Goal: Contribute content: Add original content to the website for others to see

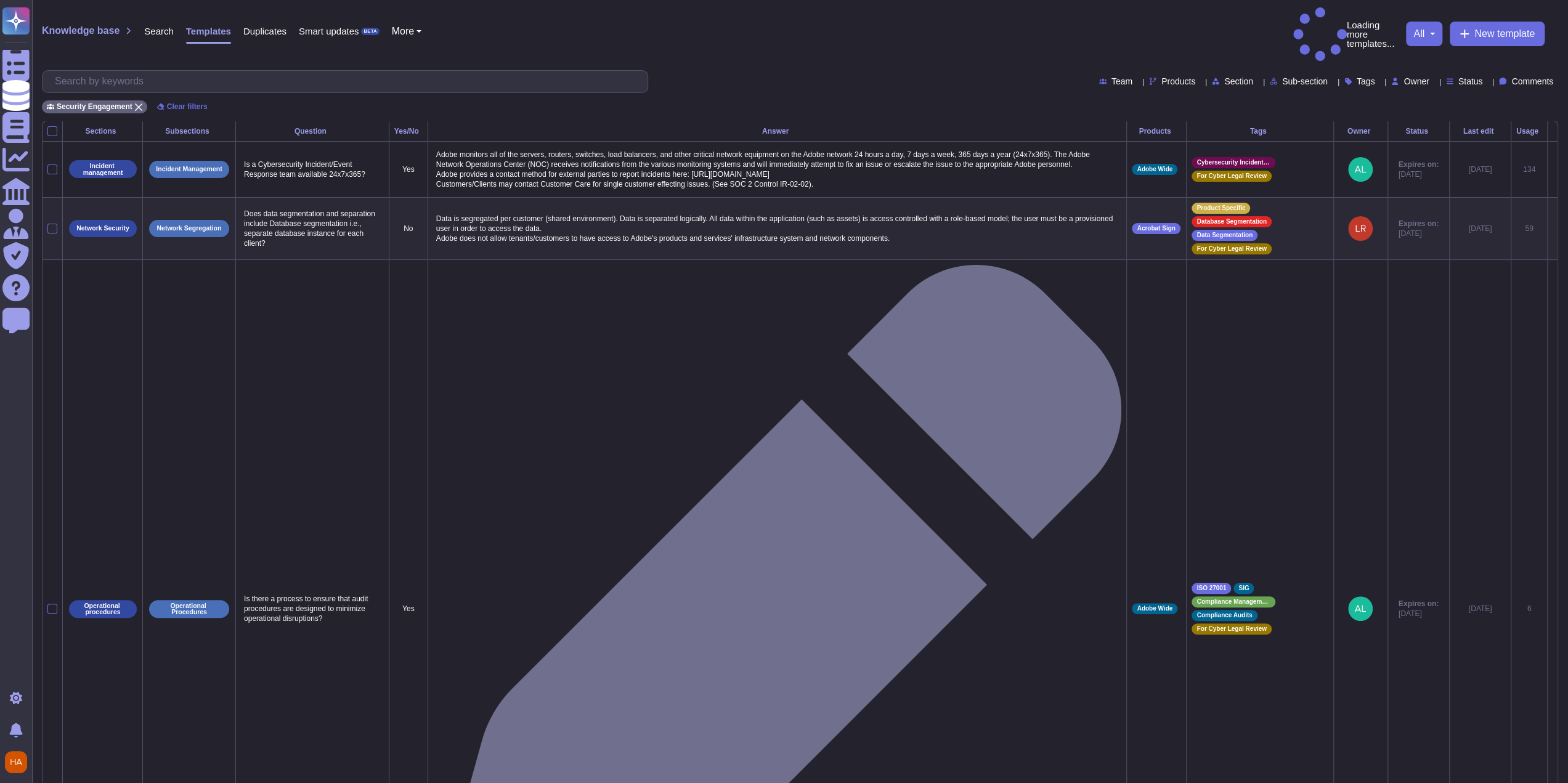
click at [729, 93] on div "Security Engagement Clear filters" at bounding box center [800, 103] width 1516 height 20
click at [729, 29] on span "New template" at bounding box center [1504, 33] width 61 height 10
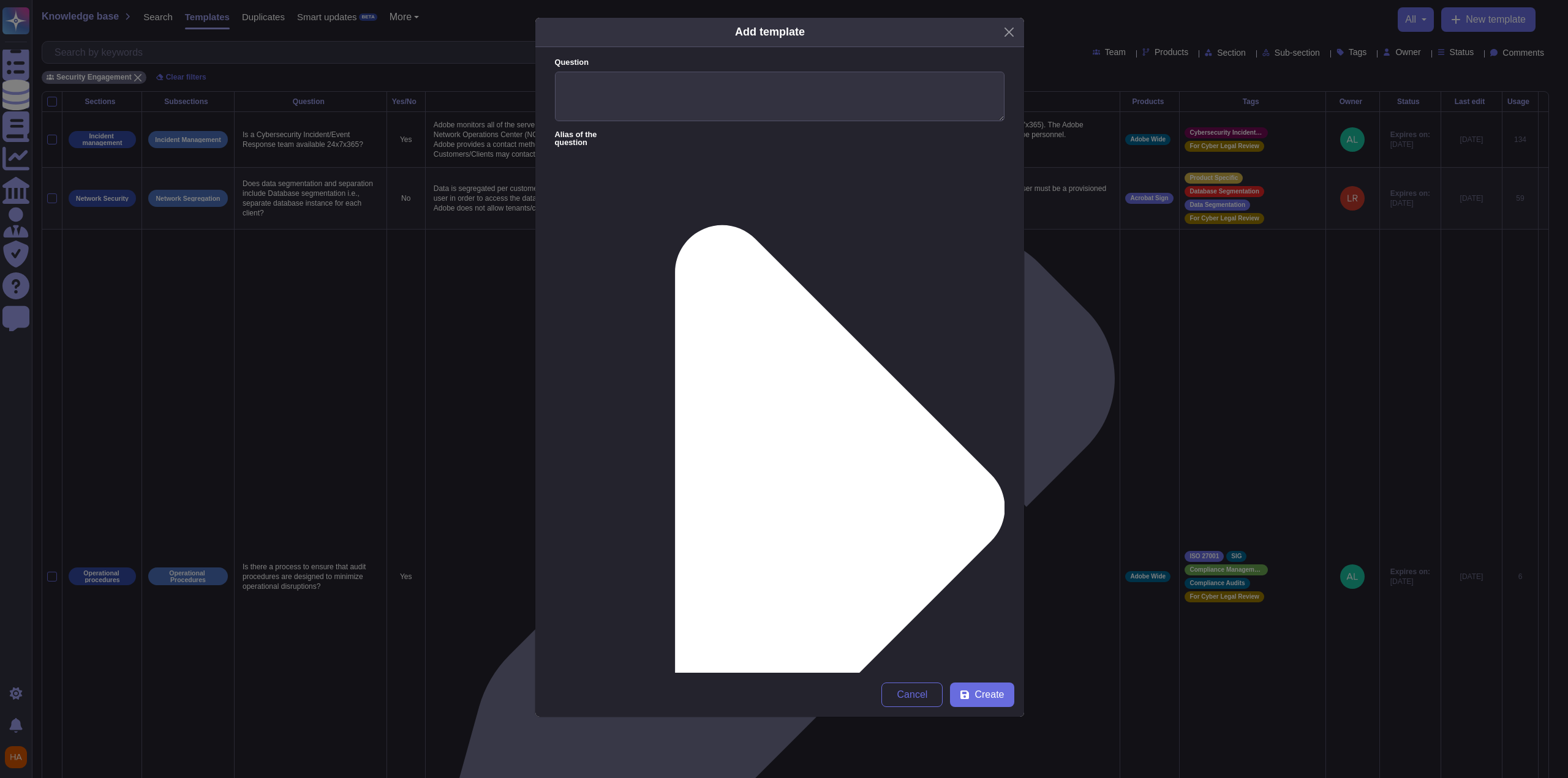
paste textarea "The client dictates what is removed from the platform, both manually and via [D…"
type textarea "The client dictates what is removed from the platform, both manually and via [D…"
click at [725, 95] on textarea "Question" at bounding box center [780, 97] width 450 height 50
paste textarea "Do you have the ability to delete data manually and /or by automation e.g. API?"
type textarea "Do you have the ability to delete data manually and /or by automation e.g. API?"
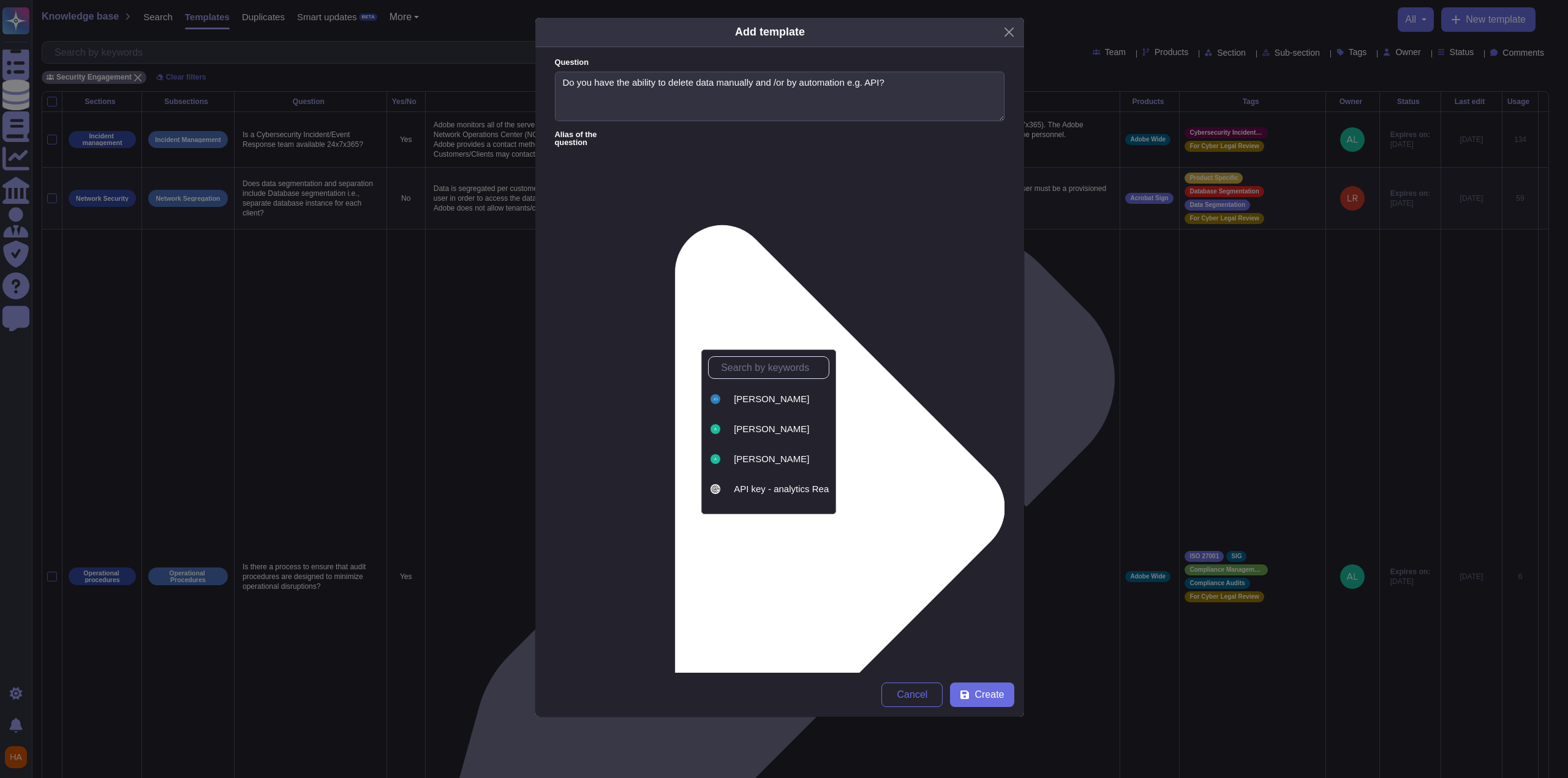
type input "ya"
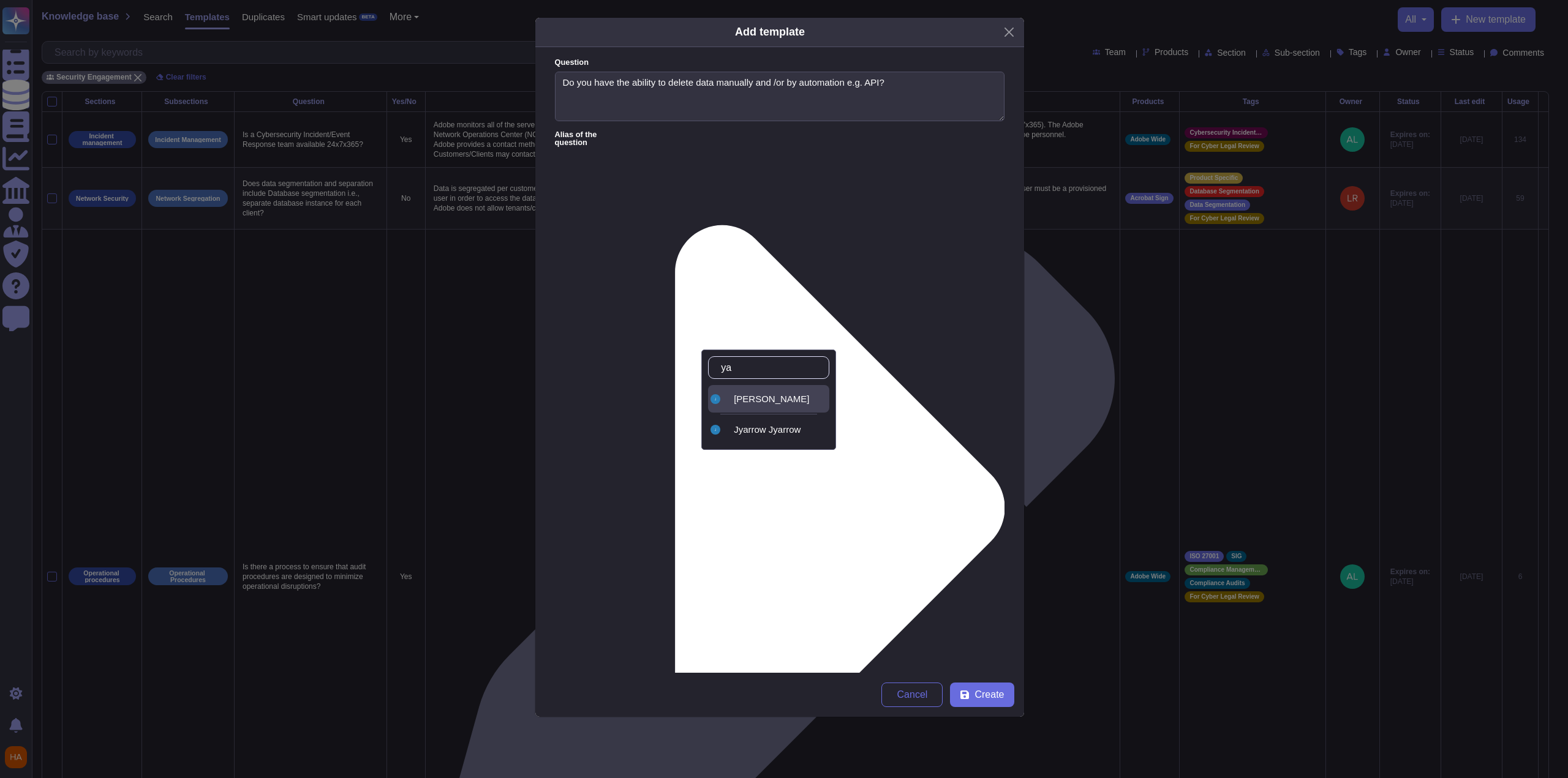
click at [725, 394] on span "[PERSON_NAME]" at bounding box center [772, 399] width 76 height 11
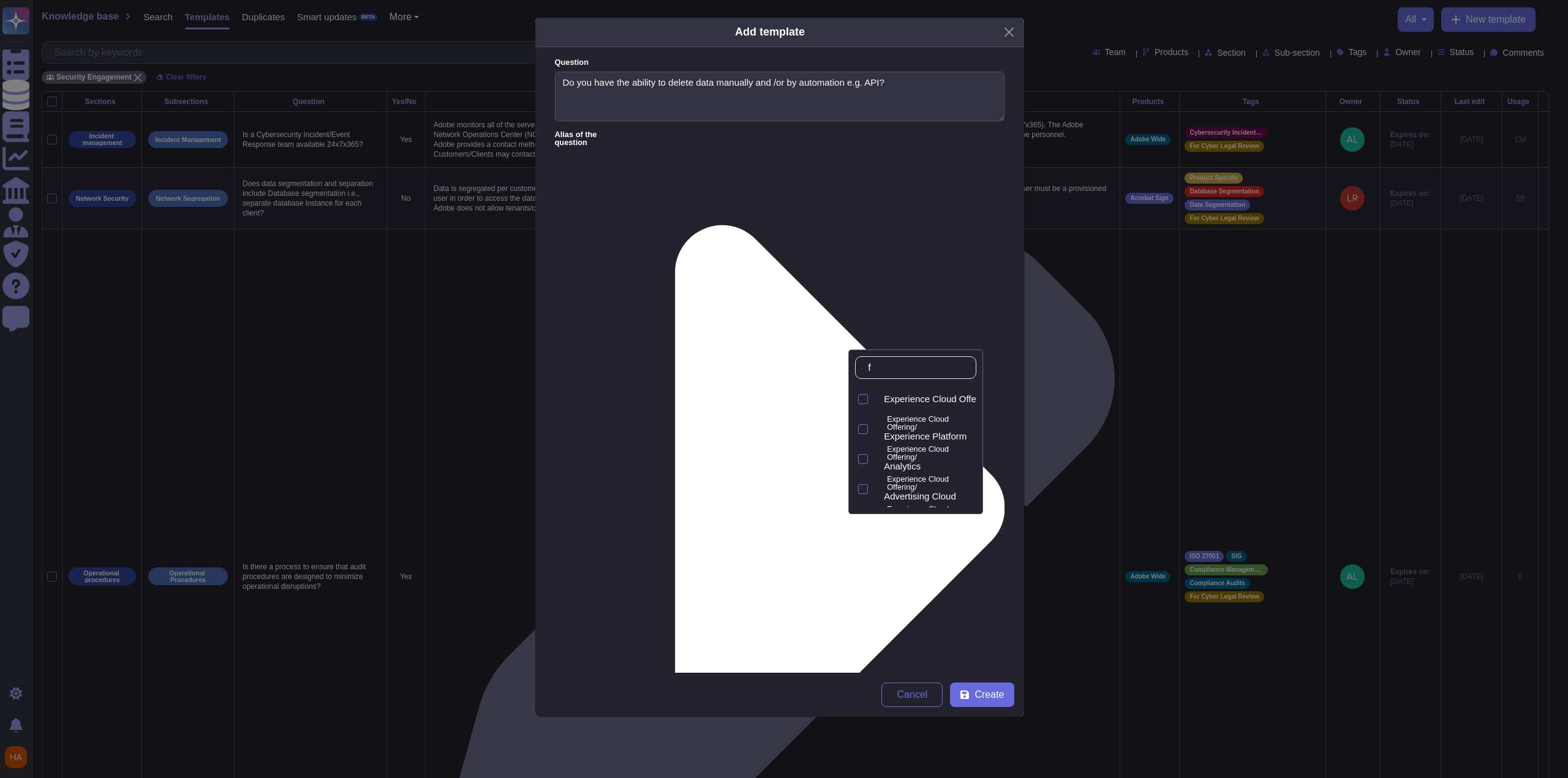
type input "fr"
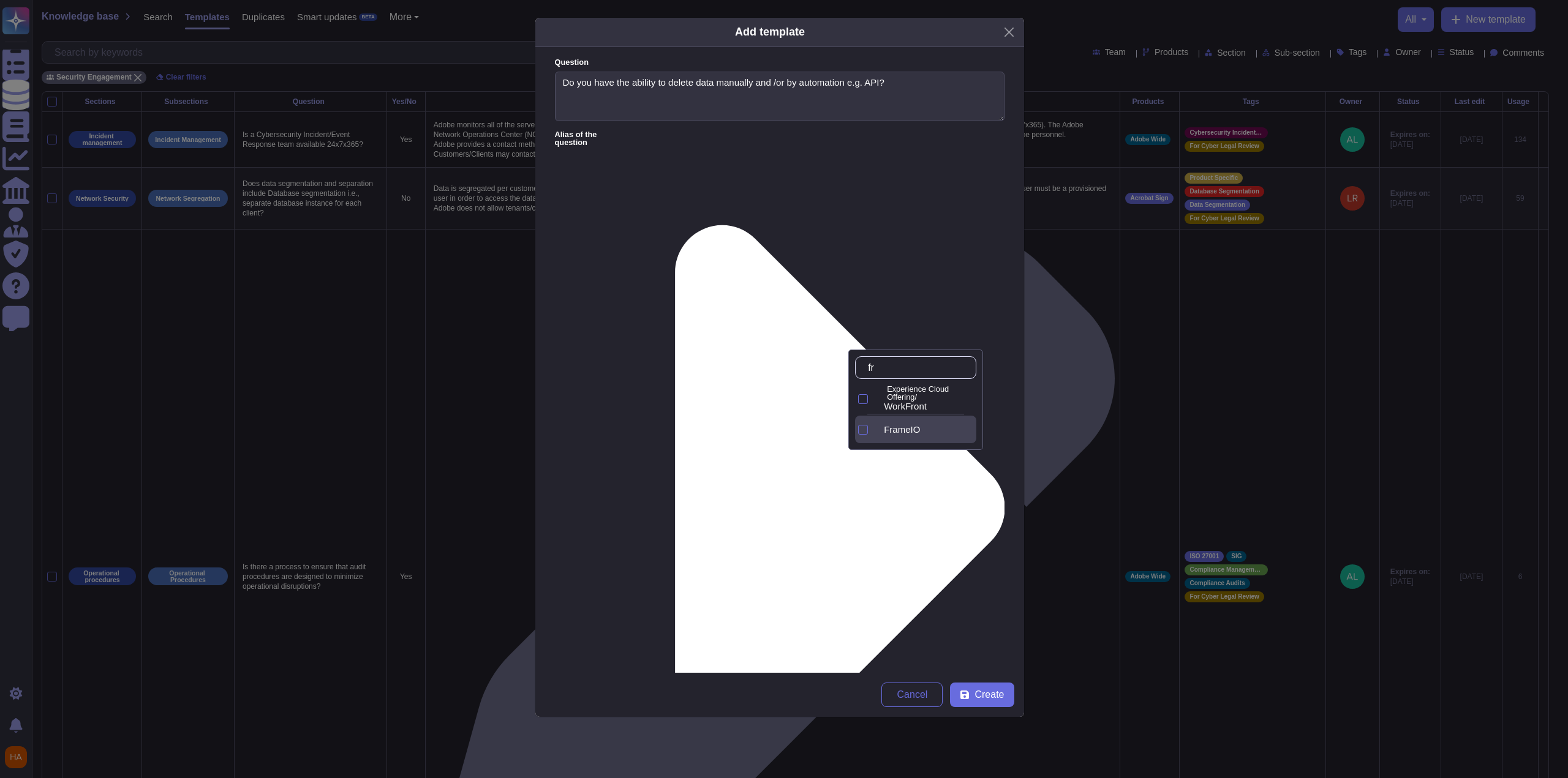
click at [725, 421] on div "FrameIO" at bounding box center [926, 429] width 102 height 28
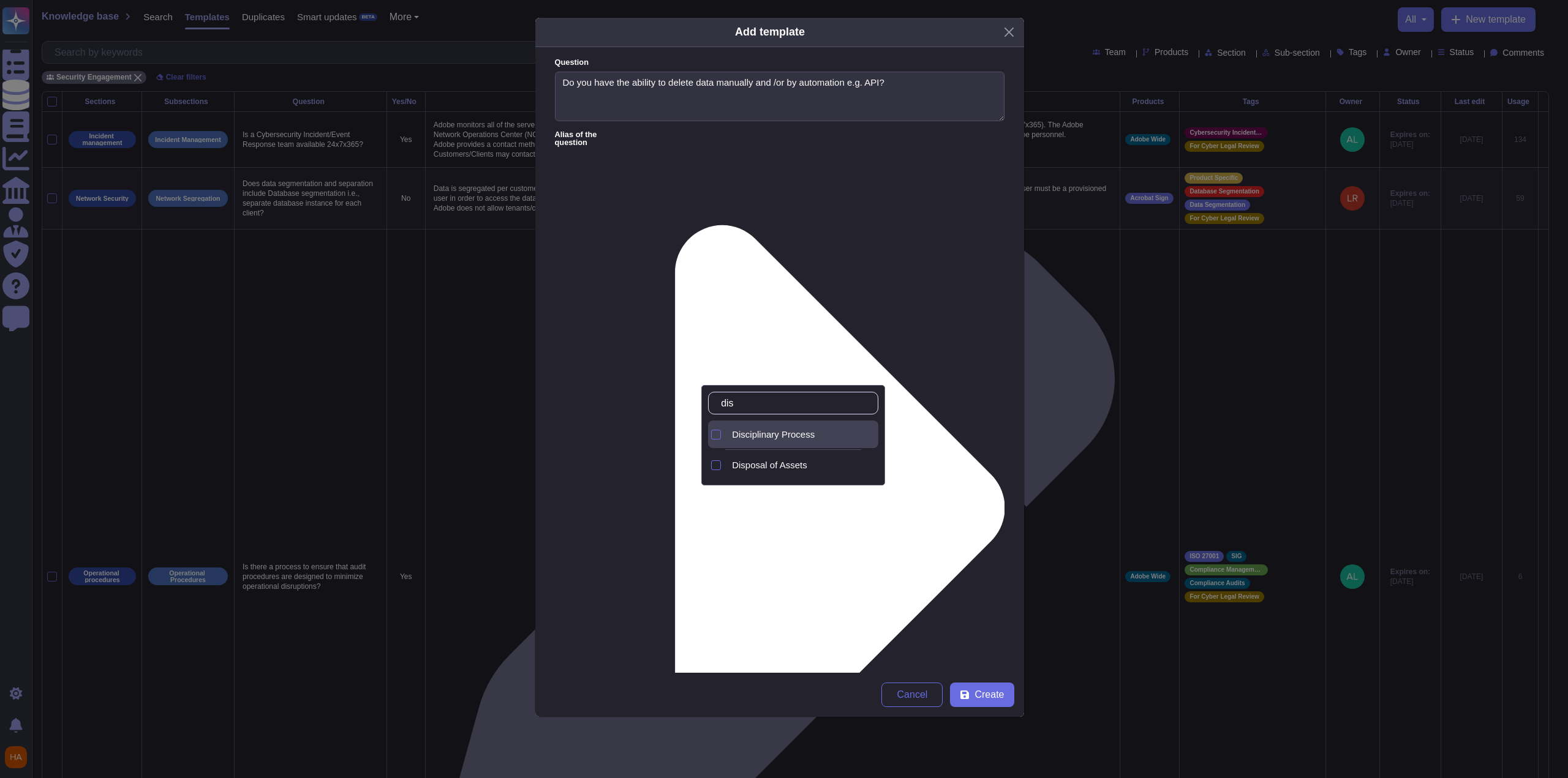
click at [725, 433] on span "Disciplinary Process" at bounding box center [773, 435] width 83 height 11
click at [725, 404] on input "dis" at bounding box center [796, 403] width 163 height 21
click at [725, 435] on span "Disciplinary Process" at bounding box center [773, 435] width 83 height 11
click at [725, 407] on input "dis" at bounding box center [796, 403] width 163 height 21
type input "dis"
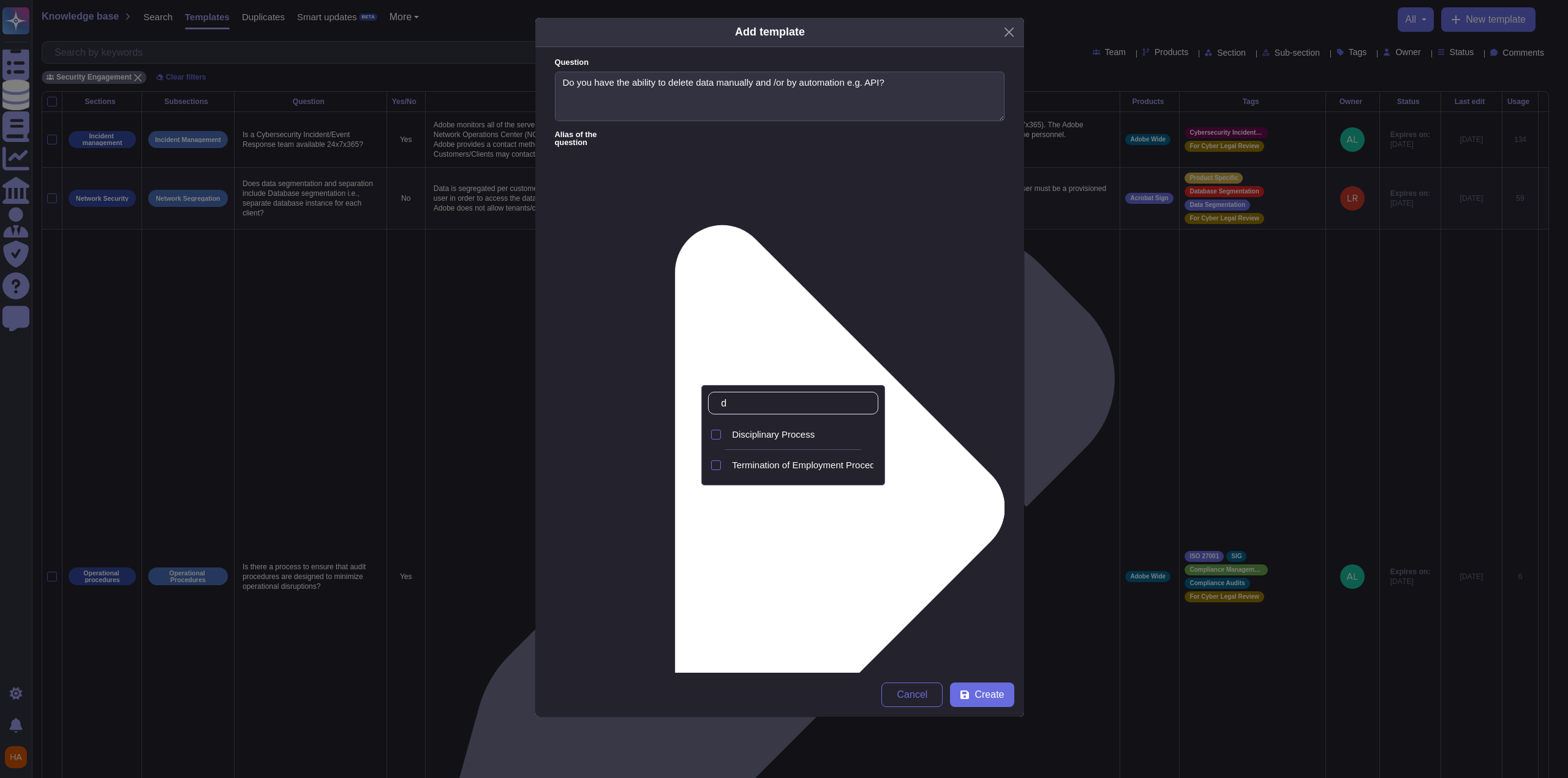
type input "d"
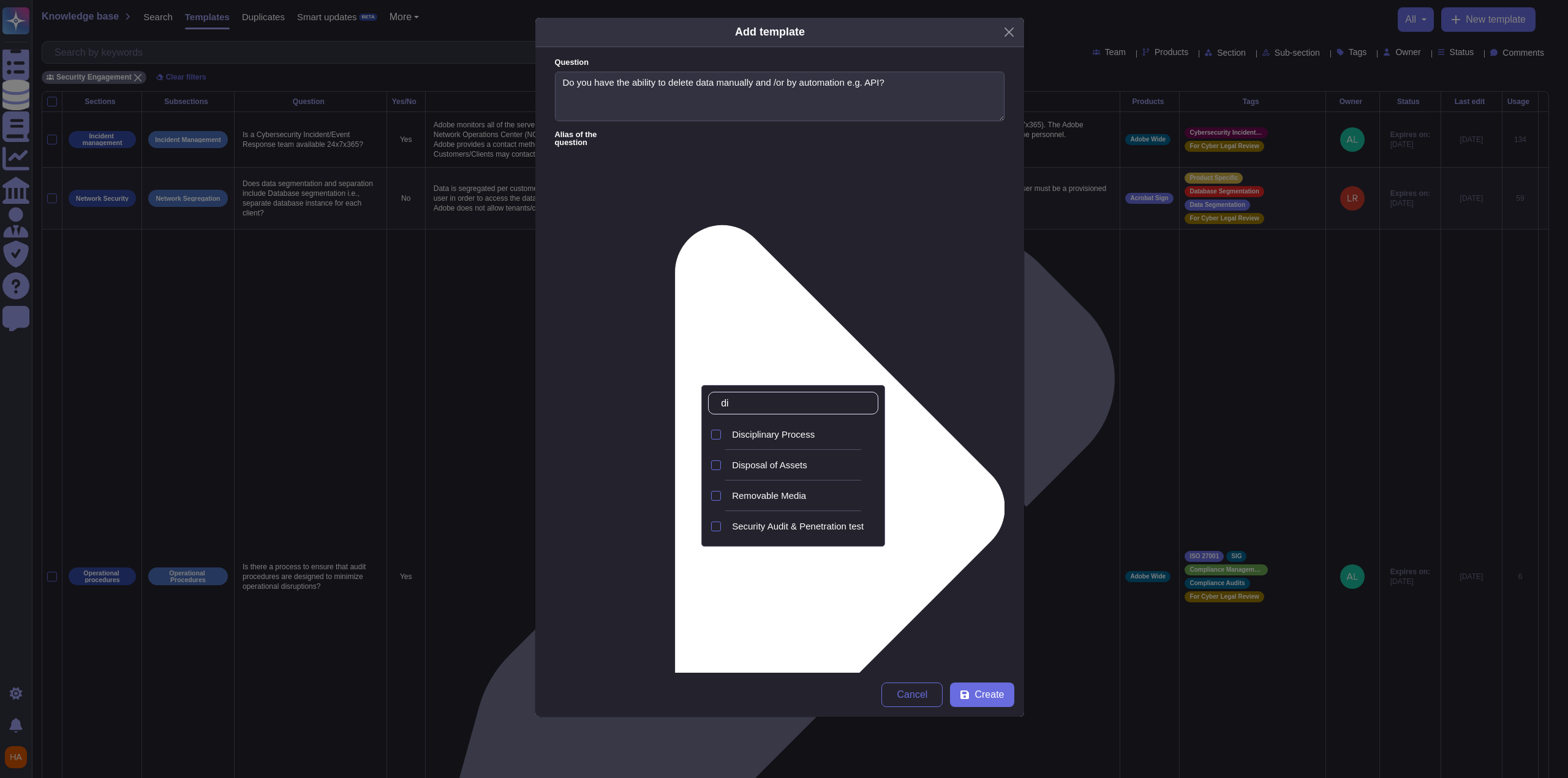
type input "dis"
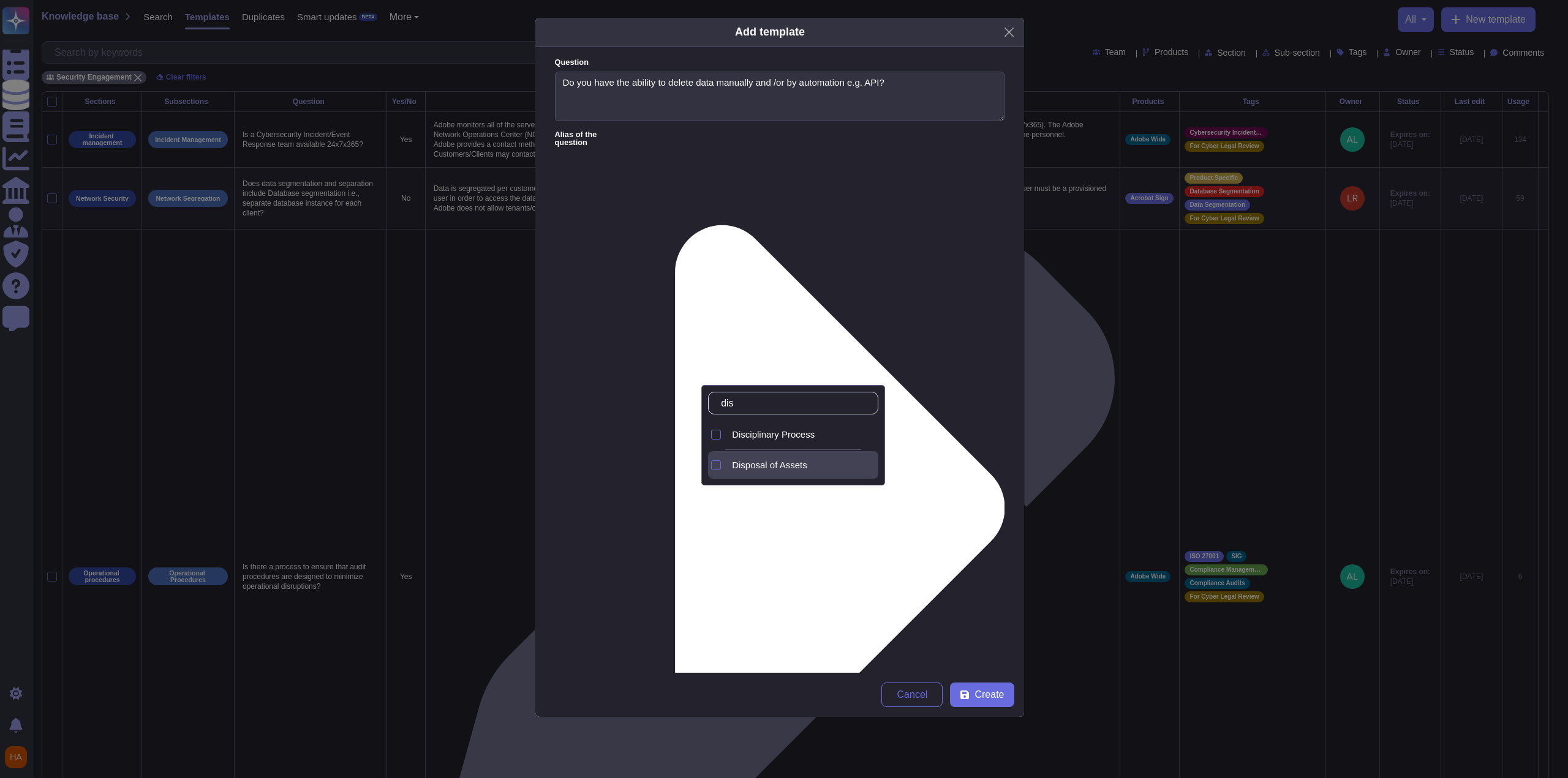
click at [725, 463] on span "Disposal of Assets" at bounding box center [770, 465] width 76 height 11
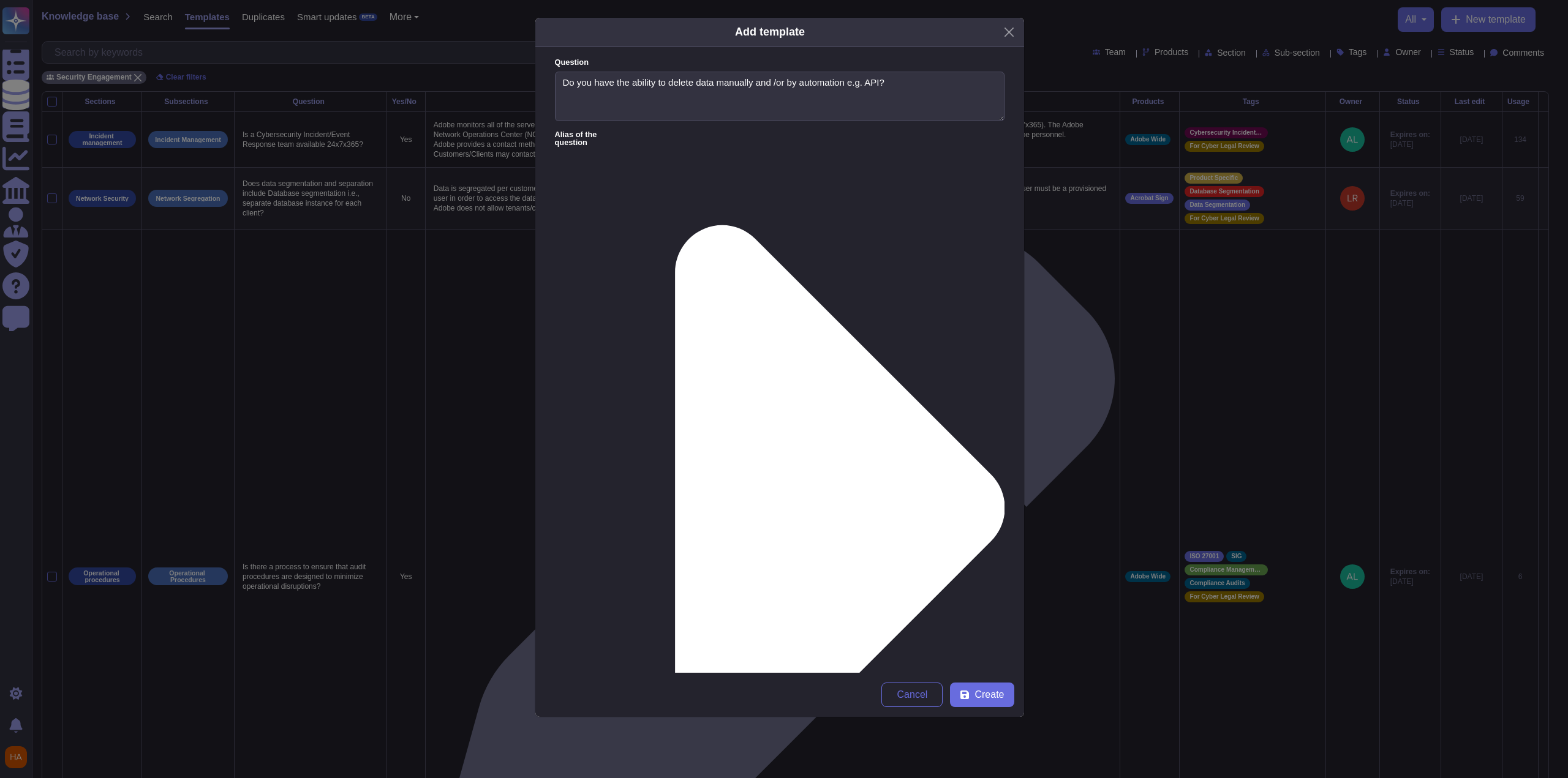
click at [725, 508] on span "Create" at bounding box center [989, 695] width 29 height 10
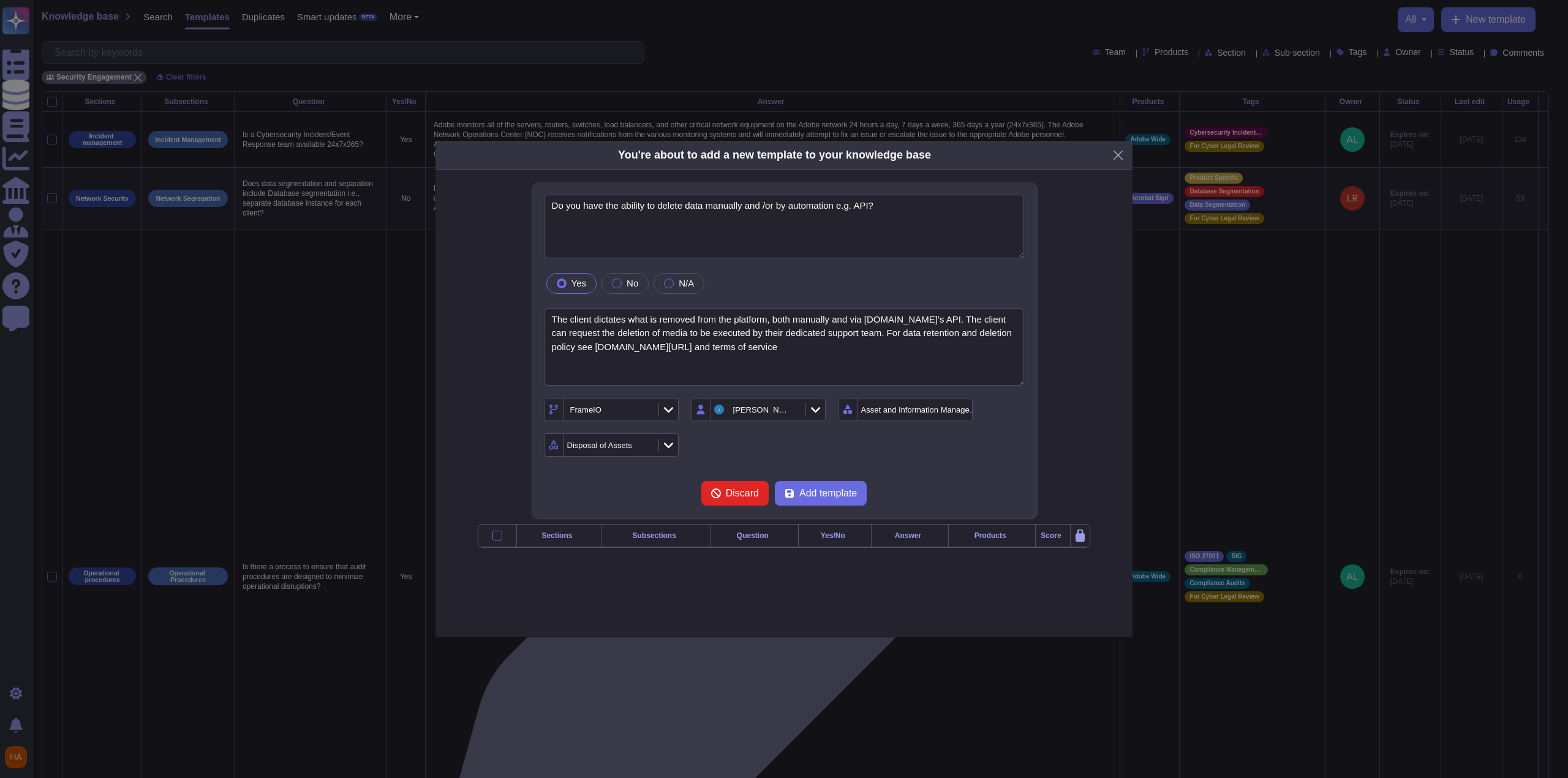
type textarea "Do you have the ability to delete data manually and /or by automation e.g. API?"
type textarea "The client dictates what is removed from the platform, both manually and via [D…"
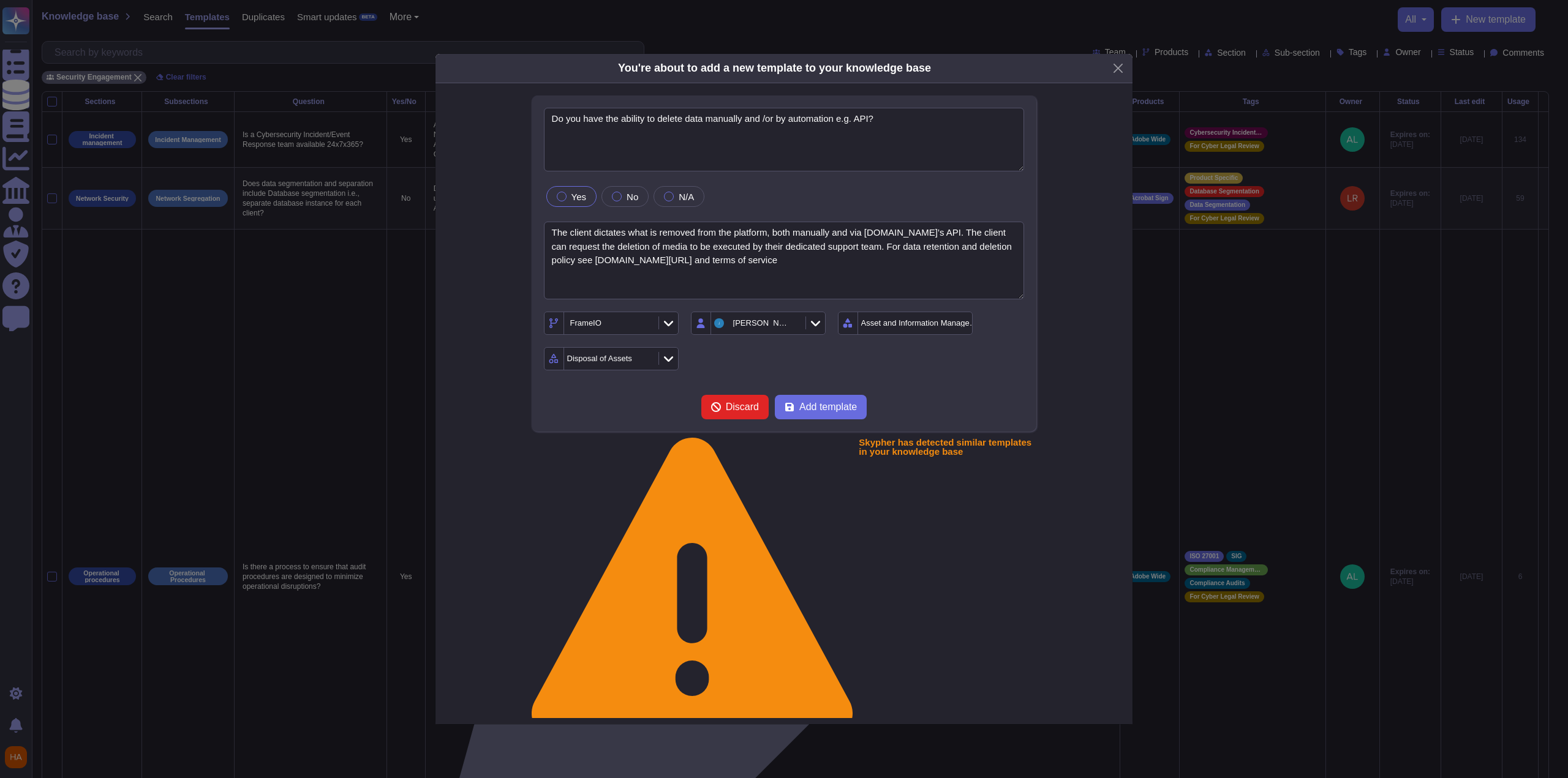
click at [725, 409] on div "Discard Add template" at bounding box center [784, 407] width 481 height 25
click at [725, 412] on span "Add template" at bounding box center [828, 407] width 58 height 10
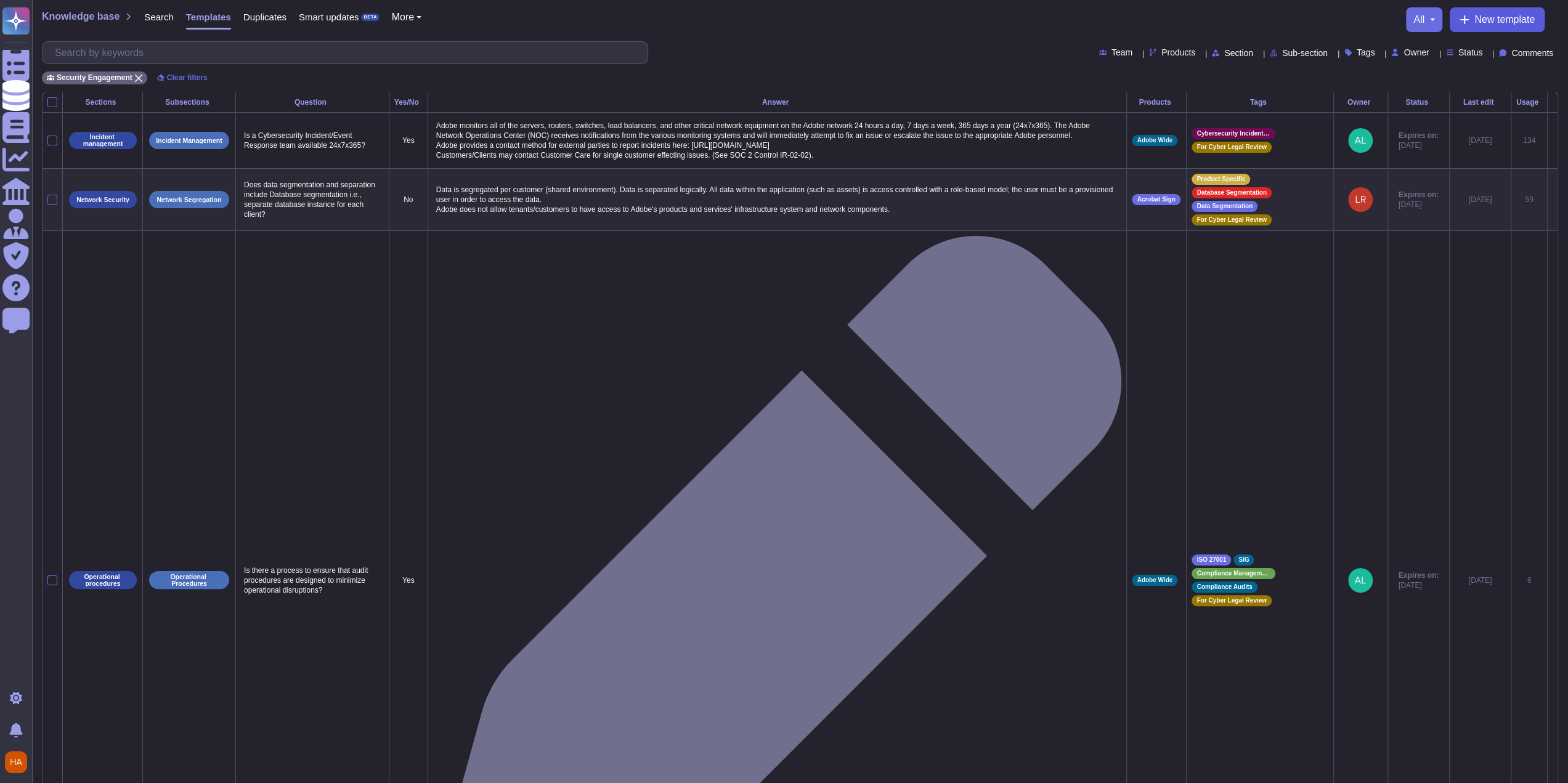
click at [729, 17] on span "New template" at bounding box center [1504, 19] width 61 height 10
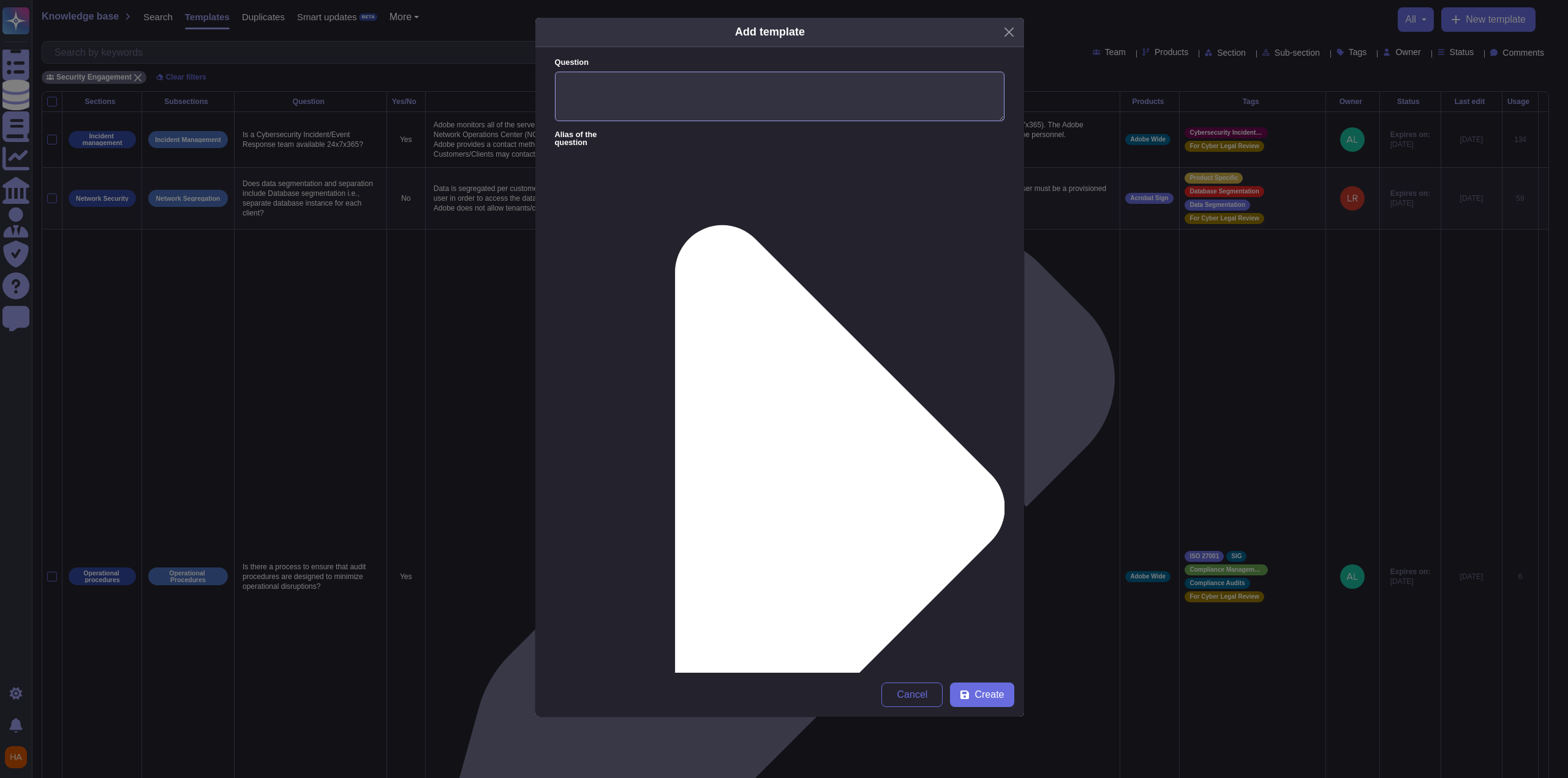
click at [725, 100] on textarea "Question" at bounding box center [780, 97] width 450 height 50
click at [725, 93] on textarea "Question" at bounding box center [780, 97] width 450 height 50
paste textarea "How long has data been retained by the supplier (e.g., 30 days, 6 months, 5 yea…"
type textarea "How long has data been retained by the supplier (e.g., 30 days, 6 months, 5 yea…"
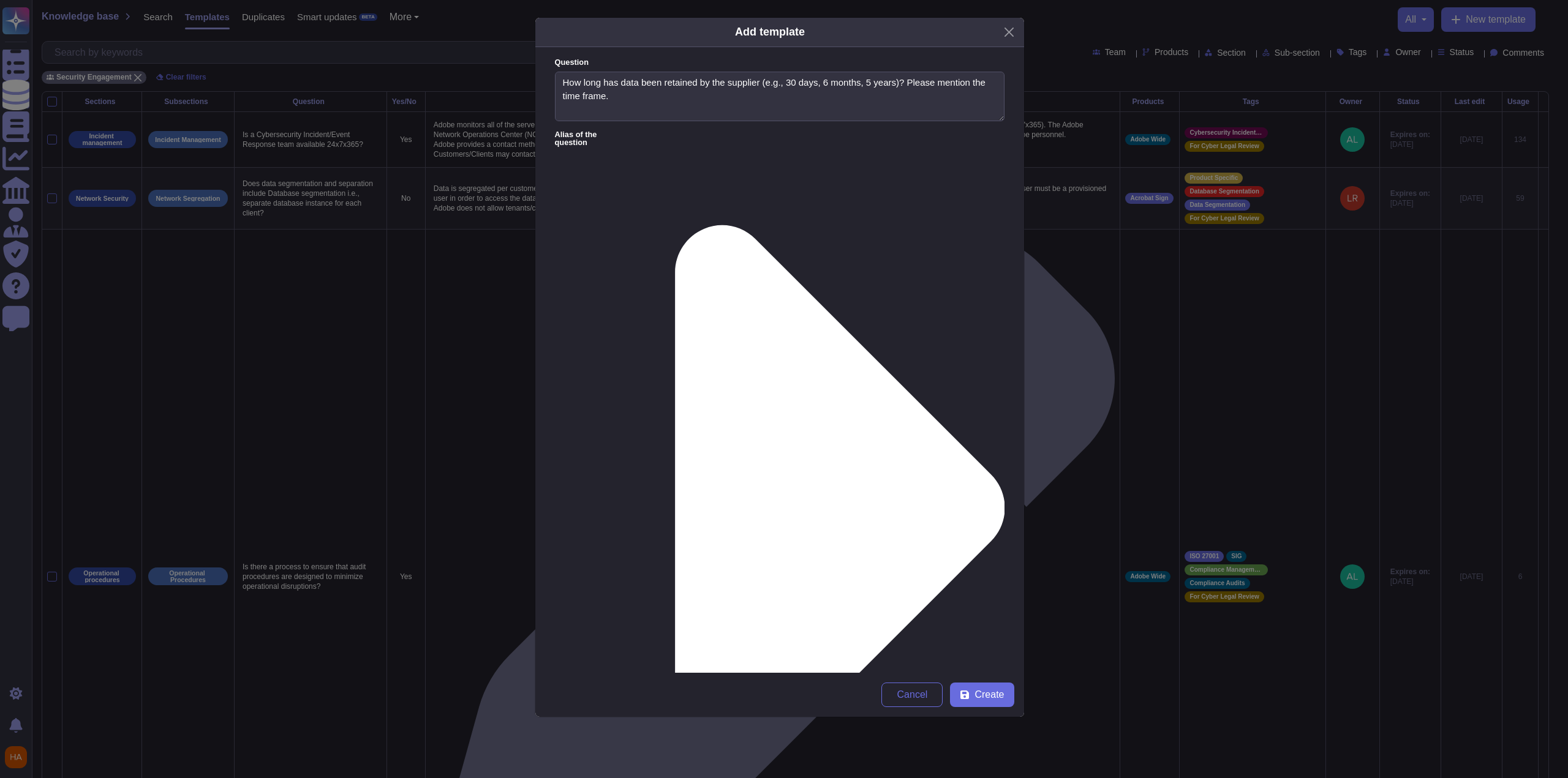
paste textarea ""We maintain data for the entire duration of time [DOMAIN_NAME] provides servic…"
type textarea "We maintain data for the entire duration of time [DOMAIN_NAME] provides service…"
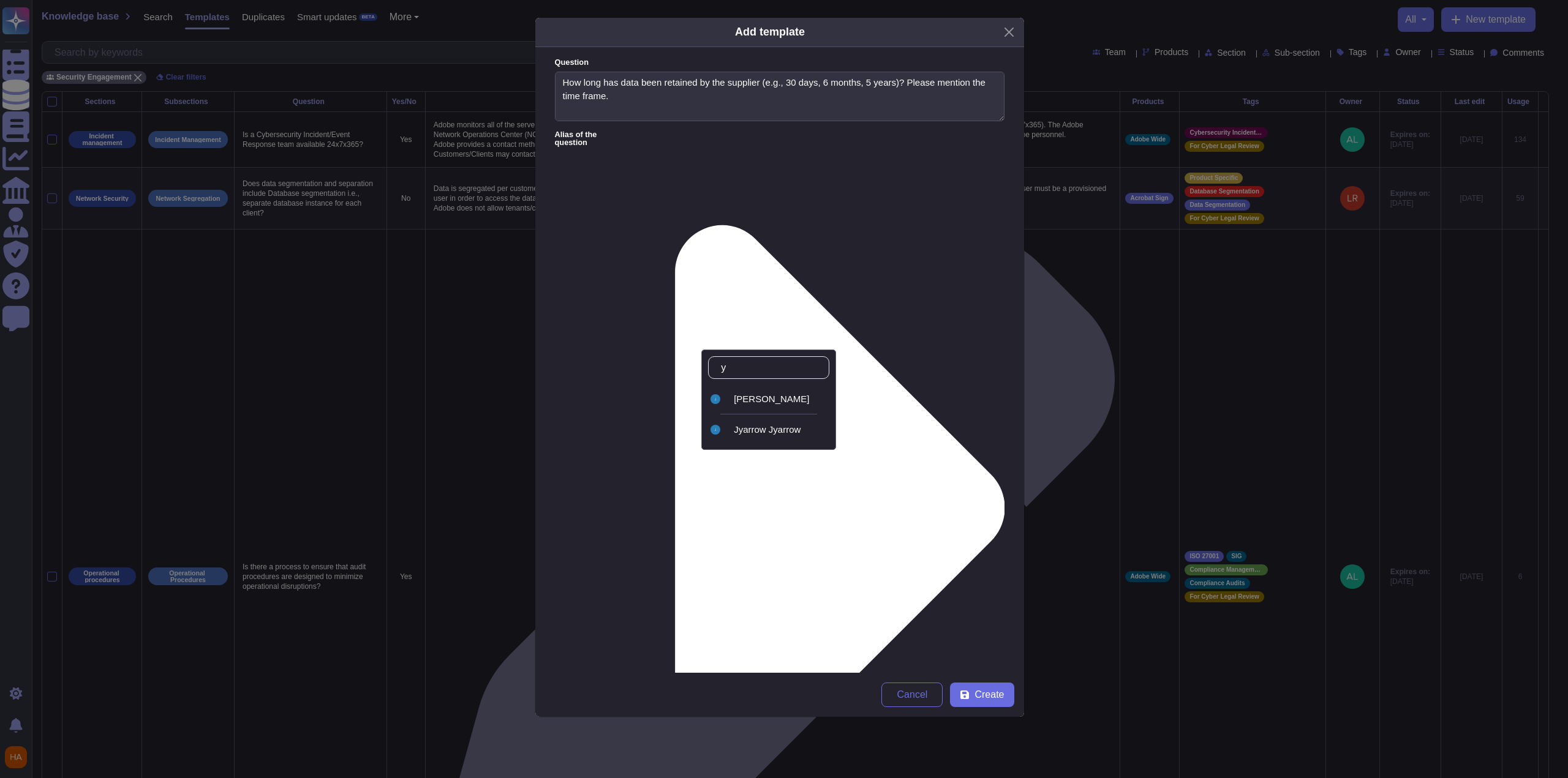
type input "ya"
click at [725, 394] on span "[PERSON_NAME]" at bounding box center [772, 399] width 76 height 11
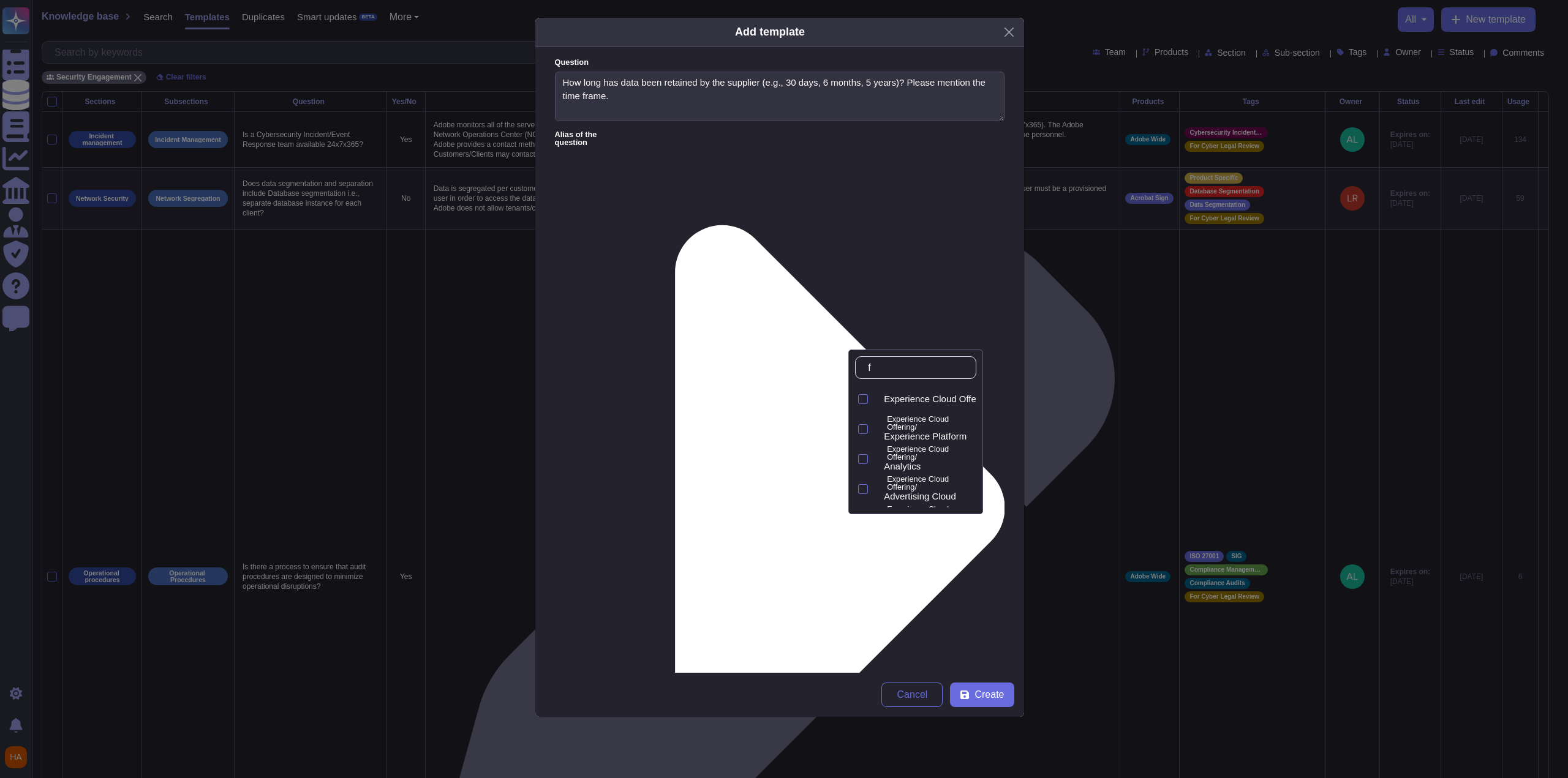
type input "fr"
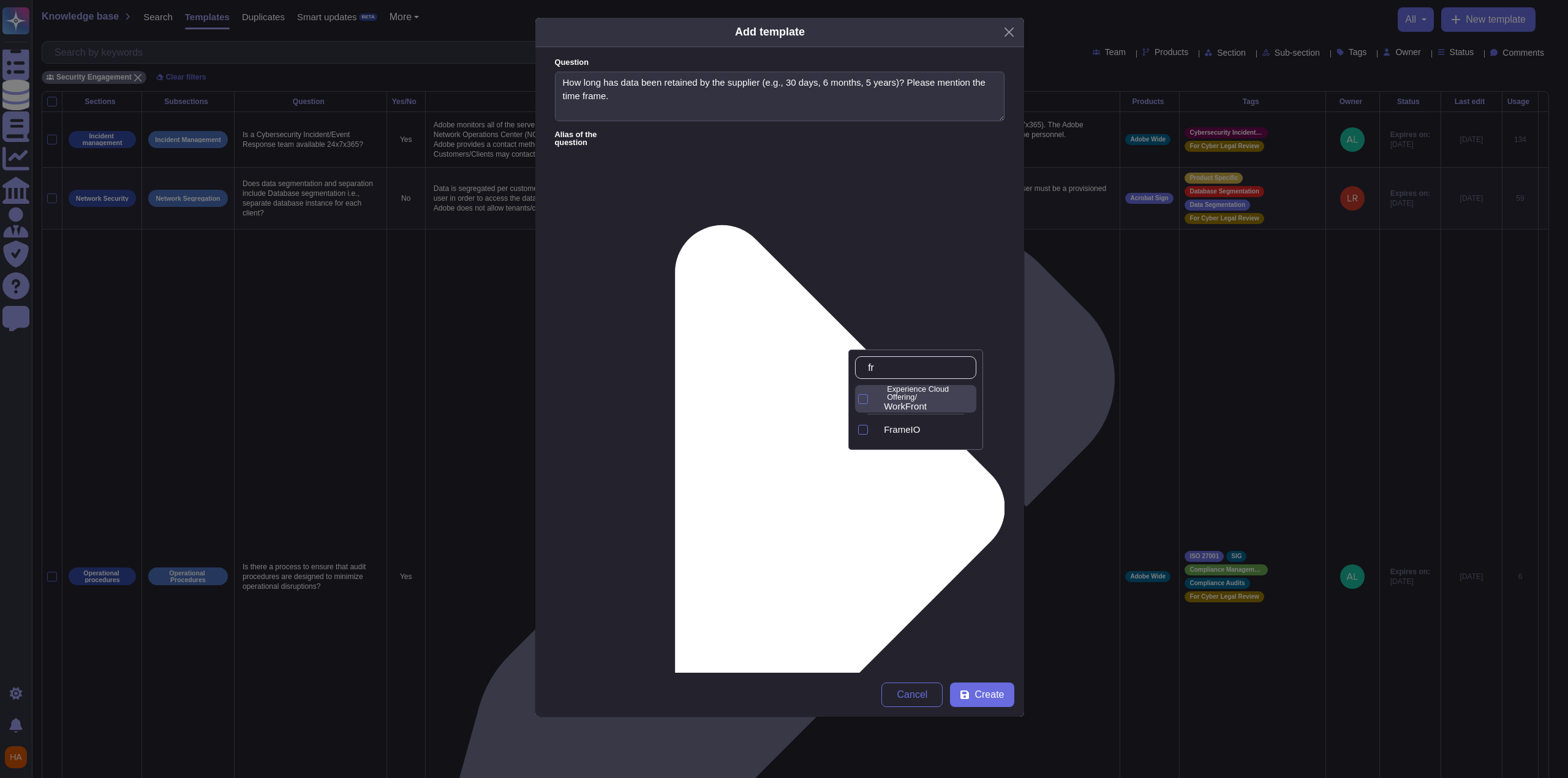
click at [725, 405] on div "Experience Cloud Offering/ WorkFront" at bounding box center [928, 399] width 97 height 27
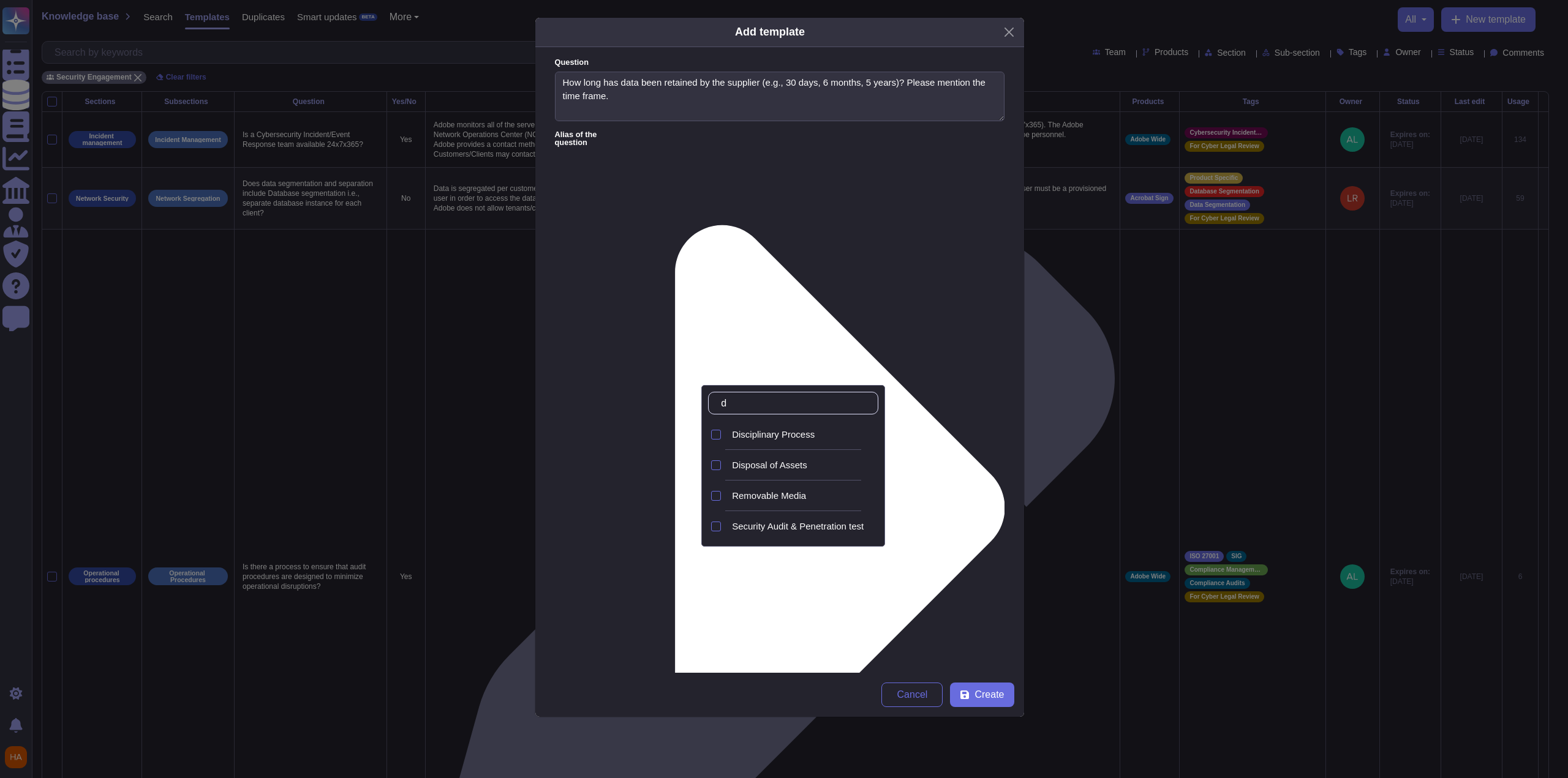
type input "dis"
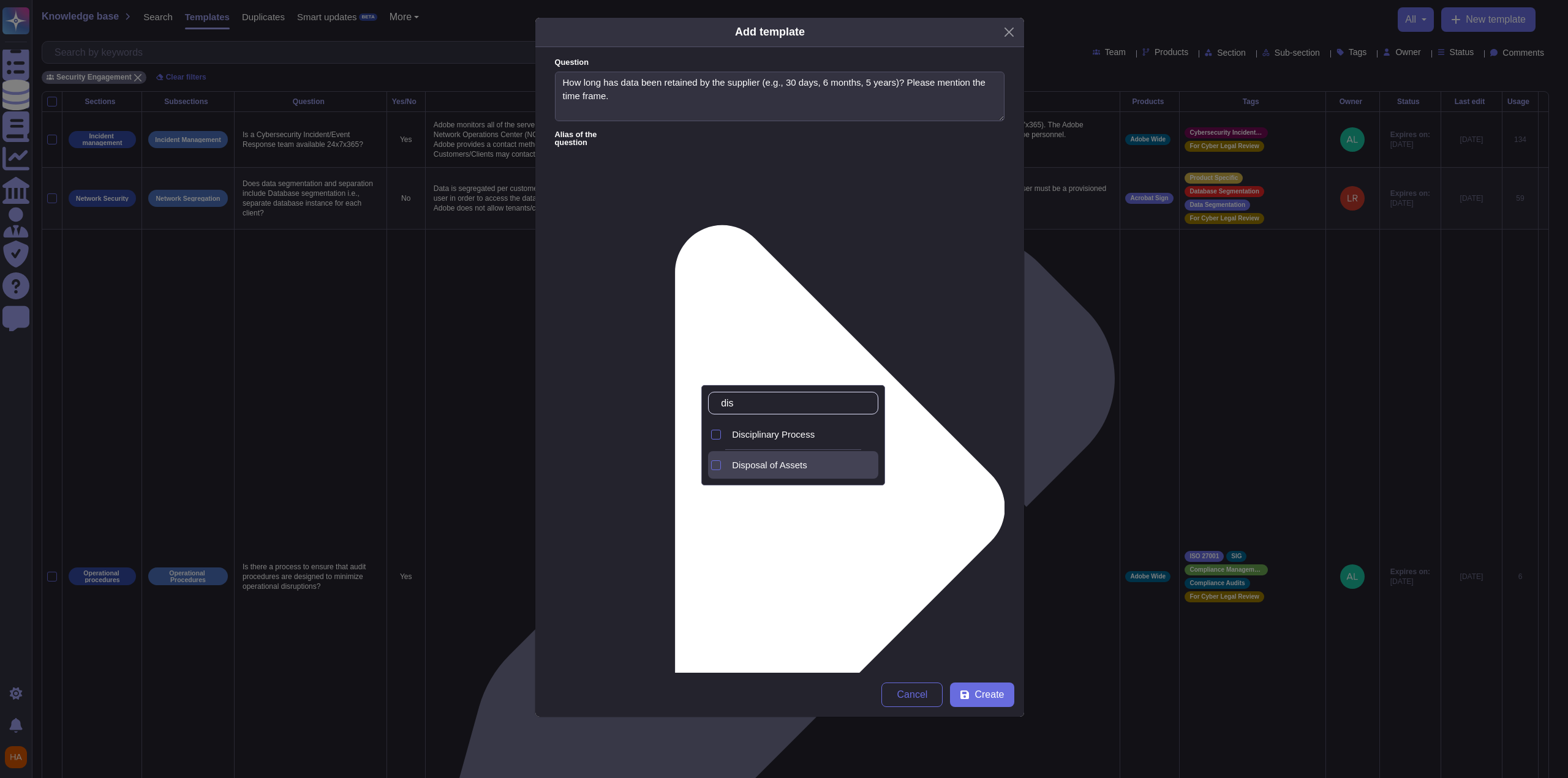
click at [725, 451] on div "Disposal of Assets" at bounding box center [803, 465] width 151 height 28
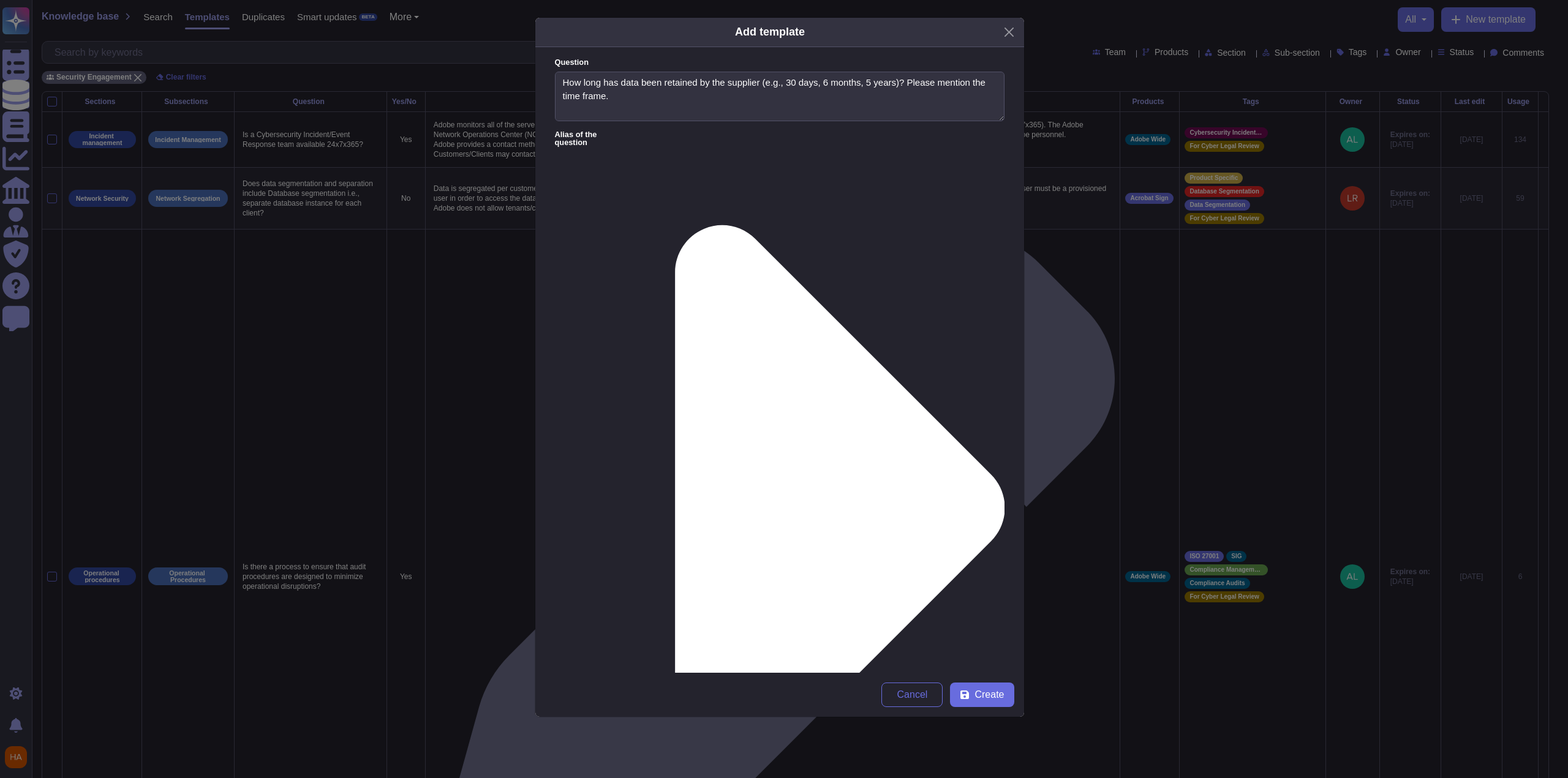
click at [725, 504] on form "Question How long has data been retained by the supplier (e.g., 30 days, 6 mont…" at bounding box center [780, 360] width 489 height 626
click at [725, 508] on span "Create" at bounding box center [989, 695] width 29 height 10
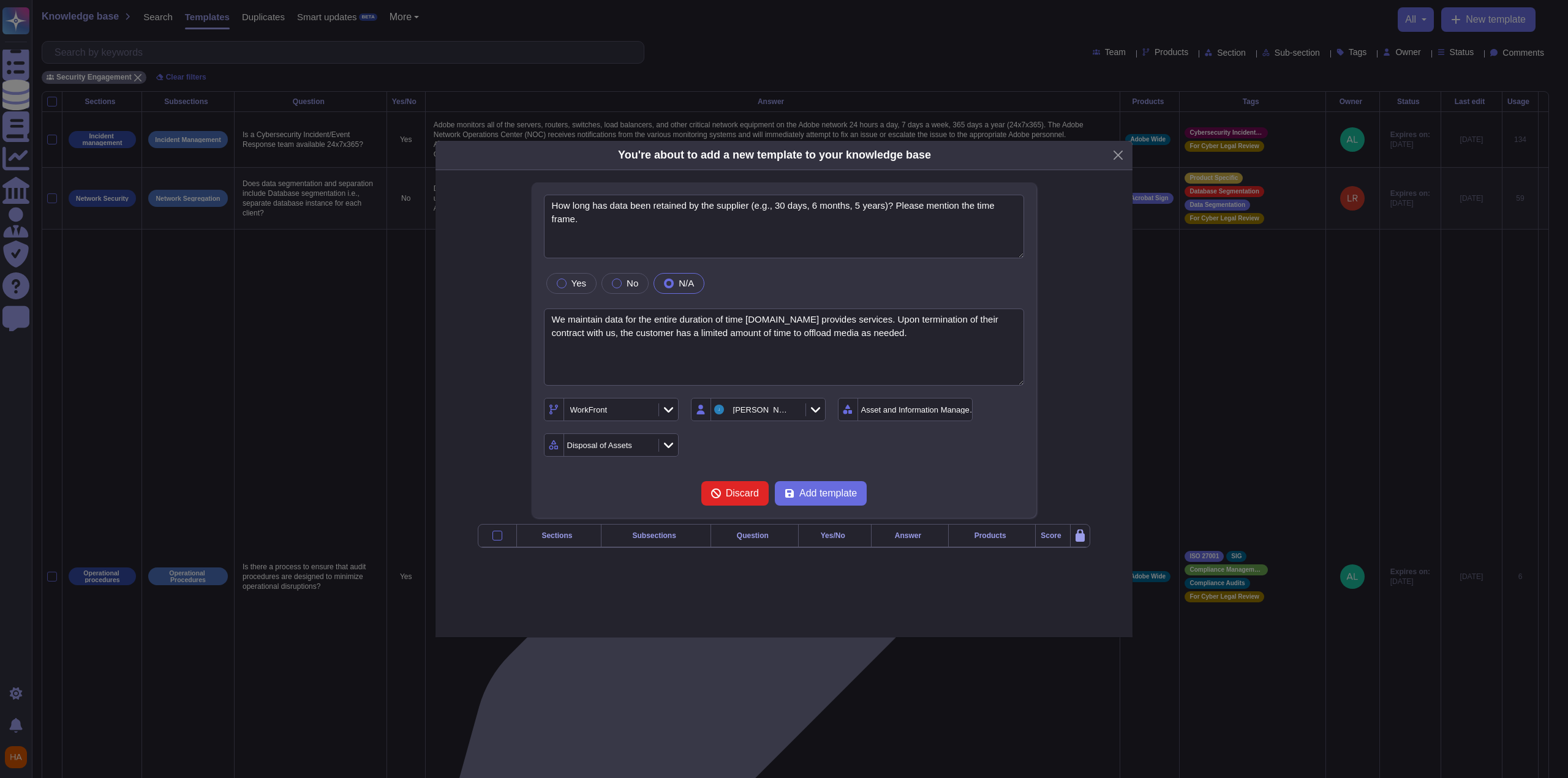
type textarea "How long has data been retained by the supplier (e.g., 30 days, 6 months, 5 yea…"
type textarea "We maintain data for the entire duration of time [DOMAIN_NAME] provides service…"
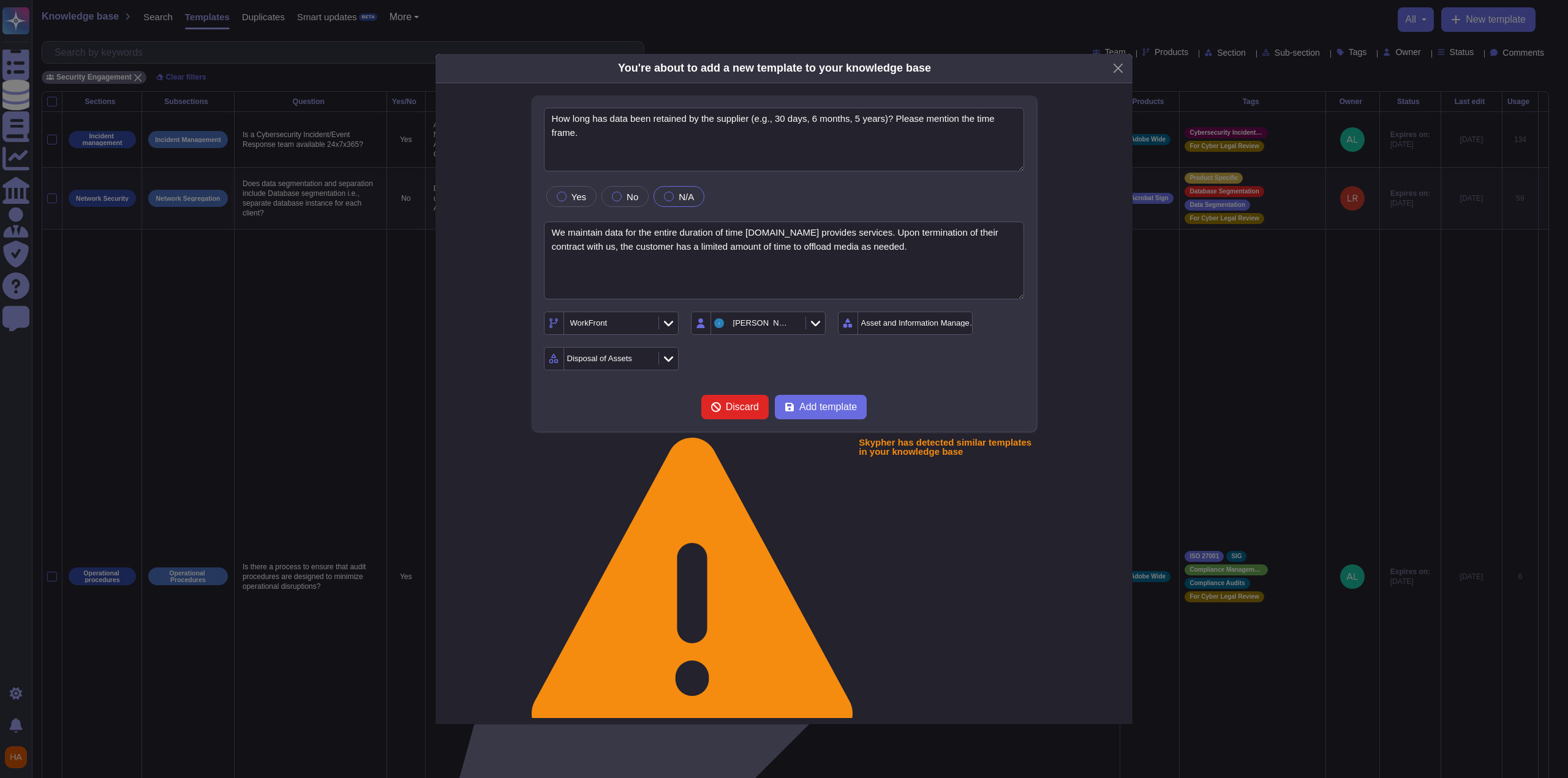
click at [725, 419] on button "Add template" at bounding box center [821, 407] width 92 height 25
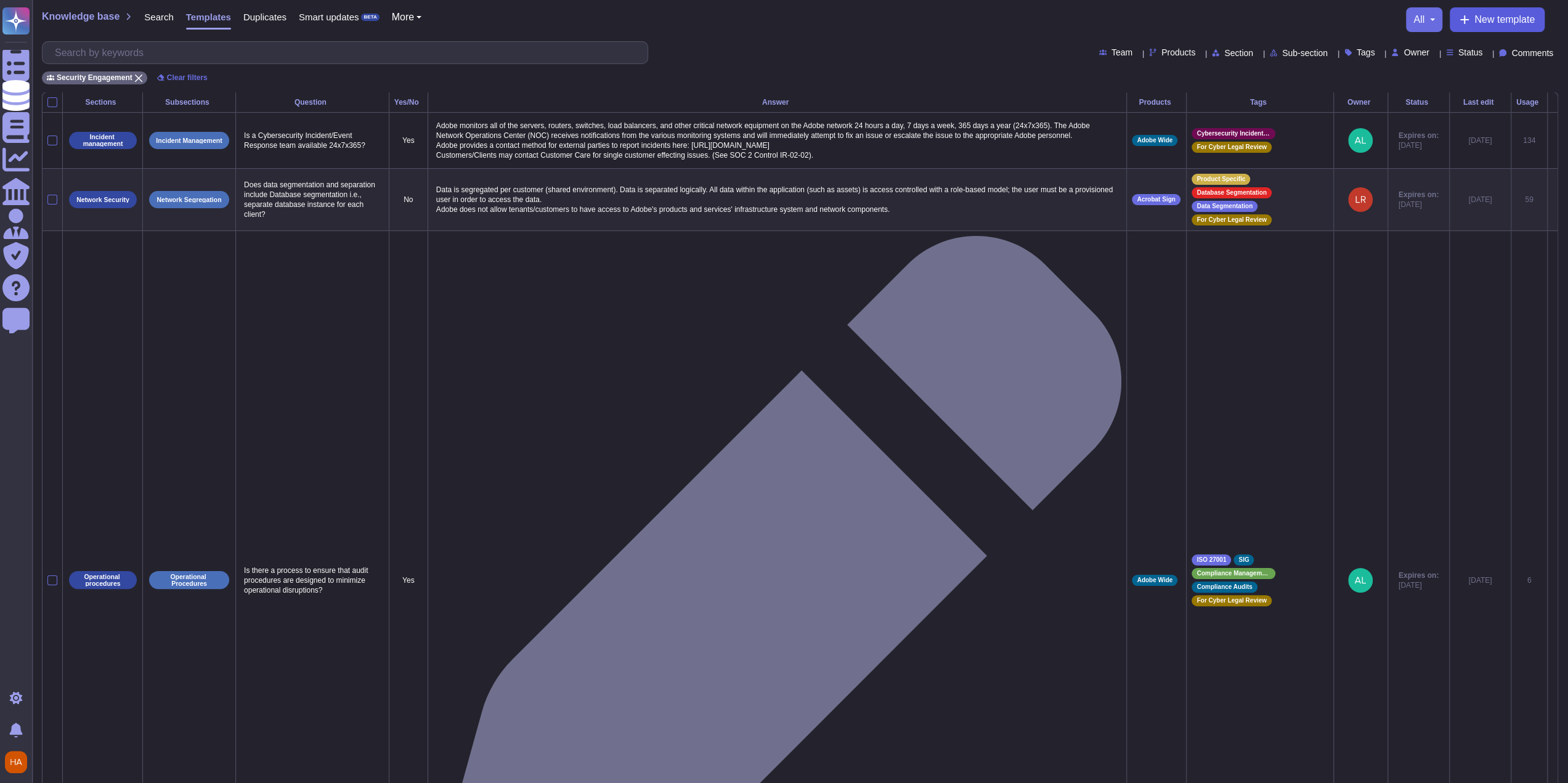
click at [729, 27] on button "New template" at bounding box center [1497, 19] width 95 height 25
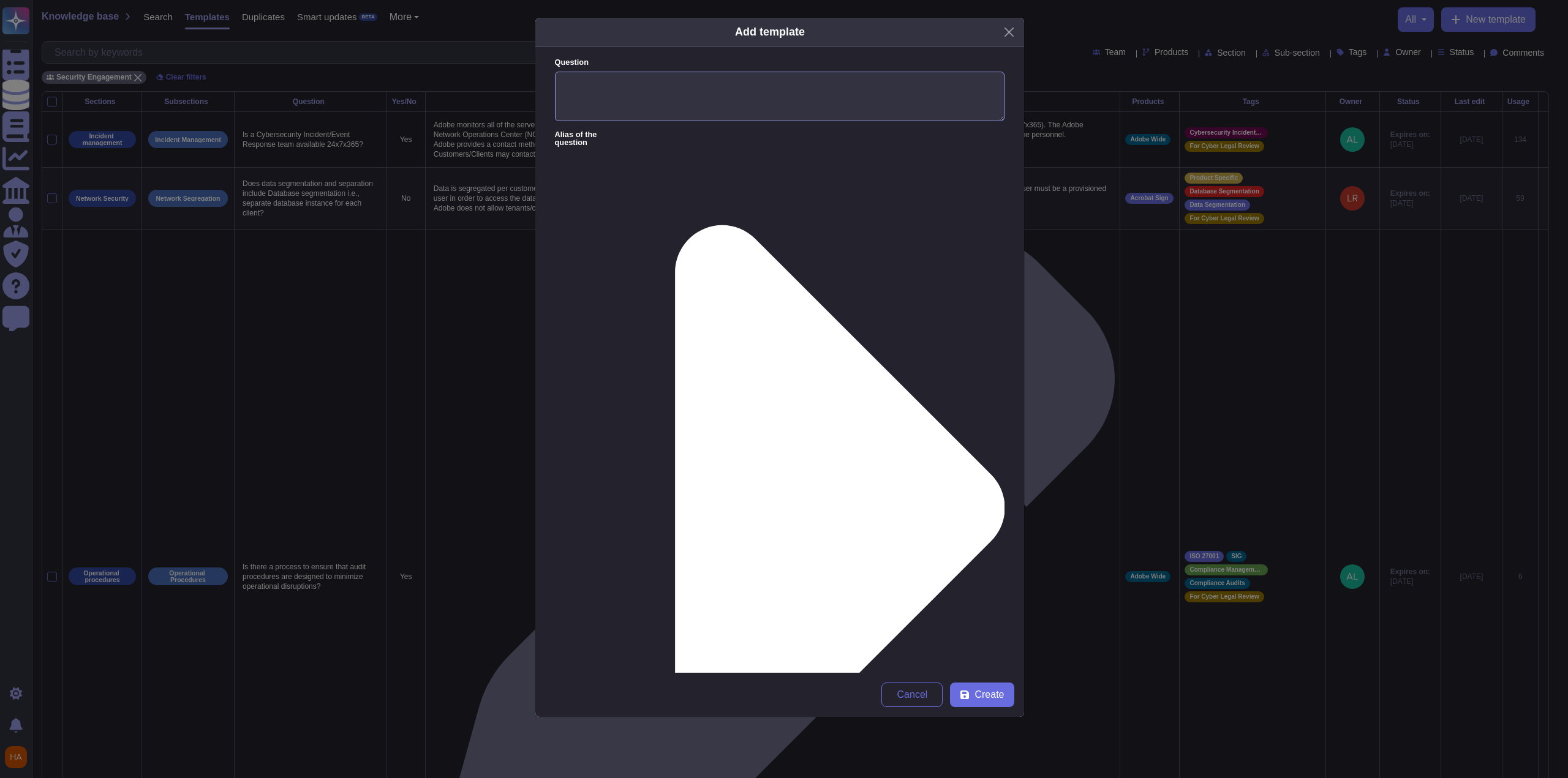
click at [725, 109] on textarea "Question" at bounding box center [780, 97] width 450 height 50
paste textarea "Please describe the detailed methods and/or technologies used for secure dispos…"
type textarea "Please describe the detailed methods and/or technologies used for secure dispos…"
paste textarea ""[DOMAIN_NAME] is a SaaS platform hosted on AWS, with data stored in S3. When d…"
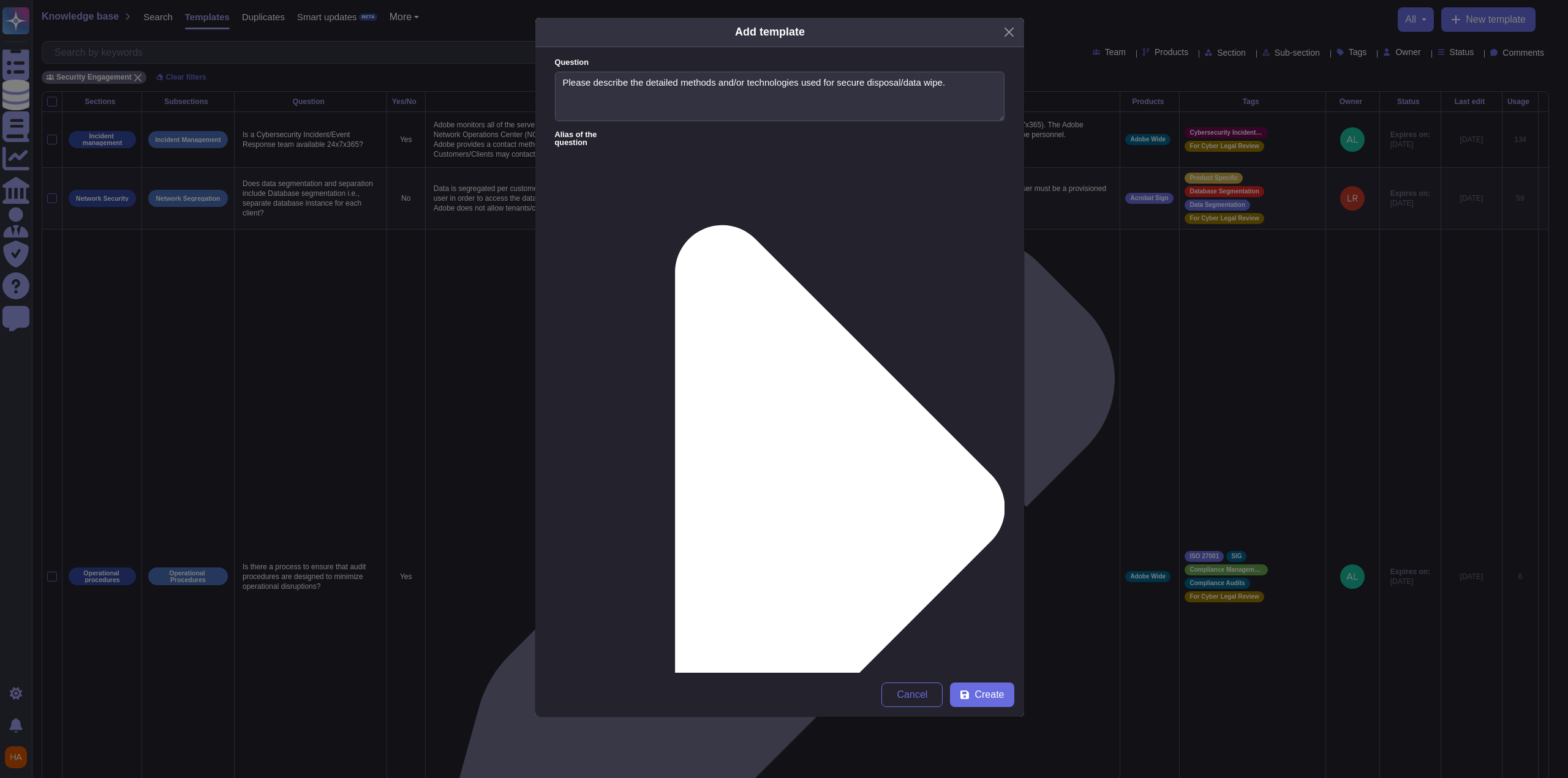
scroll to position [4, 0]
type textarea "[DOMAIN_NAME] is a SaaS platform hosted on AWS, with data stored in S3. When da…"
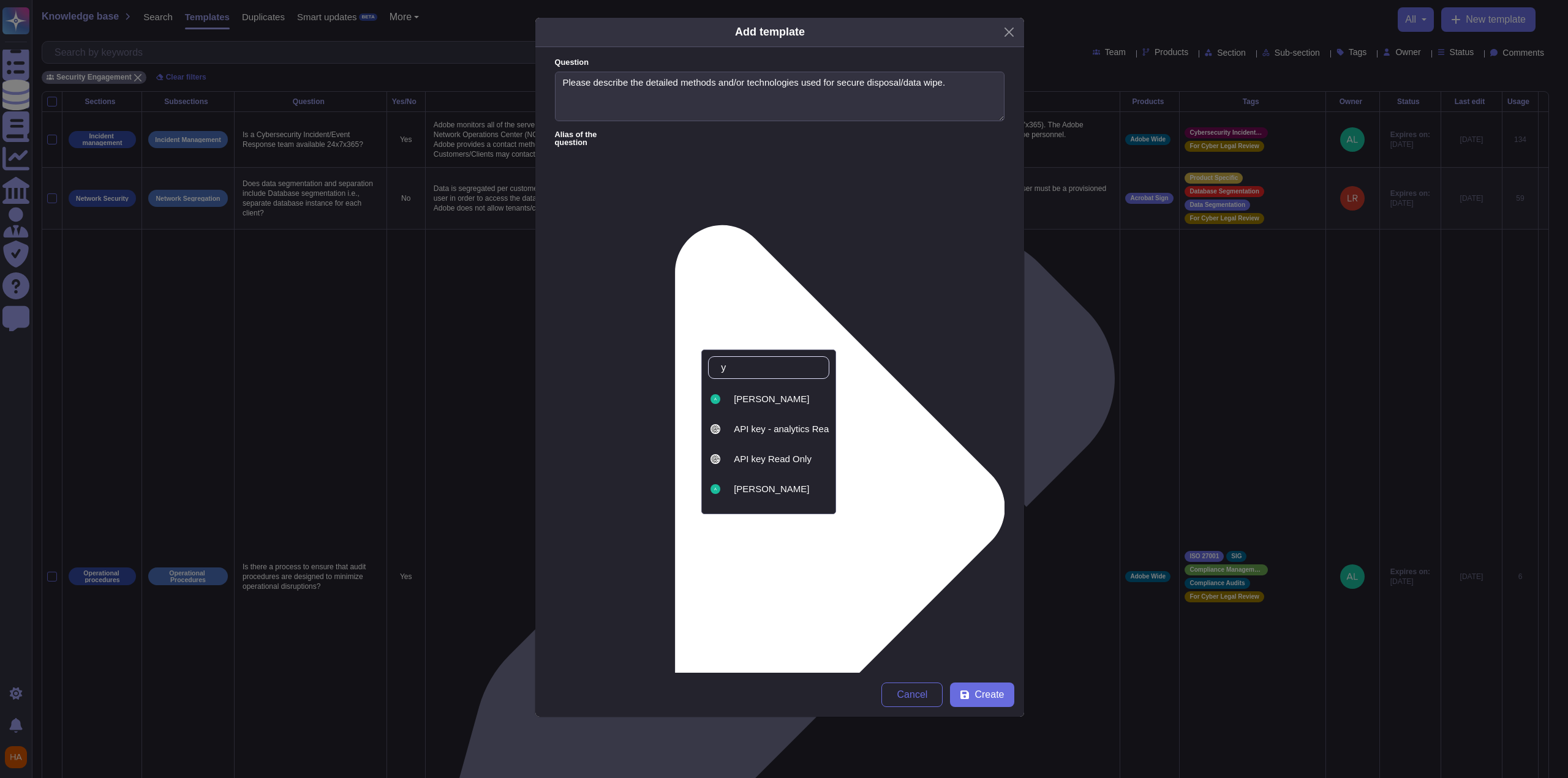
type input "ya"
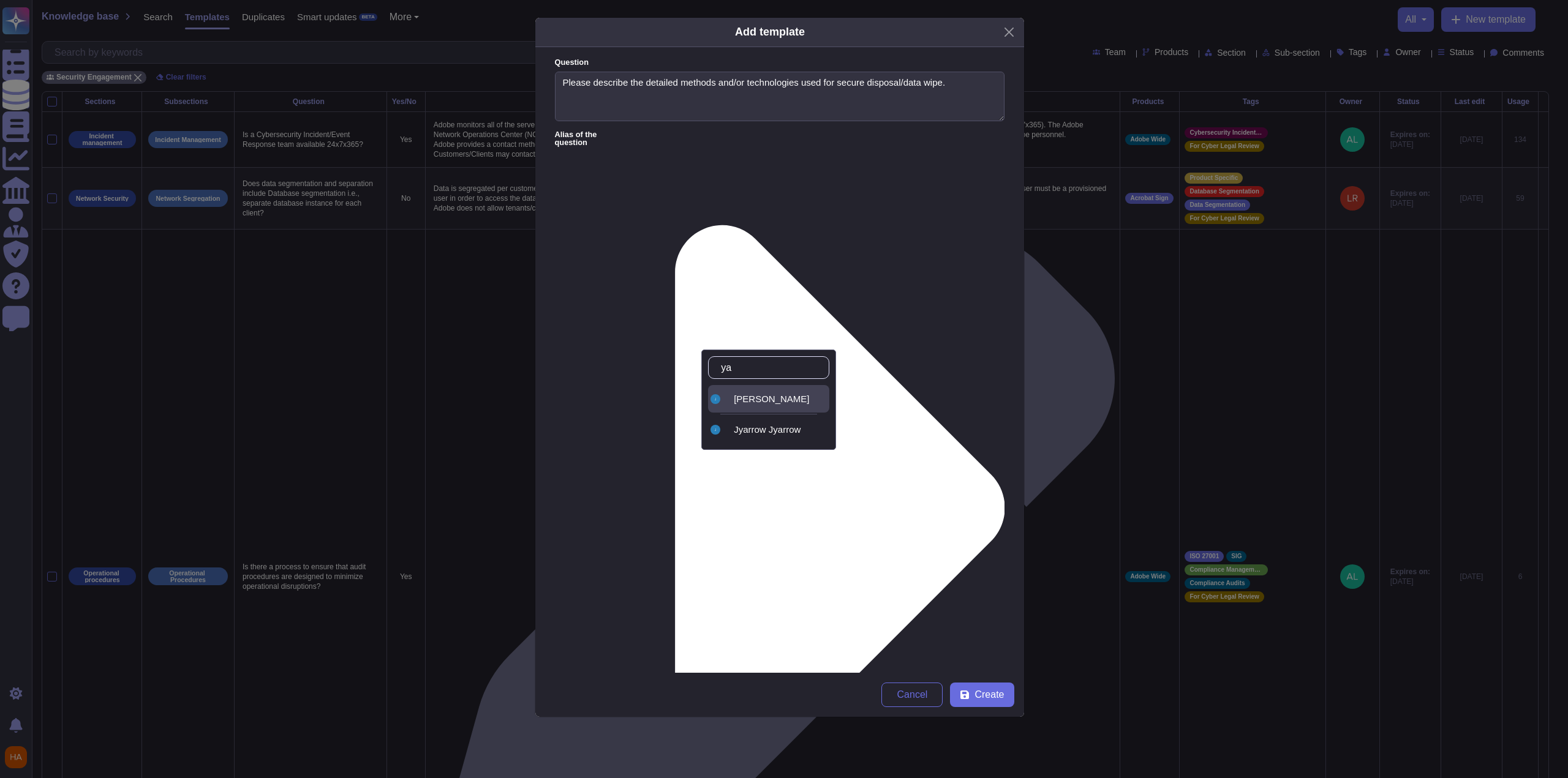
click at [725, 406] on div "[PERSON_NAME]" at bounding box center [768, 399] width 121 height 28
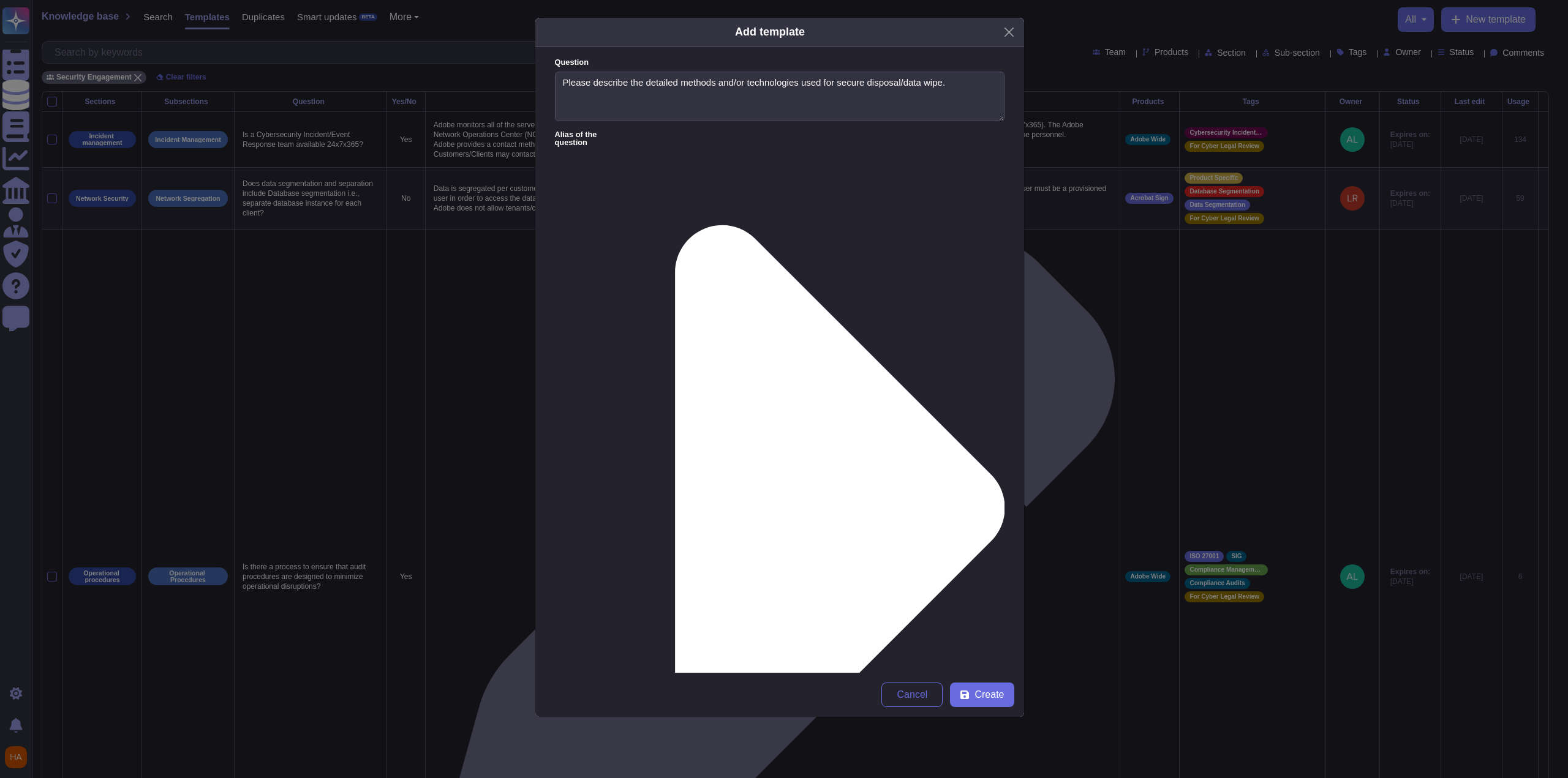
type input "fr"
click at [725, 405] on span "WorkFront" at bounding box center [905, 406] width 43 height 11
click at [725, 420] on div "FrameIO" at bounding box center [926, 429] width 102 height 28
click at [725, 402] on div "Experience Cloud Offering/ WorkFront" at bounding box center [928, 399] width 97 height 27
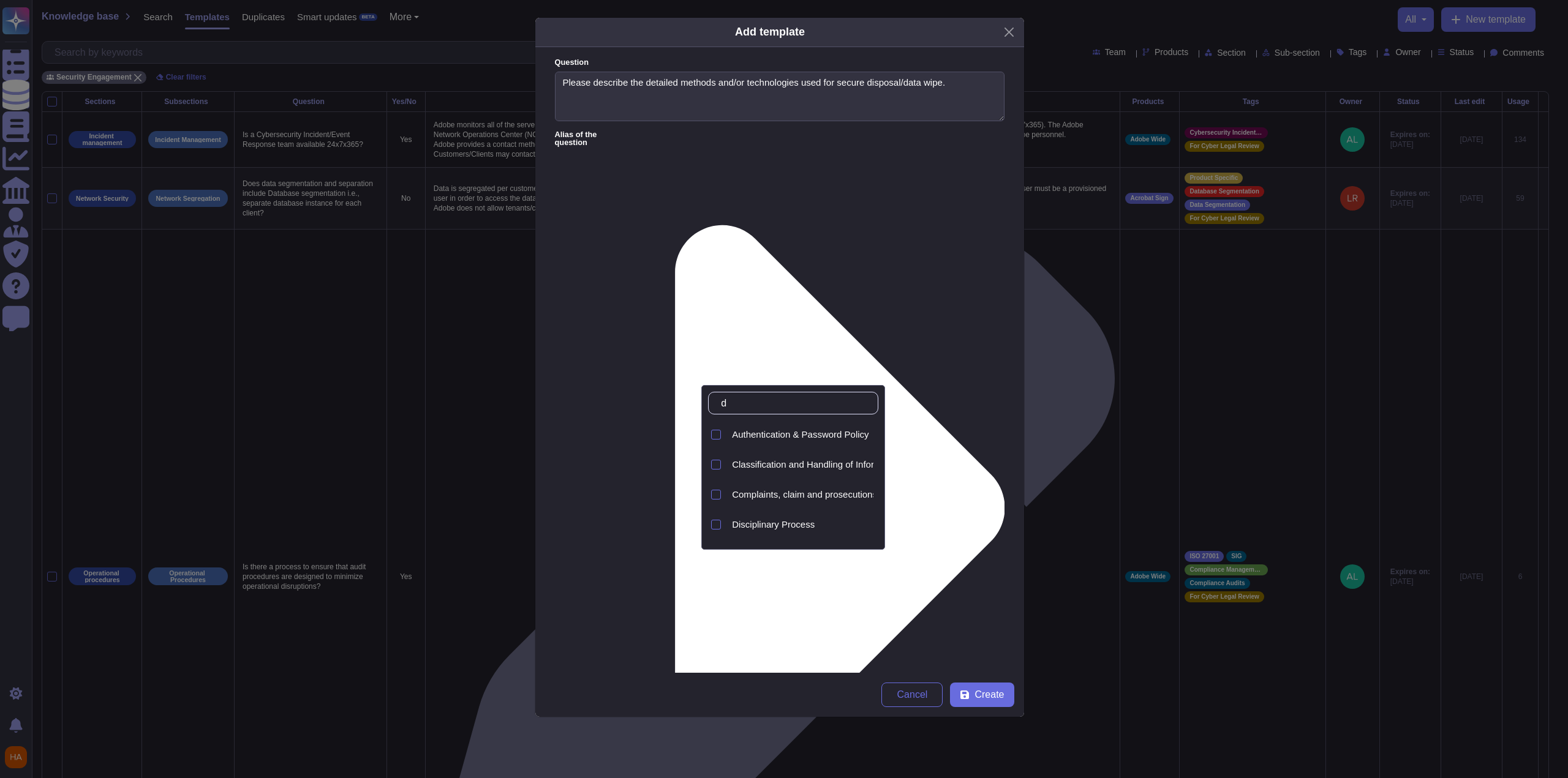
type input "dis"
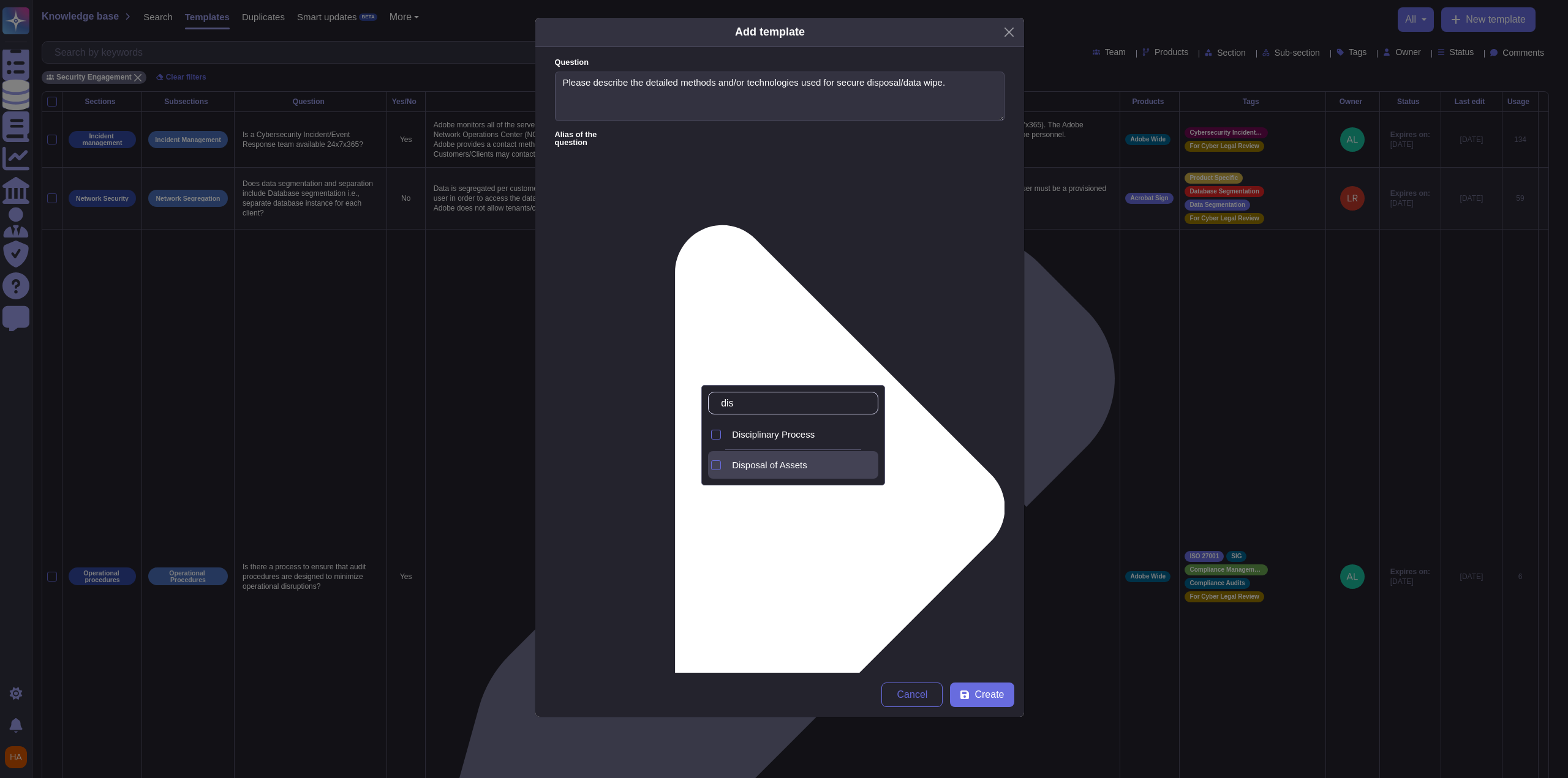
click at [725, 460] on span "Disposal of Assets" at bounding box center [770, 465] width 76 height 11
click at [725, 417] on form "Question Please describe the detailed methods and/or technologies used for secu…" at bounding box center [780, 360] width 489 height 626
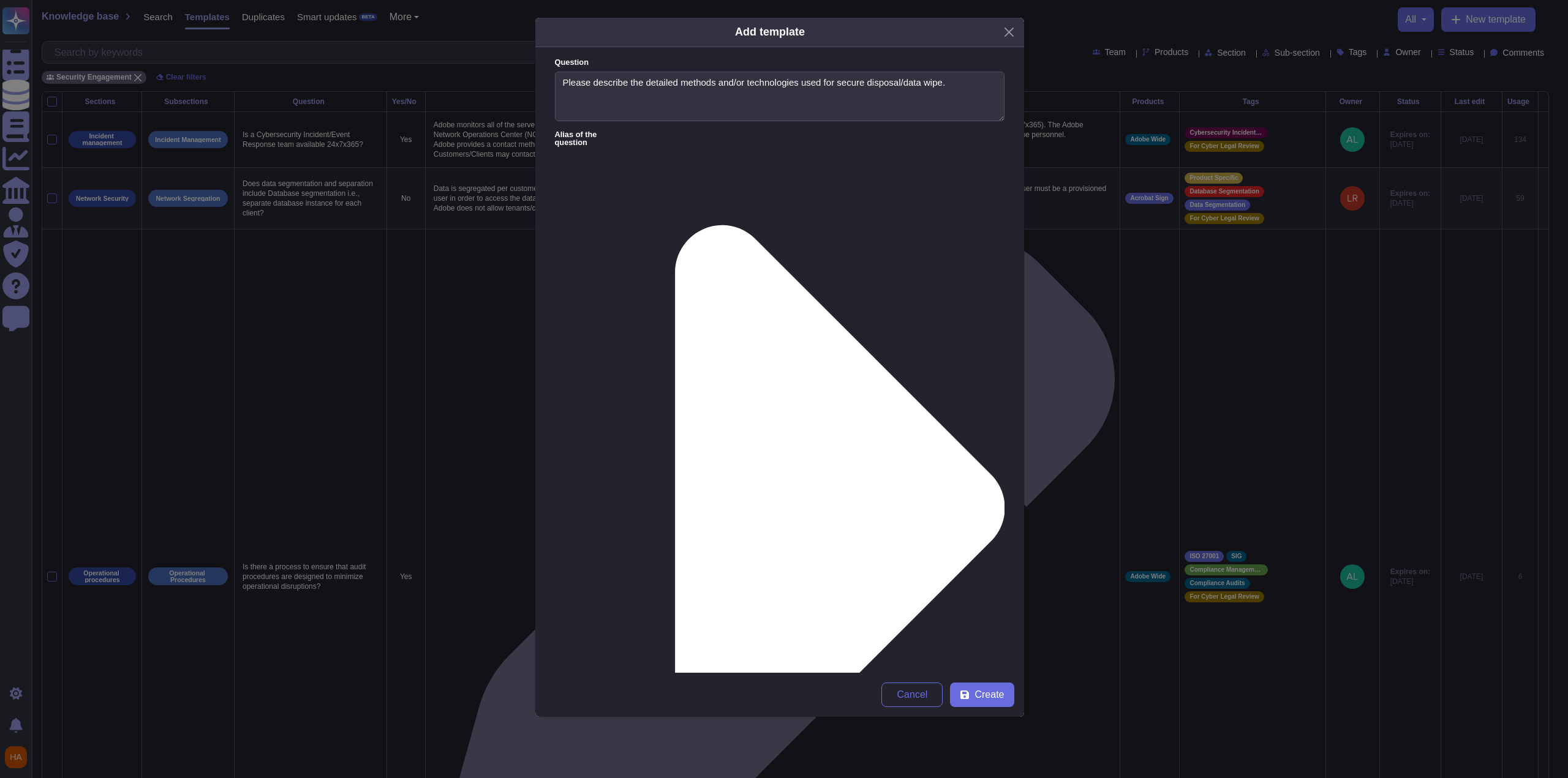
click at [725, 508] on span "Create" at bounding box center [989, 695] width 29 height 10
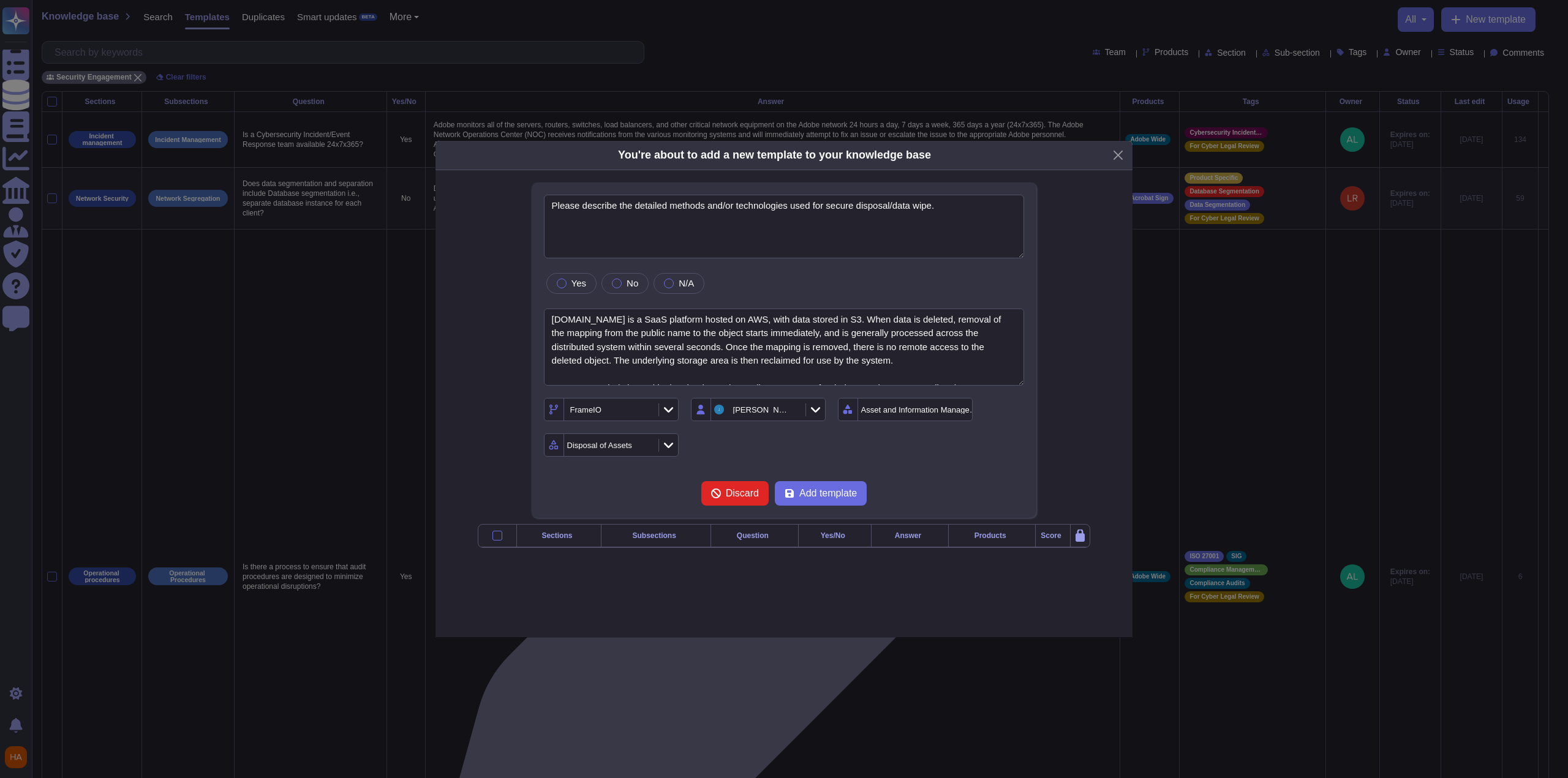
type textarea "Please describe the detailed methods and/or technologies used for secure dispos…"
type textarea "[DOMAIN_NAME] is a SaaS platform hosted on AWS, with data stored in S3. When da…"
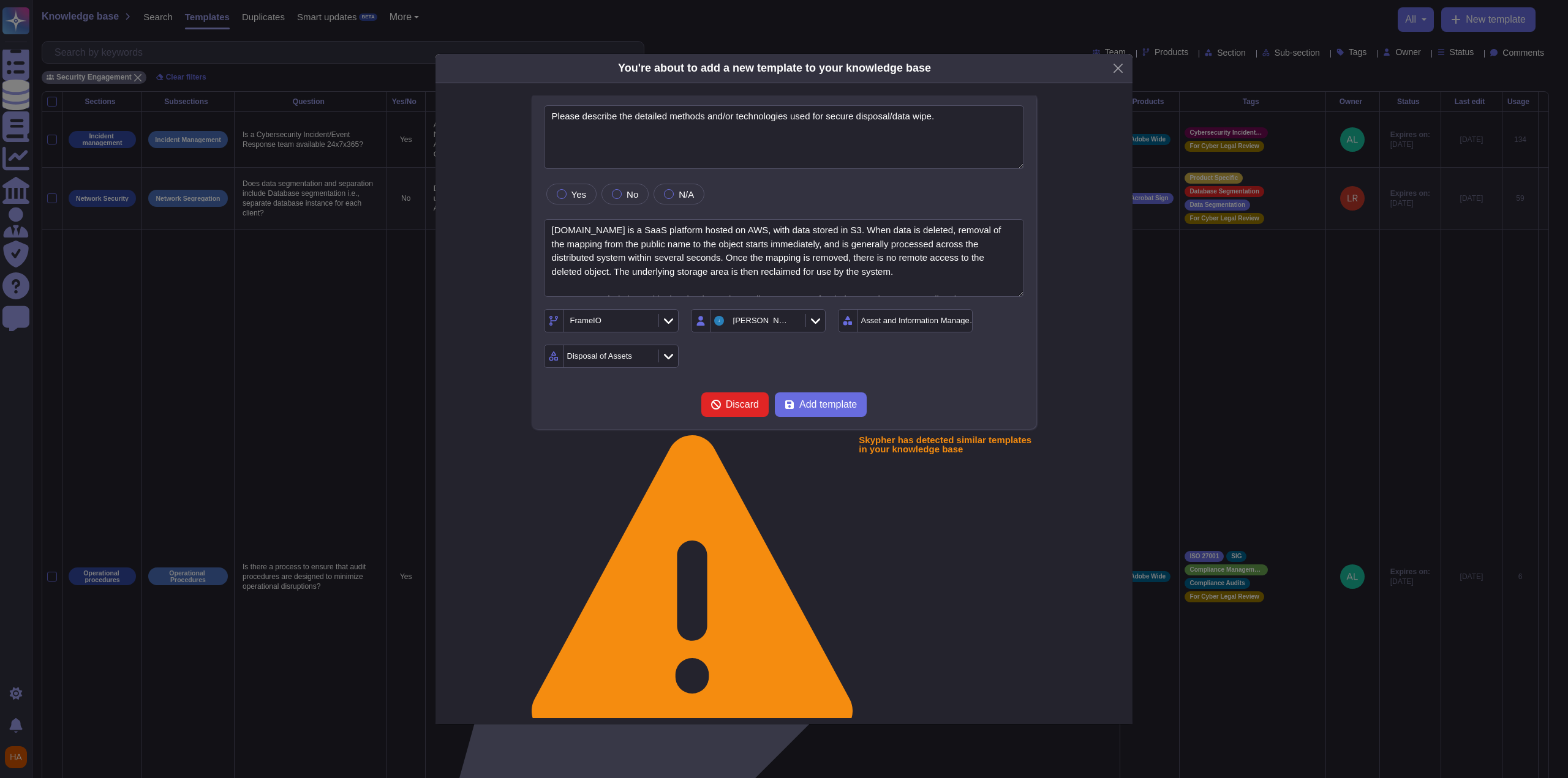
scroll to position [0, 0]
click at [725, 406] on span "Add template" at bounding box center [828, 407] width 58 height 10
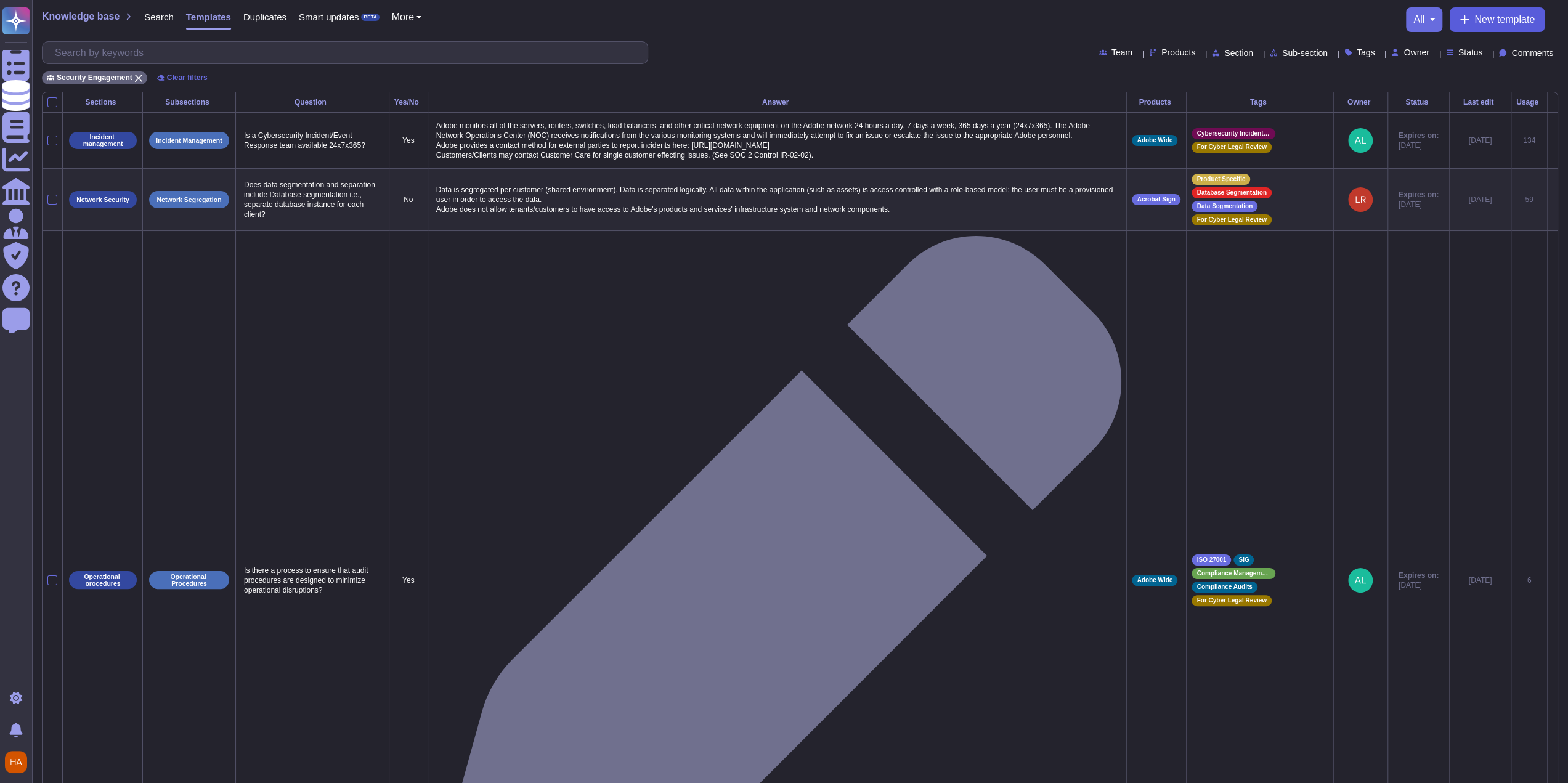
click at [729, 22] on span "New template" at bounding box center [1504, 19] width 61 height 10
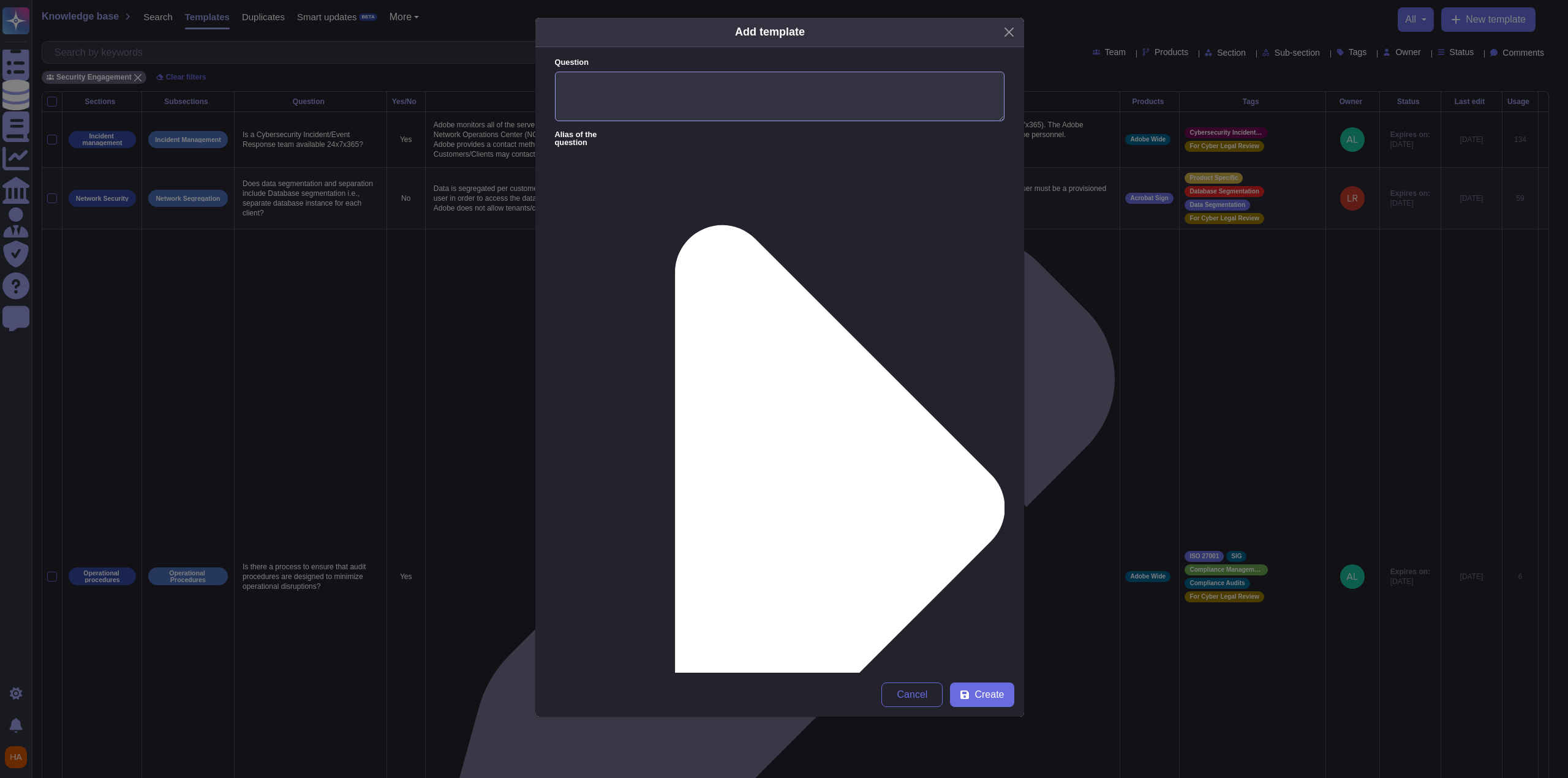
click at [725, 99] on textarea "Question" at bounding box center [780, 97] width 450 height 50
paste textarea "Which of the following security controls do you use to protect against spoofed …"
type textarea "Which of the following security controls do you use to protect against spoofed …"
paste textarea "Restricted SPF policies, DMARC, DKIM"
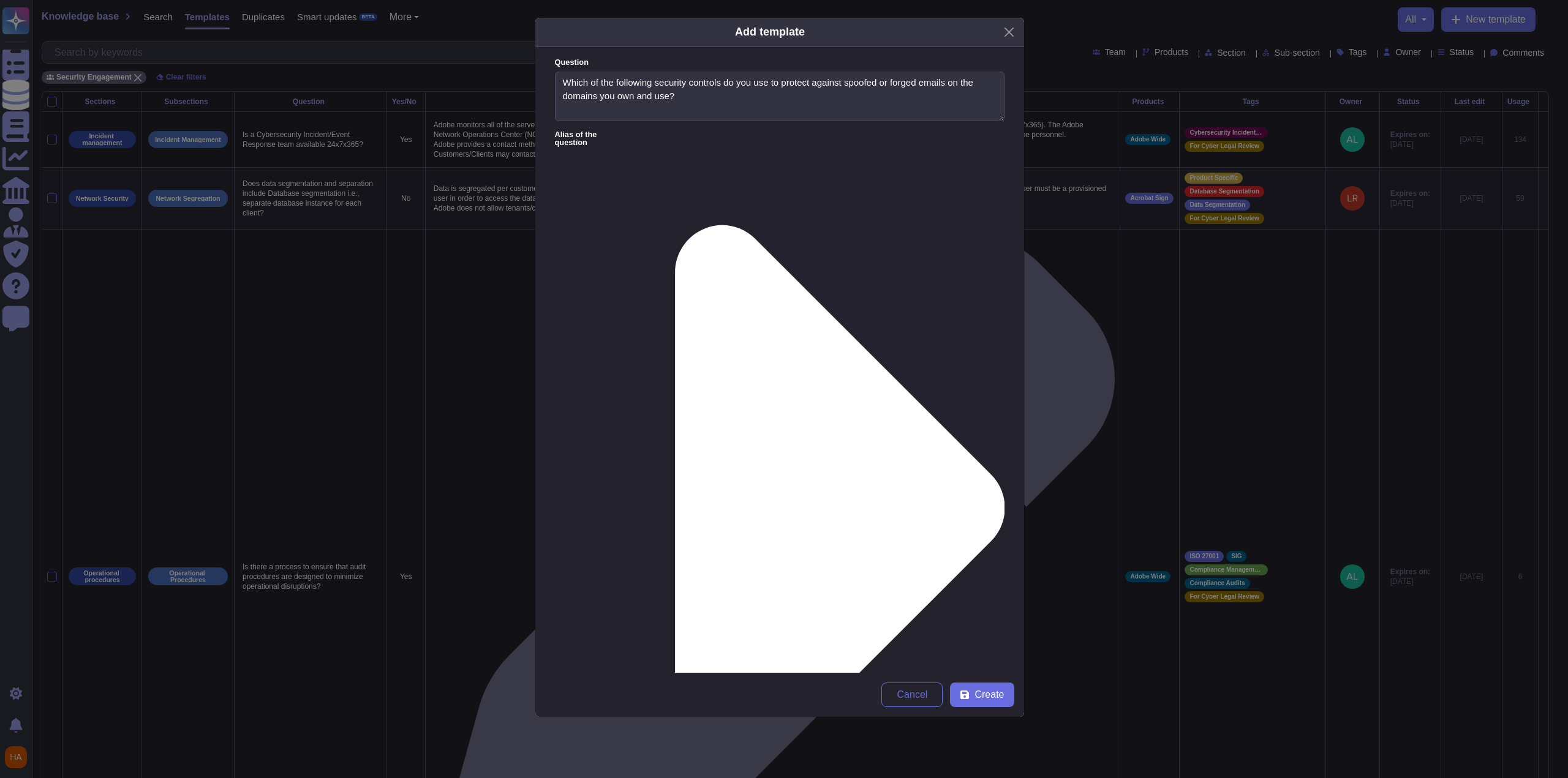
type textarea "Restricted SPF policies, DMARC, DKIM"
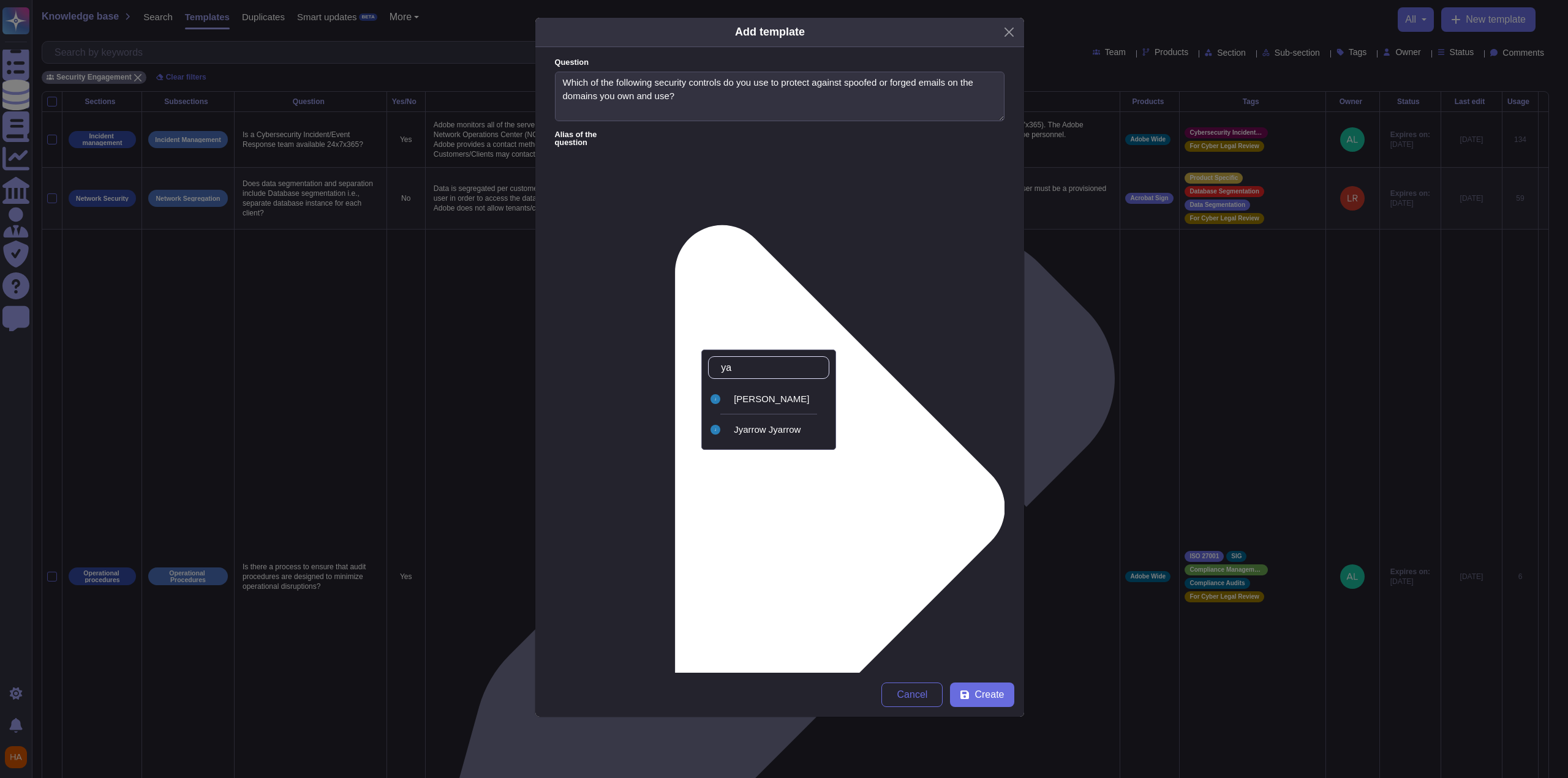
type input "[PERSON_NAME]"
click at [725, 400] on div "[PERSON_NAME]" at bounding box center [779, 399] width 91 height 11
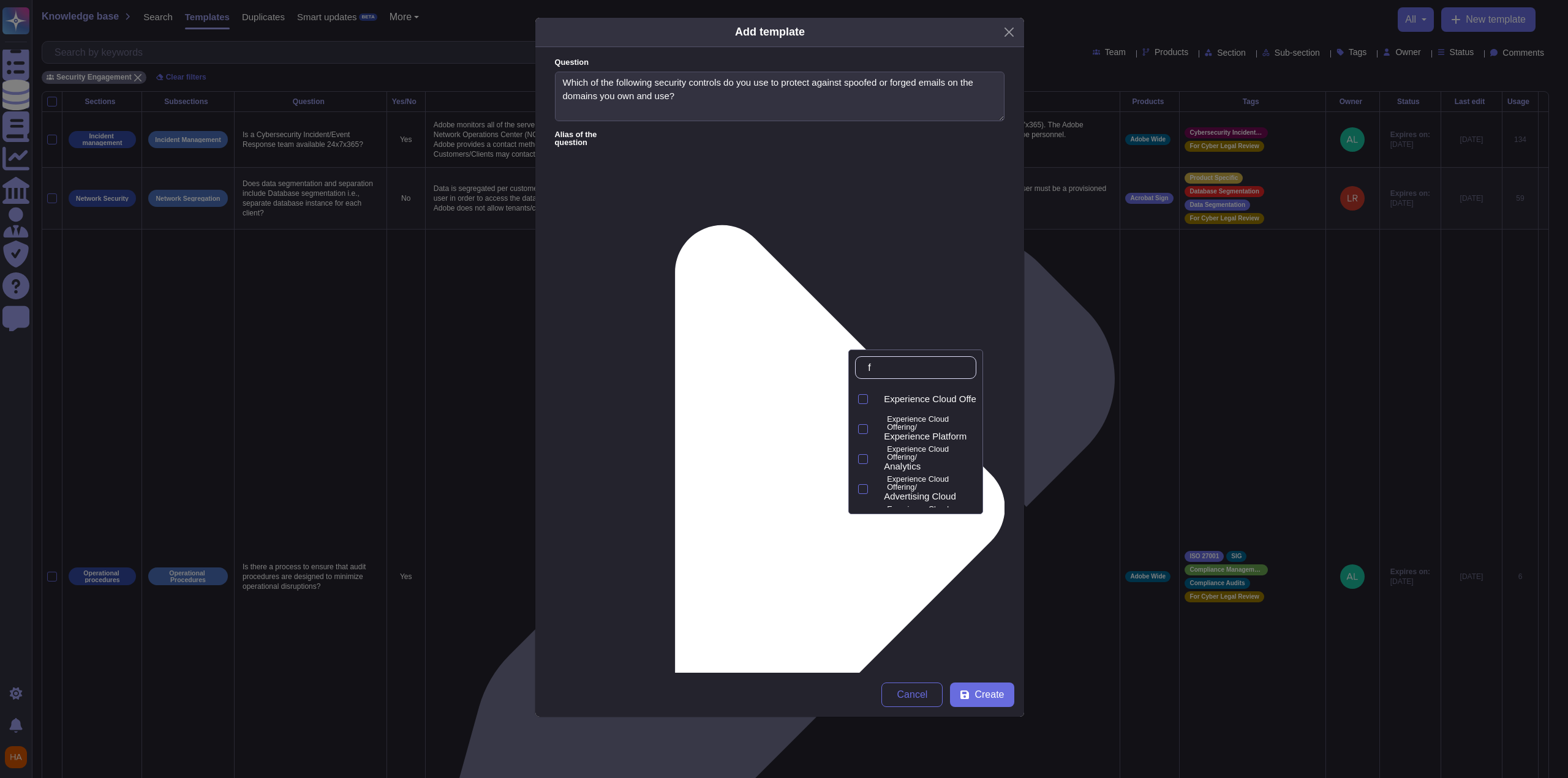
type input "fr"
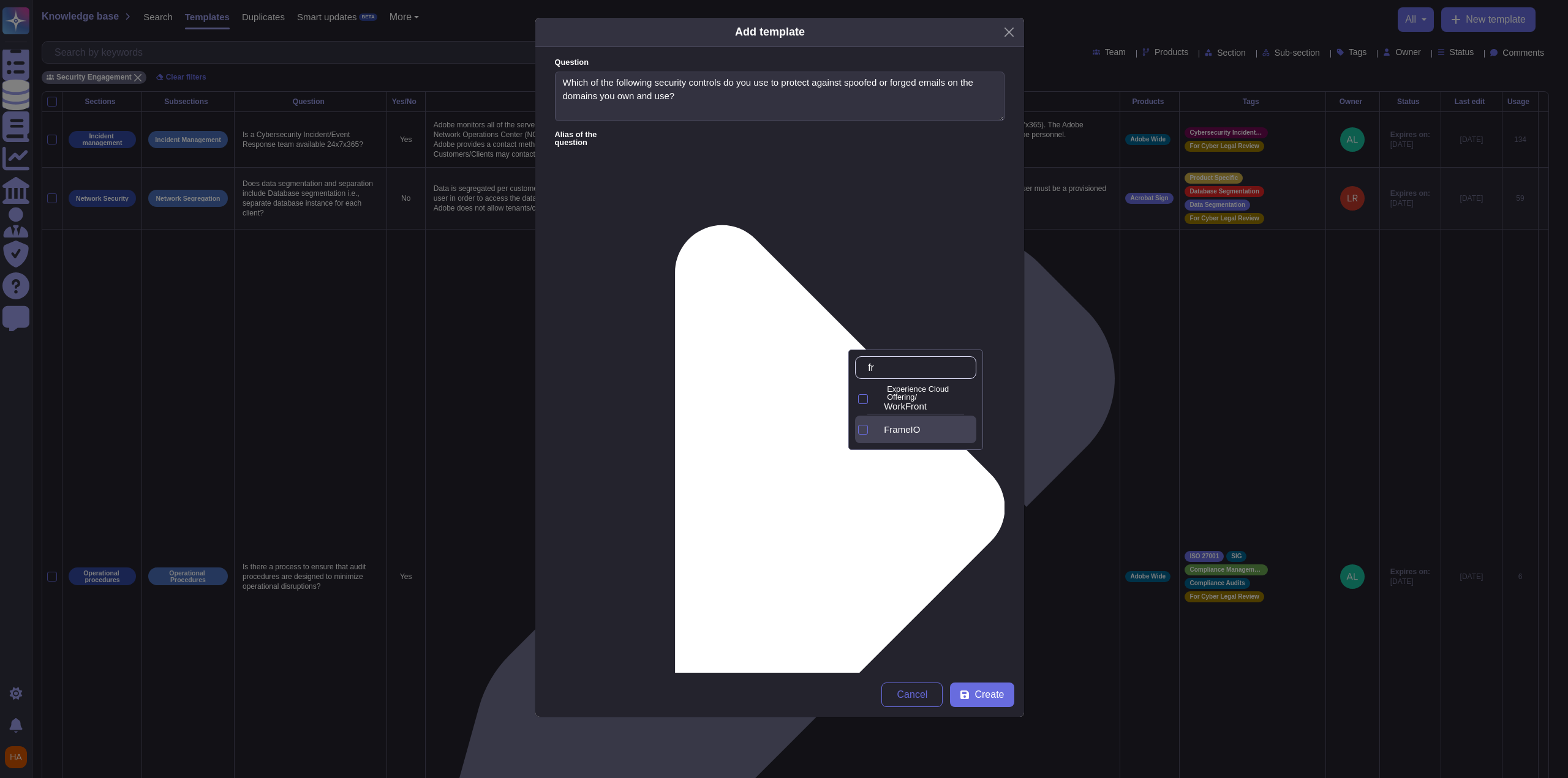
click at [725, 422] on div "FrameIO" at bounding box center [926, 429] width 102 height 28
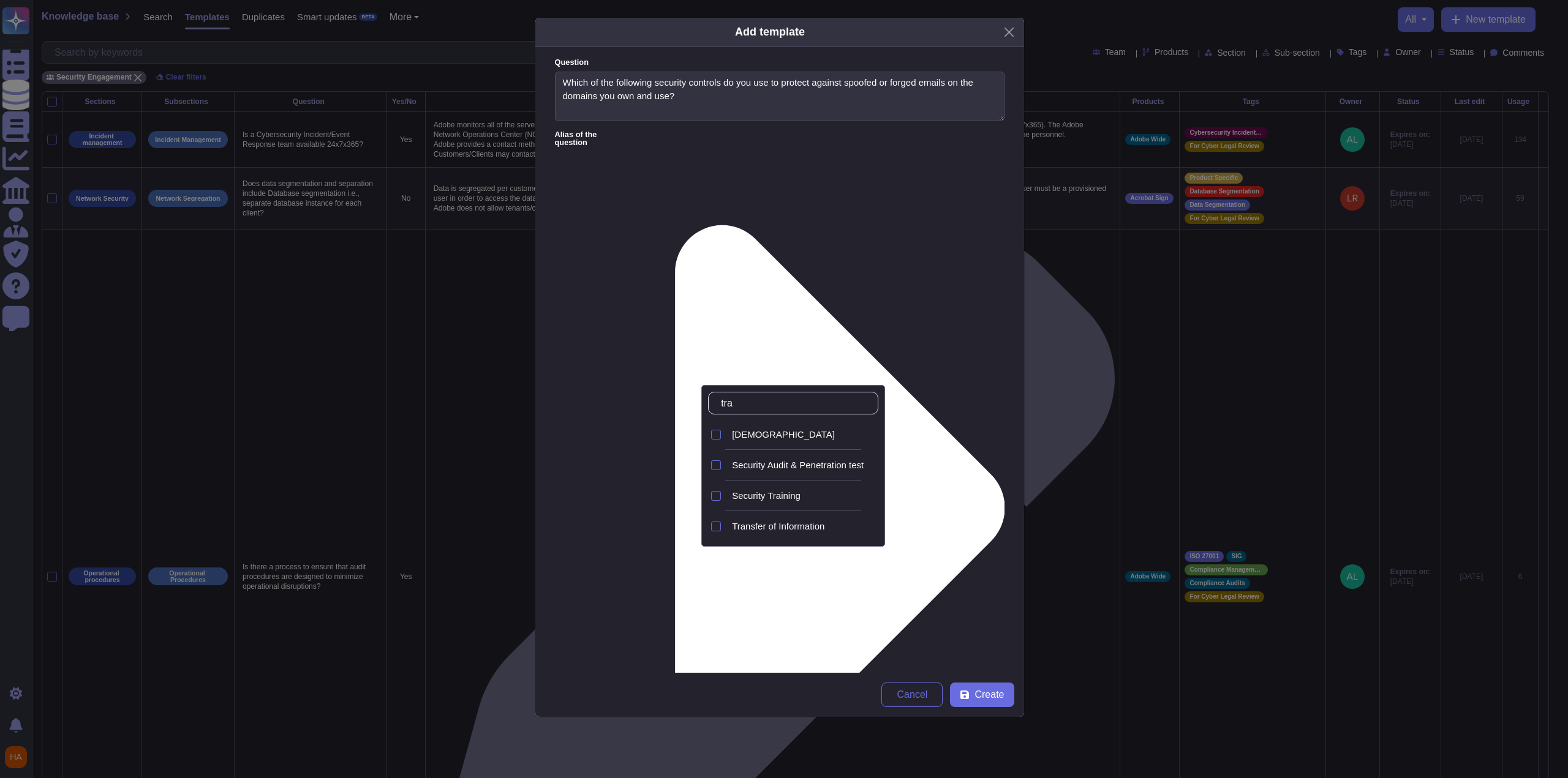
type input "[PERSON_NAME]"
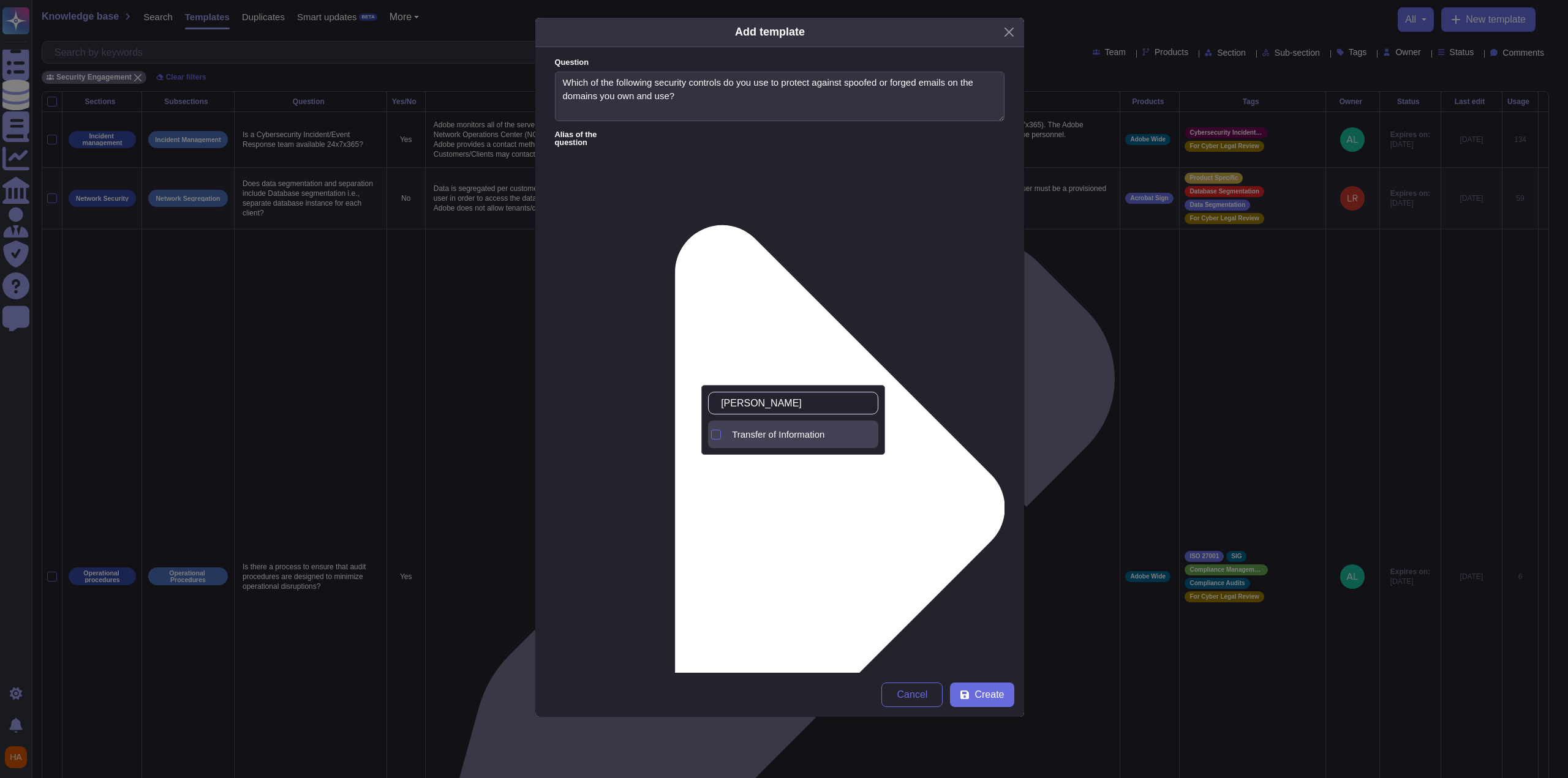
click at [725, 439] on span "Transfer of Information" at bounding box center [778, 435] width 93 height 11
click at [725, 508] on span "Create" at bounding box center [989, 695] width 29 height 10
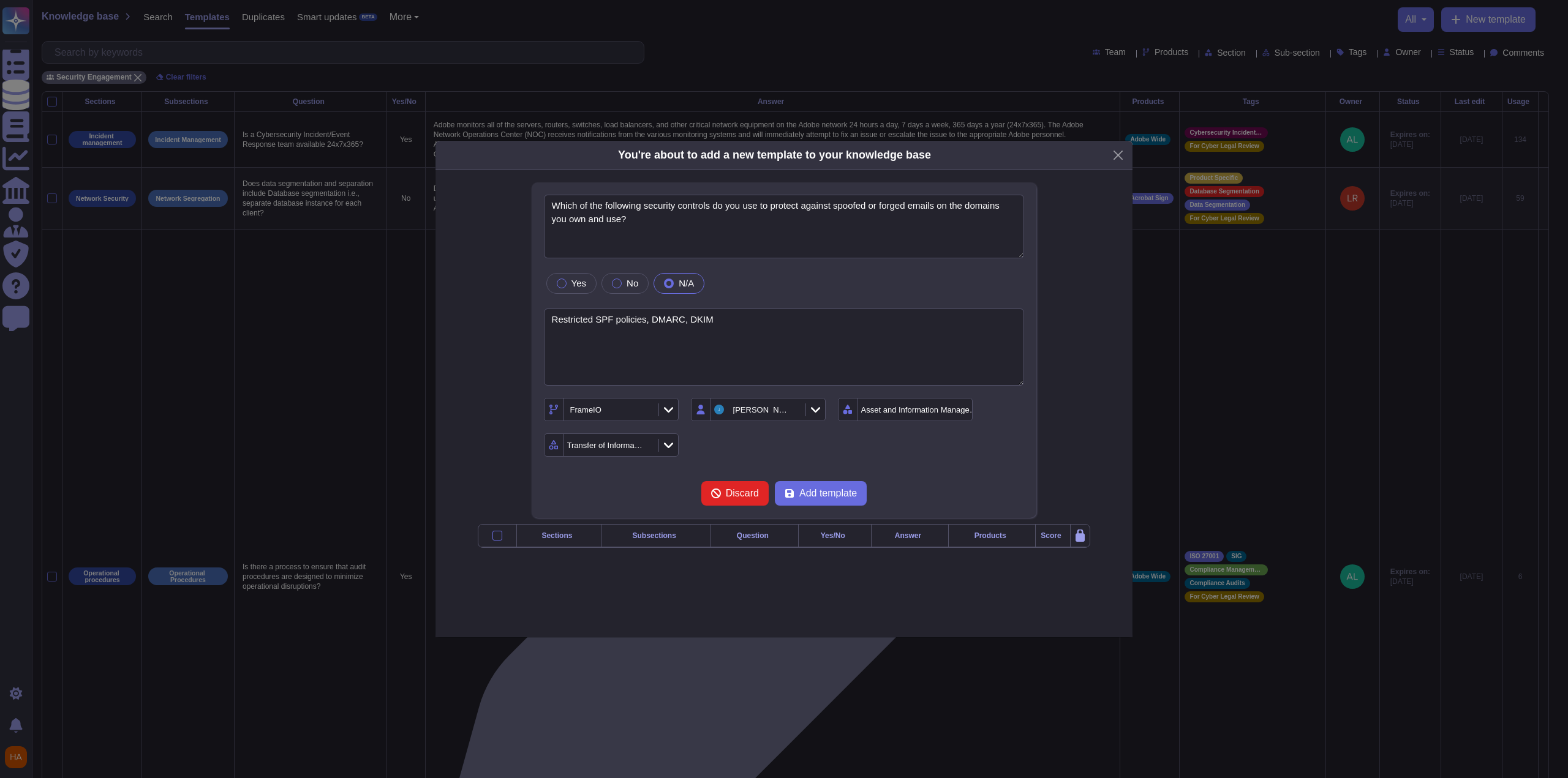
type textarea "Which of the following security controls do you use to protect against spoofed …"
type textarea "Restricted SPF policies, DMARC, DKIM"
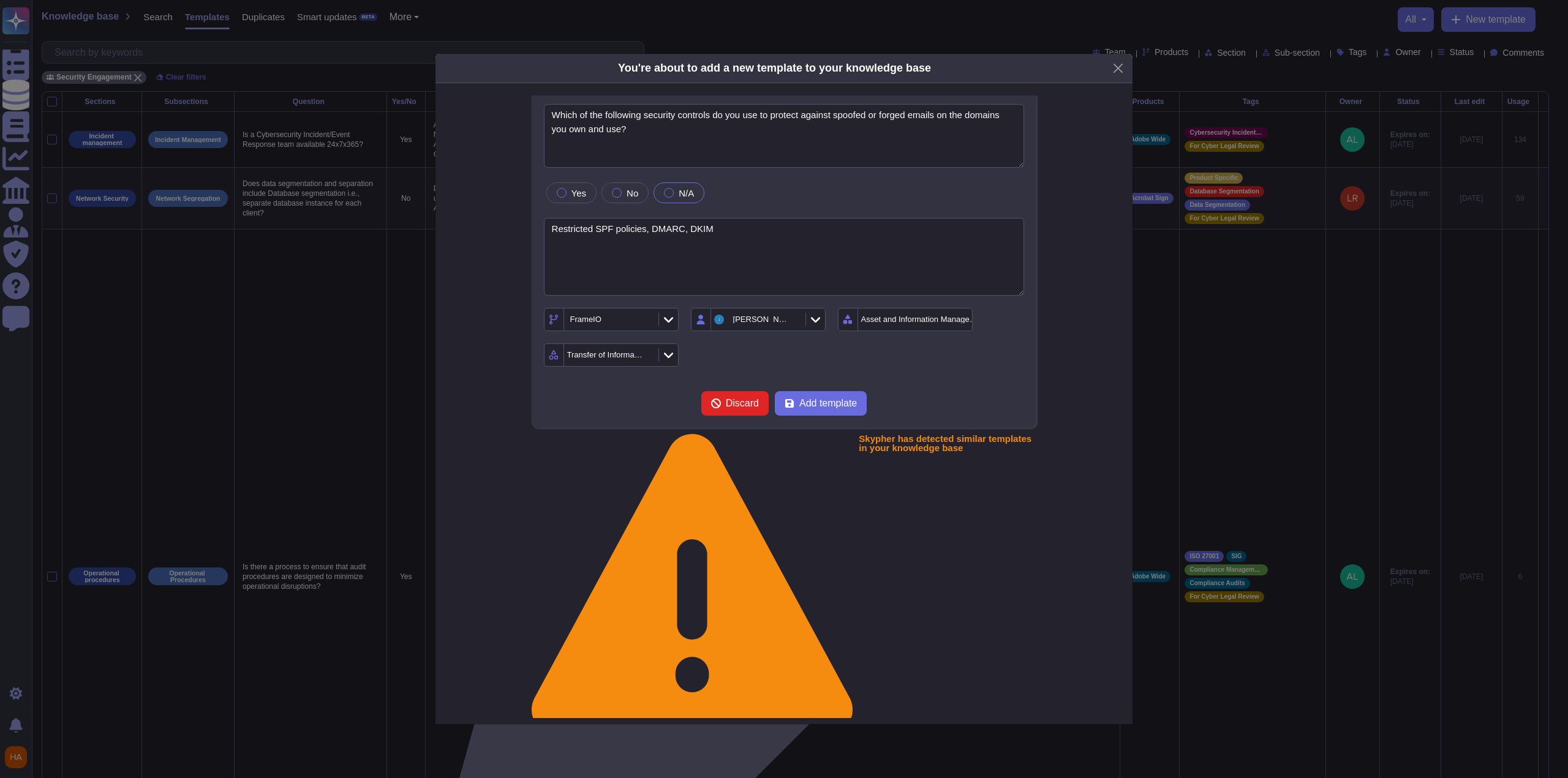
scroll to position [4, 0]
click at [725, 385] on form "Which of the following security controls do you use to protect against spoofed …" at bounding box center [784, 259] width 481 height 311
click at [725, 401] on span "Add template" at bounding box center [828, 403] width 58 height 10
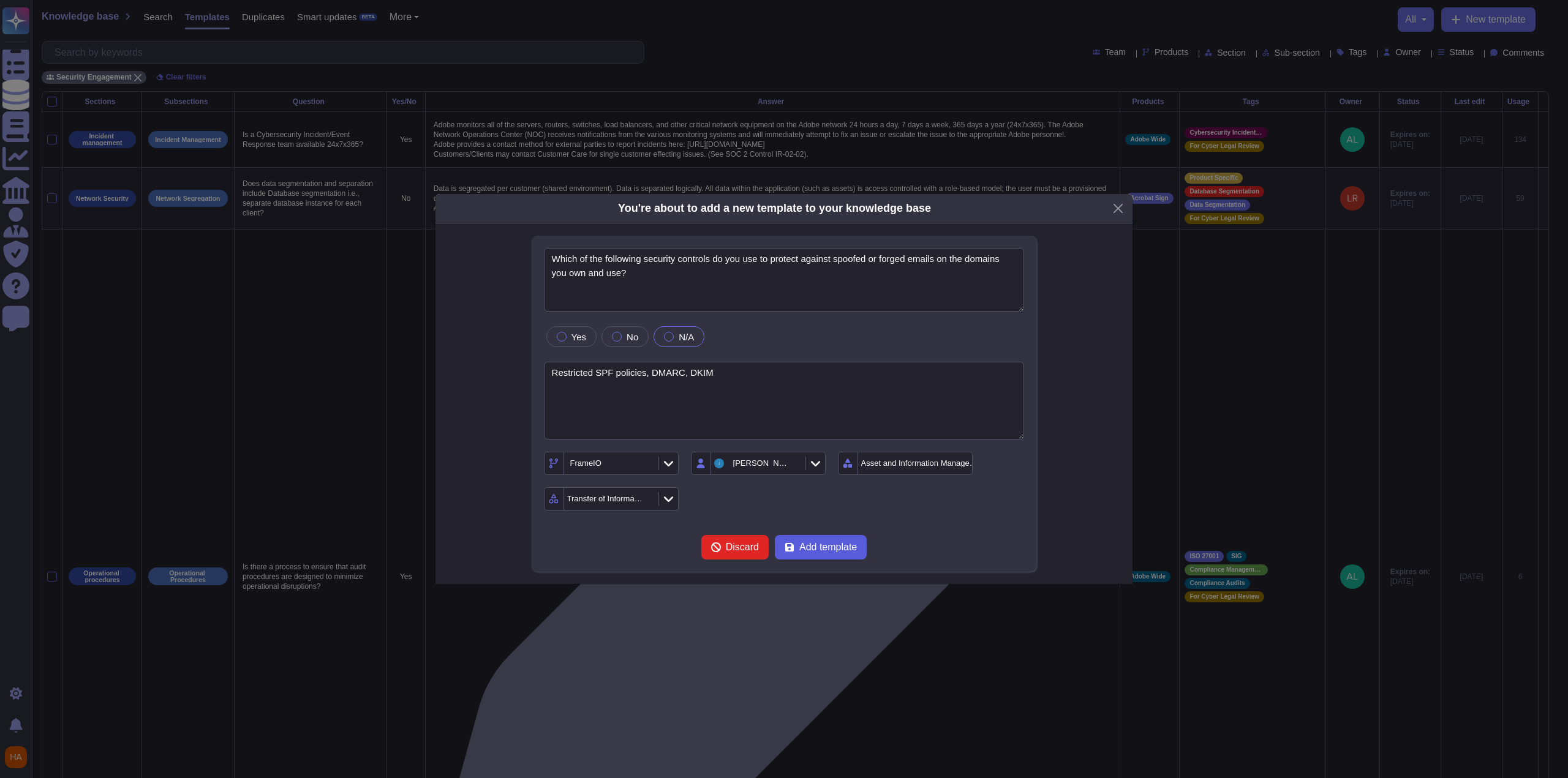
scroll to position [0, 0]
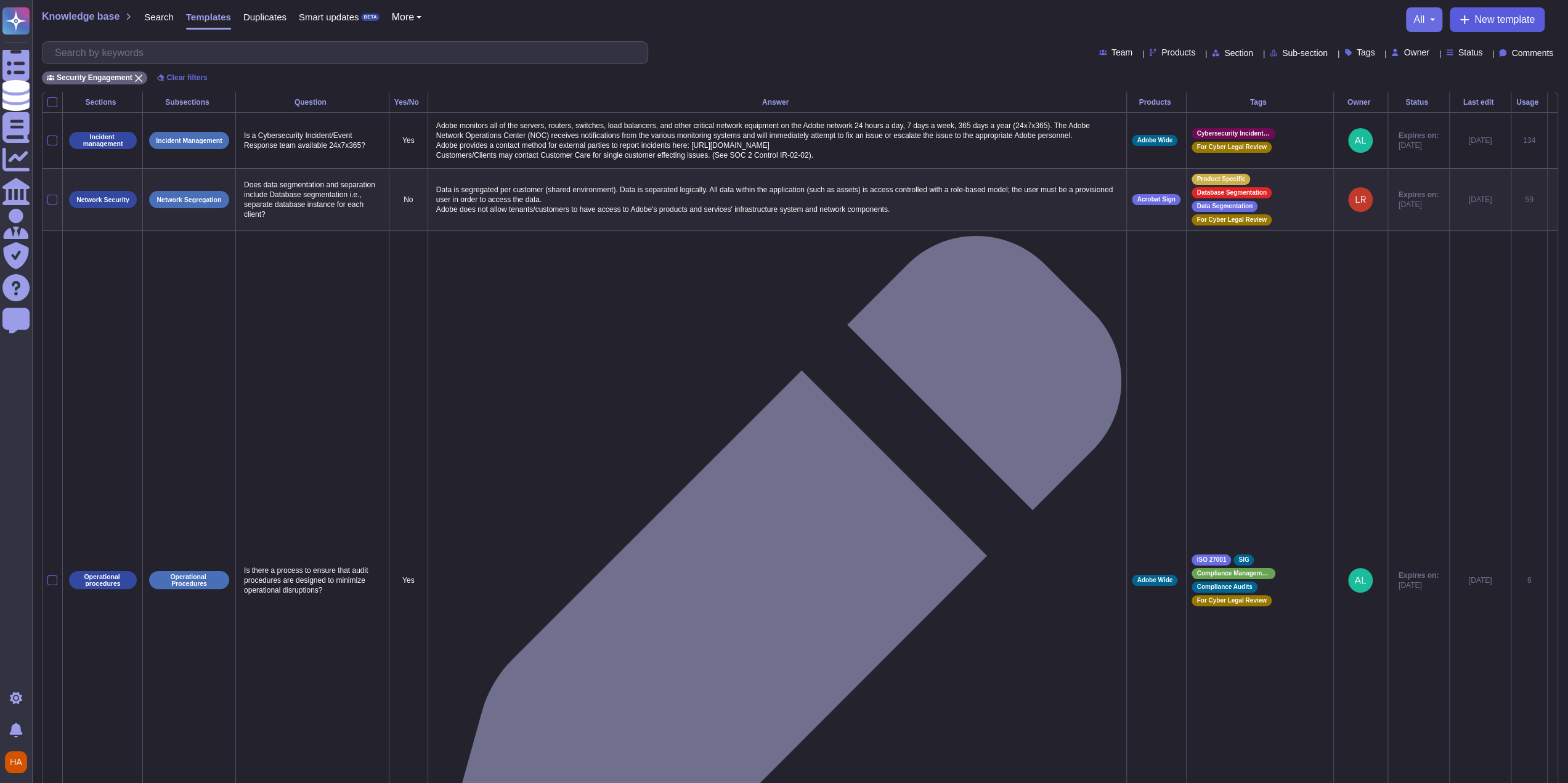
click at [729, 18] on span "New template" at bounding box center [1504, 19] width 61 height 10
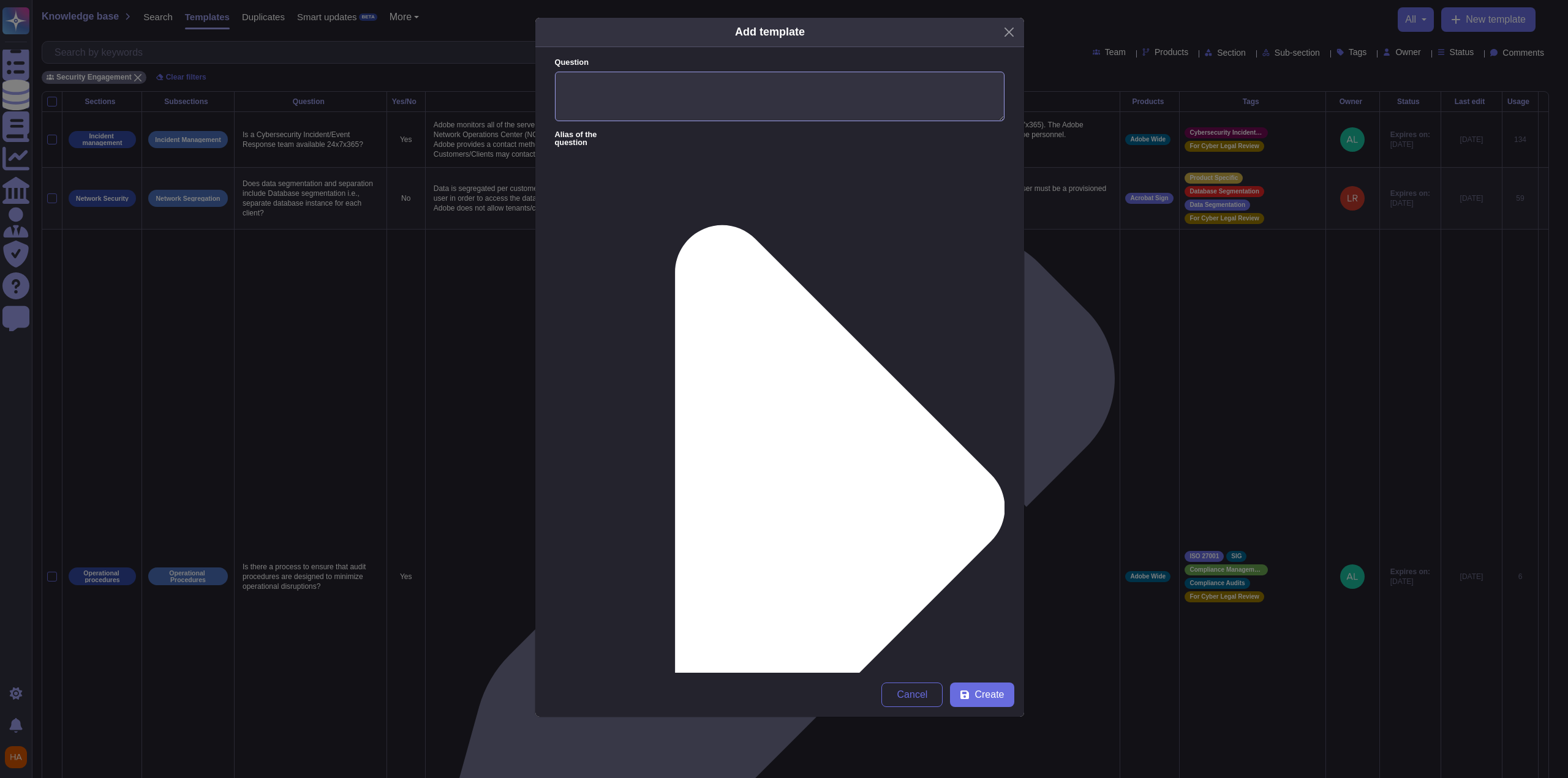
click at [725, 97] on textarea "Question" at bounding box center [780, 97] width 450 height 50
paste textarea "Does the system utilize email at any point to notify users of shared files or a…"
type textarea "Does the system utilize email at any point to notify users of shared files or a…"
paste textarea ""[DOMAIN_NAME] does allow email notifications to signal users. All of which can…"
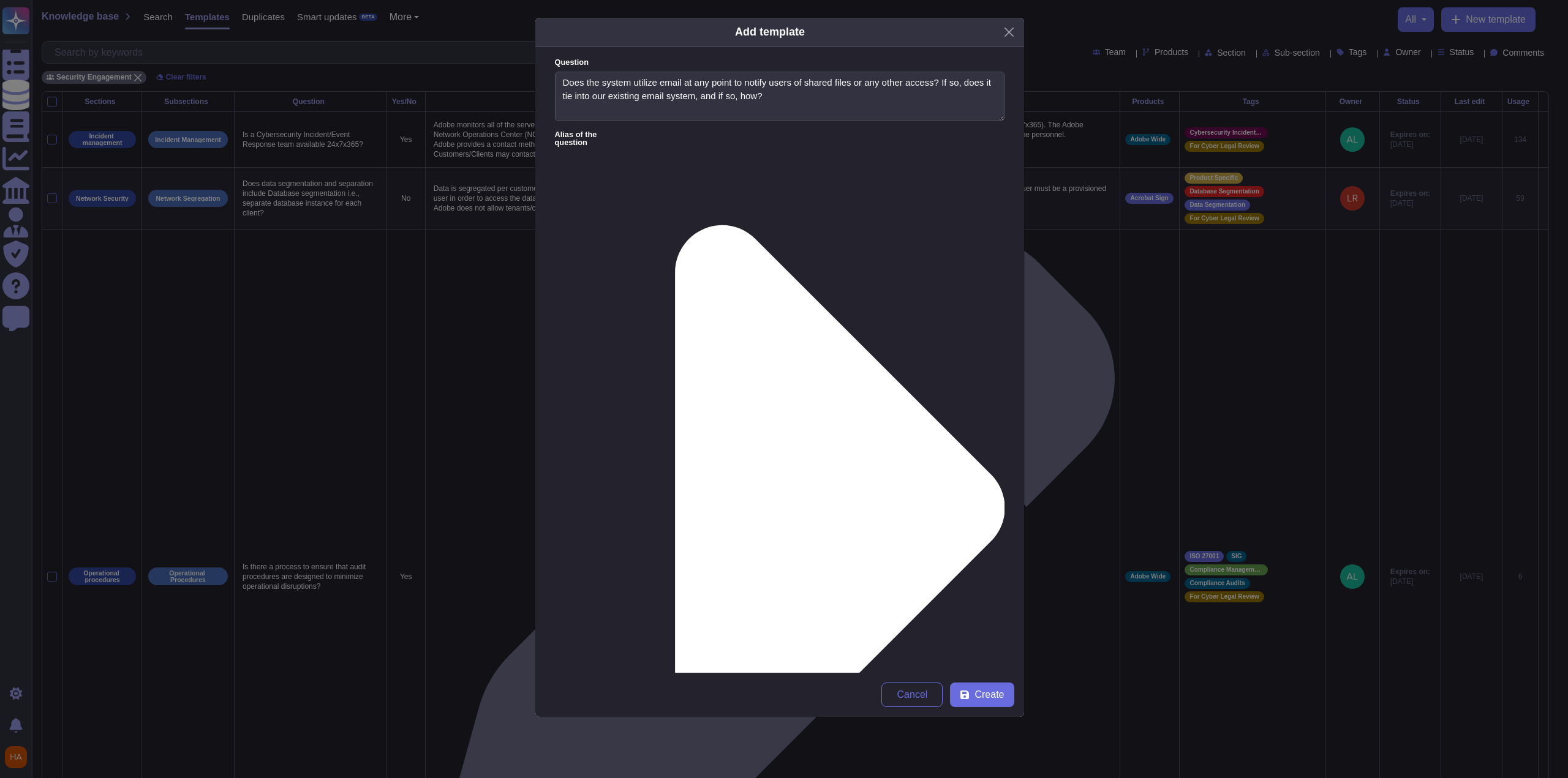
scroll to position [4, 0]
type textarea "[DOMAIN_NAME] does allow email notifications to signal users. All of which can …"
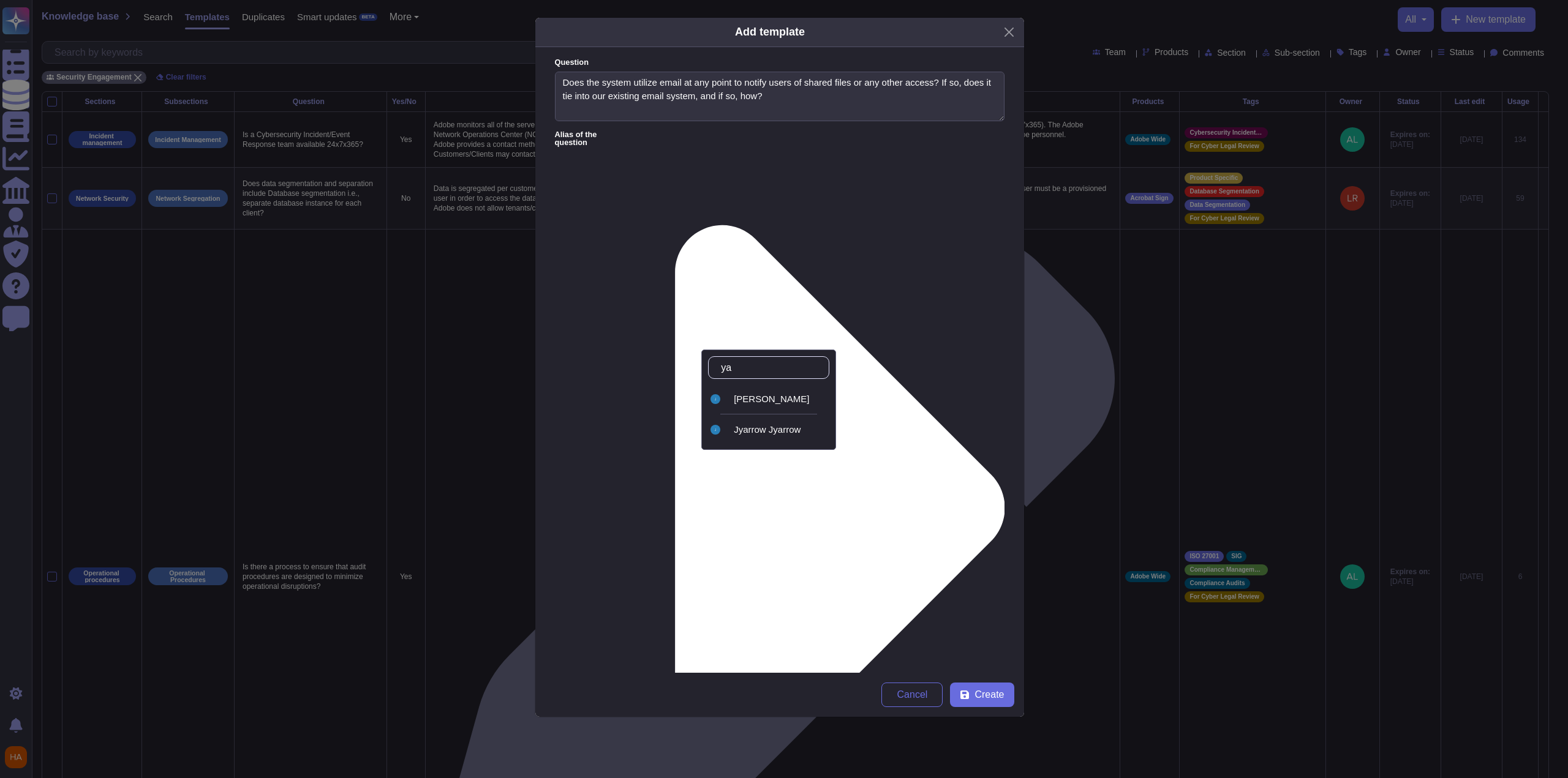
type input "ya"
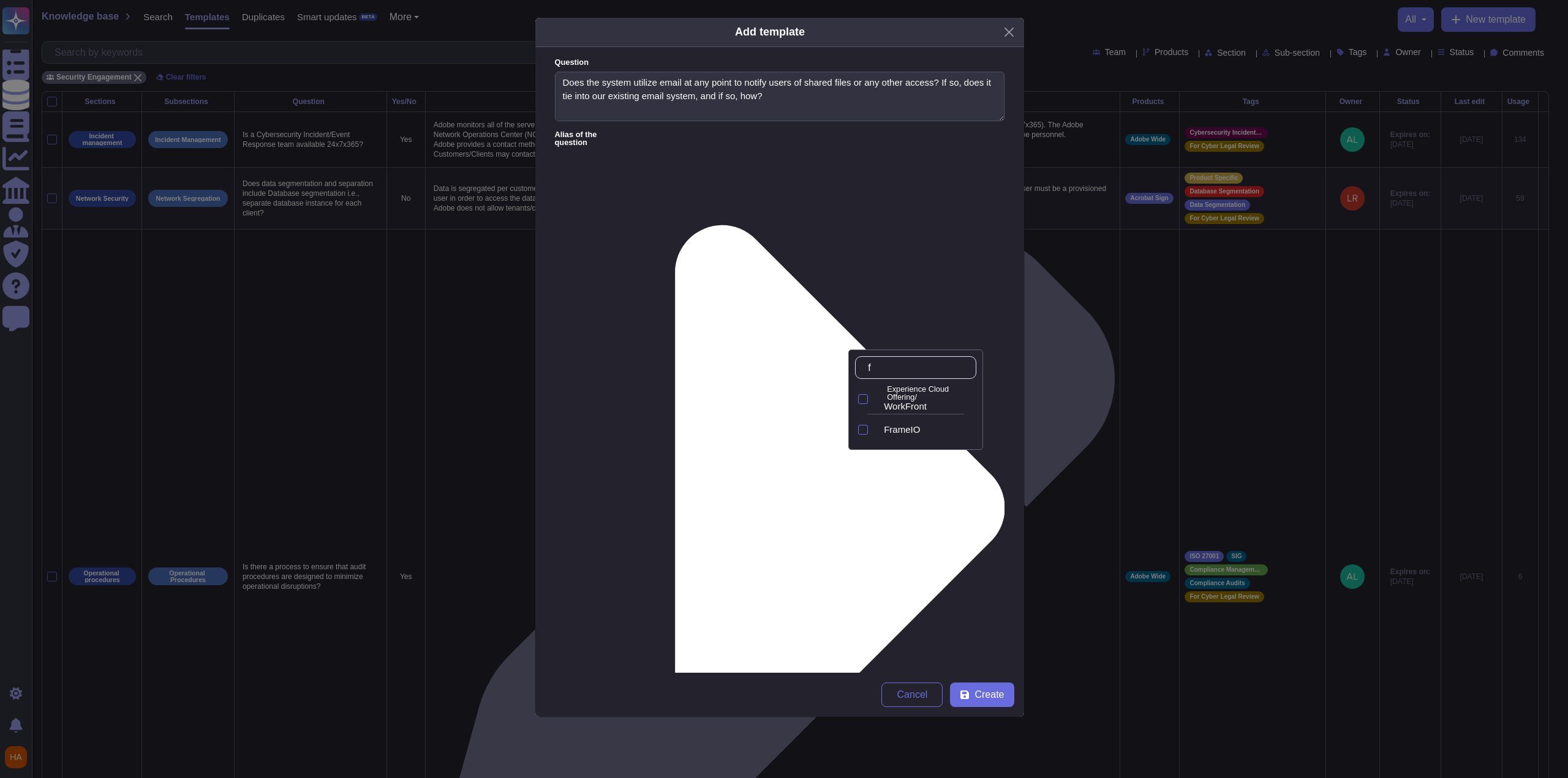
type input "fr"
click at [725, 429] on div "FrameIO" at bounding box center [928, 429] width 97 height 11
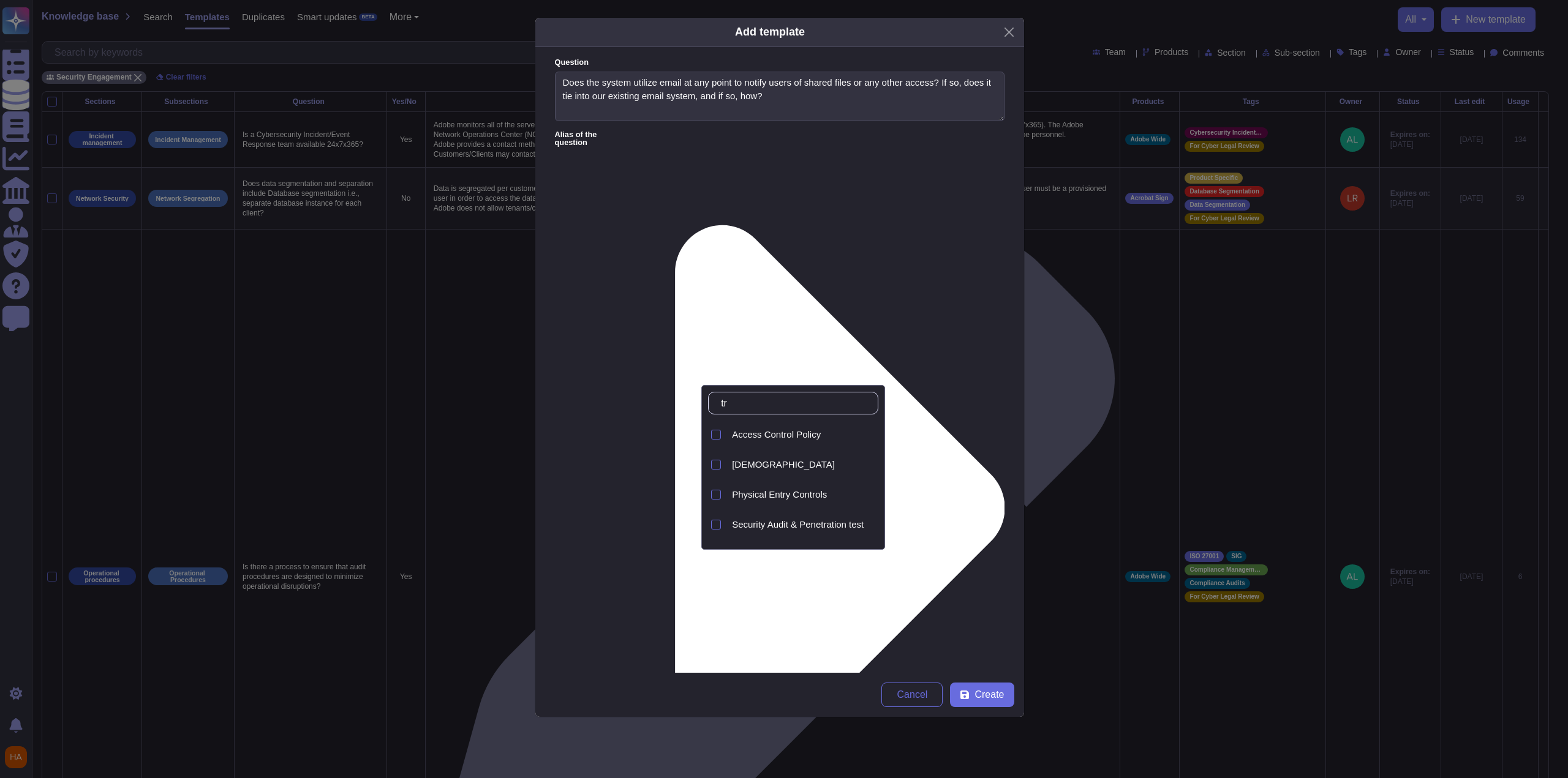
type input "tra"
click at [725, 508] on span "Transfer of Information" at bounding box center [778, 526] width 93 height 11
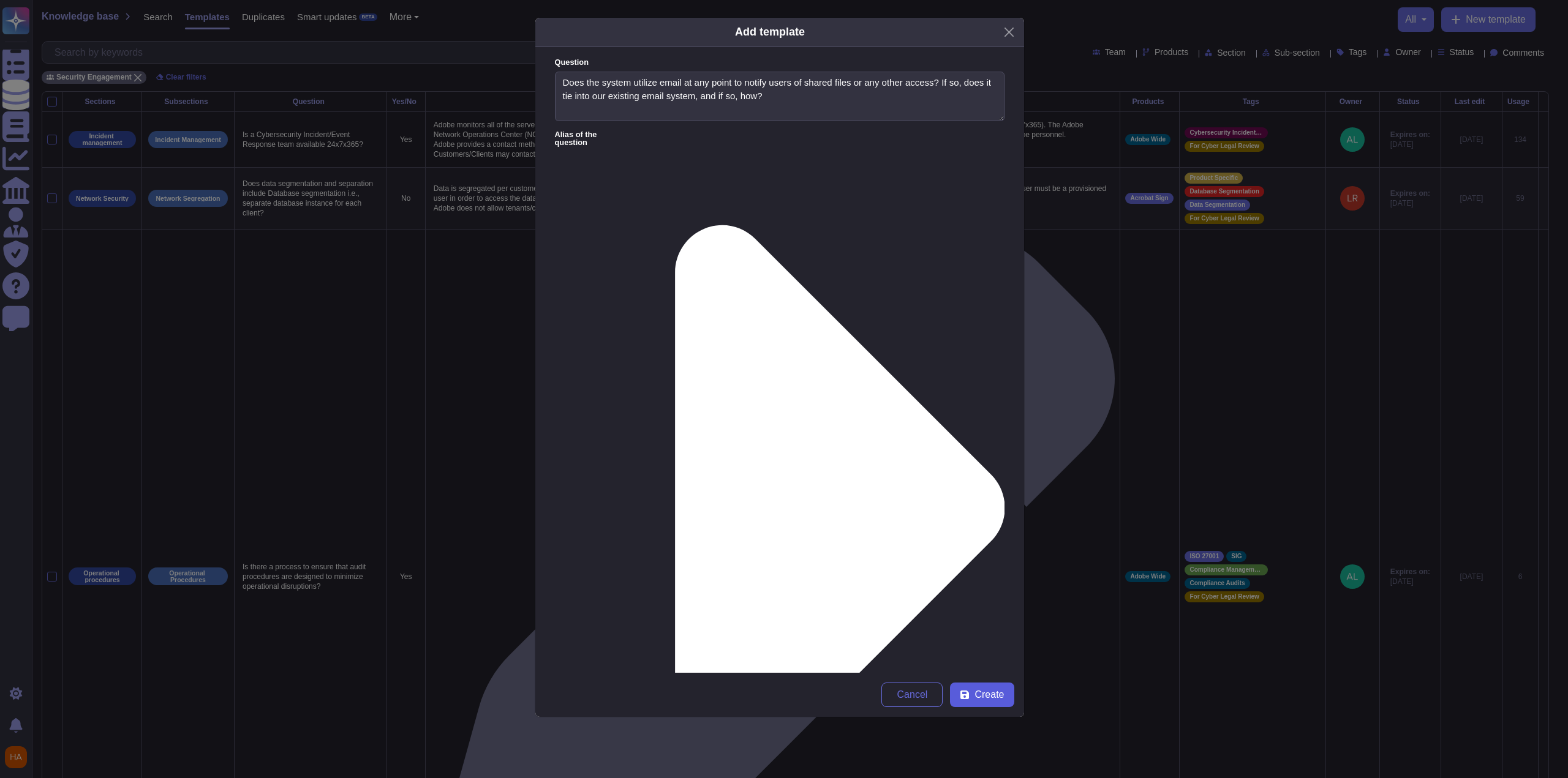
click at [725, 508] on button "Create" at bounding box center [982, 695] width 64 height 25
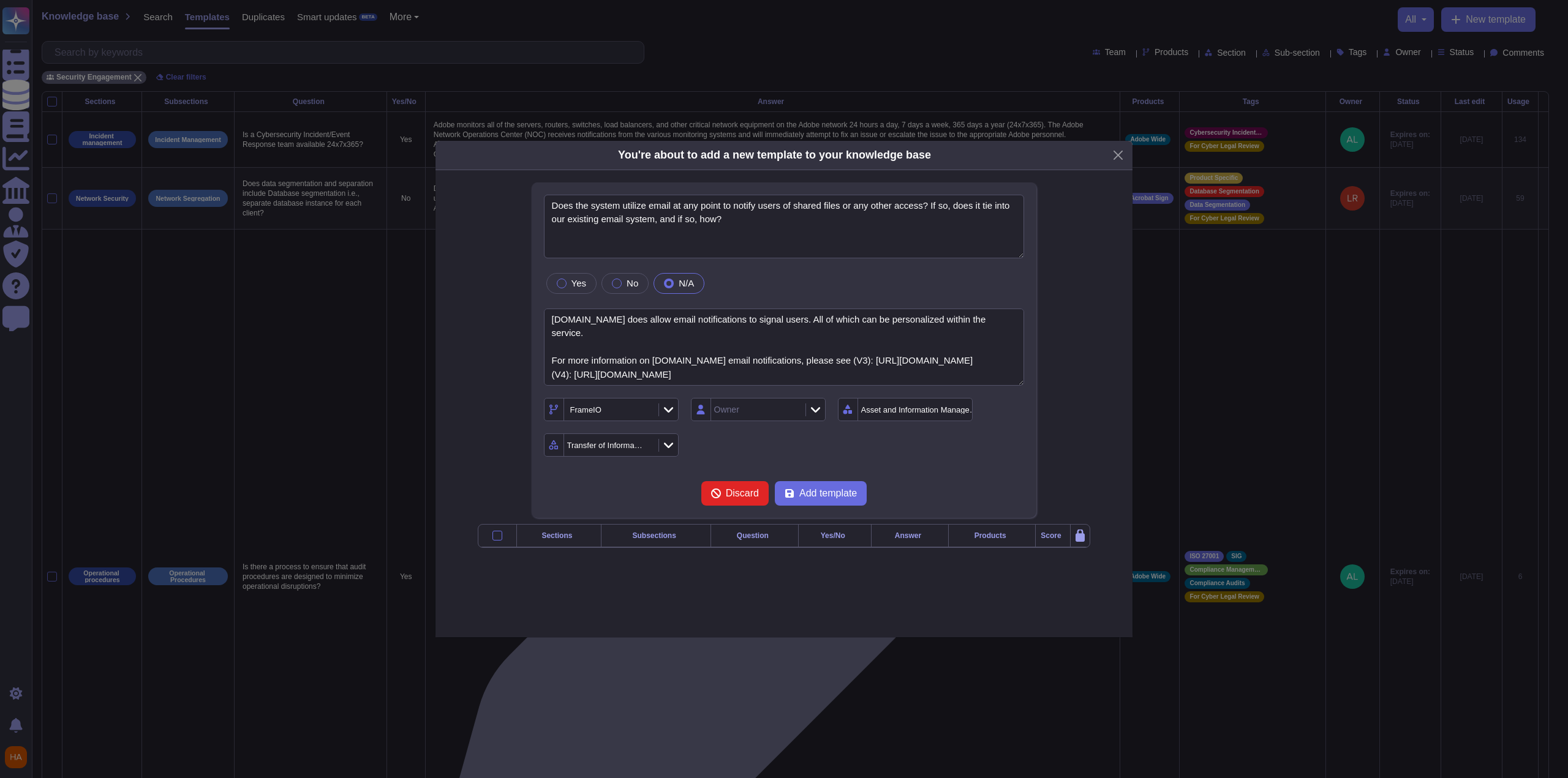
type textarea "Does the system utilize email at any point to notify users of shared files or a…"
type textarea "[DOMAIN_NAME] does allow email notifications to signal users. All of which can …"
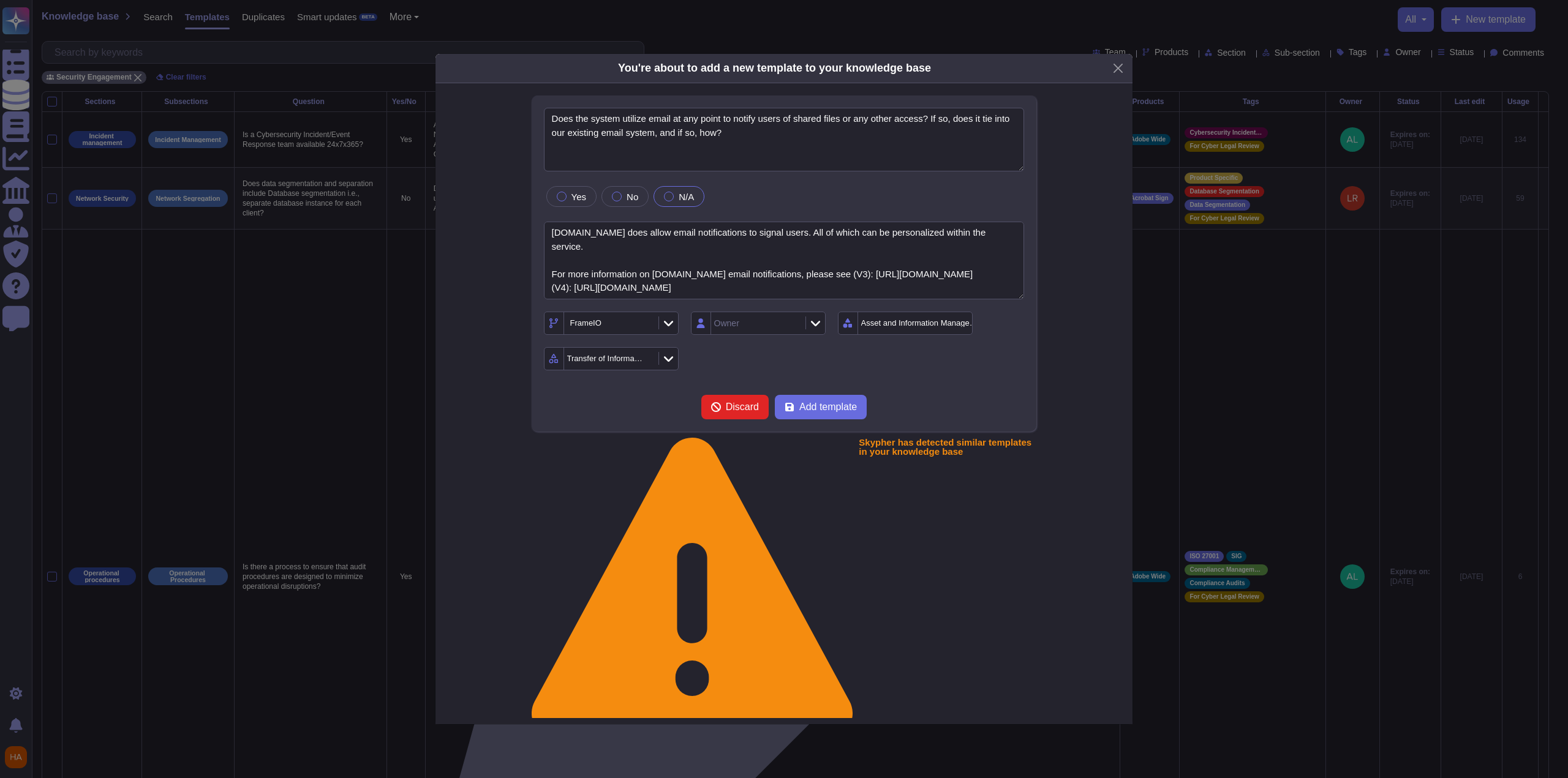
click at [725, 419] on div "Discard Add template" at bounding box center [784, 407] width 481 height 25
drag, startPoint x: 835, startPoint y: 440, endPoint x: 1556, endPoint y: 416, distance: 721.4
click at [725, 412] on span "Add template" at bounding box center [828, 407] width 58 height 10
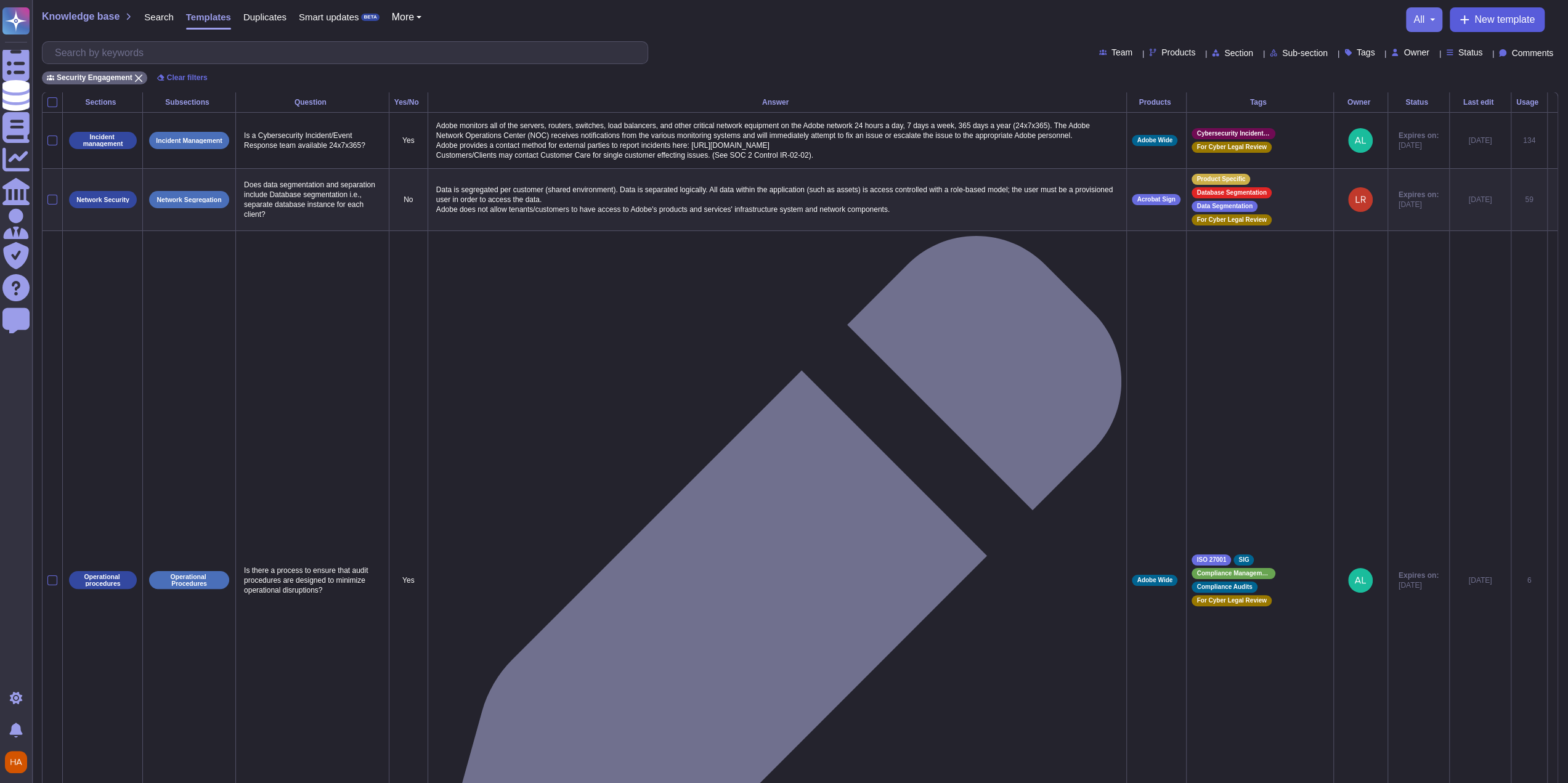
click at [729, 21] on icon at bounding box center [1464, 19] width 10 height 10
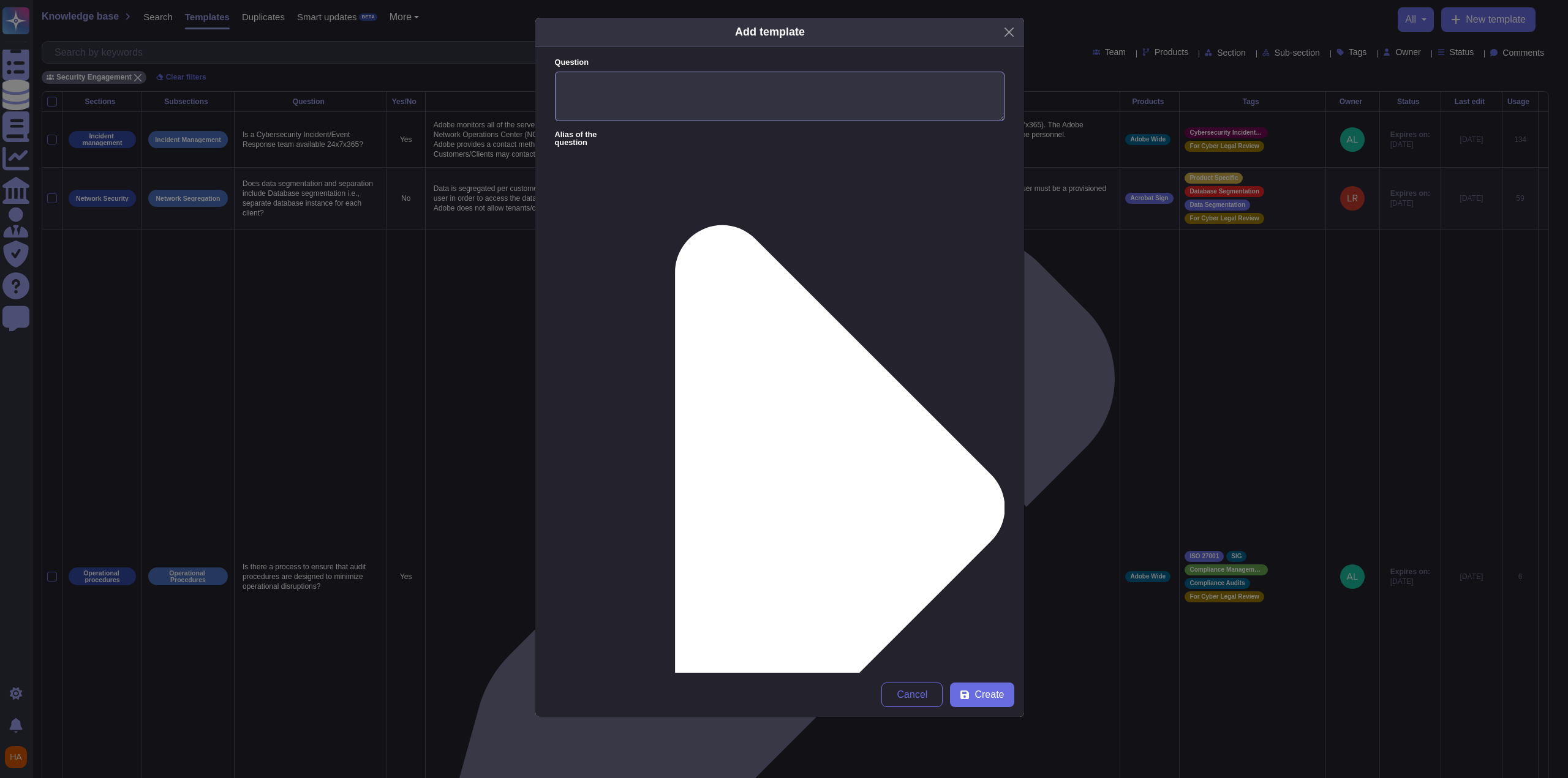
click at [725, 93] on textarea "Question" at bounding box center [780, 97] width 450 height 50
paste textarea "Does your outbound email infrastructure use Opportunistic TLS (STARTTLS) to req…"
type textarea "Does your outbound email infrastructure use Opportunistic TLS (STARTTLS) to req…"
paste textarea "Yes, our outbound SMTP servers will upgrade to an encrypted connection if the S…"
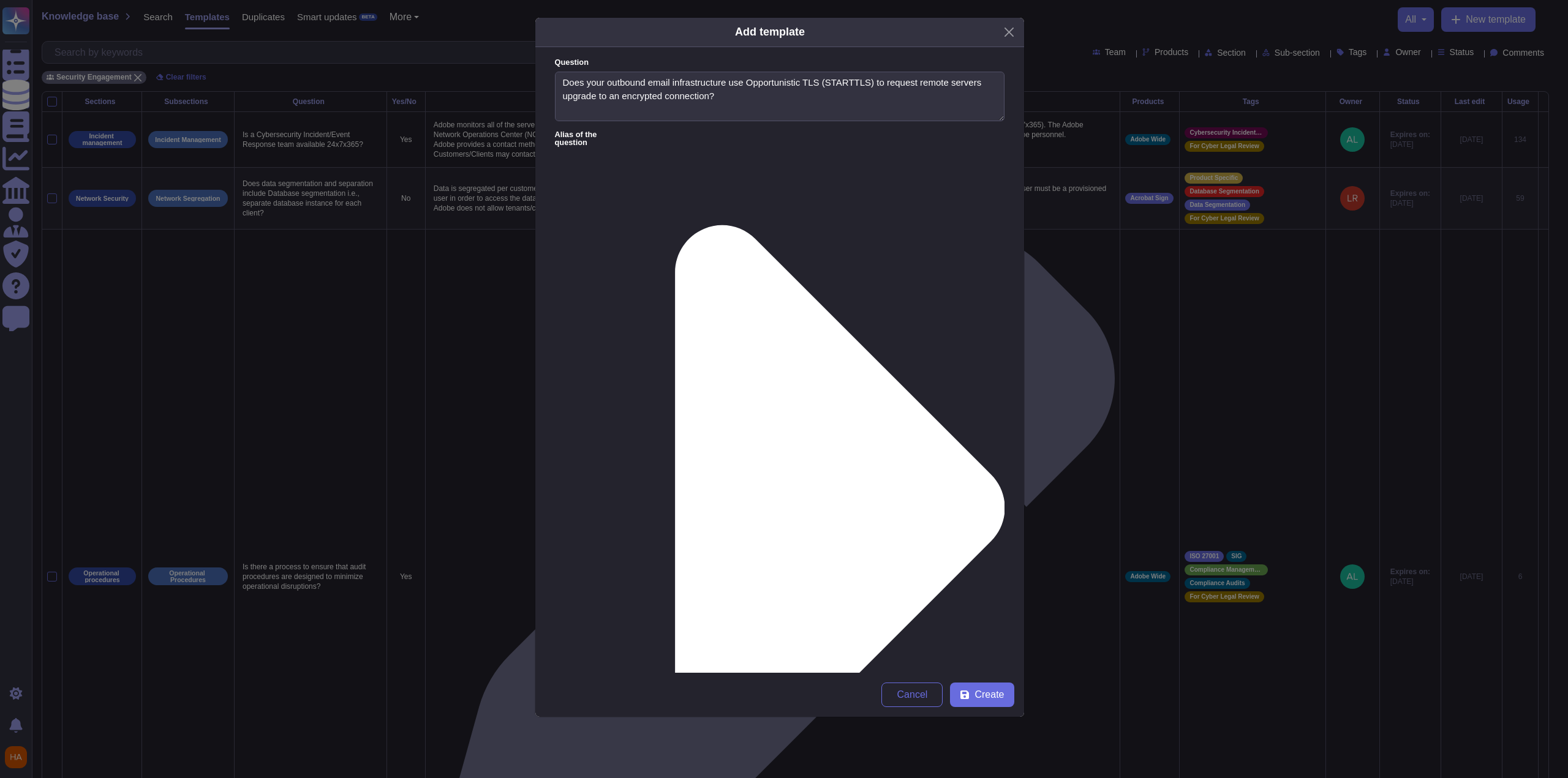
type textarea "Adobe outbound SMTP servers will upgrade to an encrypted connection if the STAR…"
type input "[PERSON_NAME]"
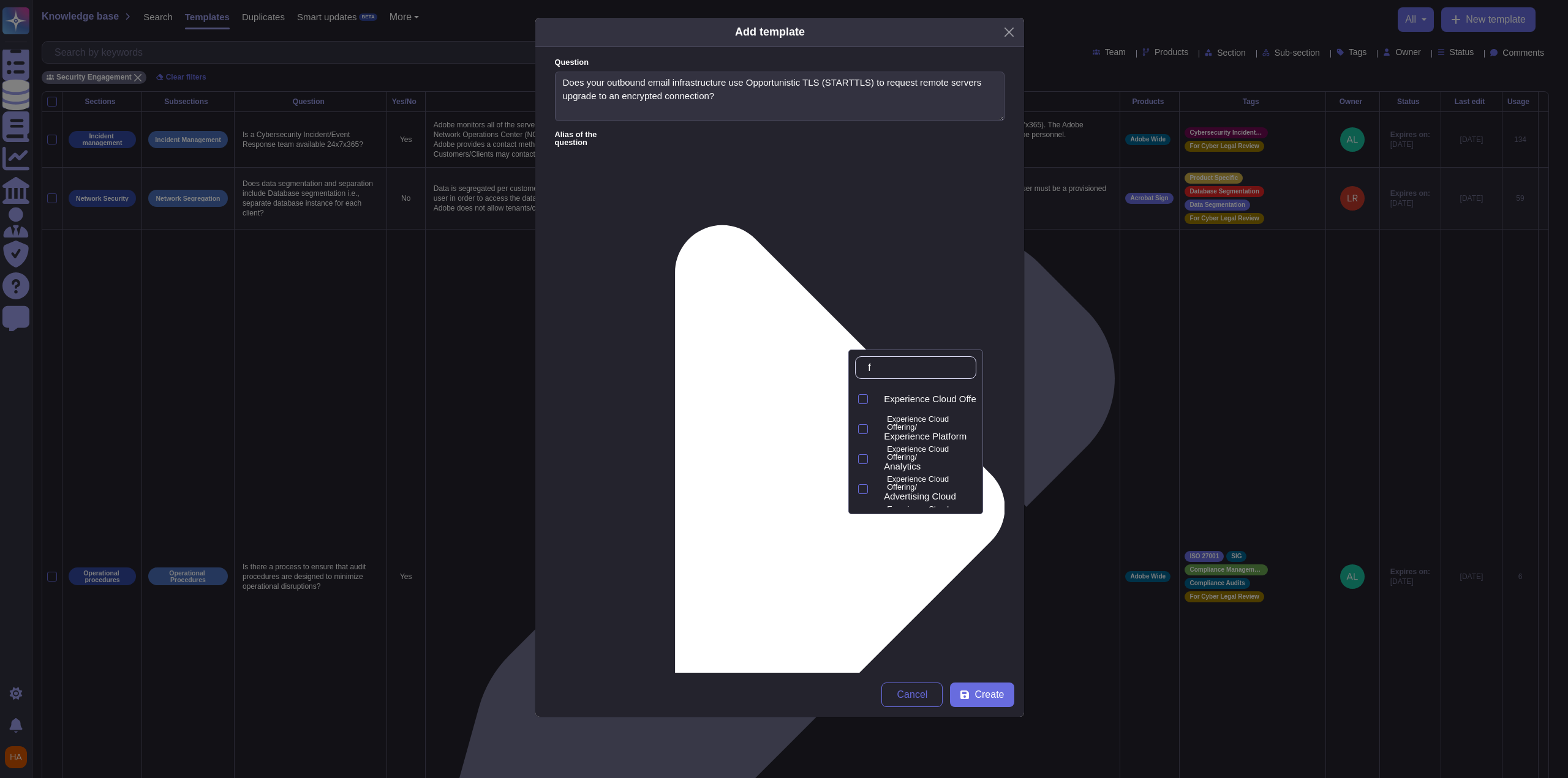
type input "fr"
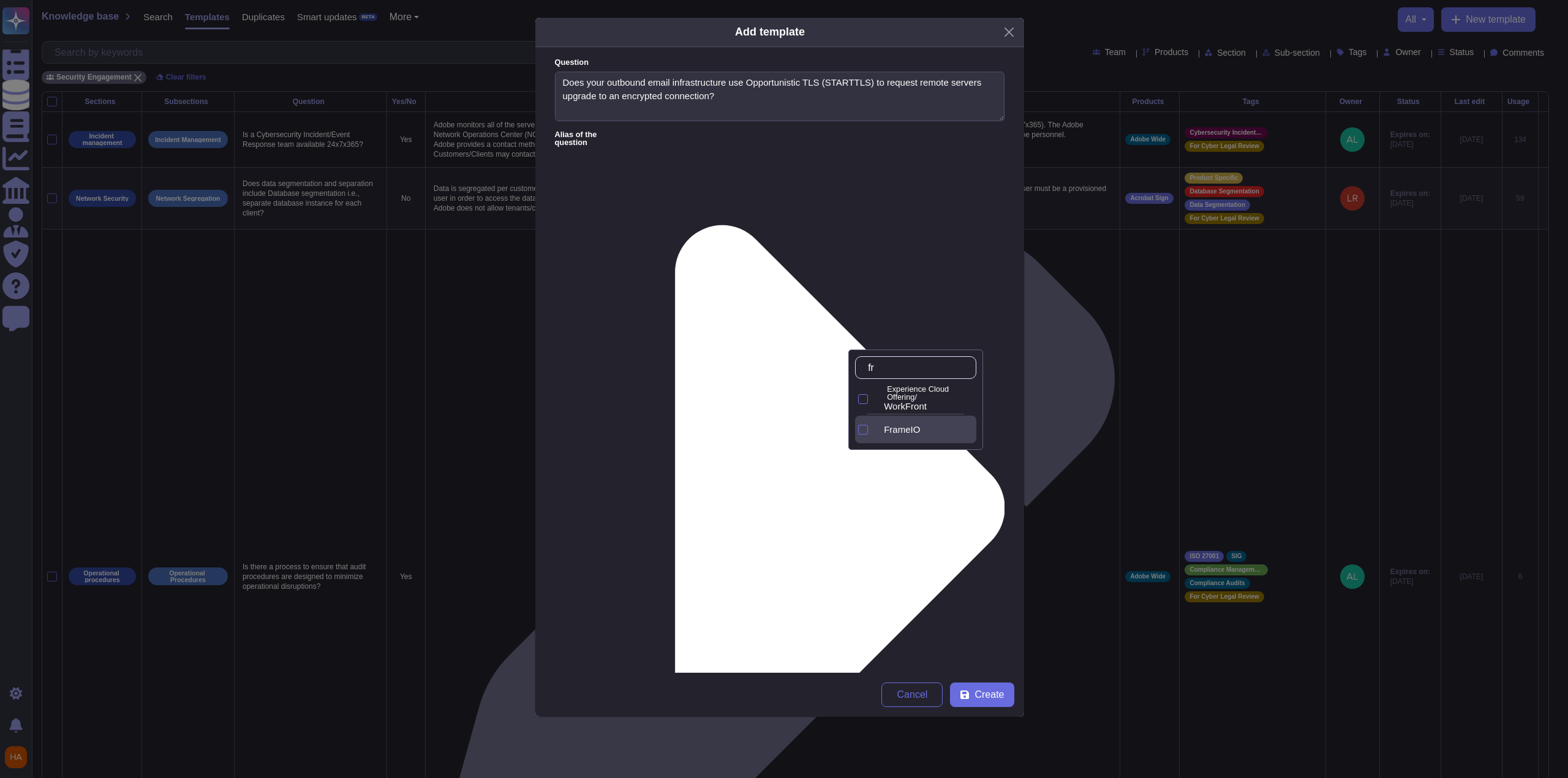
click at [725, 431] on div "FrameIO" at bounding box center [928, 429] width 88 height 11
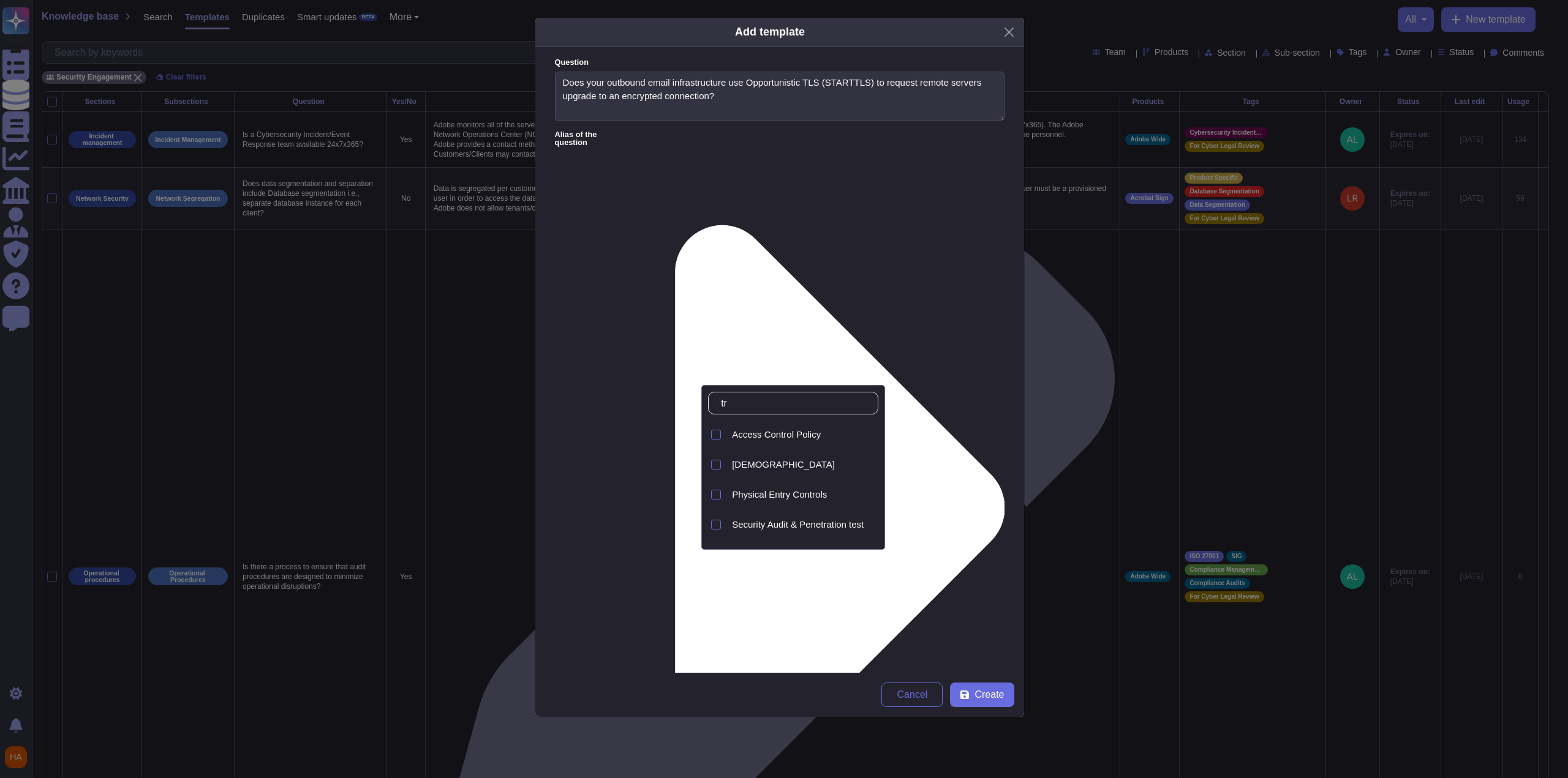
type input "tra"
click at [725, 508] on div "Transfer of Information" at bounding box center [803, 526] width 151 height 28
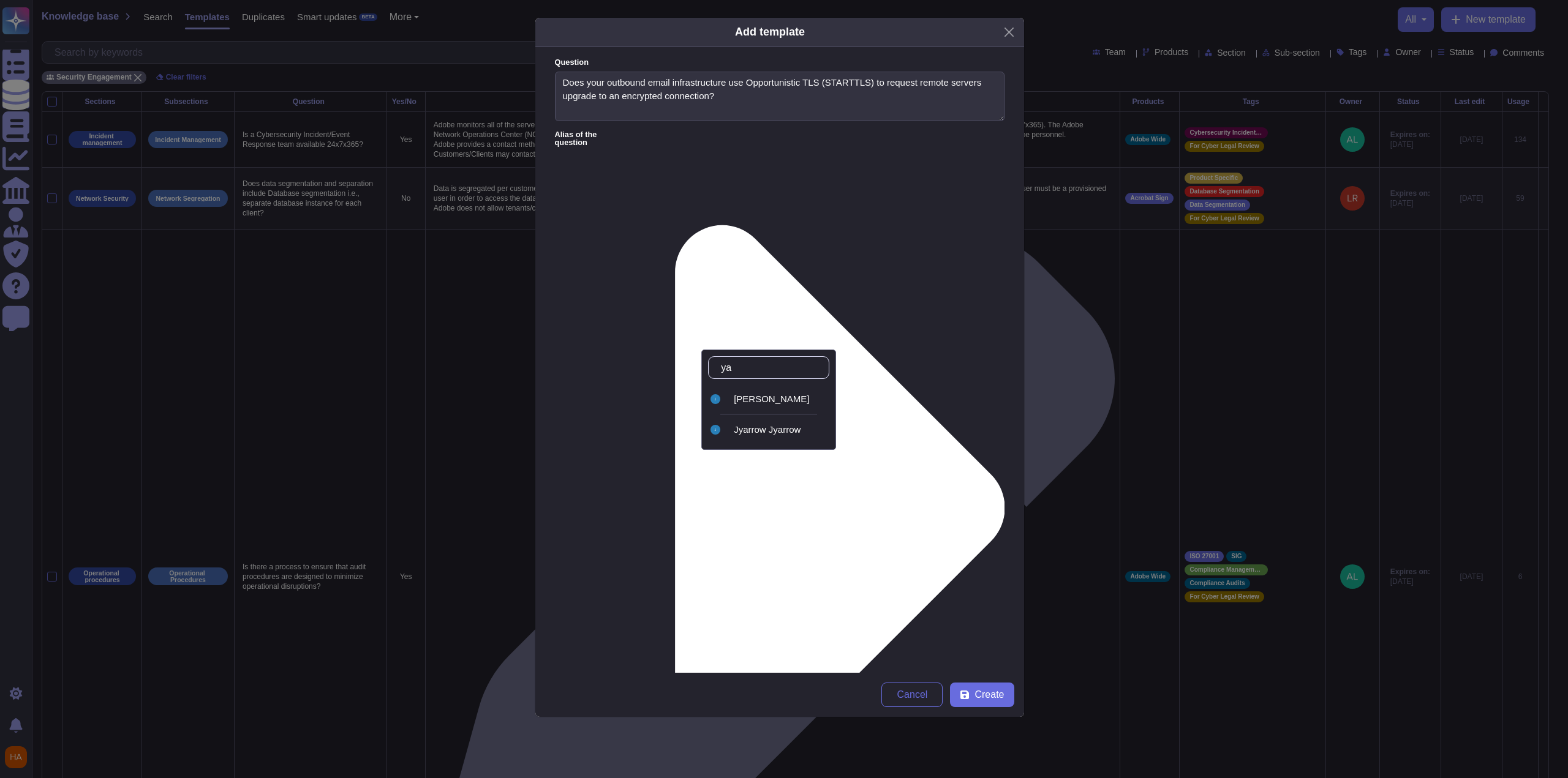
type input "ya"
click at [725, 396] on span "[PERSON_NAME]" at bounding box center [772, 399] width 76 height 11
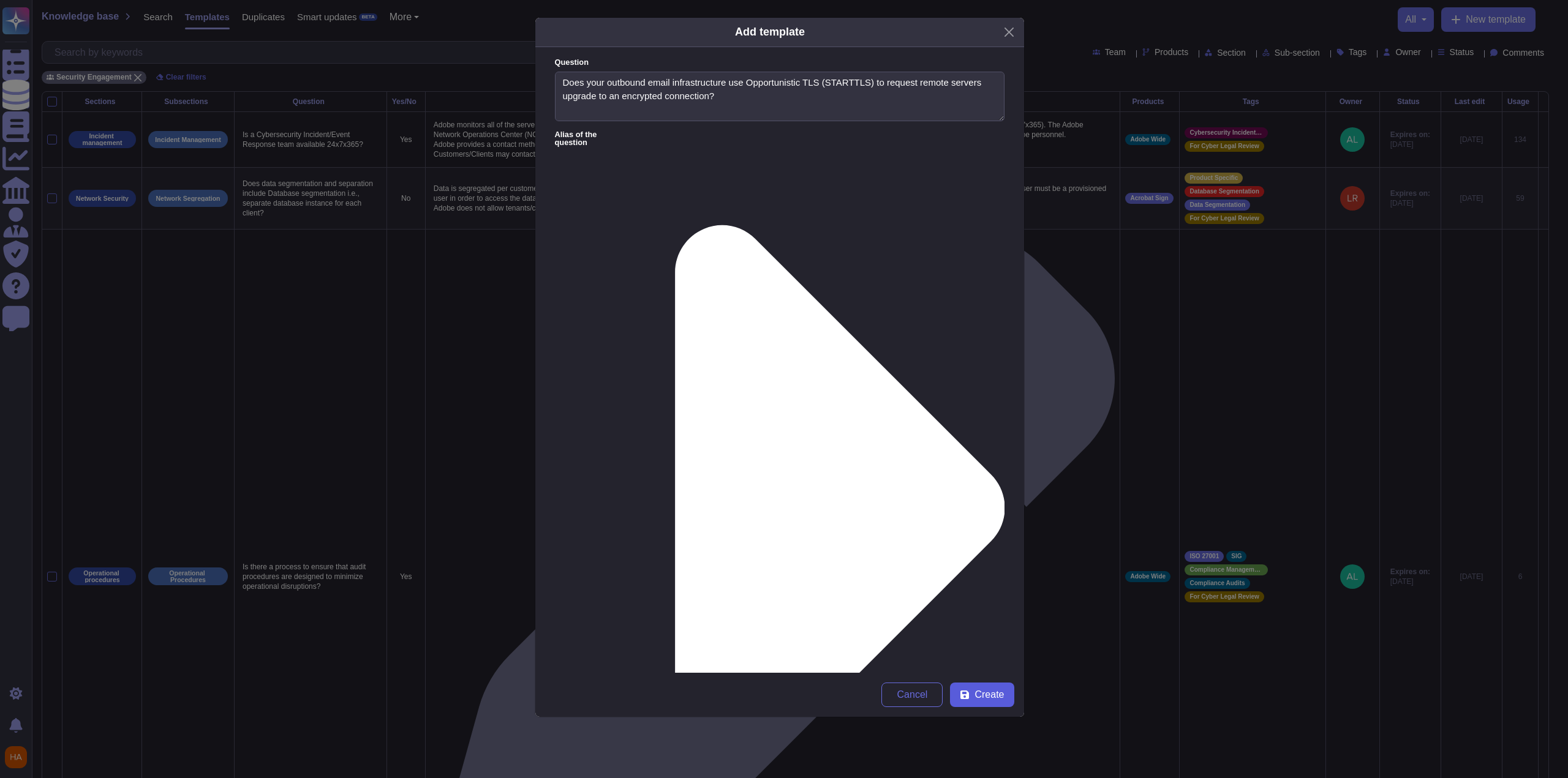
click at [725, 508] on span "Create" at bounding box center [989, 695] width 29 height 10
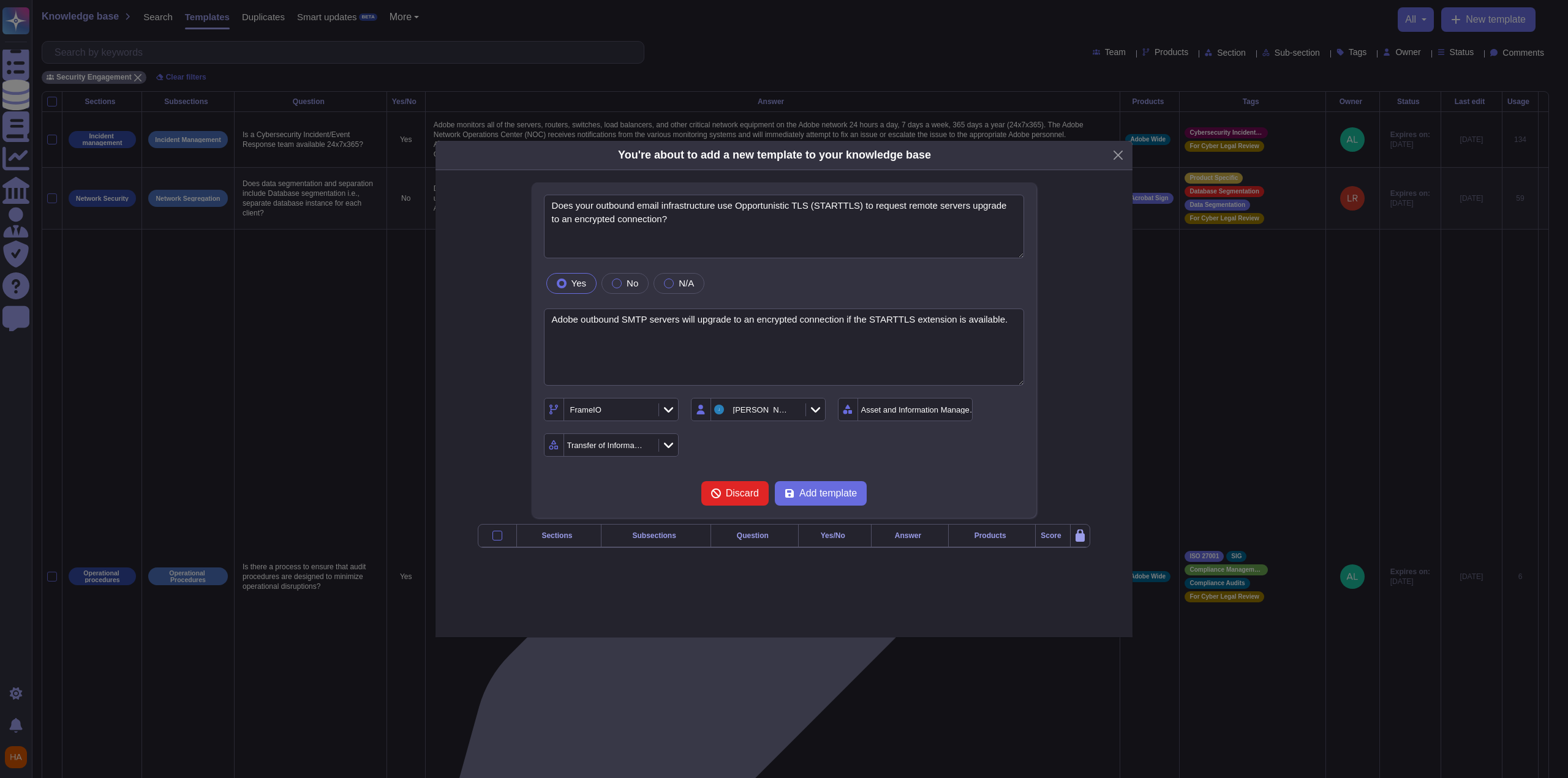
type textarea "Does your outbound email infrastructure use Opportunistic TLS (STARTTLS) to req…"
type textarea "Adobe outbound SMTP servers will upgrade to an encrypted connection if the STAR…"
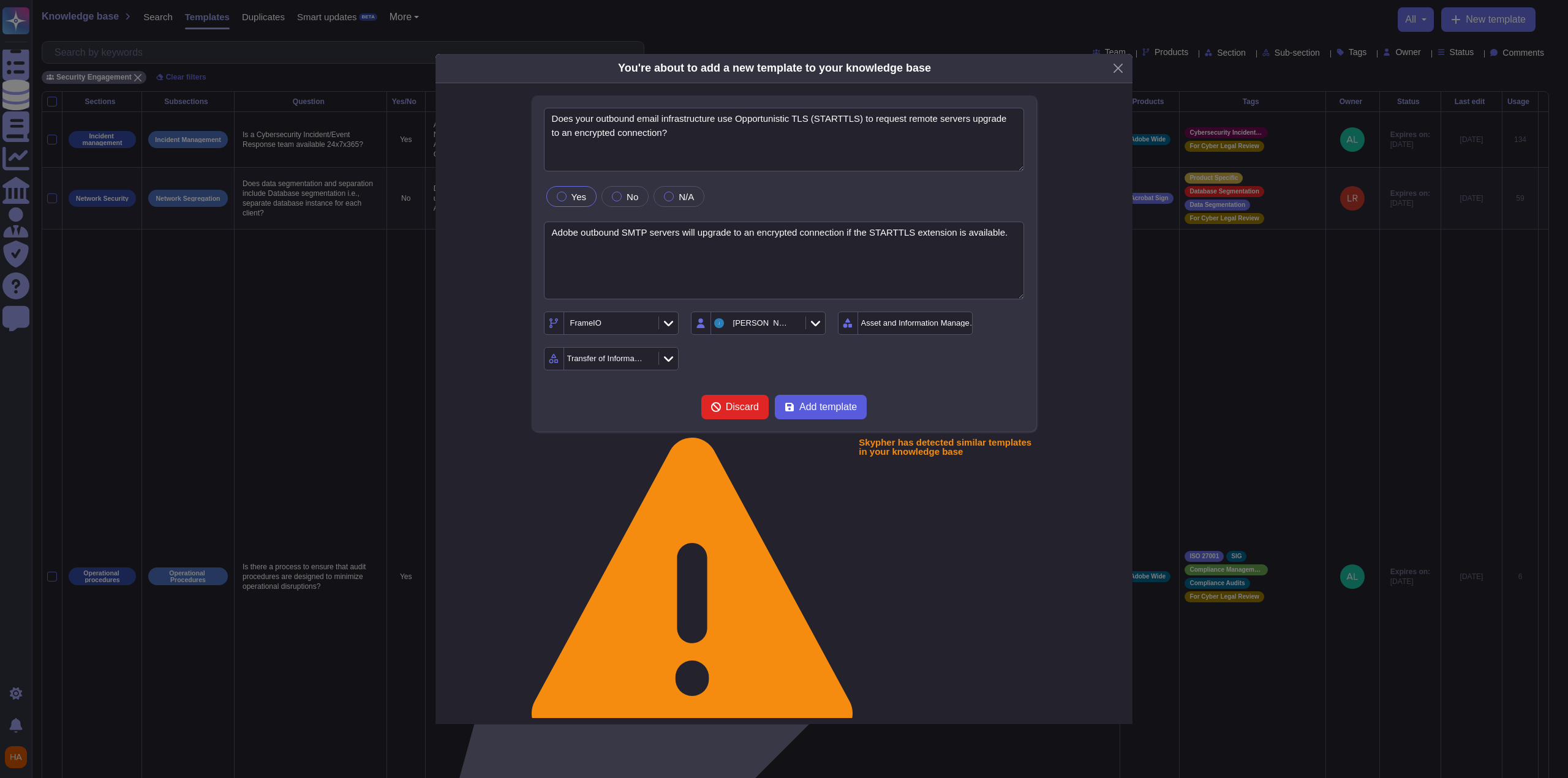
click at [725, 412] on span "Add template" at bounding box center [828, 407] width 58 height 10
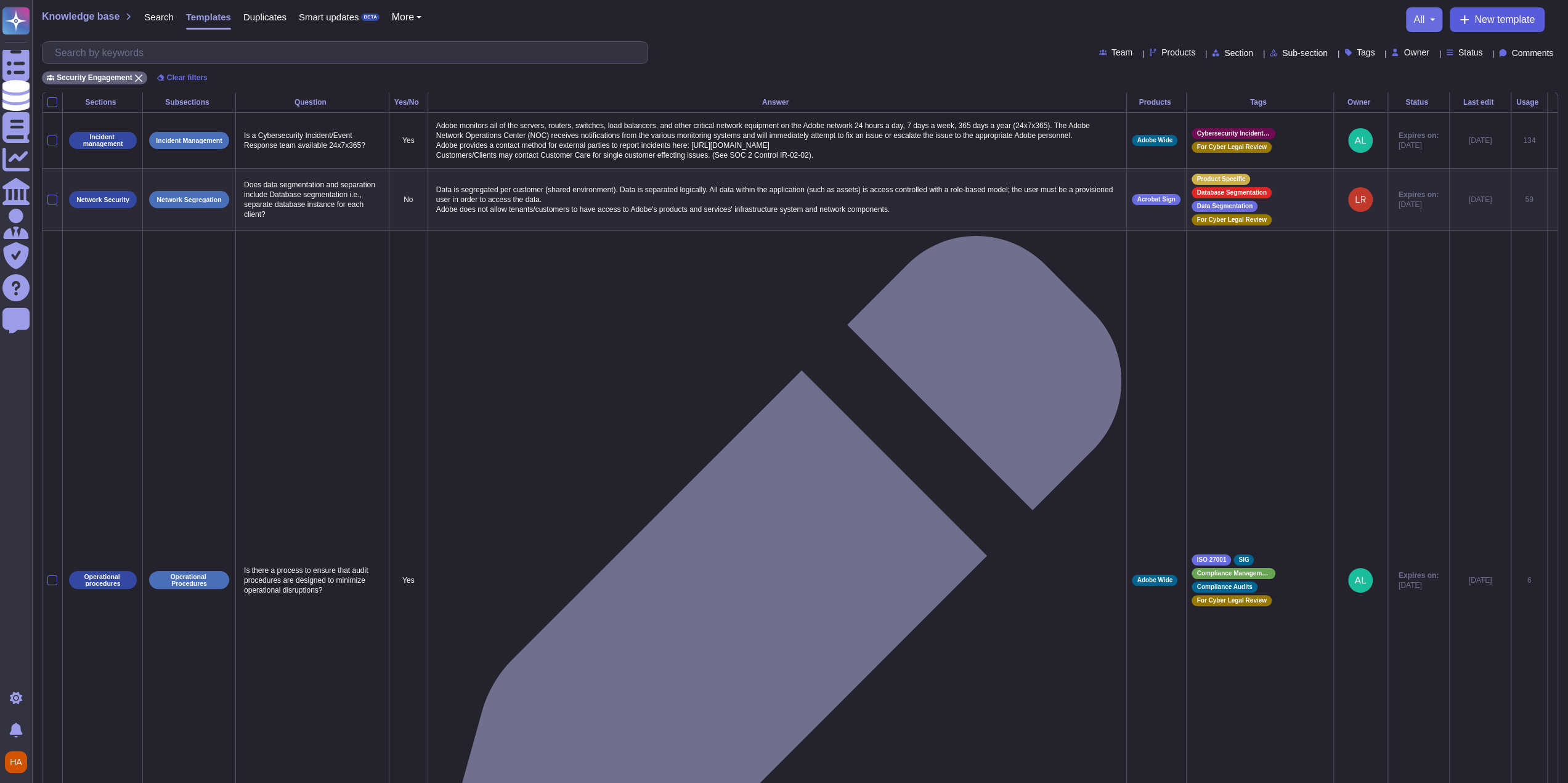
click at [729, 27] on button "New template" at bounding box center [1497, 19] width 95 height 25
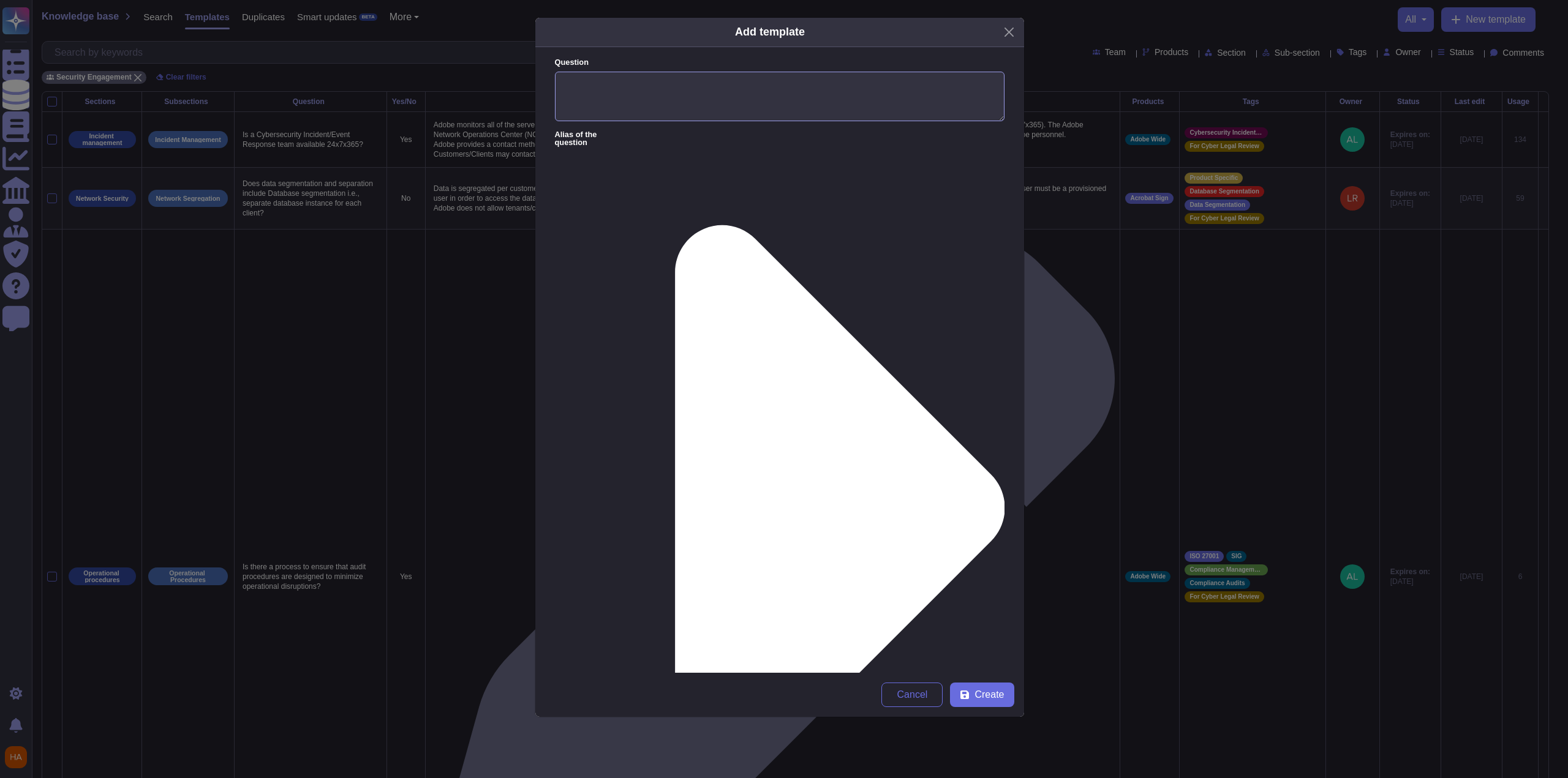
click at [725, 80] on textarea "Question" at bounding box center [780, 97] width 450 height 50
paste textarea "Have you implemented single use URLs?"
type textarea "Have you implemented single use URLs?"
paste textarea ""That depends on what you mean by ""single use"": • If you mean ""a URL that wi…"
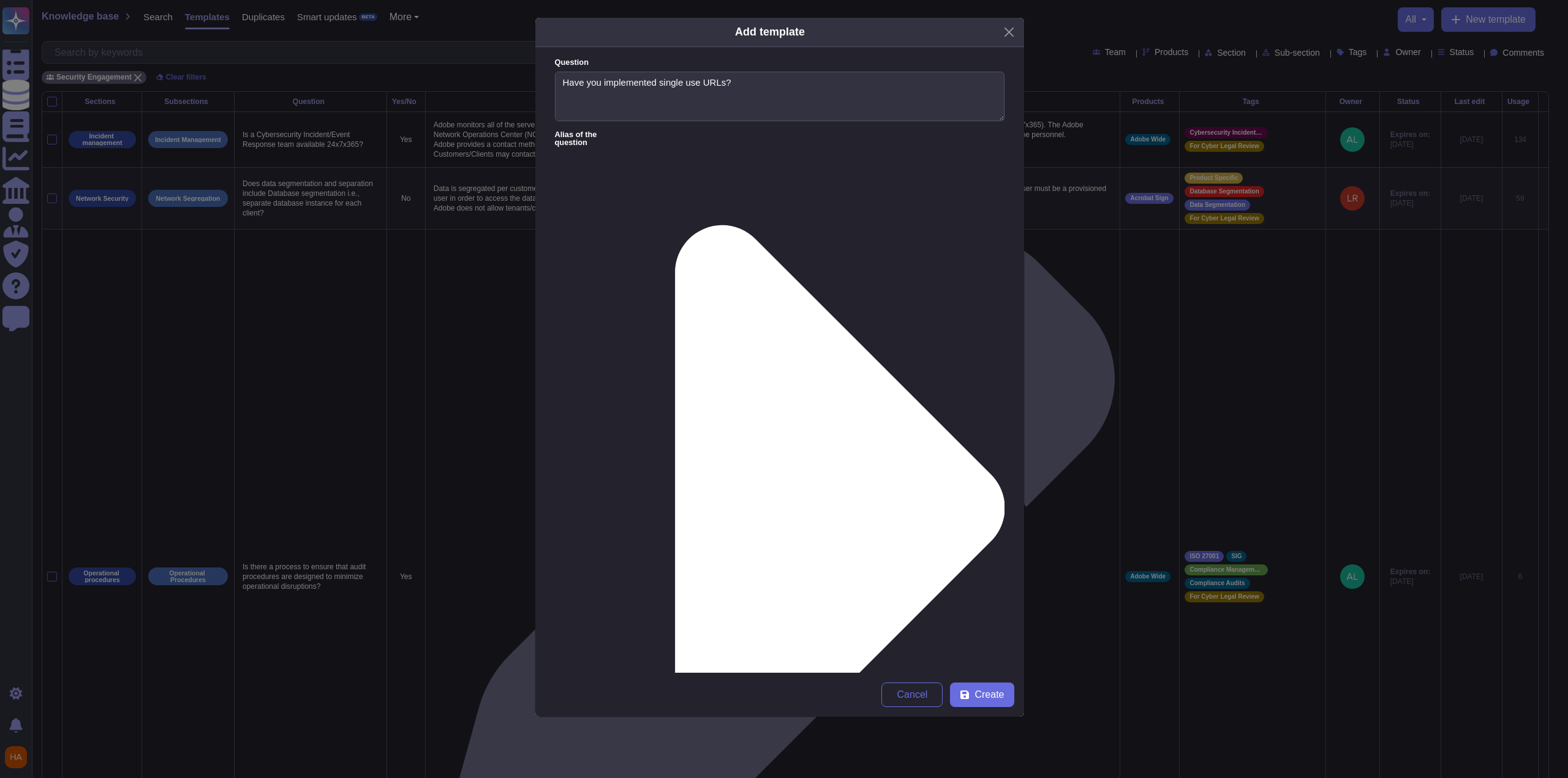
scroll to position [0, 0]
drag, startPoint x: 779, startPoint y: 174, endPoint x: 477, endPoint y: 156, distance: 302.5
click at [477, 156] on div "Add template Question Have you implemented single use URLs? Alias of the questi…" at bounding box center [784, 389] width 1568 height 778
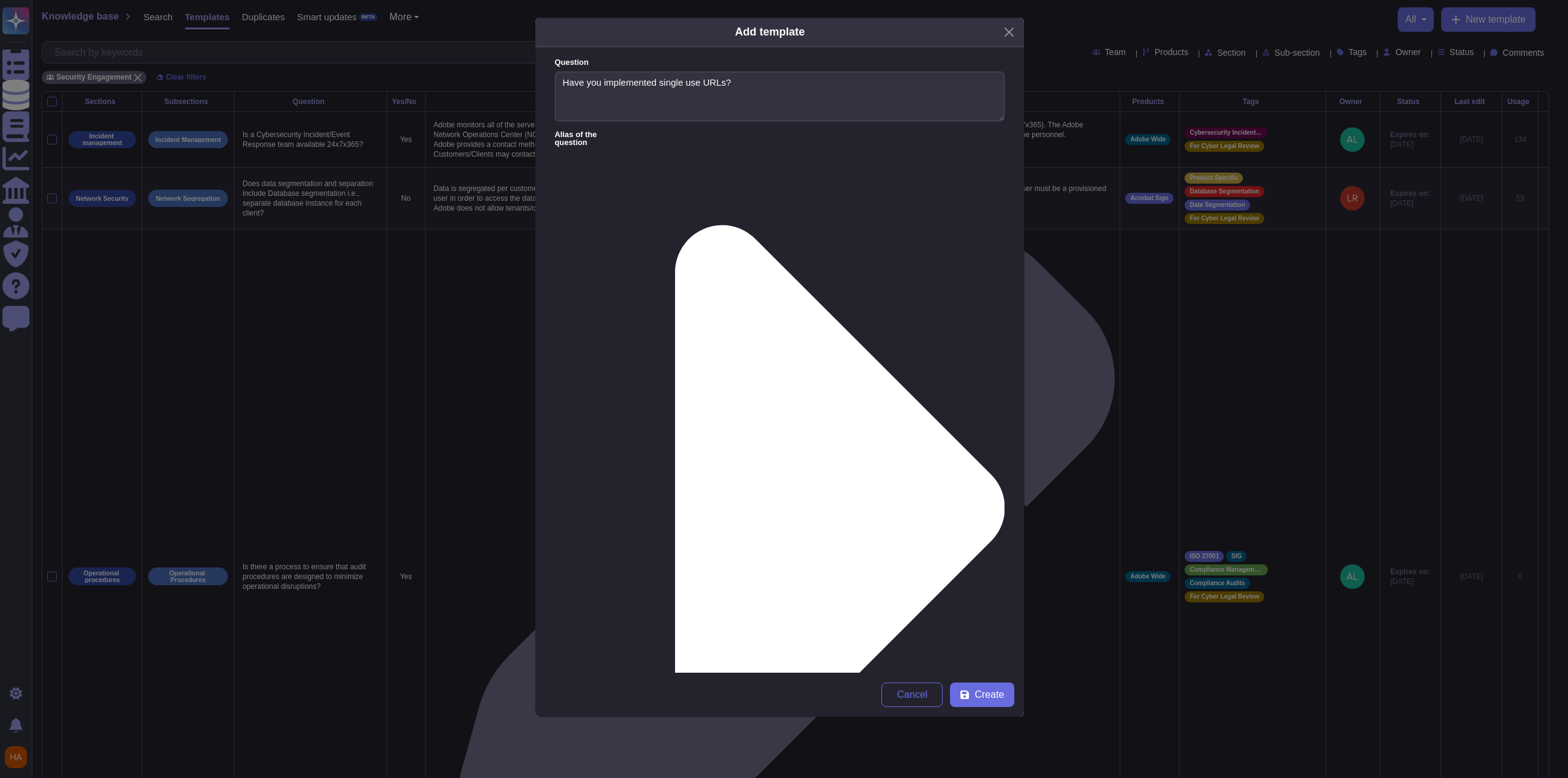
drag, startPoint x: 779, startPoint y: 170, endPoint x: 519, endPoint y: 155, distance: 260.4
click at [519, 155] on div "Add template Question Have you implemented single use URLs? Alias of the questi…" at bounding box center [784, 389] width 1568 height 778
drag, startPoint x: 615, startPoint y: 170, endPoint x: 568, endPoint y: 167, distance: 47.1
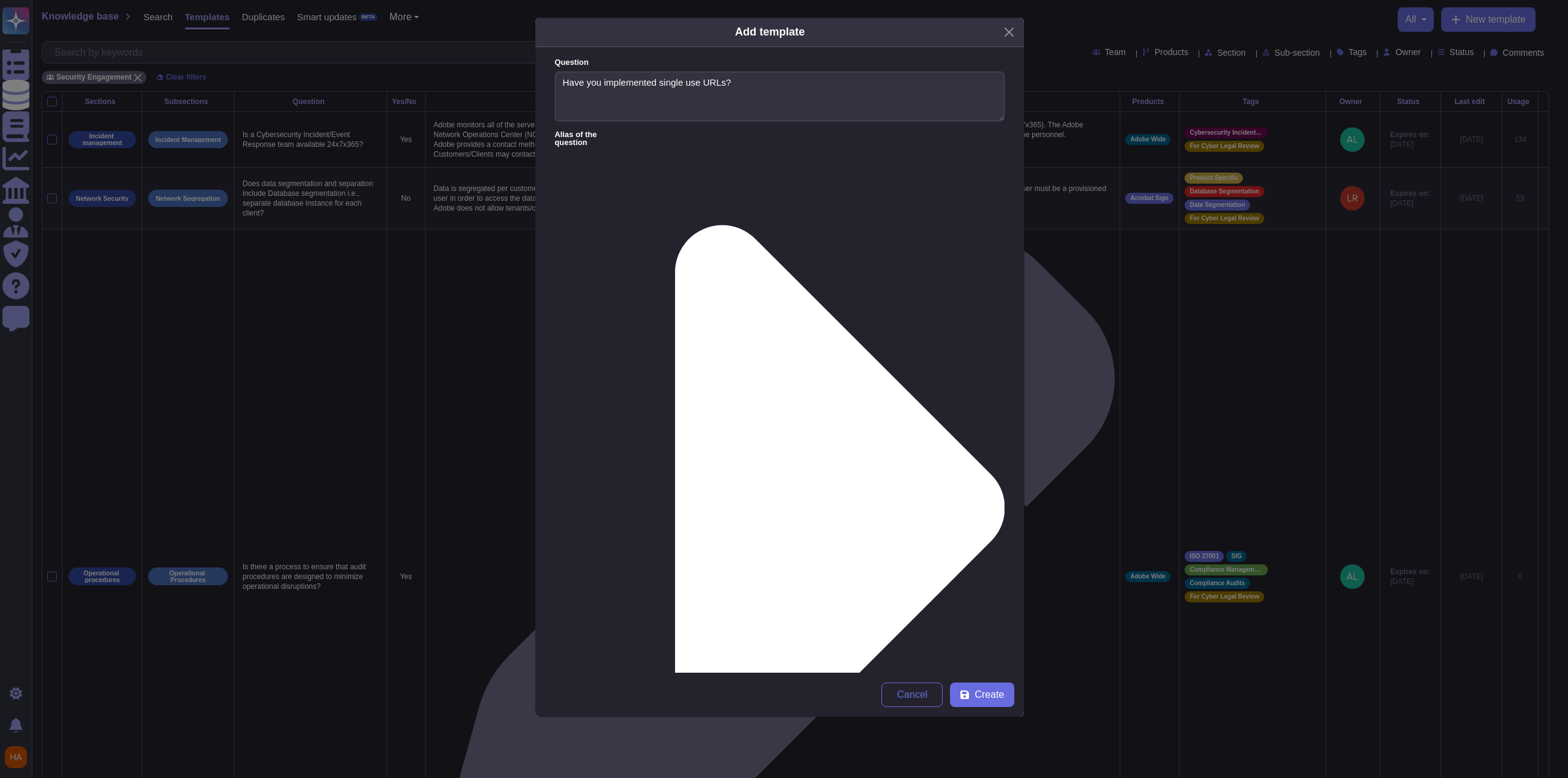
drag, startPoint x: 618, startPoint y: 197, endPoint x: 573, endPoint y: 200, distance: 45.1
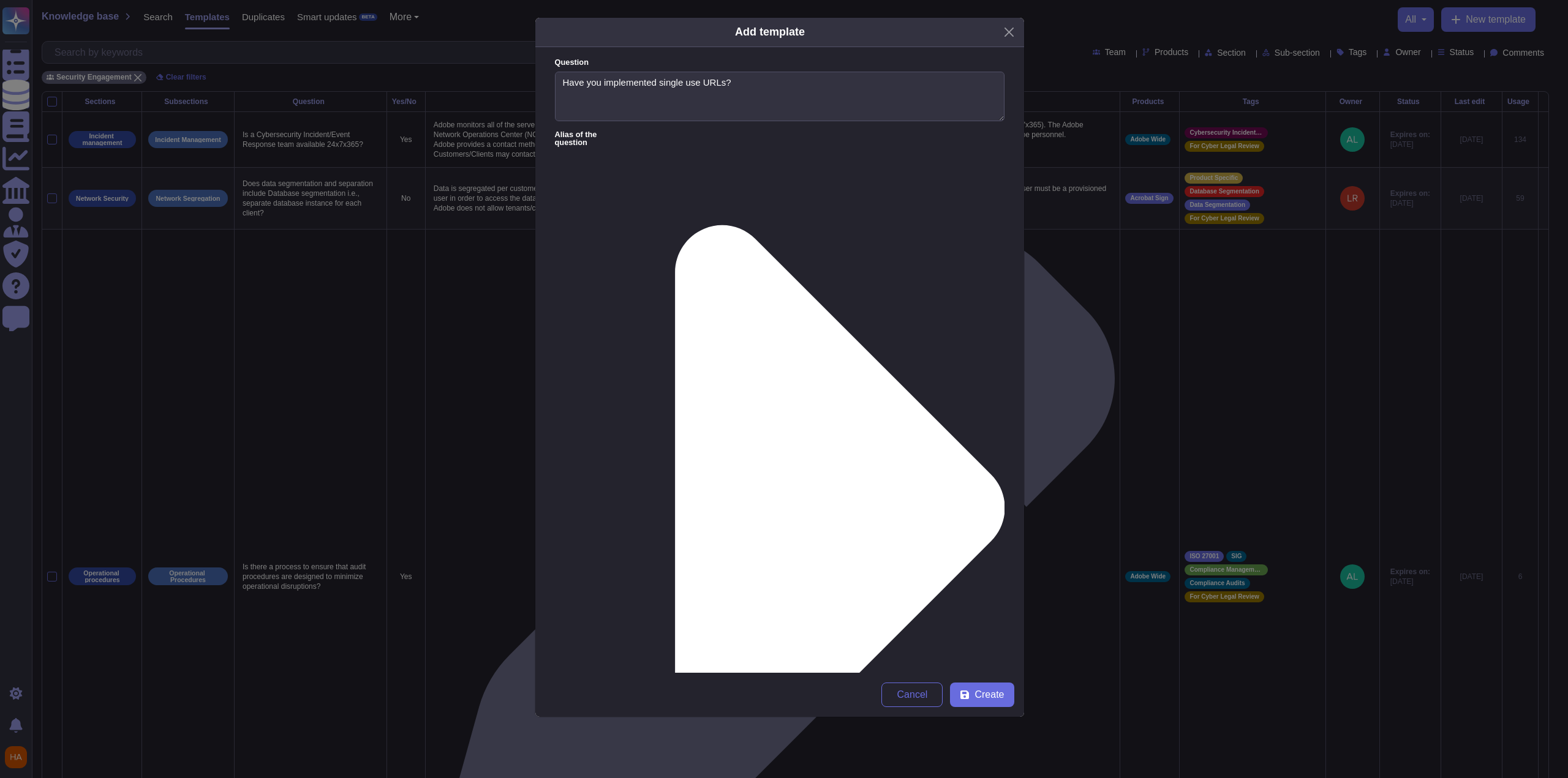
type textarea "• For ""a URL that will only return content the first time that a client reques…"
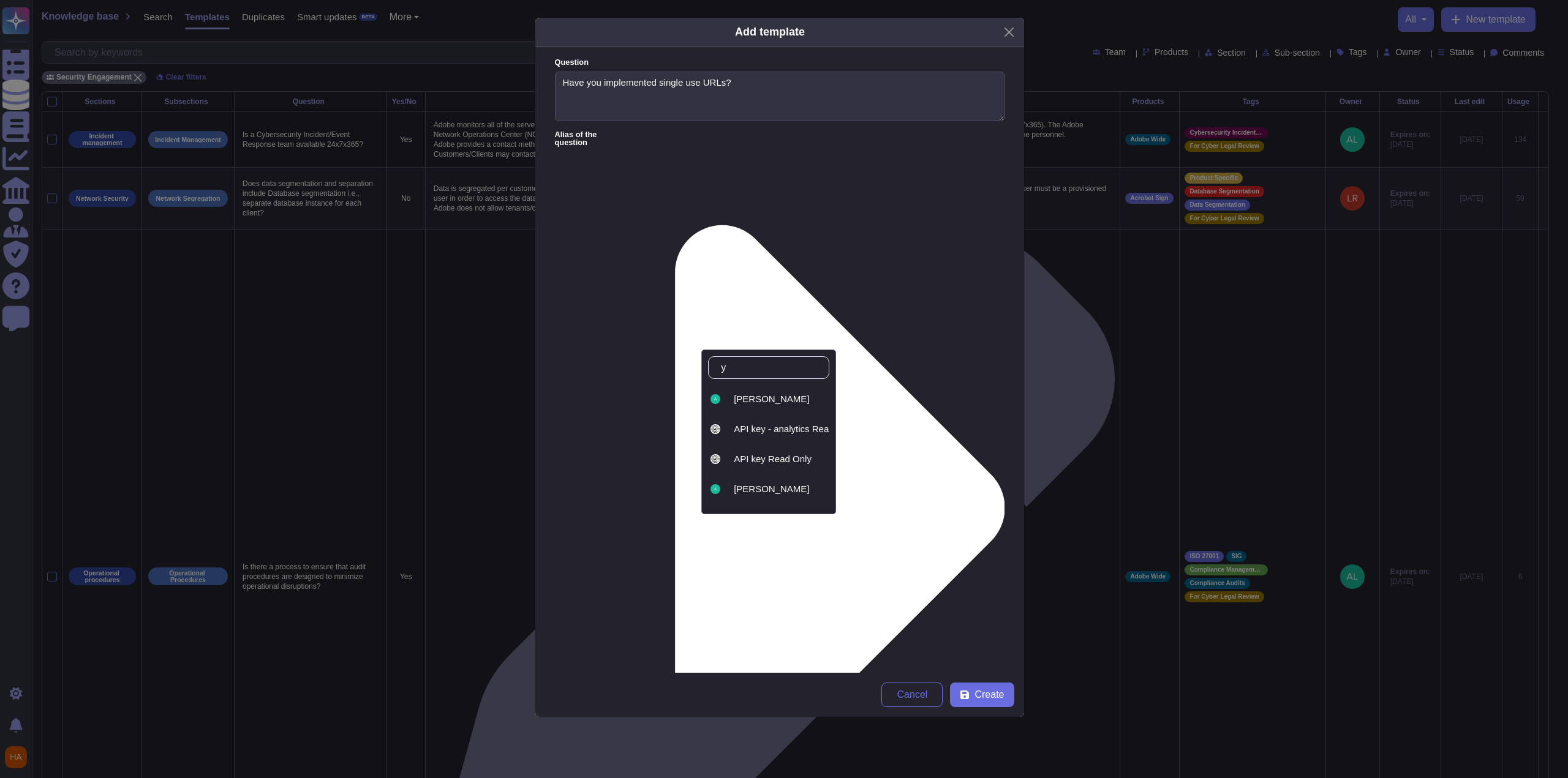
type input "ya"
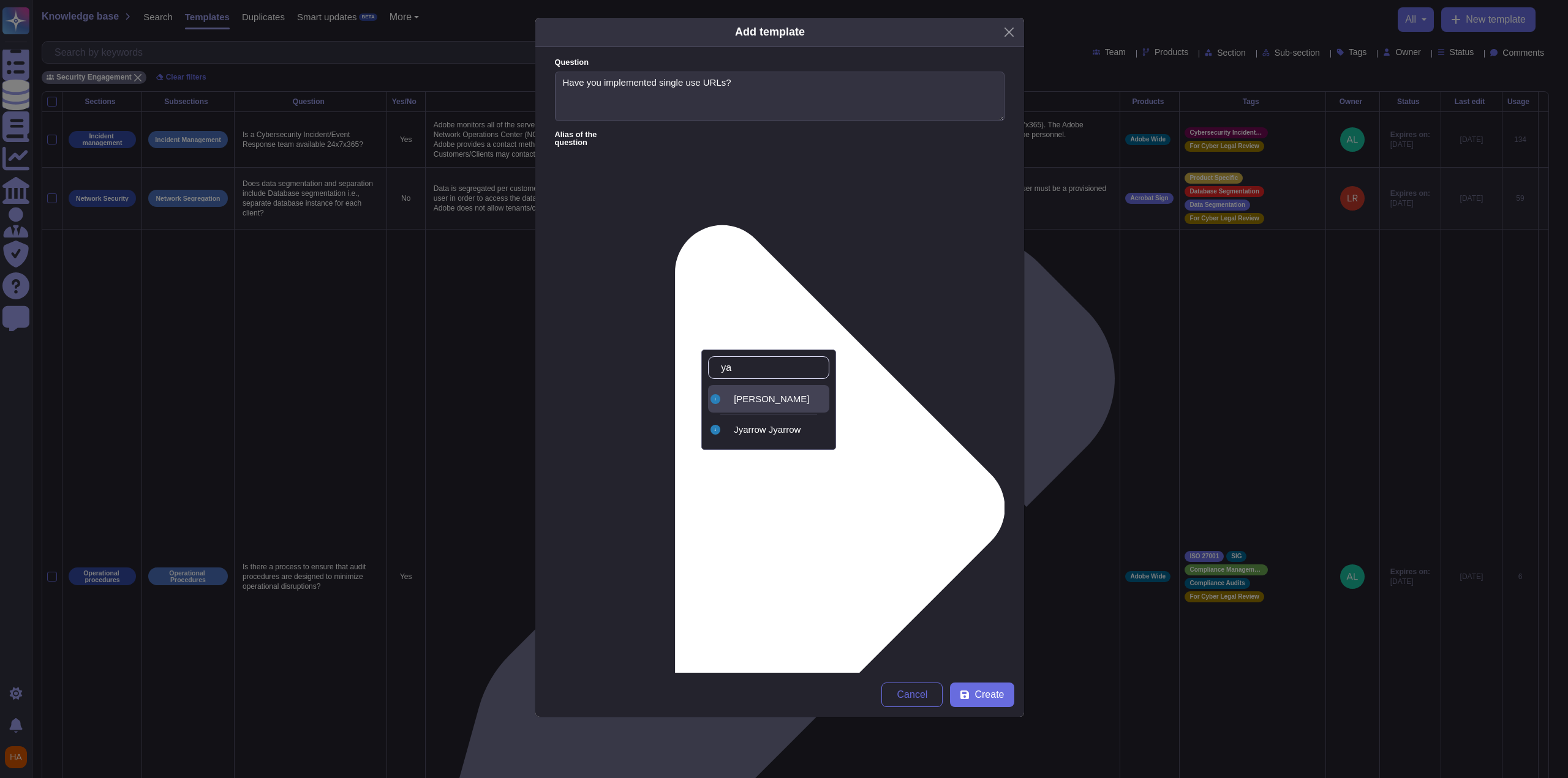
click at [725, 395] on div "[PERSON_NAME]" at bounding box center [779, 399] width 91 height 11
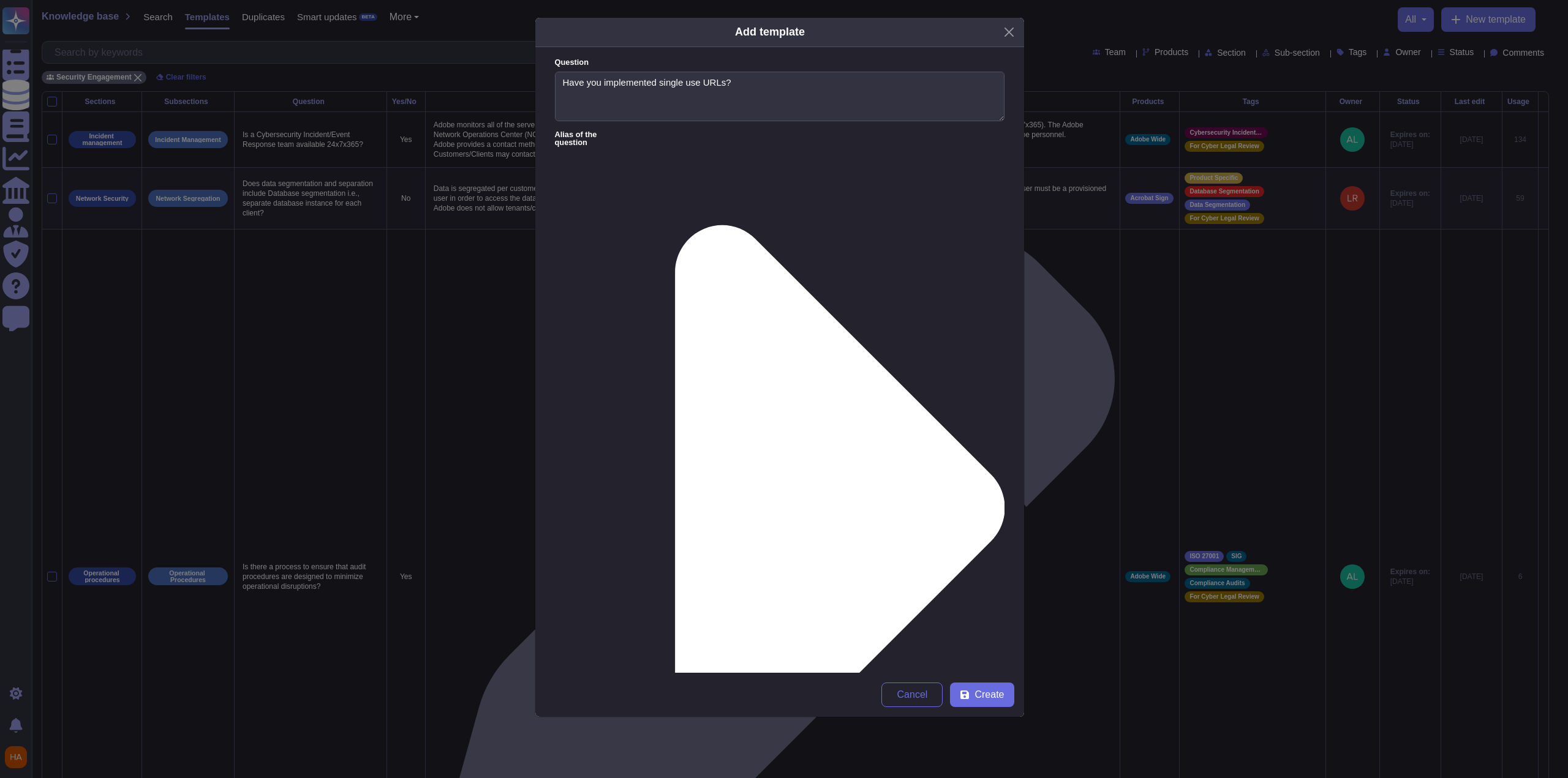
type input "fr"
click at [725, 424] on span "FrameIO" at bounding box center [902, 429] width 36 height 11
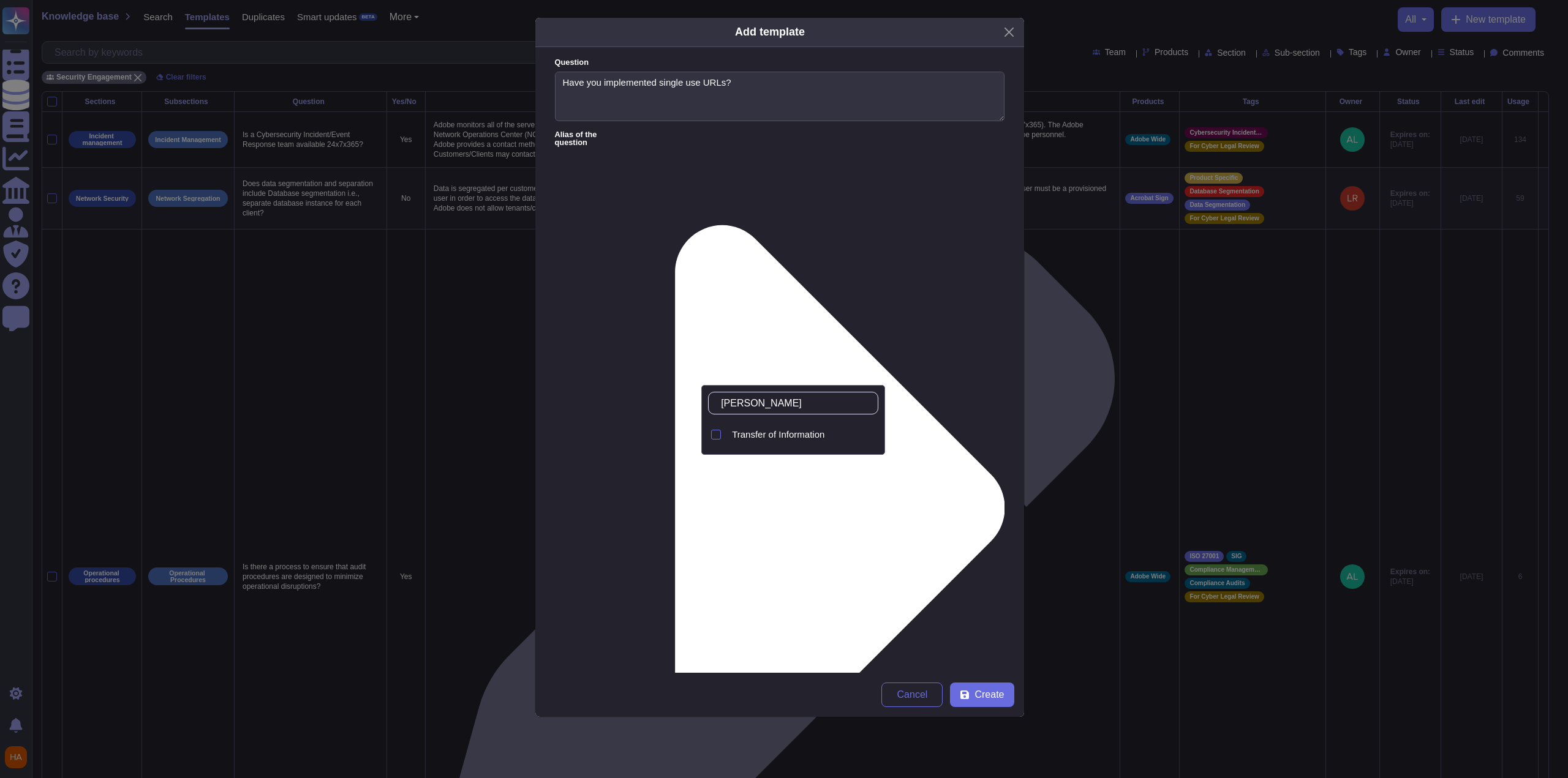
type input "trans"
click at [725, 440] on div "Transfer of Information" at bounding box center [803, 435] width 151 height 28
click at [725, 508] on span "Create" at bounding box center [989, 695] width 29 height 10
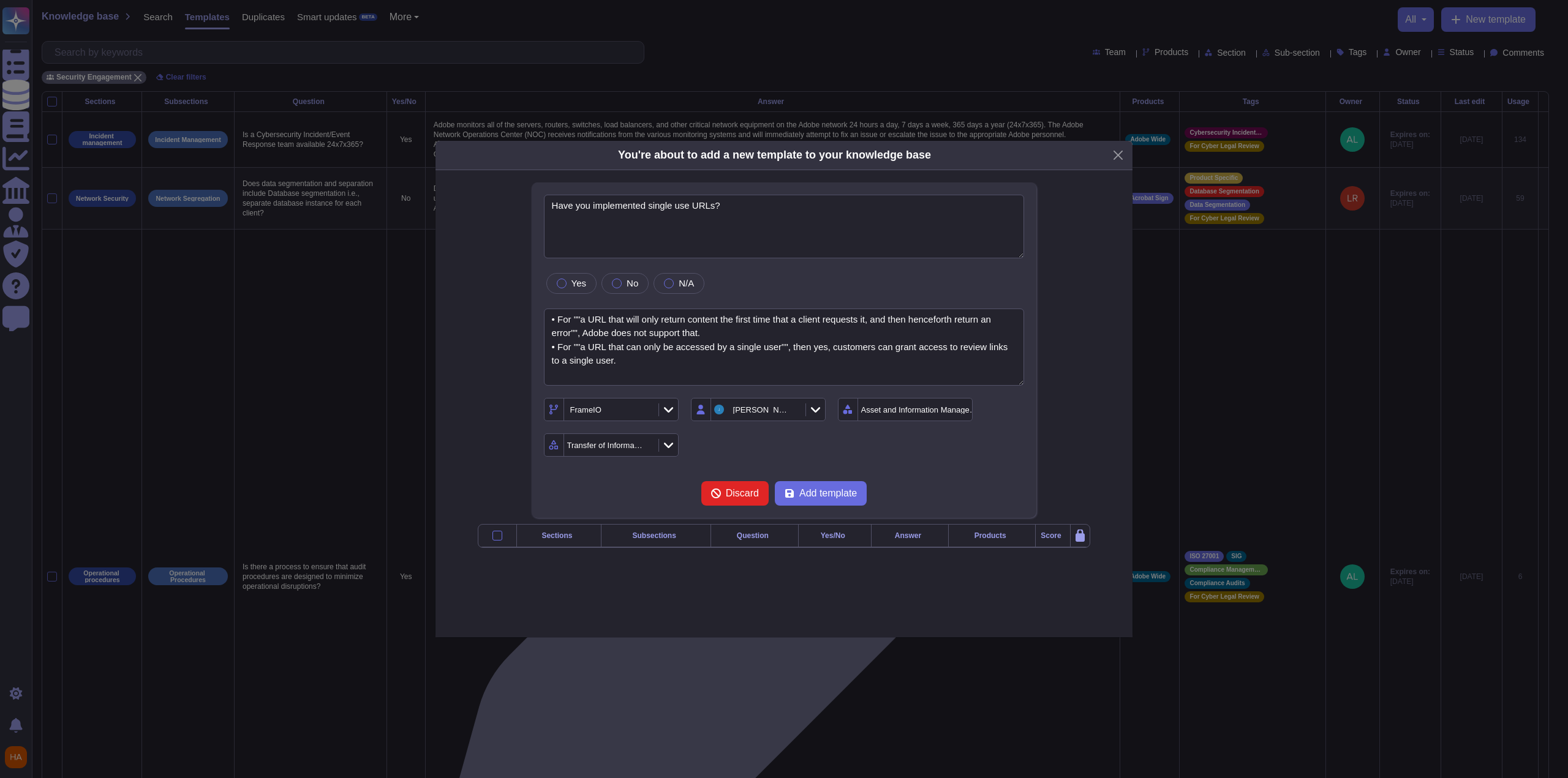
type textarea "Have you implemented single use URLs?"
type textarea "• For ""a URL that will only return content the first time that a client reques…"
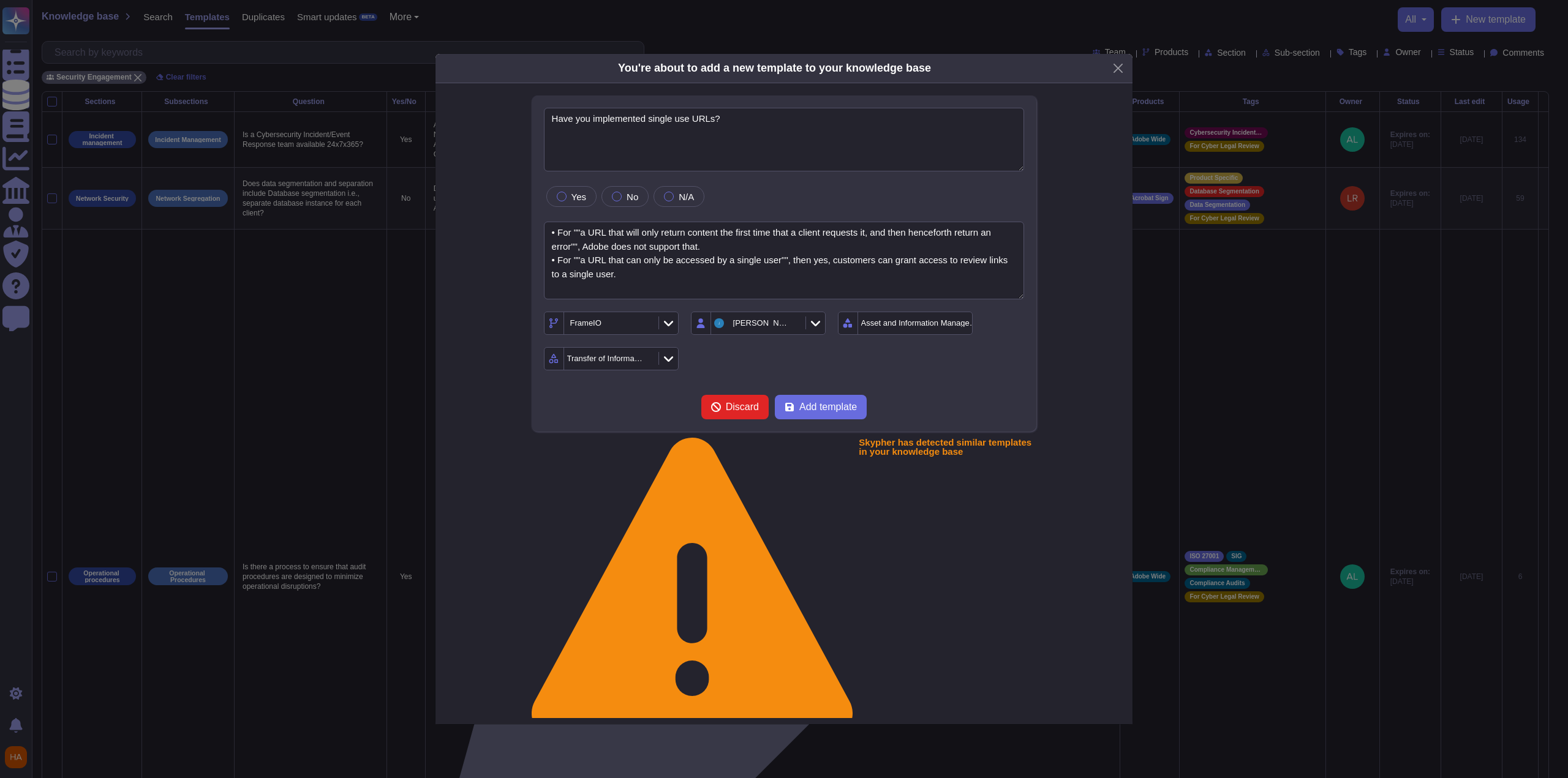
drag, startPoint x: 835, startPoint y: 445, endPoint x: 754, endPoint y: 494, distance: 94.7
click at [725, 412] on span "Add template" at bounding box center [828, 407] width 58 height 10
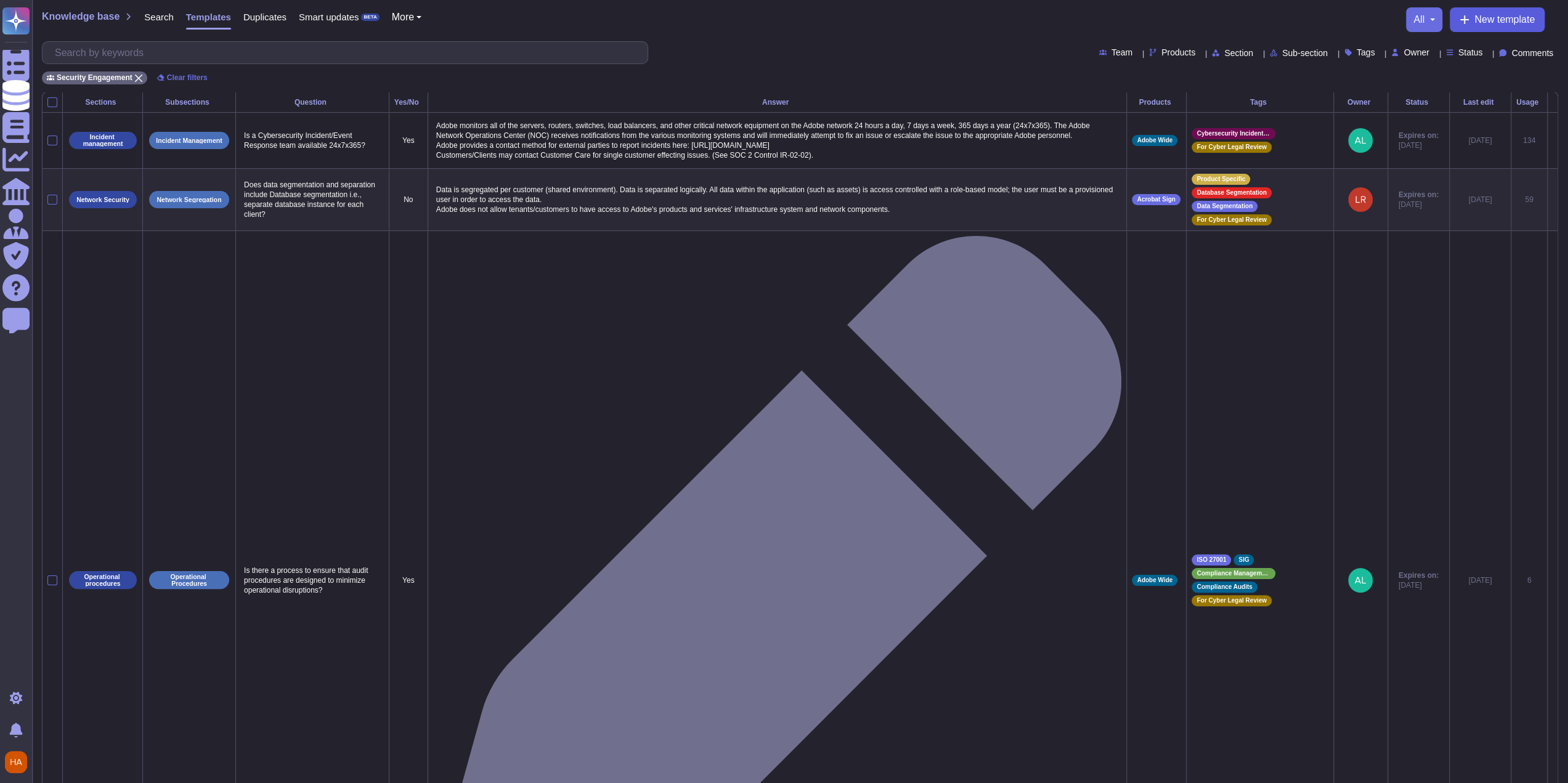
click at [729, 12] on button "New template" at bounding box center [1497, 19] width 95 height 25
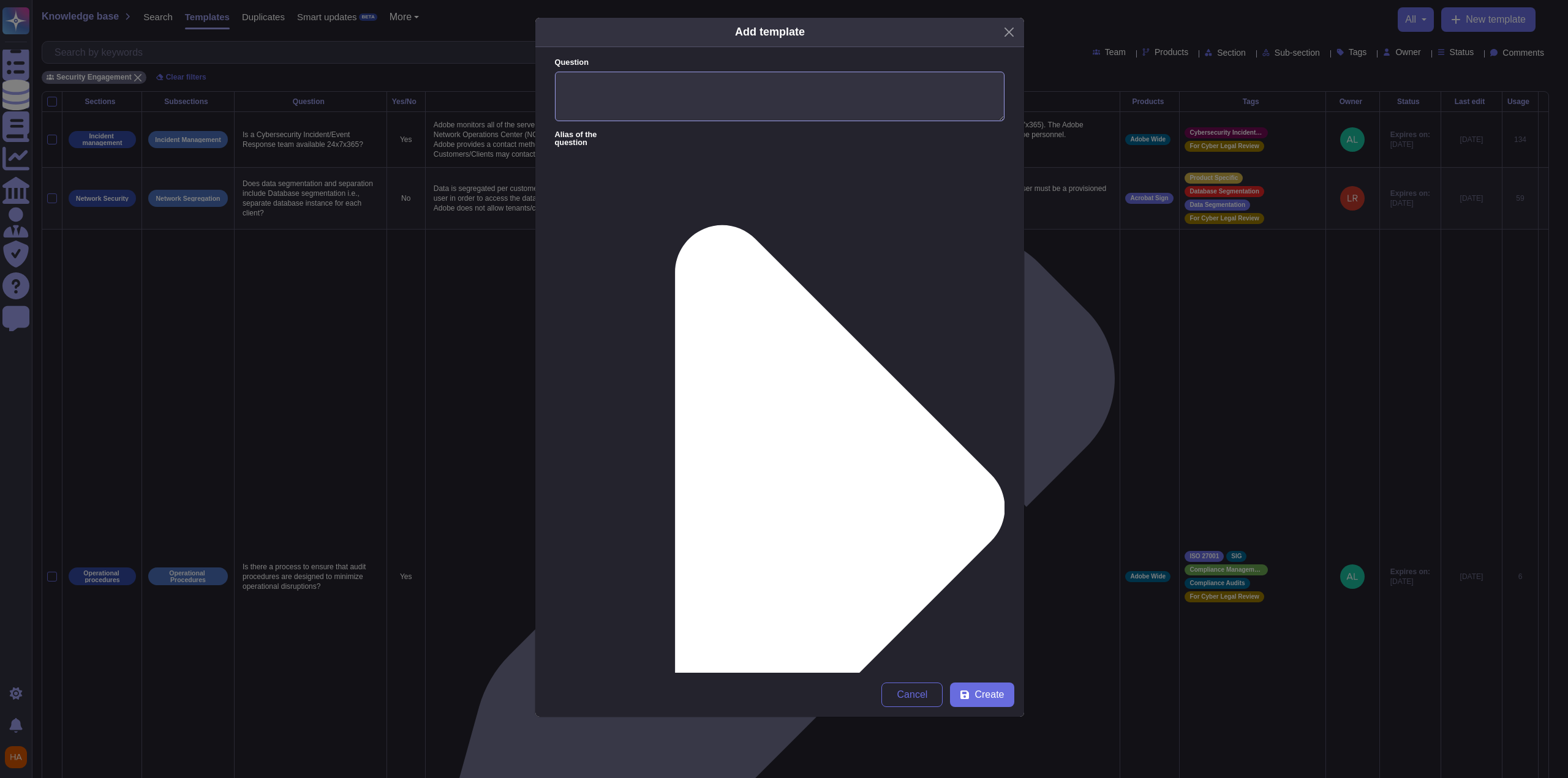
click at [725, 81] on textarea "Question" at bounding box center [780, 97] width 450 height 50
paste textarea "Please describe how device, account, and concurrent stream limitations will be …"
type textarea "Please describe how device, account, and concurrent stream limitations will be …"
paste textarea "We do not have any form of concurrent stream control."
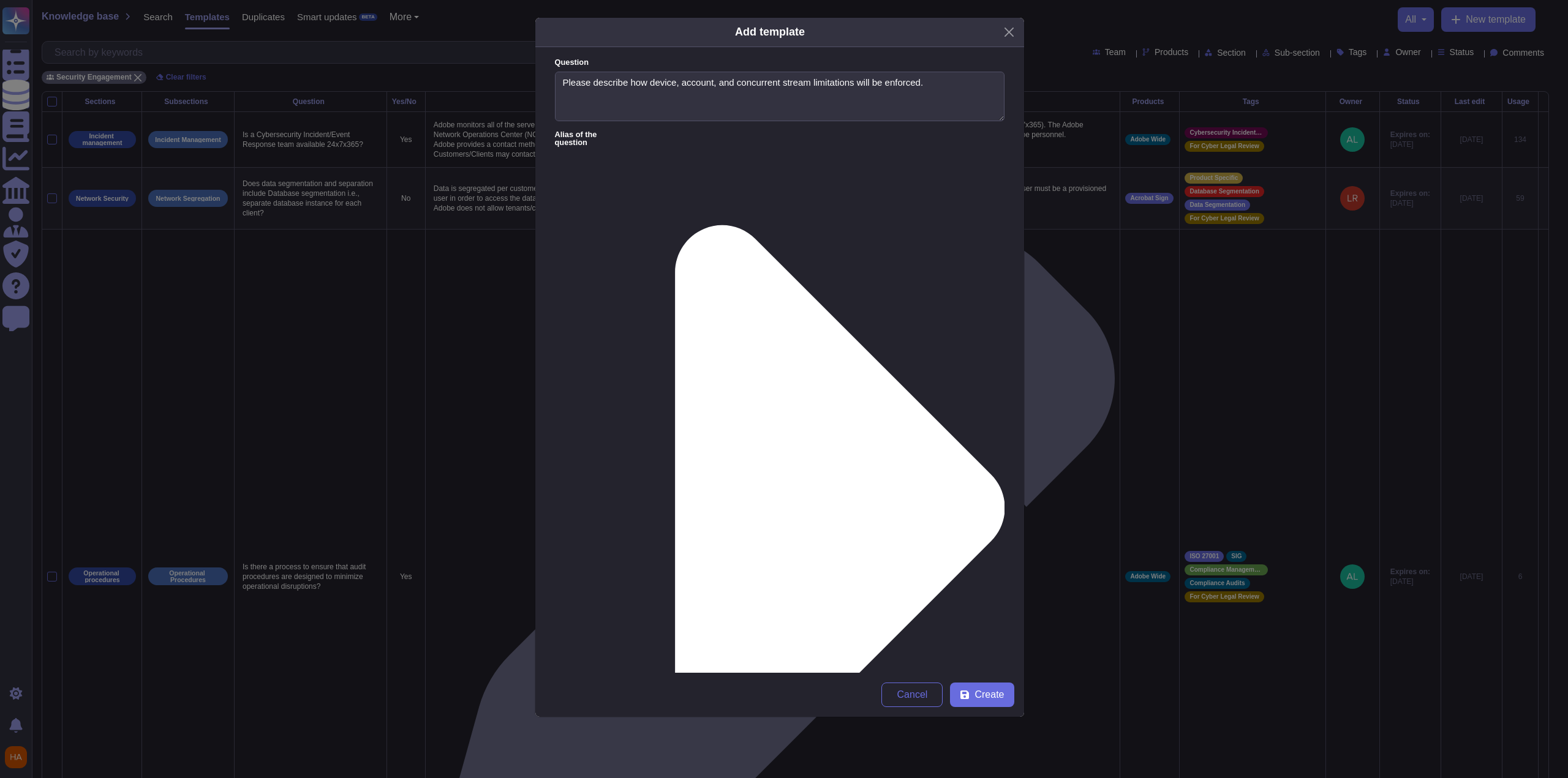
type textarea "We do not have any form of concurrent stream control."
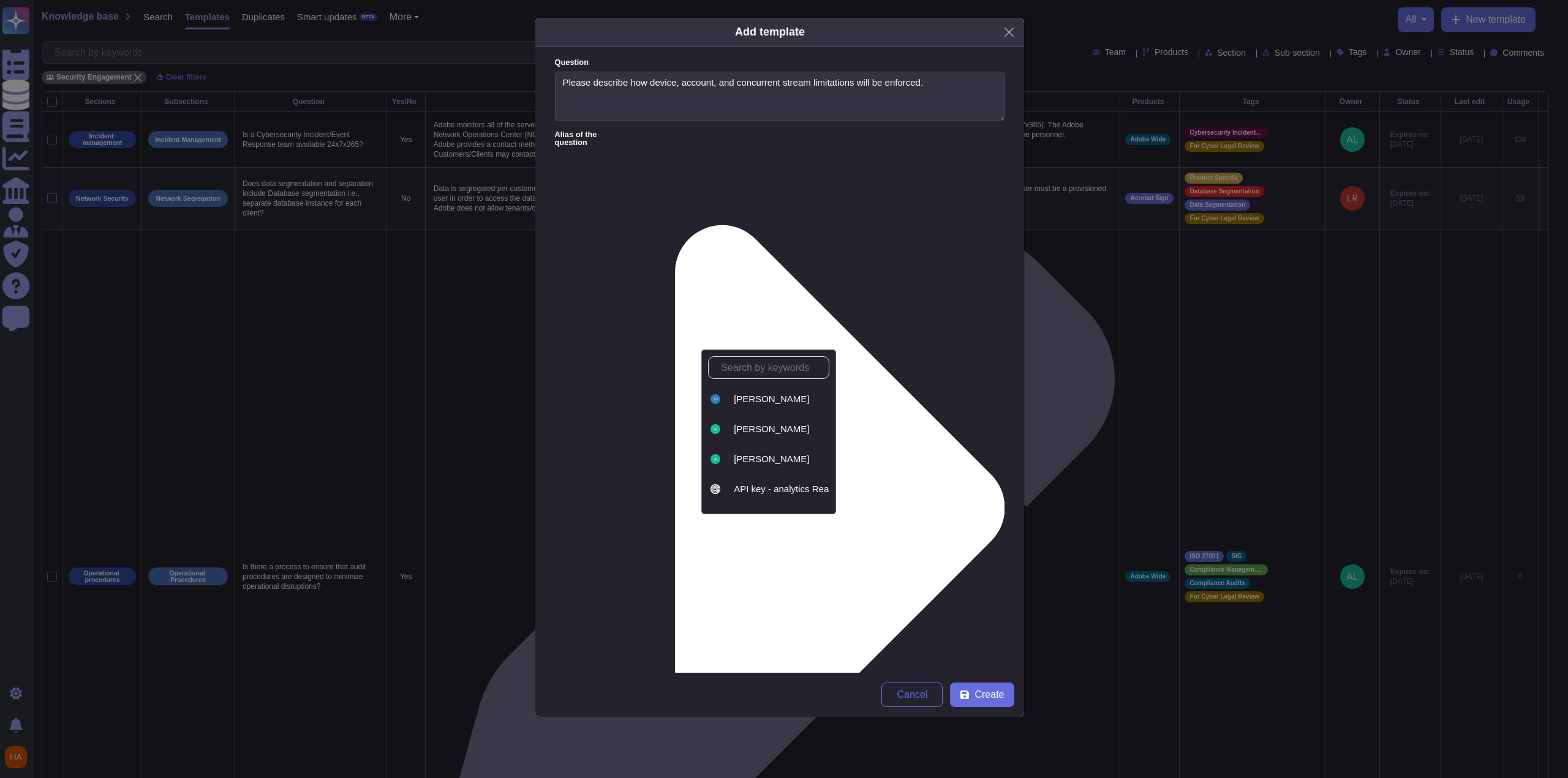
type input "a"
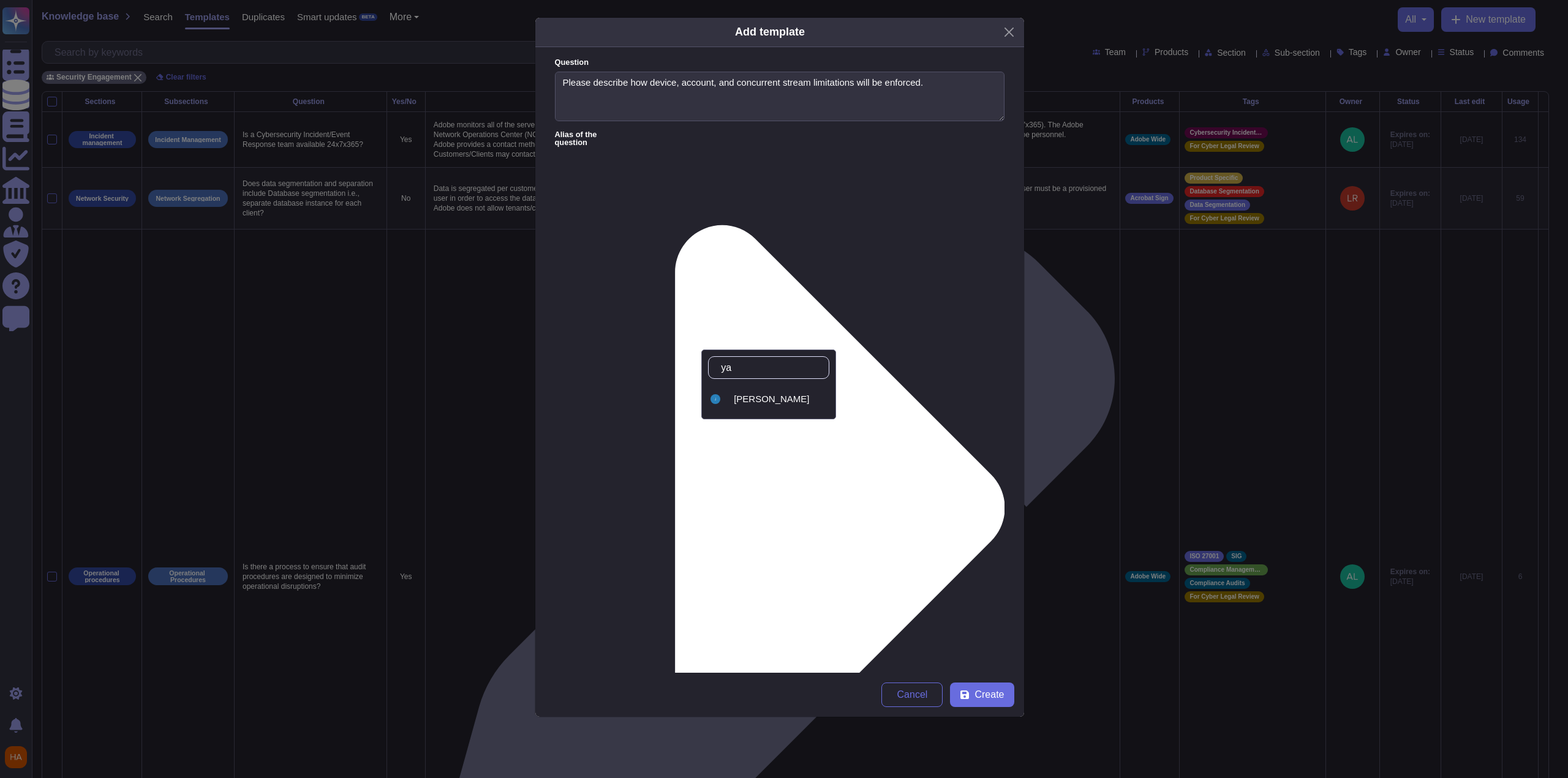
type input "[PERSON_NAME]"
click at [725, 405] on div "[PERSON_NAME]" at bounding box center [768, 399] width 121 height 28
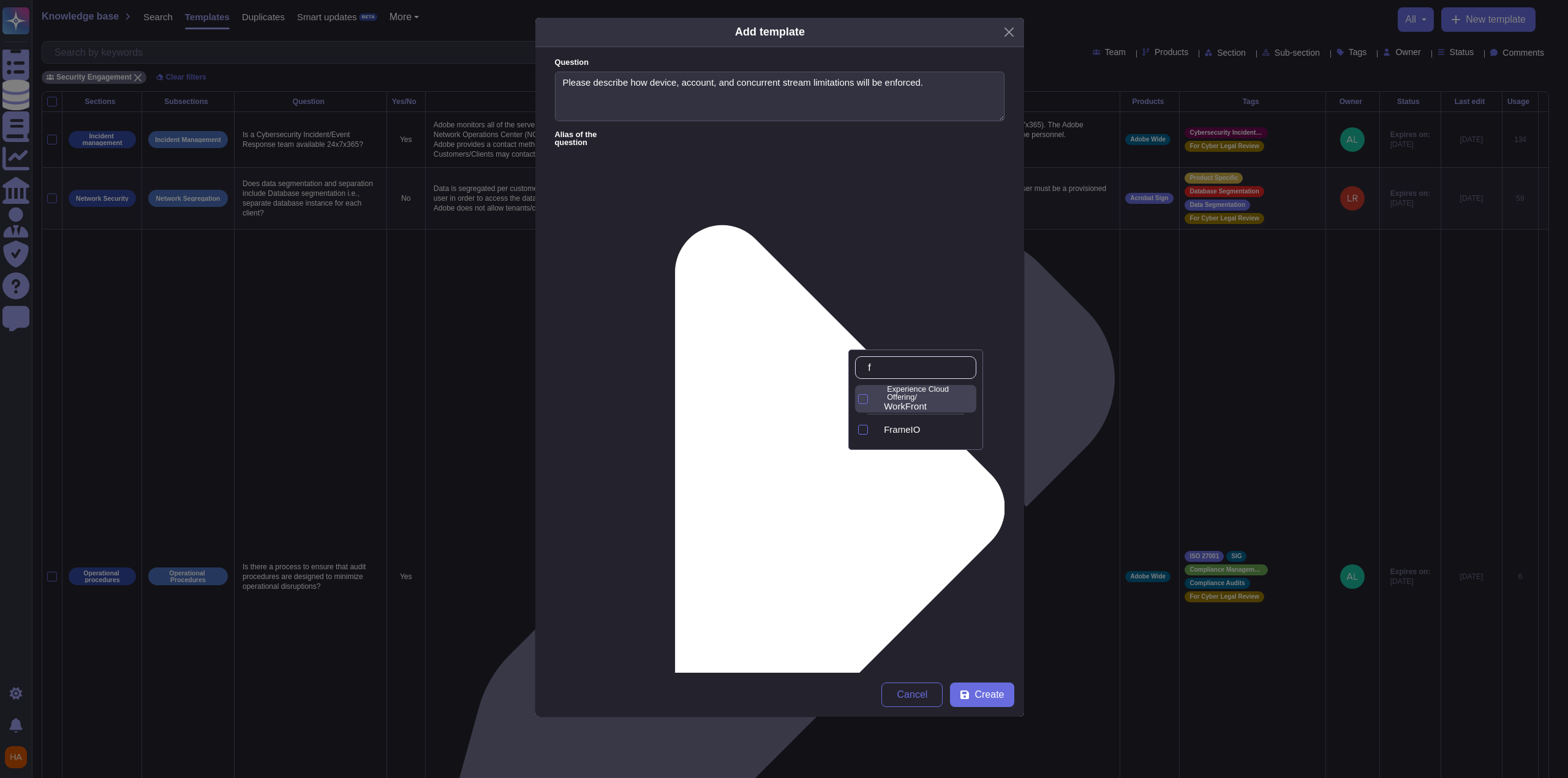
type input "fr"
click at [725, 435] on div "FrameIO" at bounding box center [926, 429] width 102 height 28
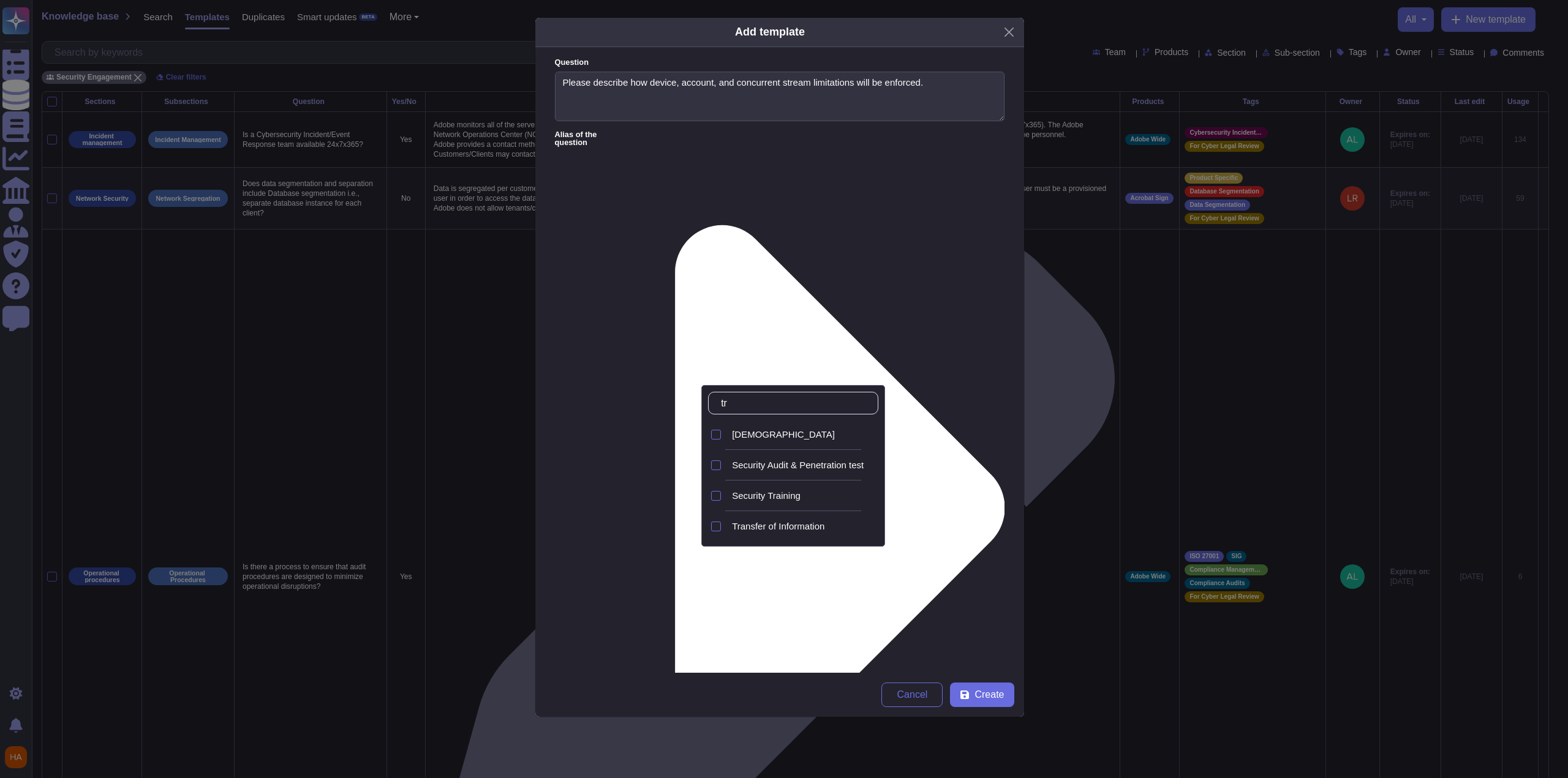
type input "tra"
click at [725, 508] on span "Transfer of Information" at bounding box center [778, 526] width 93 height 11
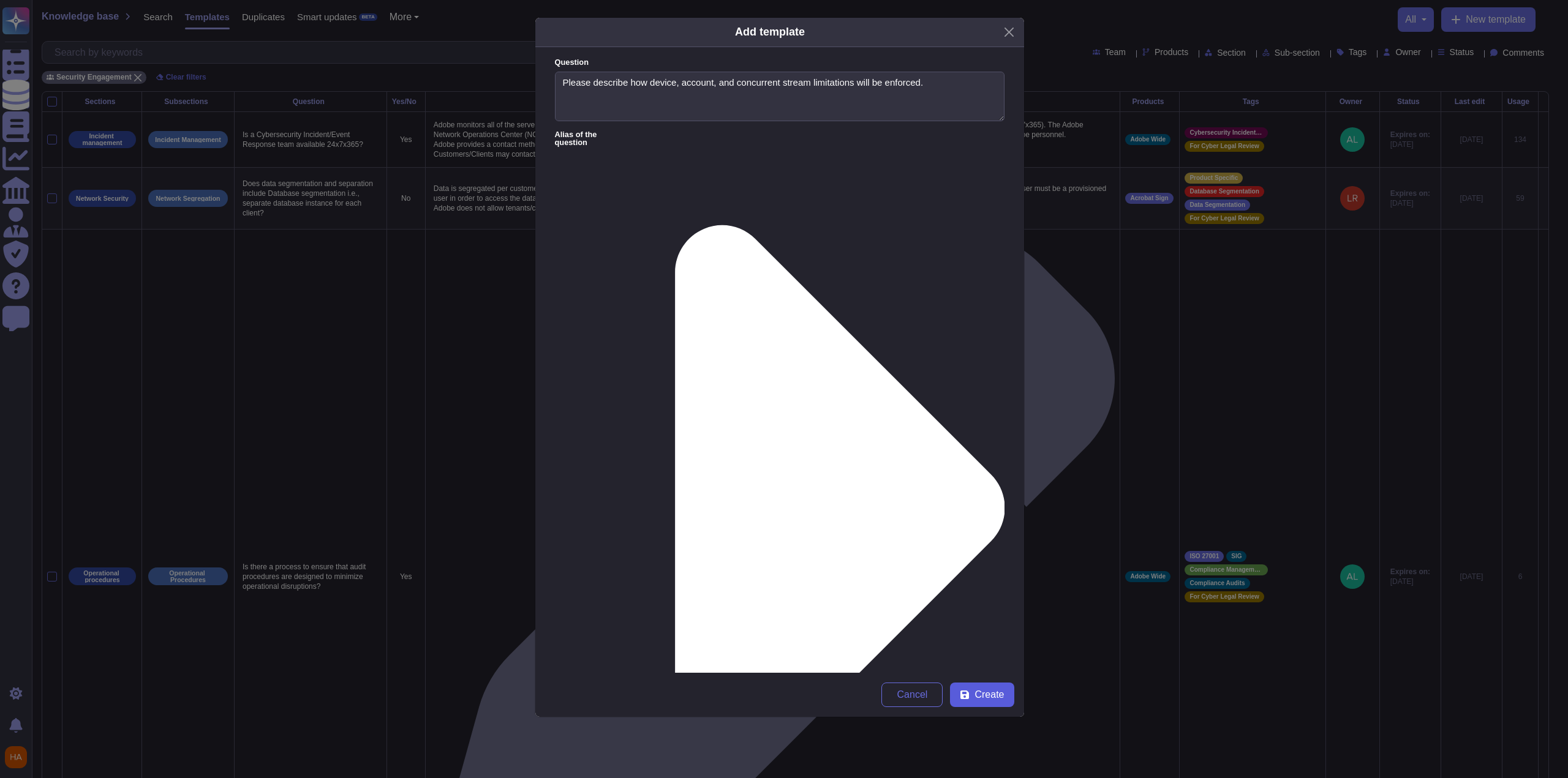
click at [725, 508] on span "Create" at bounding box center [989, 695] width 29 height 10
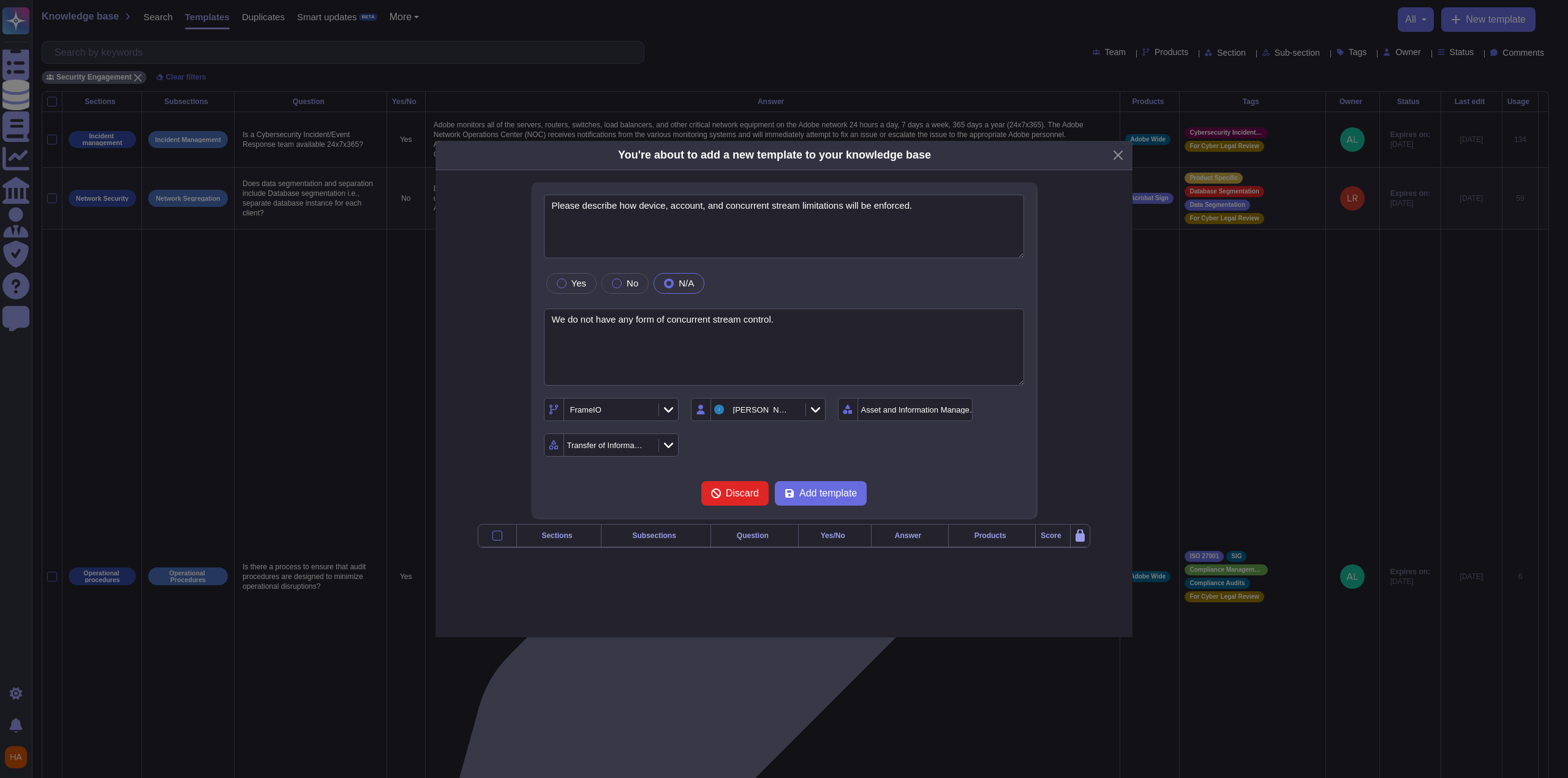
type textarea "Please describe how device, account, and concurrent stream limitations will be …"
type textarea "We do not have any form of concurrent stream control."
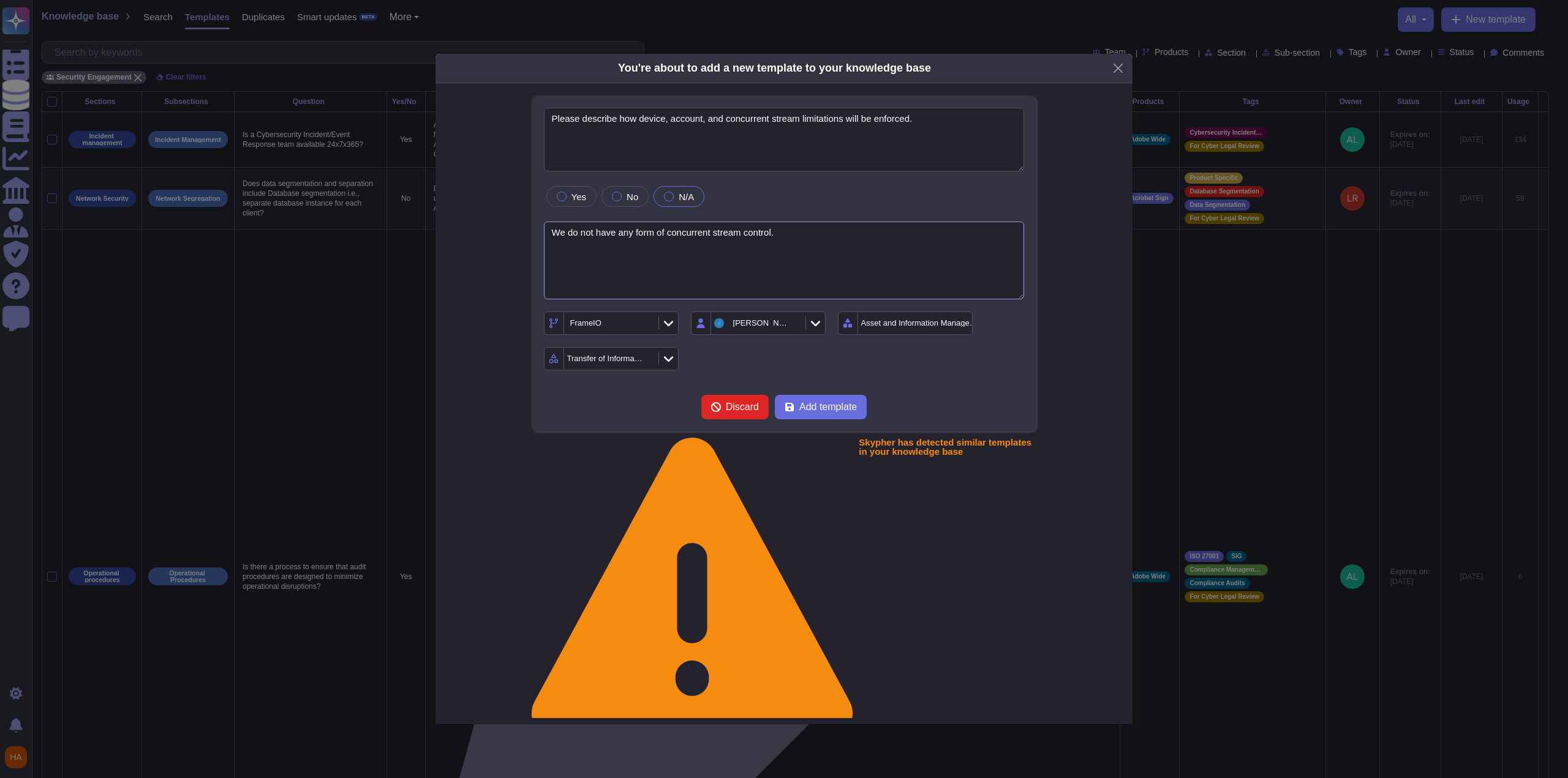
click at [725, 254] on textarea "We do not have any form of concurrent stream control." at bounding box center [784, 260] width 481 height 78
click at [725, 402] on span "Add template" at bounding box center [828, 407] width 58 height 10
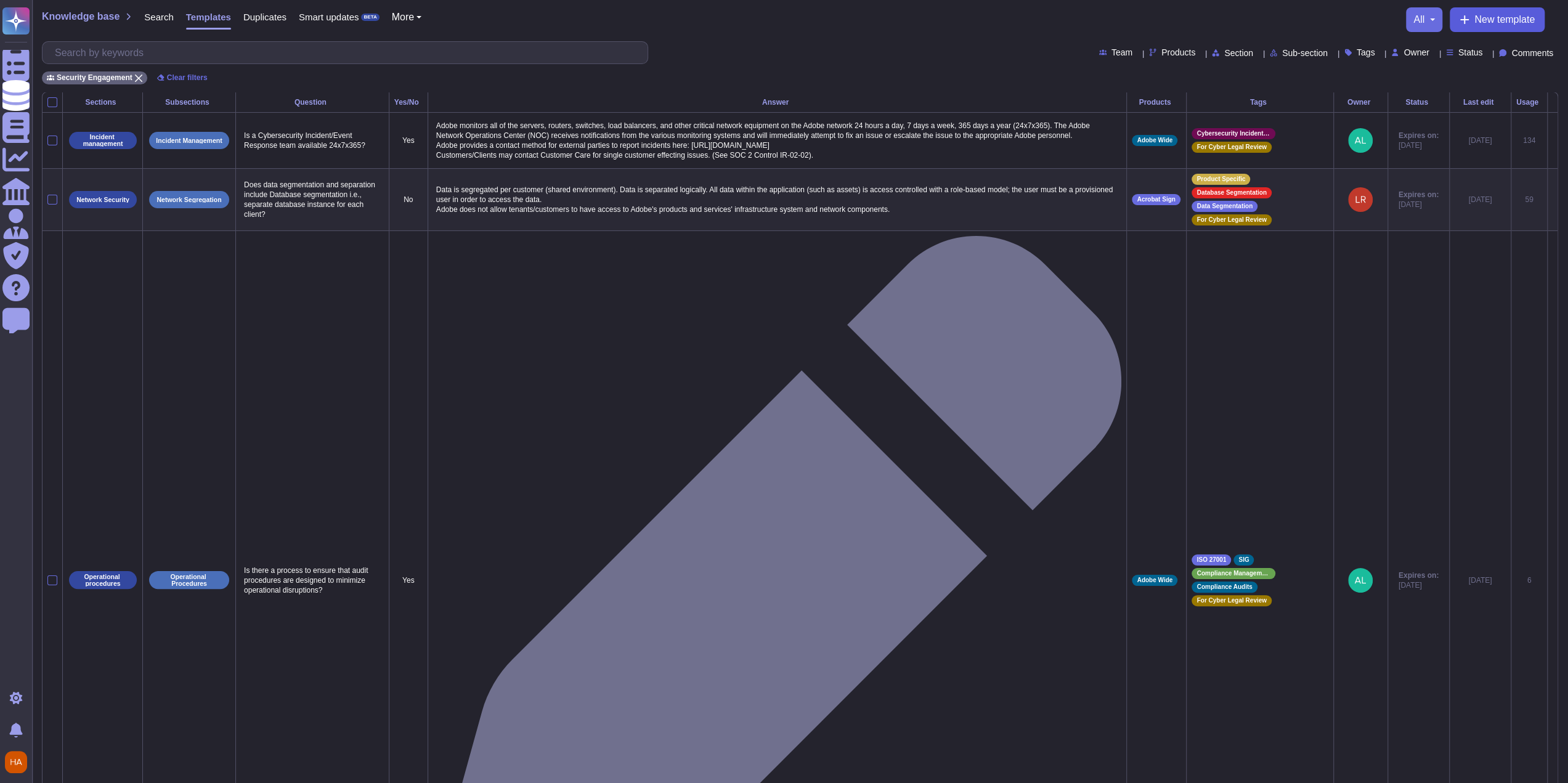
click at [729, 21] on span "New template" at bounding box center [1504, 19] width 61 height 10
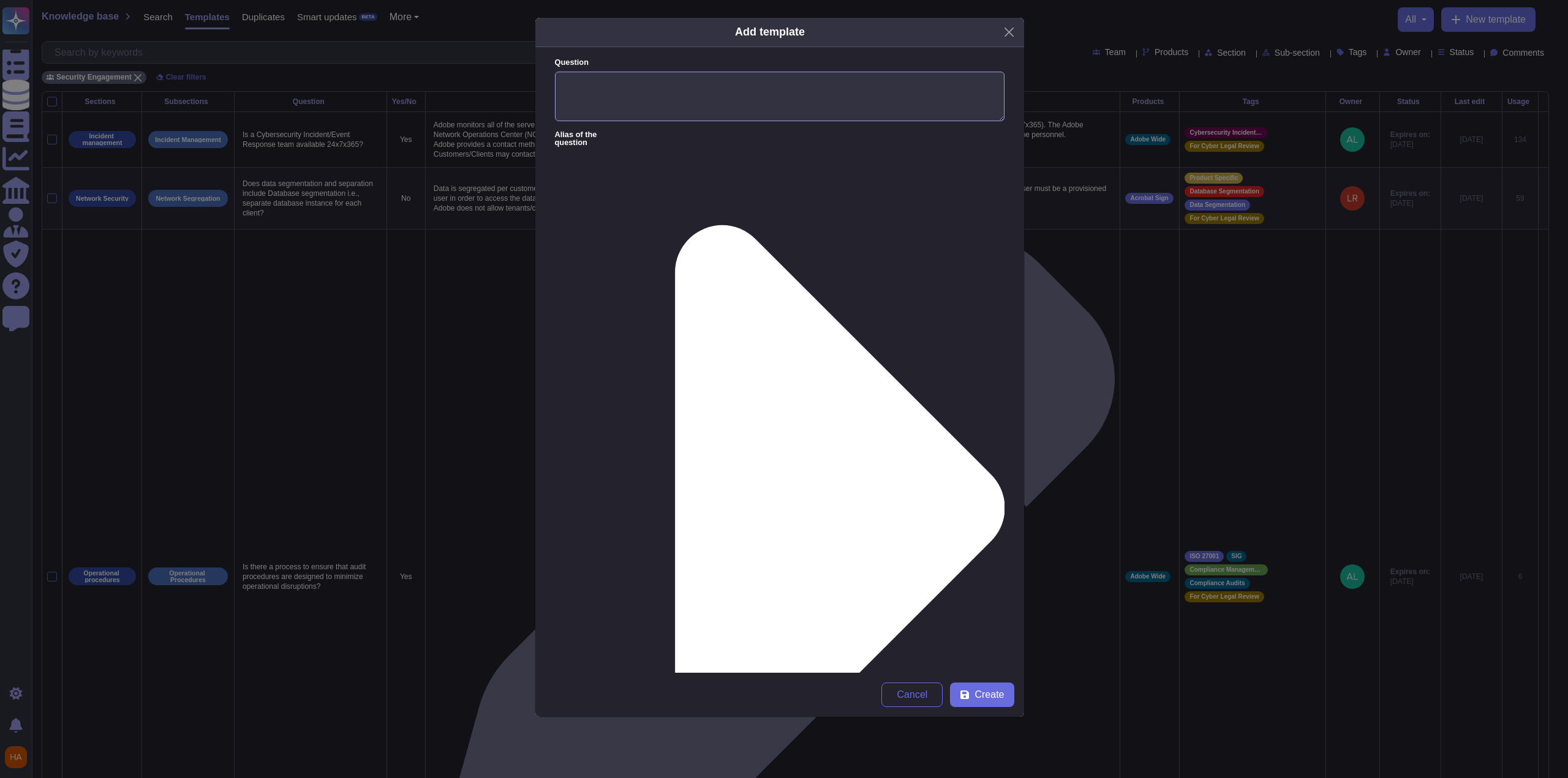
click at [725, 91] on textarea "Question" at bounding box center [780, 97] width 450 height 50
paste textarea "How is the streaming URL generated?"
type textarea "How is the streaming URL generated?"
paste textarea "A ES256-signed JSON Web Token ("JWT") is appended to "[DOMAIN_NAME]" and "[DOMA…"
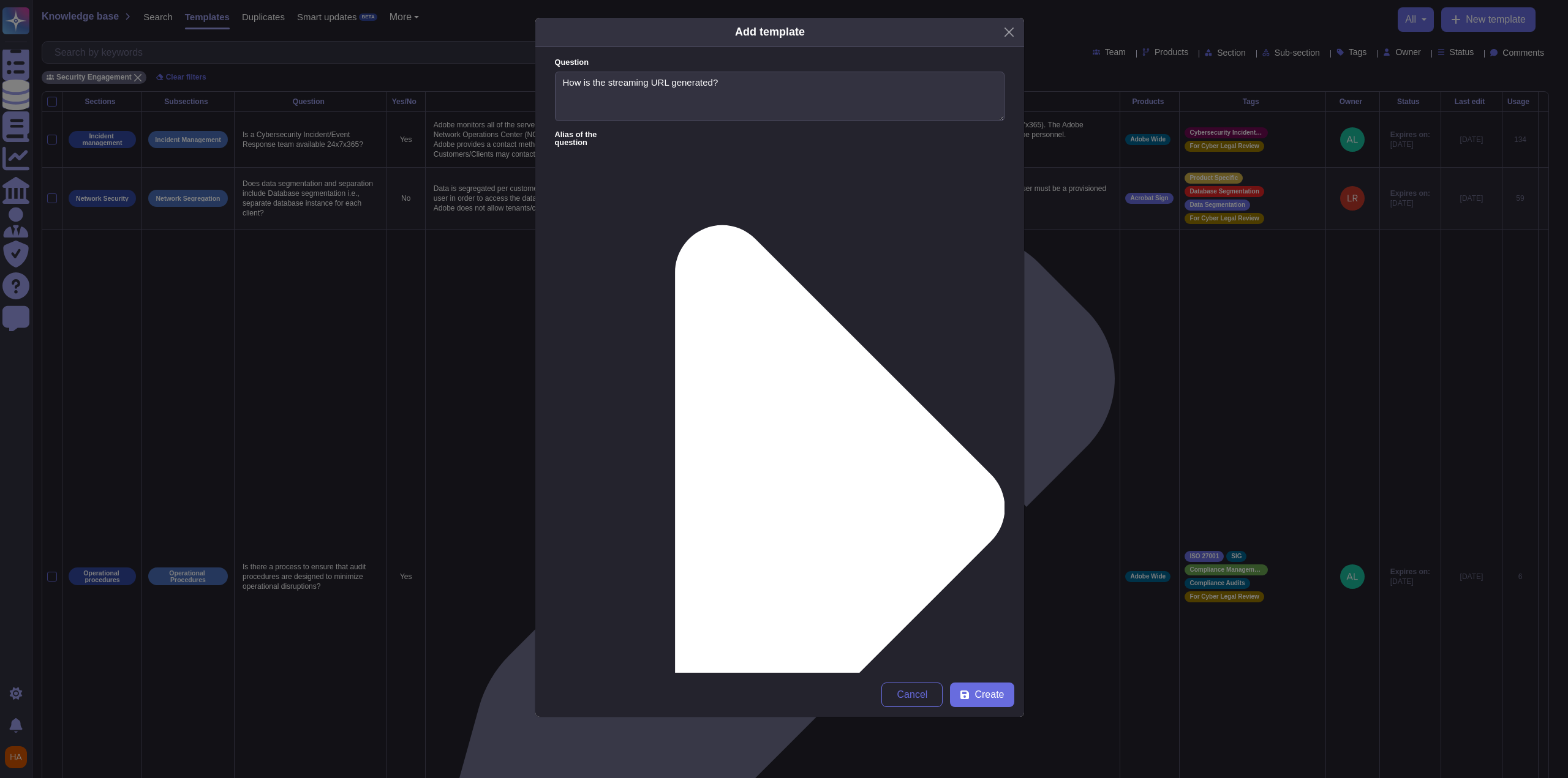
type textarea "A ES256-signed JSON Web Token ("JWT") is appended to "[DOMAIN_NAME]" and "[DOMA…"
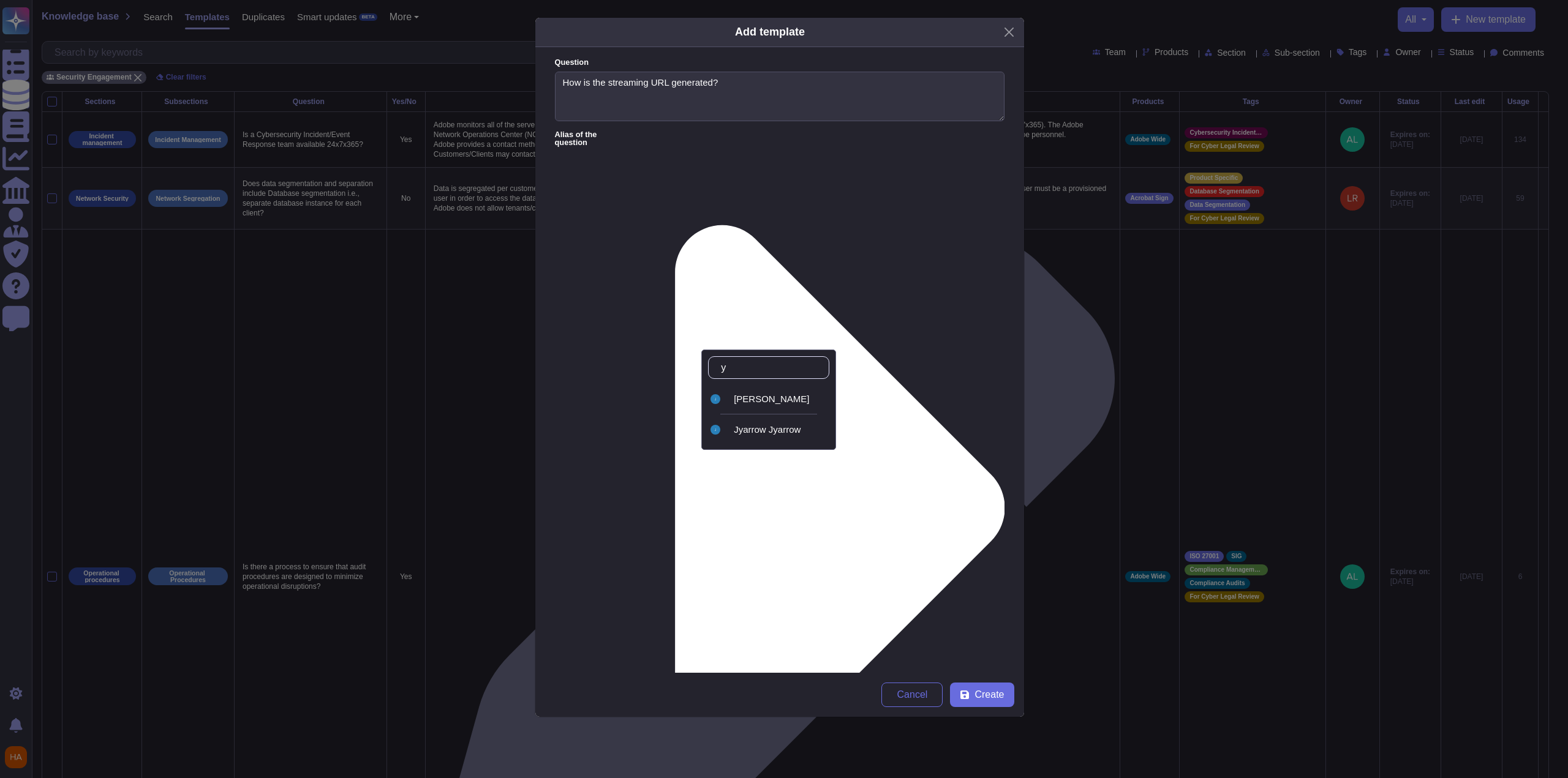
type input "ya"
click at [725, 400] on div "[PERSON_NAME]" at bounding box center [779, 399] width 91 height 11
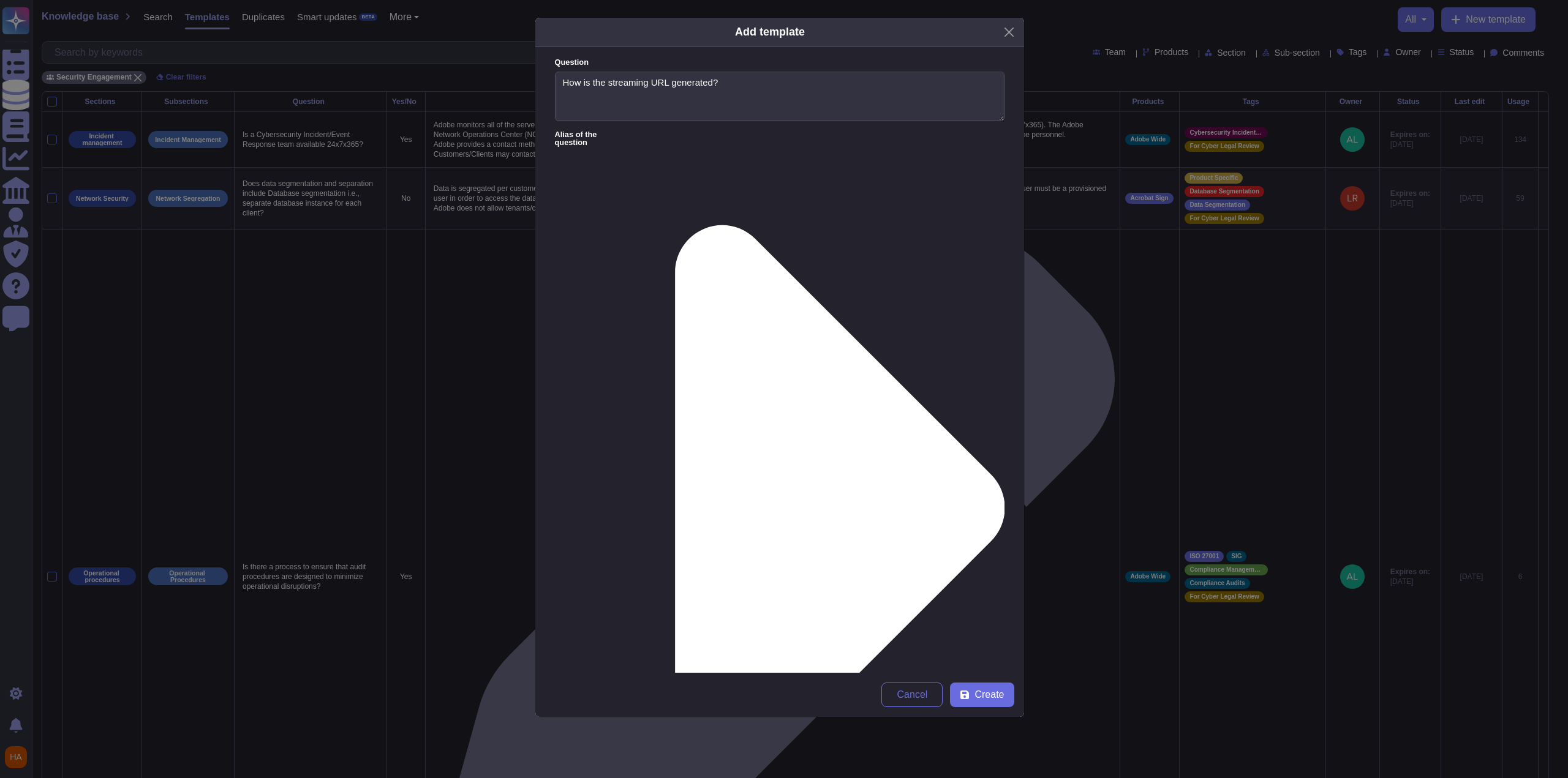
type input "fr"
click at [725, 429] on span "FrameIO" at bounding box center [902, 429] width 36 height 11
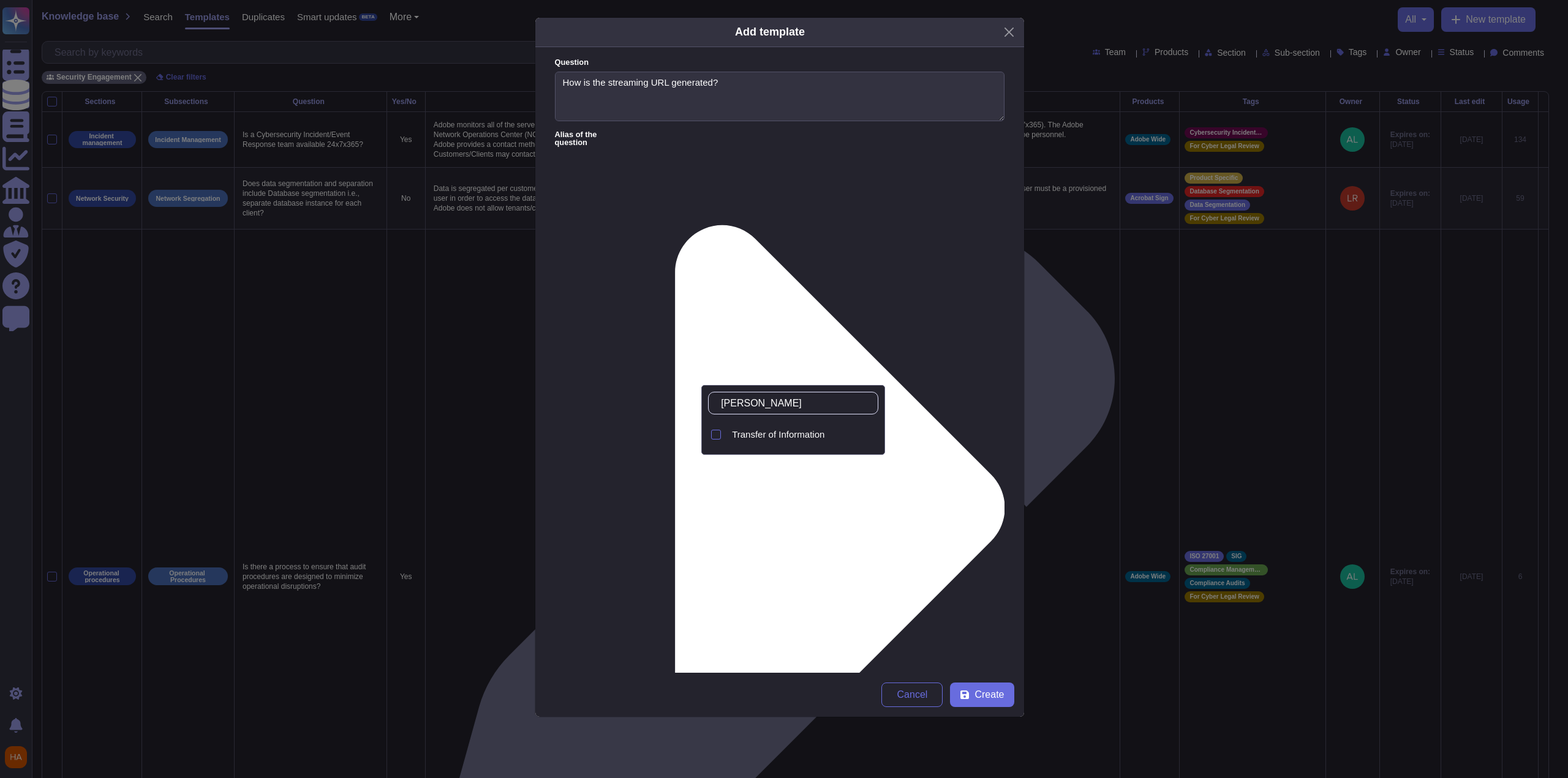
type input "trans"
click at [725, 435] on span "Transfer of Information" at bounding box center [778, 435] width 93 height 11
click at [725, 508] on span "Create" at bounding box center [989, 695] width 29 height 10
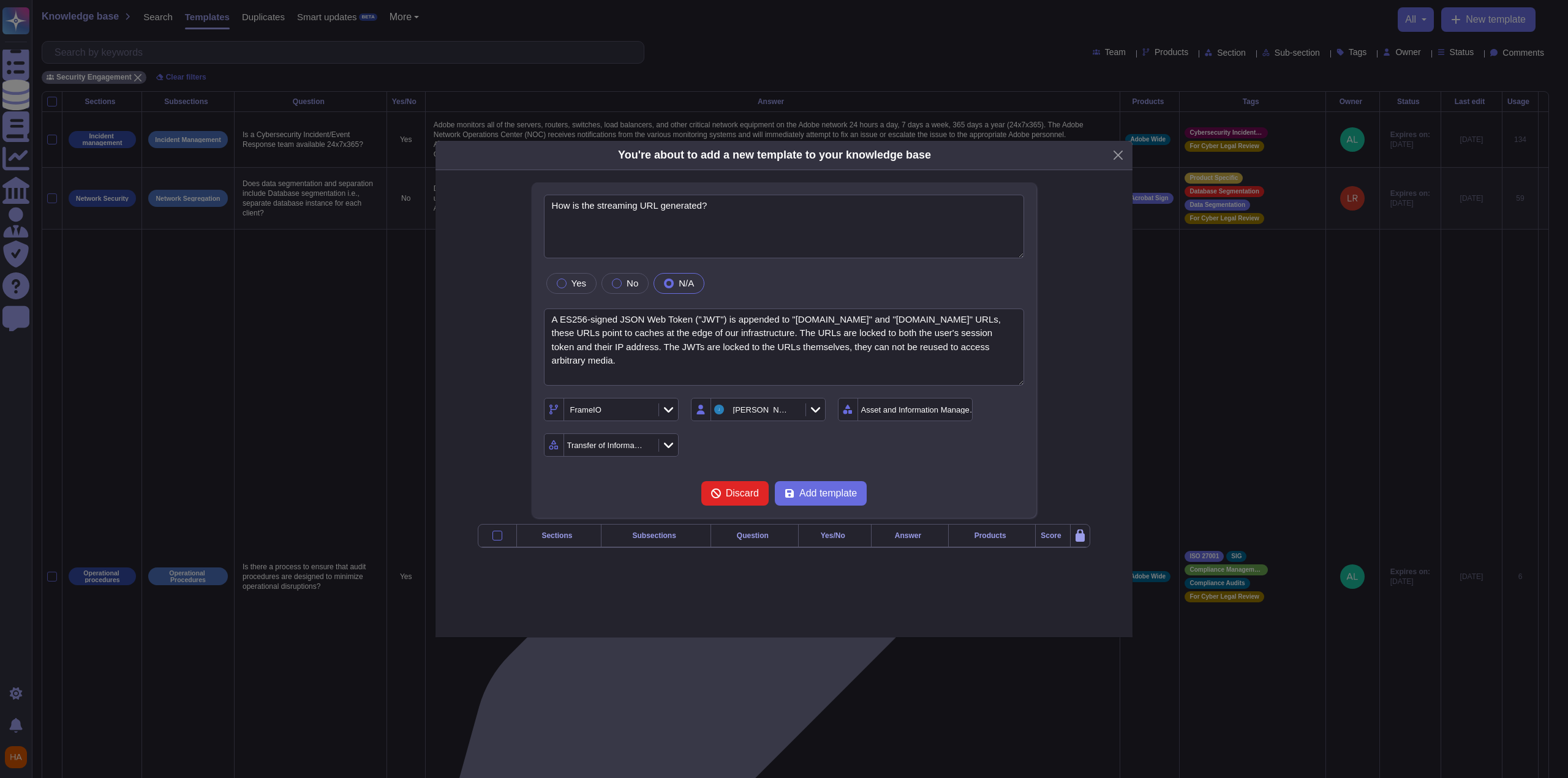
type textarea "How is the streaming URL generated?"
type textarea "A ES256-signed JSON Web Token ("JWT") is appended to "[DOMAIN_NAME]" and "[DOMA…"
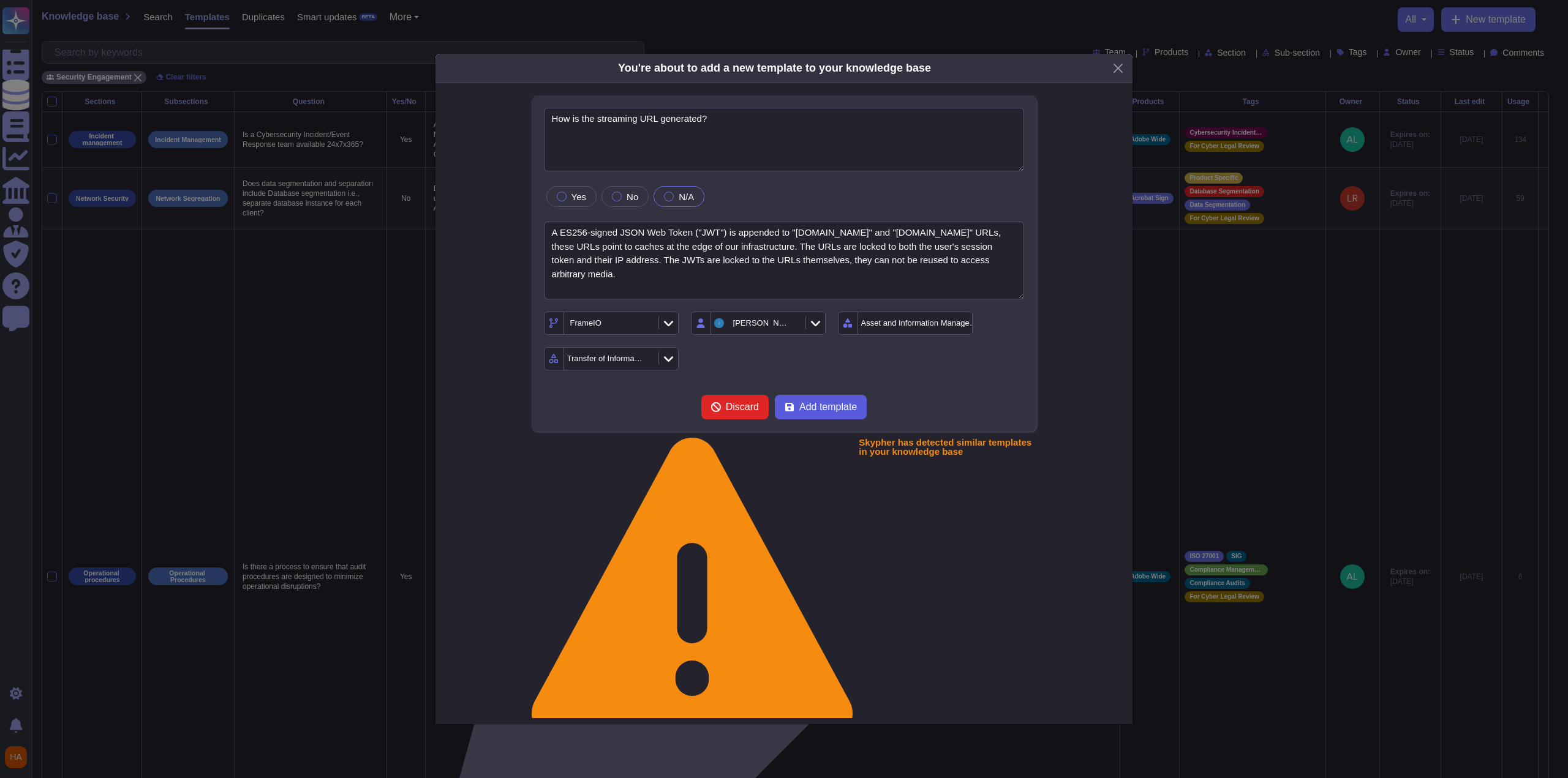
drag, startPoint x: 831, startPoint y: 453, endPoint x: 1520, endPoint y: 343, distance: 697.7
click at [725, 412] on span "Add template" at bounding box center [828, 407] width 58 height 10
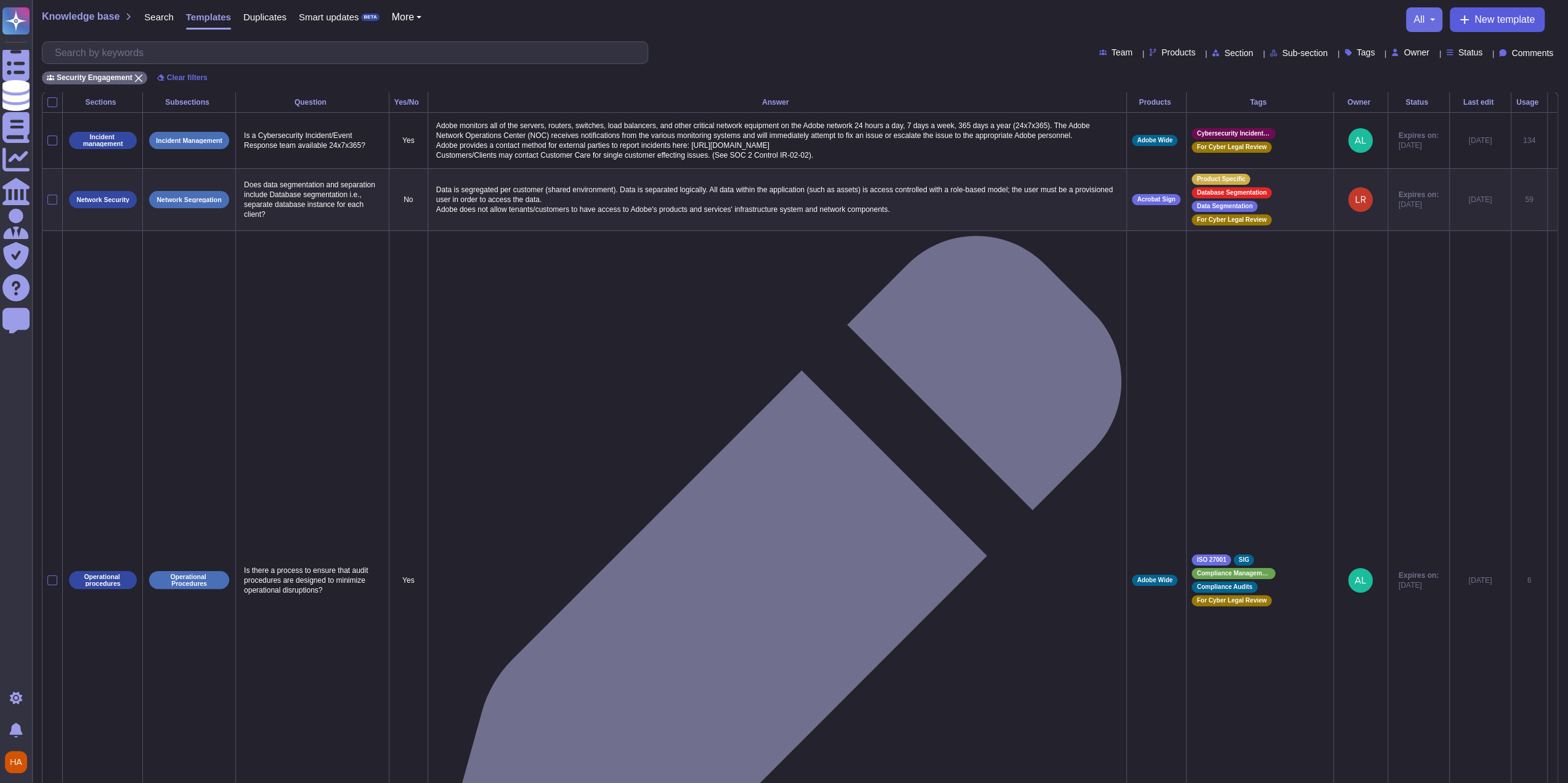
click at [729, 18] on button "New template" at bounding box center [1497, 19] width 95 height 25
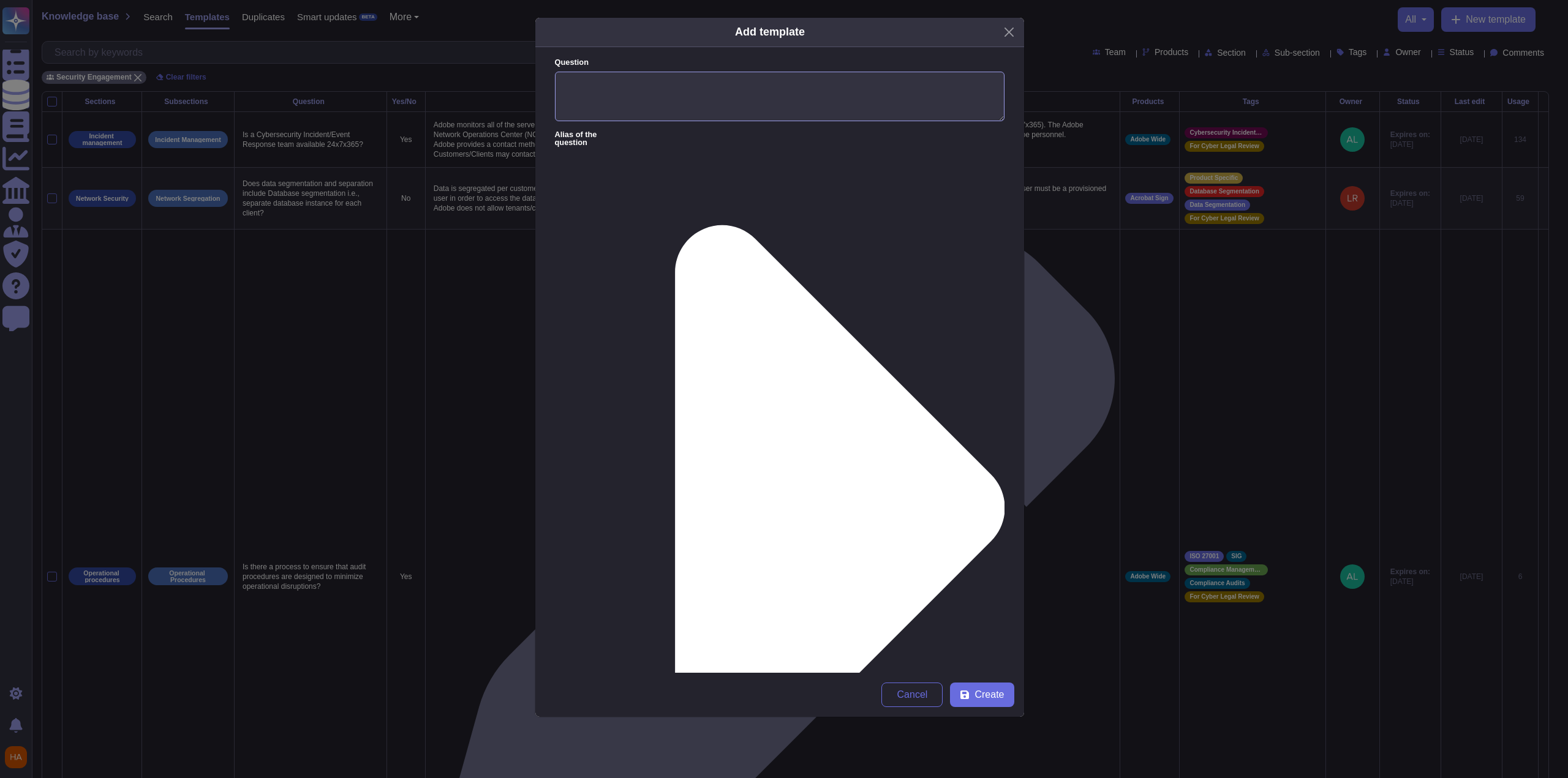
click at [725, 97] on textarea "Question" at bounding box center [780, 97] width 450 height 50
paste textarea "Please describe the streaming protocol you will be using. Will it be “true stre…"
type textarea "Please describe the streaming protocol you will be using. Will it be “true stre…"
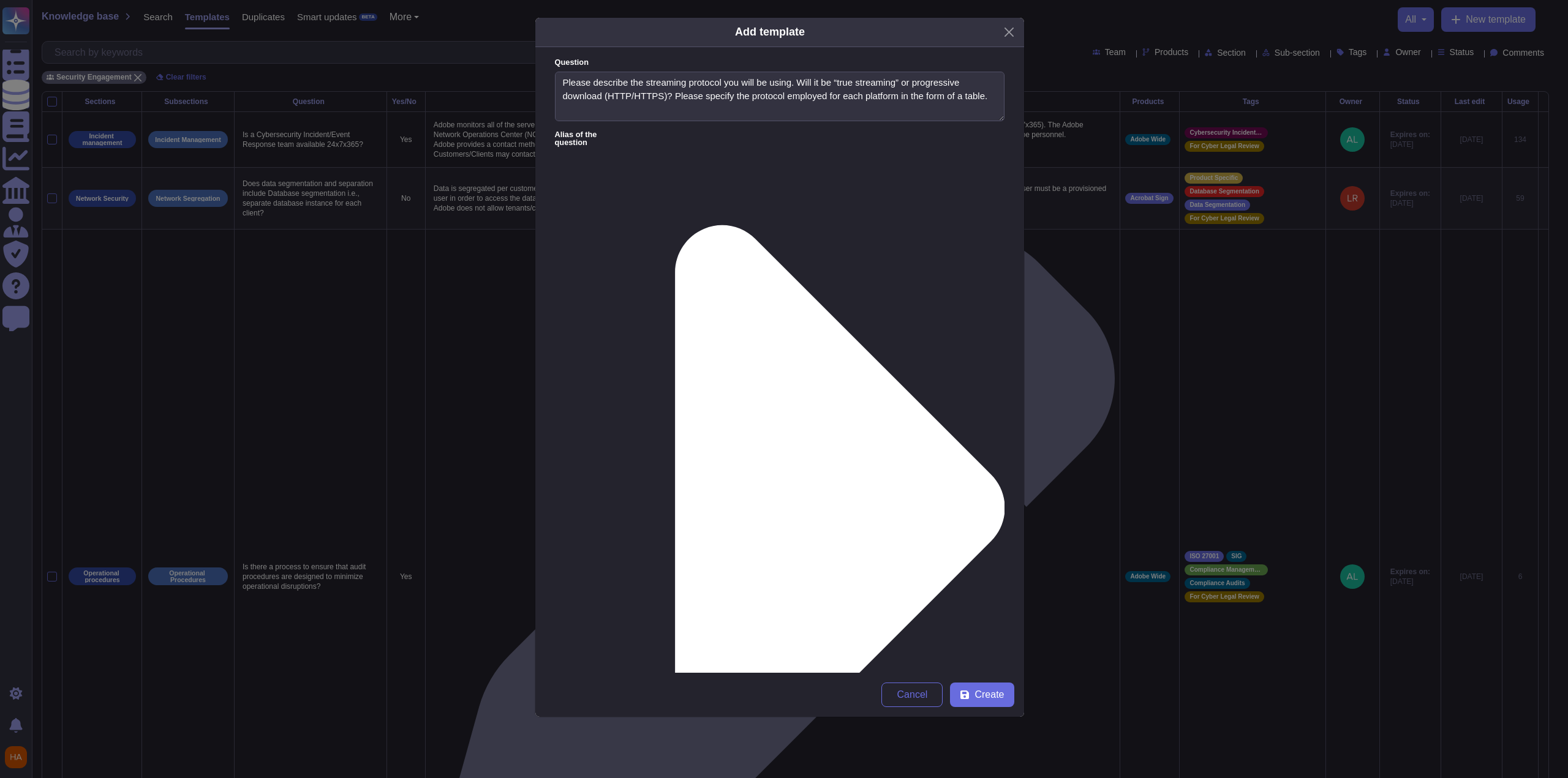
paste textarea ""Users viewing media in [DOMAIN_NAME] can view video using progressive download…"
type textarea "Users viewing media in [DOMAIN_NAME] can view video using progressive download …"
type input "yang"
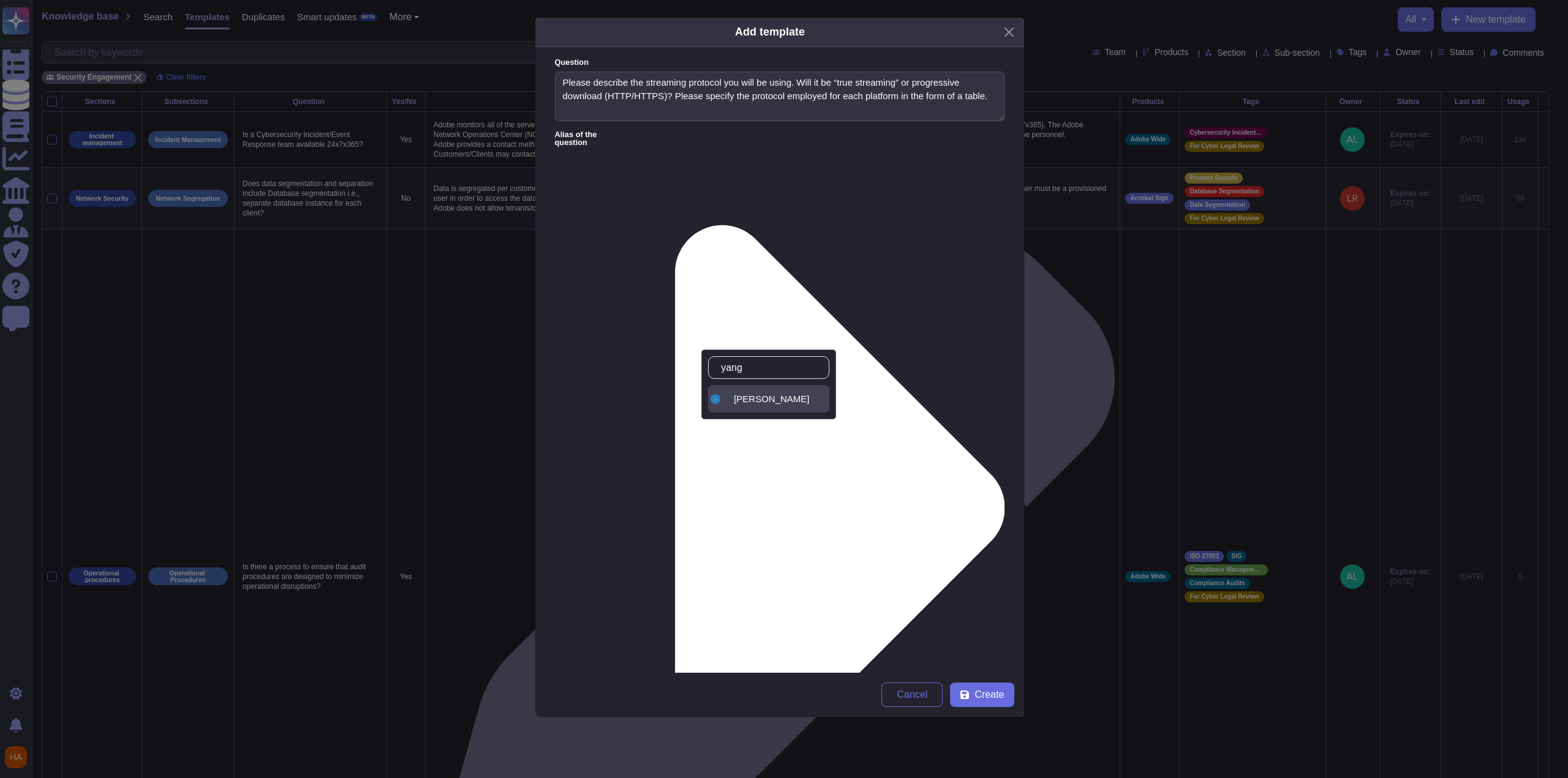
click at [725, 397] on div "[PERSON_NAME]" at bounding box center [779, 399] width 91 height 11
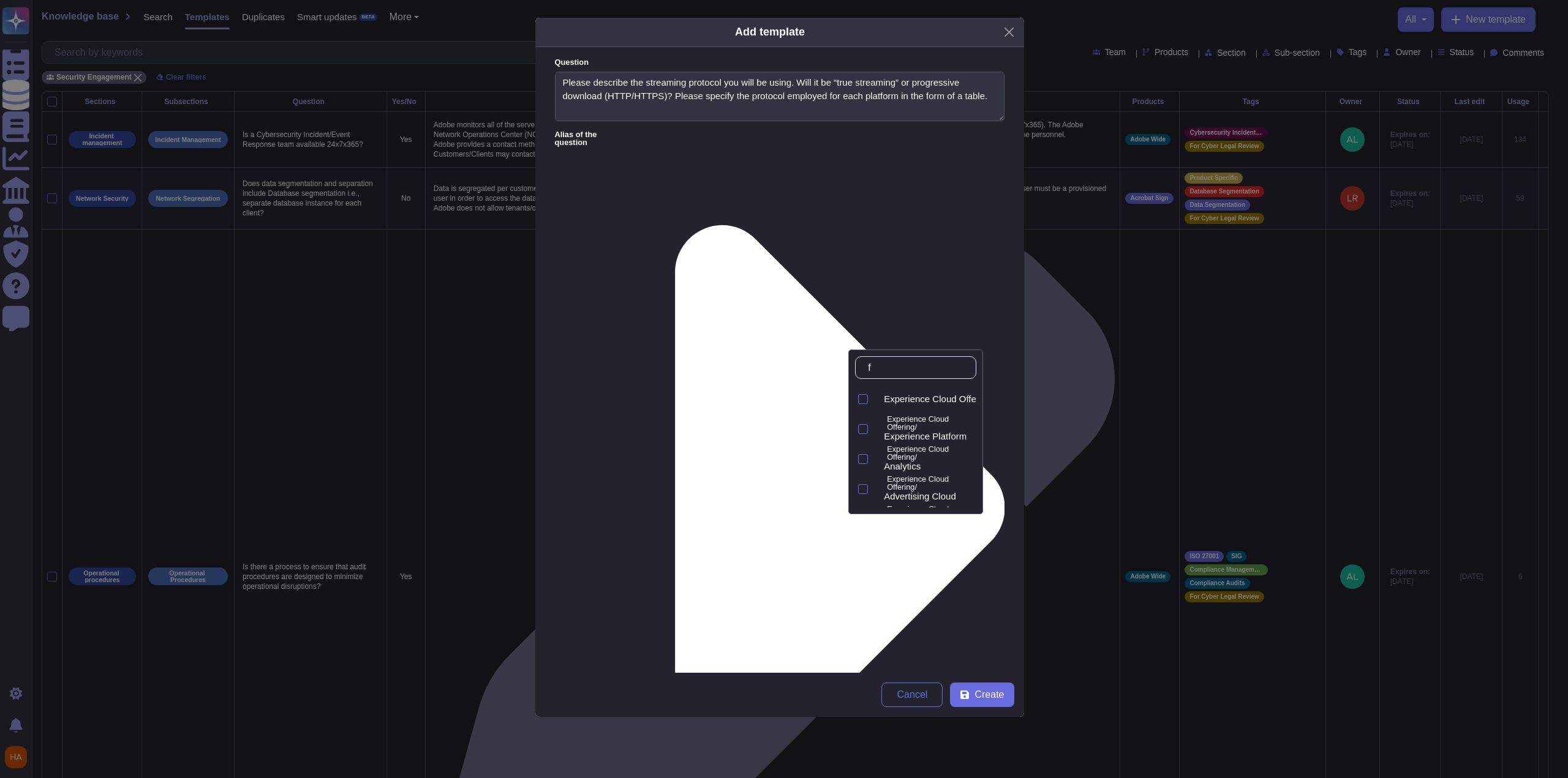
type input "fr"
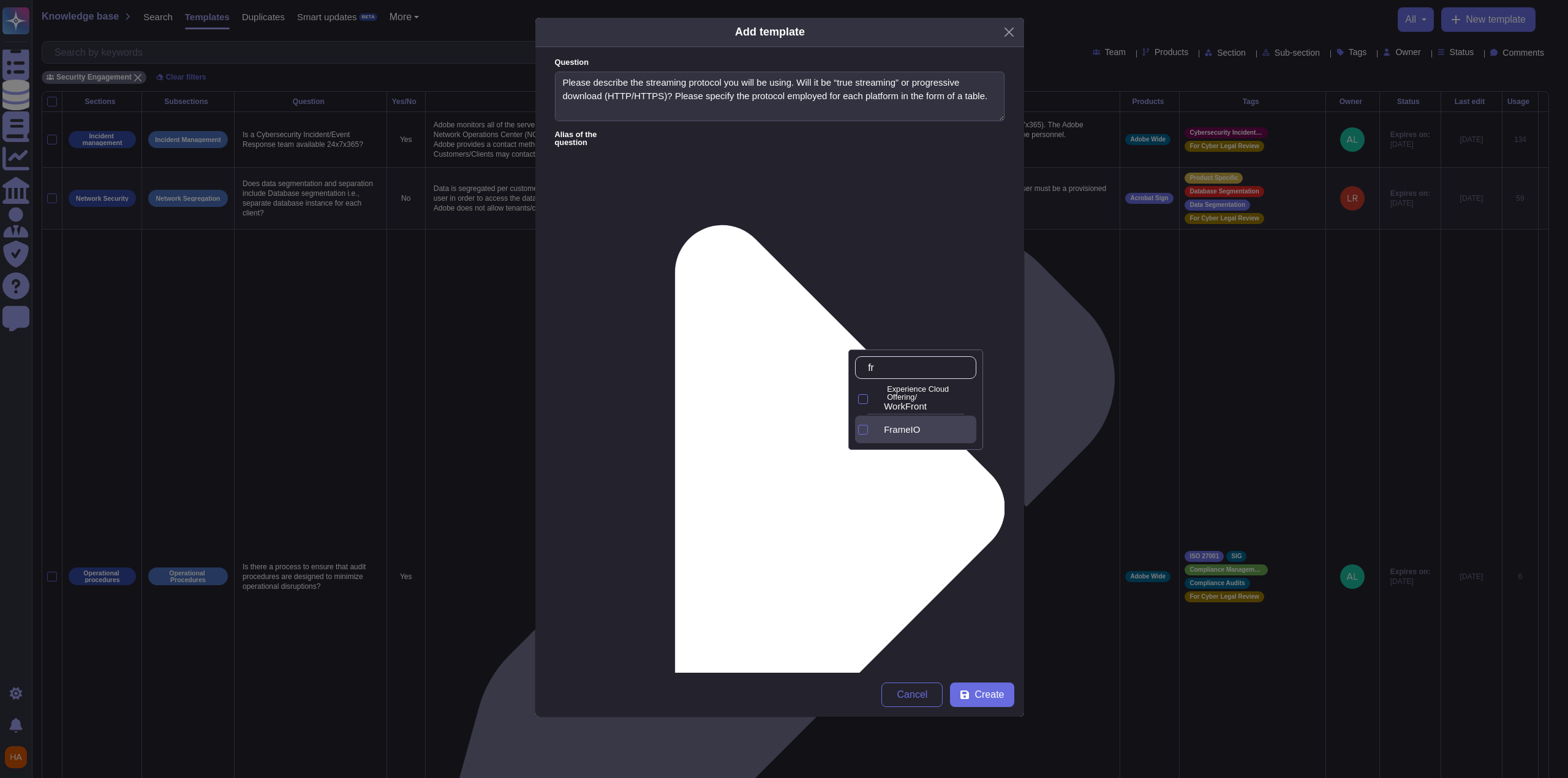
click at [725, 425] on span "FrameIO" at bounding box center [902, 429] width 36 height 11
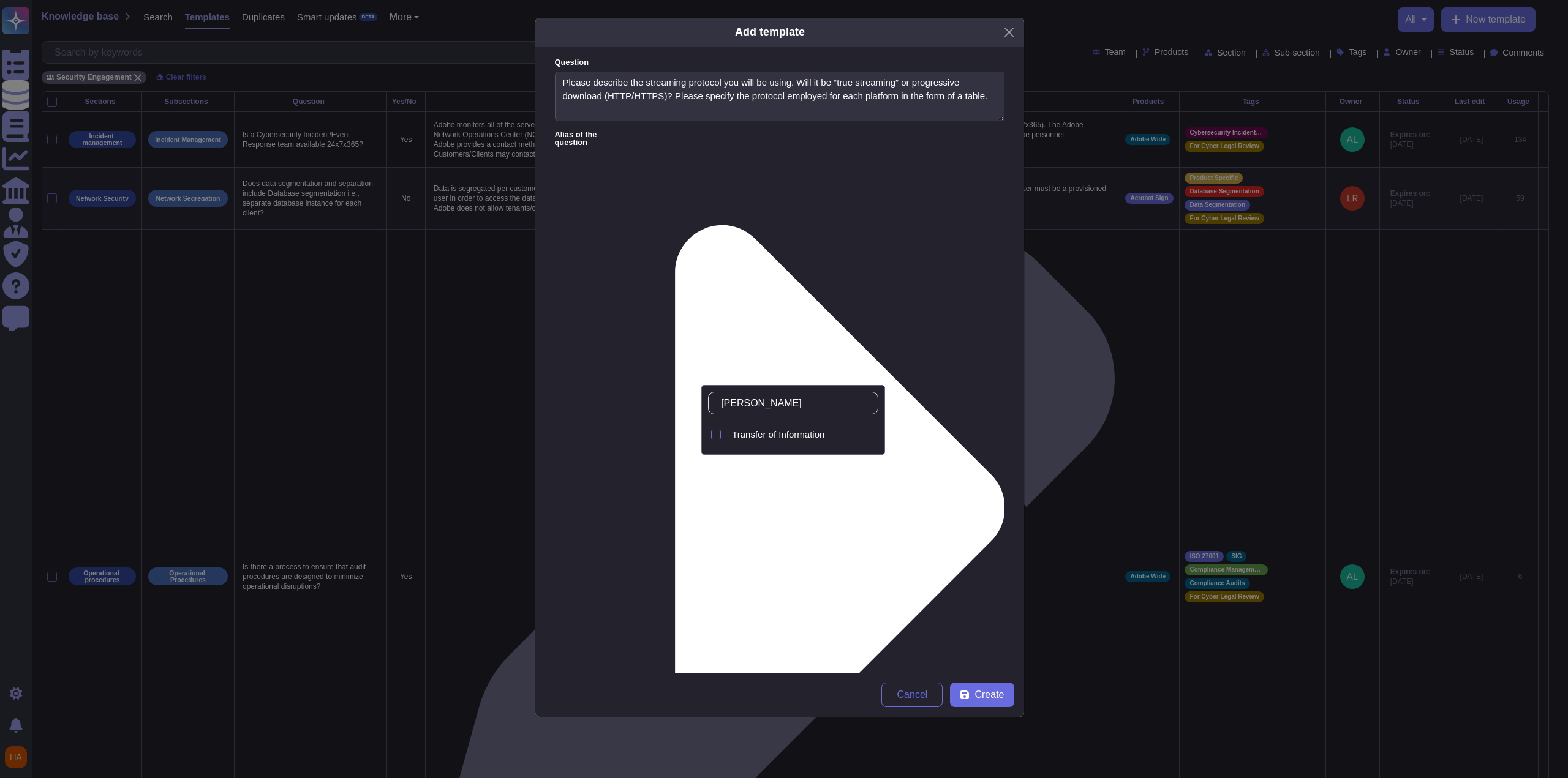
type input "trans"
click at [725, 431] on span "Transfer of Information" at bounding box center [778, 435] width 93 height 11
click at [725, 508] on div "Cancel Create" at bounding box center [780, 695] width 489 height 44
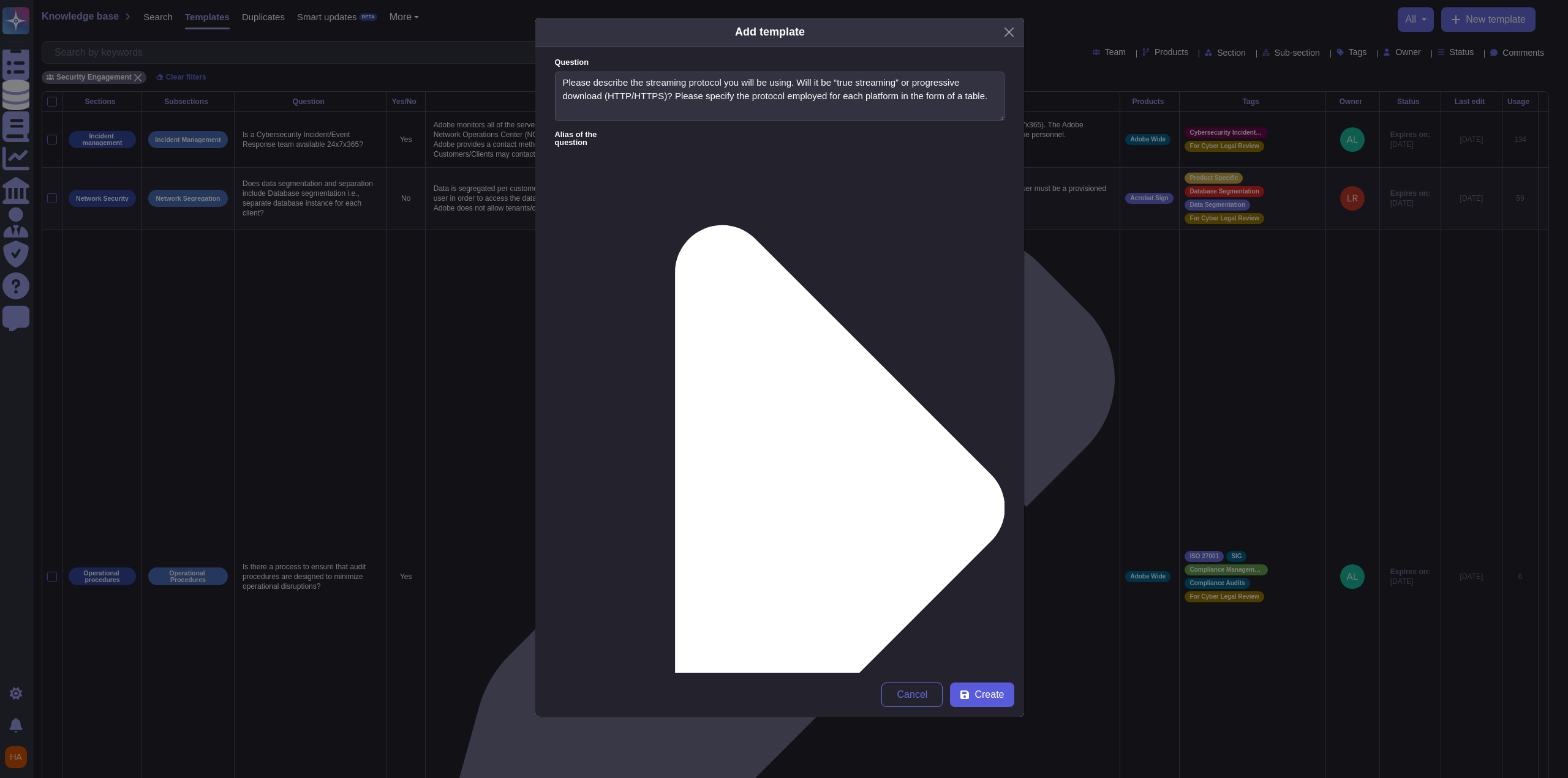
click at [725, 508] on span "Create" at bounding box center [989, 695] width 29 height 10
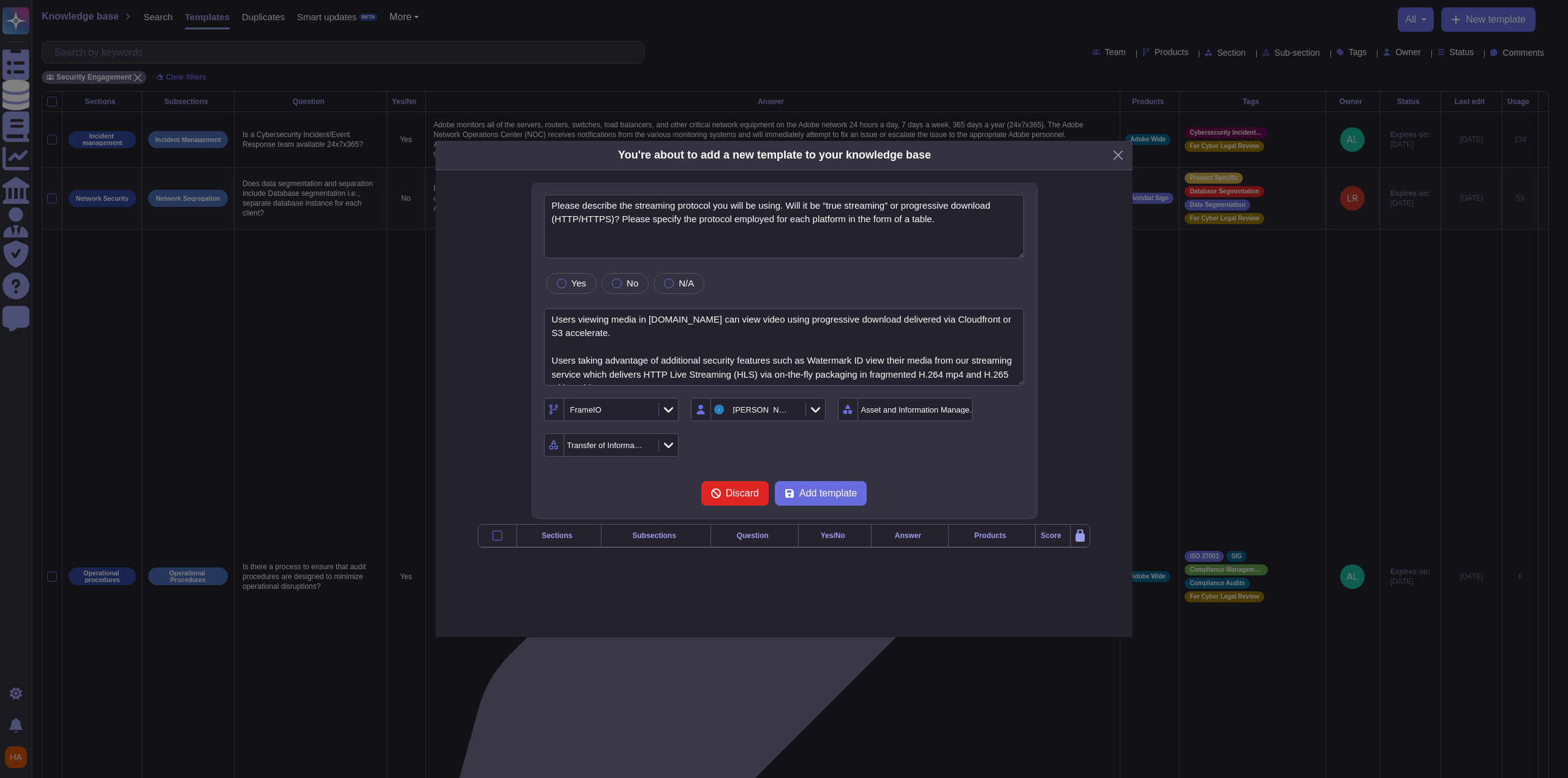
type textarea "Please describe the streaming protocol you will be using. Will it be “true stre…"
type textarea "Users viewing media in [DOMAIN_NAME] can view video using progressive download …"
click at [725, 488] on span "Add template" at bounding box center [828, 493] width 58 height 10
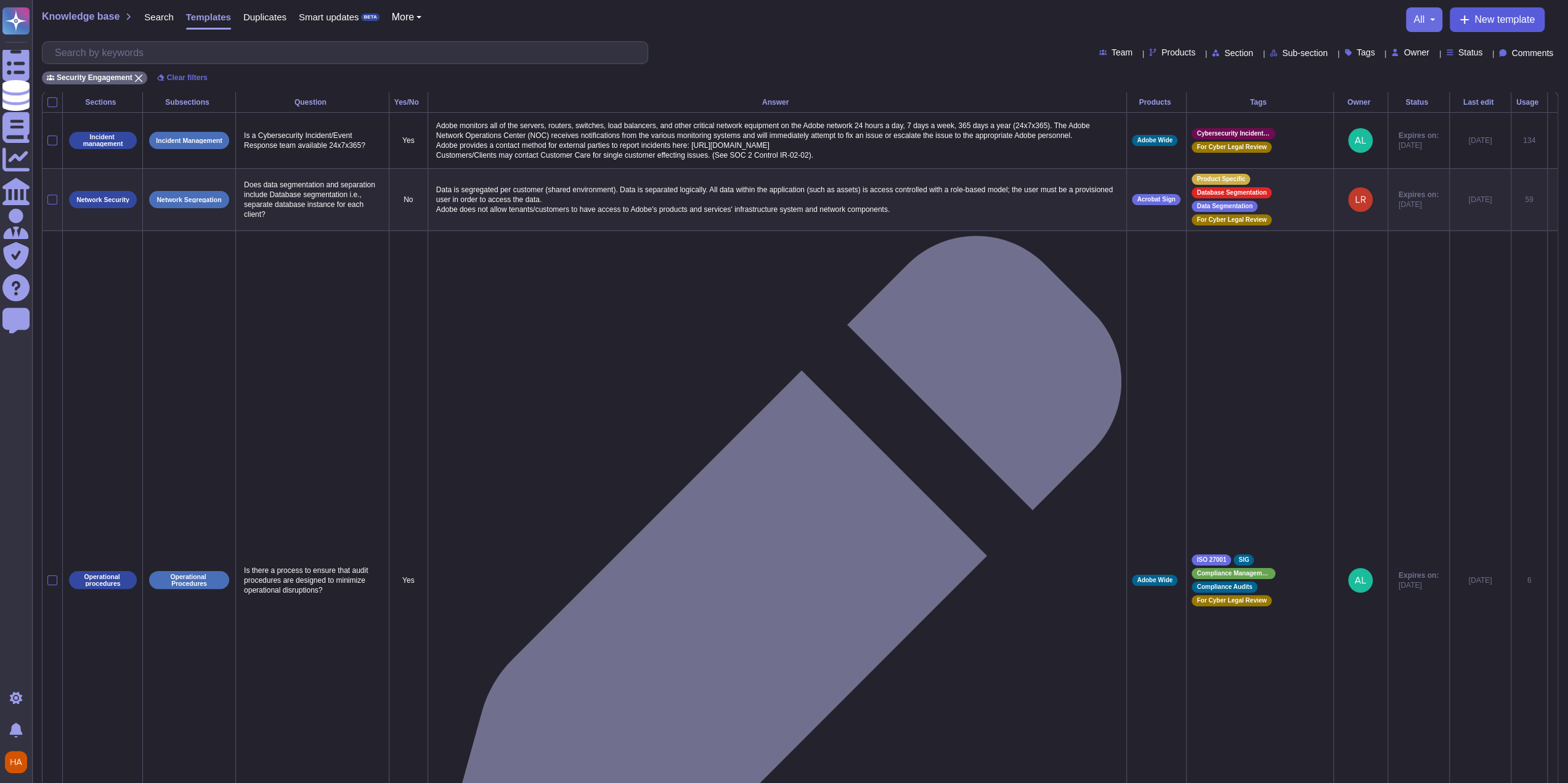
click at [729, 17] on icon at bounding box center [1464, 19] width 10 height 10
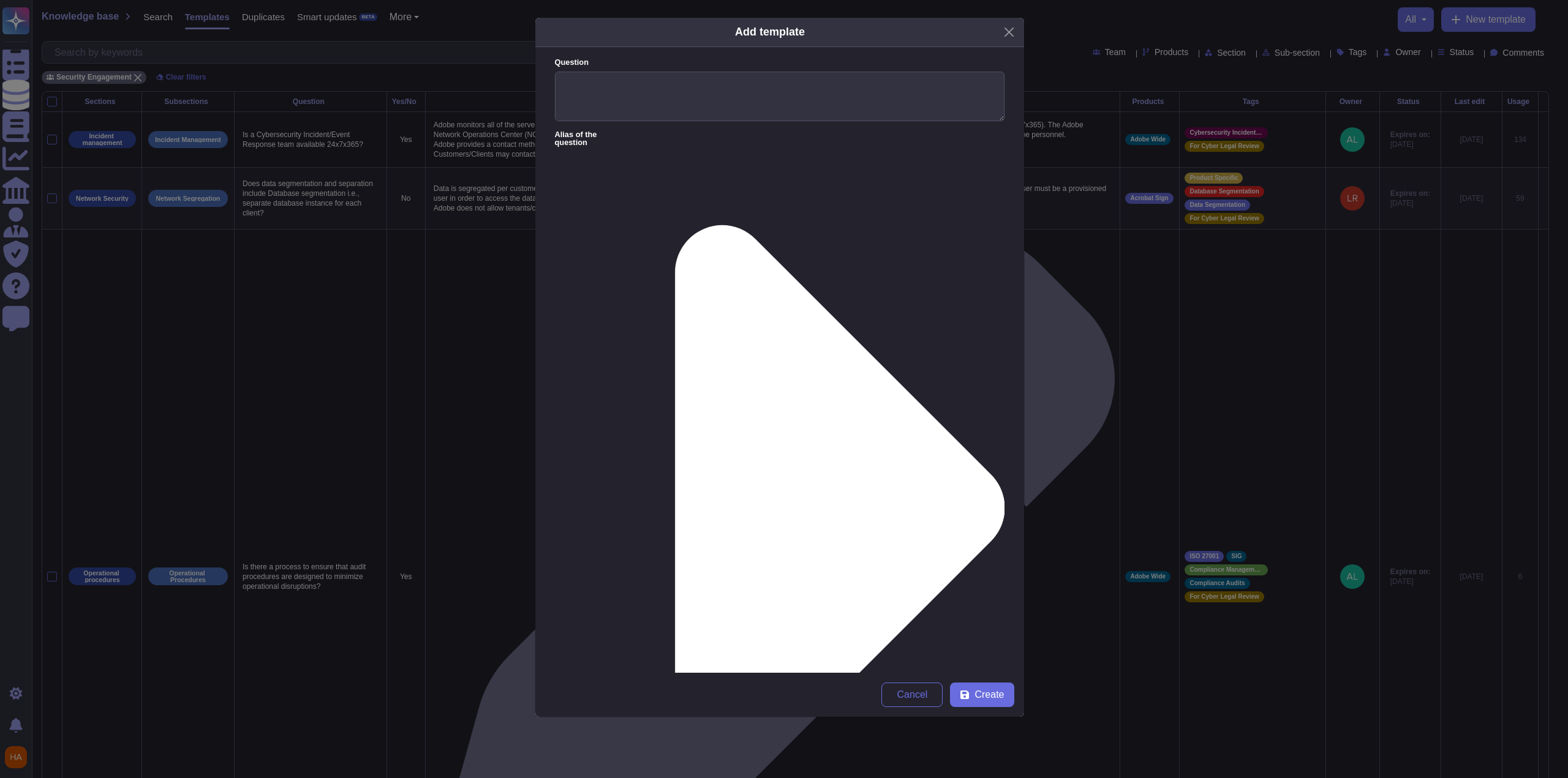
paste textarea "Upload clients - Include the [DOMAIN_NAME] web app, the [DOMAIN_NAME] iOS app, …"
type textarea "Upload clients - Include the [DOMAIN_NAME] web app, the [DOMAIN_NAME] iOS app, …"
click at [725, 78] on textarea "Question" at bounding box center [780, 97] width 450 height 50
paste textarea "Upload clients - Include the [DOMAIN_NAME] web app, the [DOMAIN_NAME] iOS app, …"
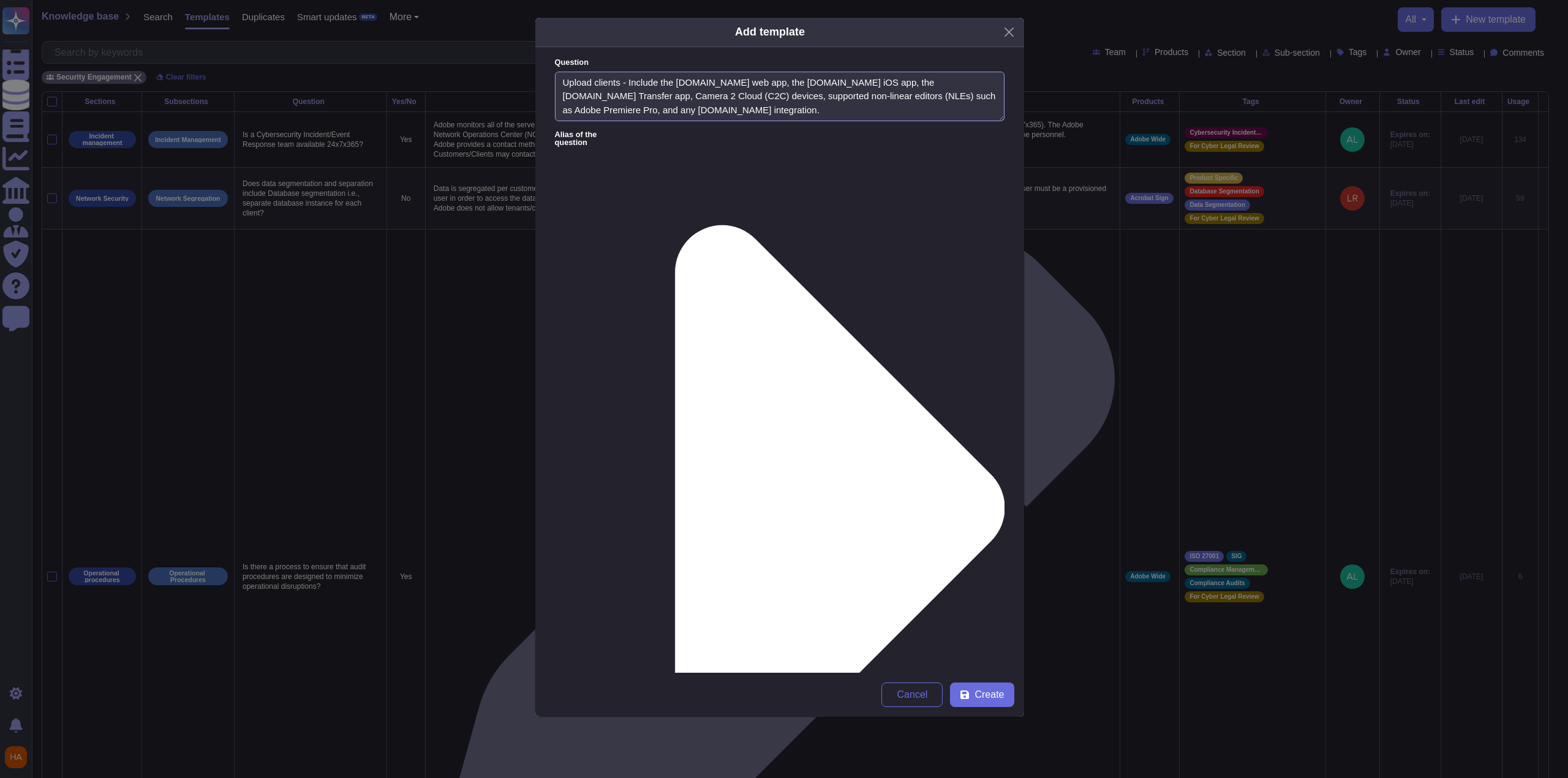
scroll to position [0, 0]
click at [715, 108] on textarea "Upload clients - Include the [DOMAIN_NAME] web app, the [DOMAIN_NAME] iOS app, …" at bounding box center [780, 97] width 450 height 50
paste textarea "Please list the interface(s) used to ingest customer data into your system."
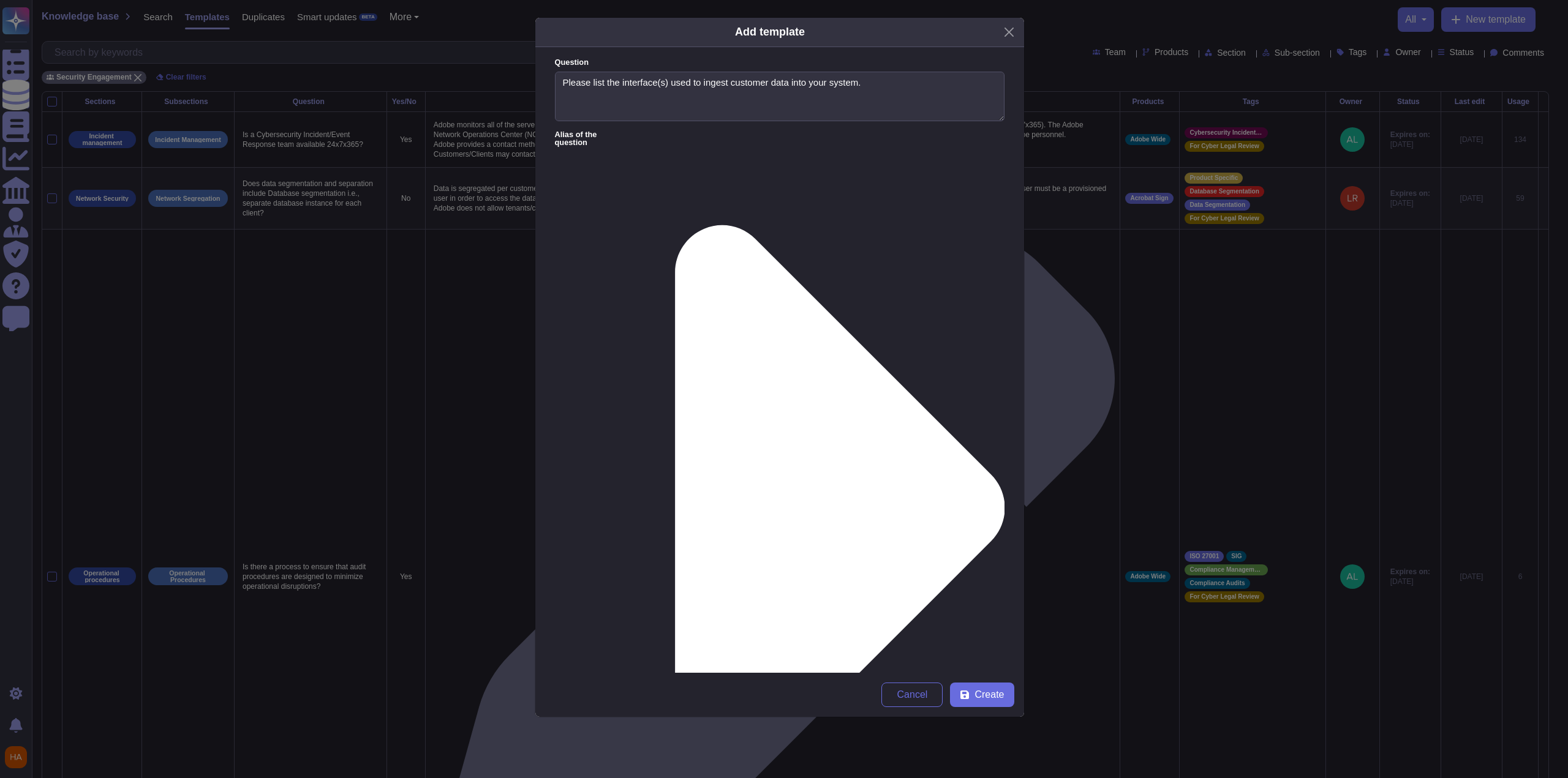
type textarea "Please list the interface(s) used to ingest customer data into your system."
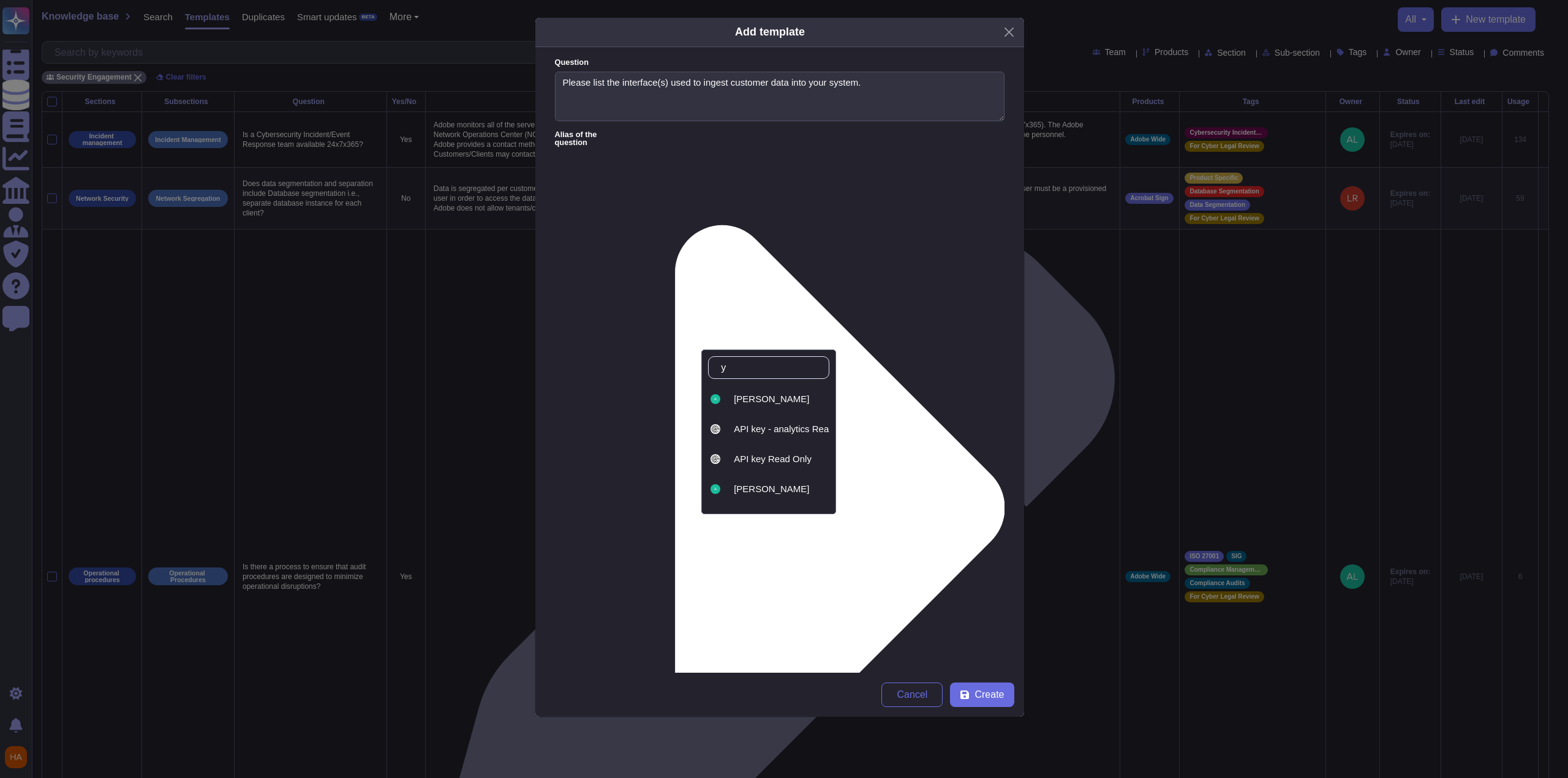
type input "ya"
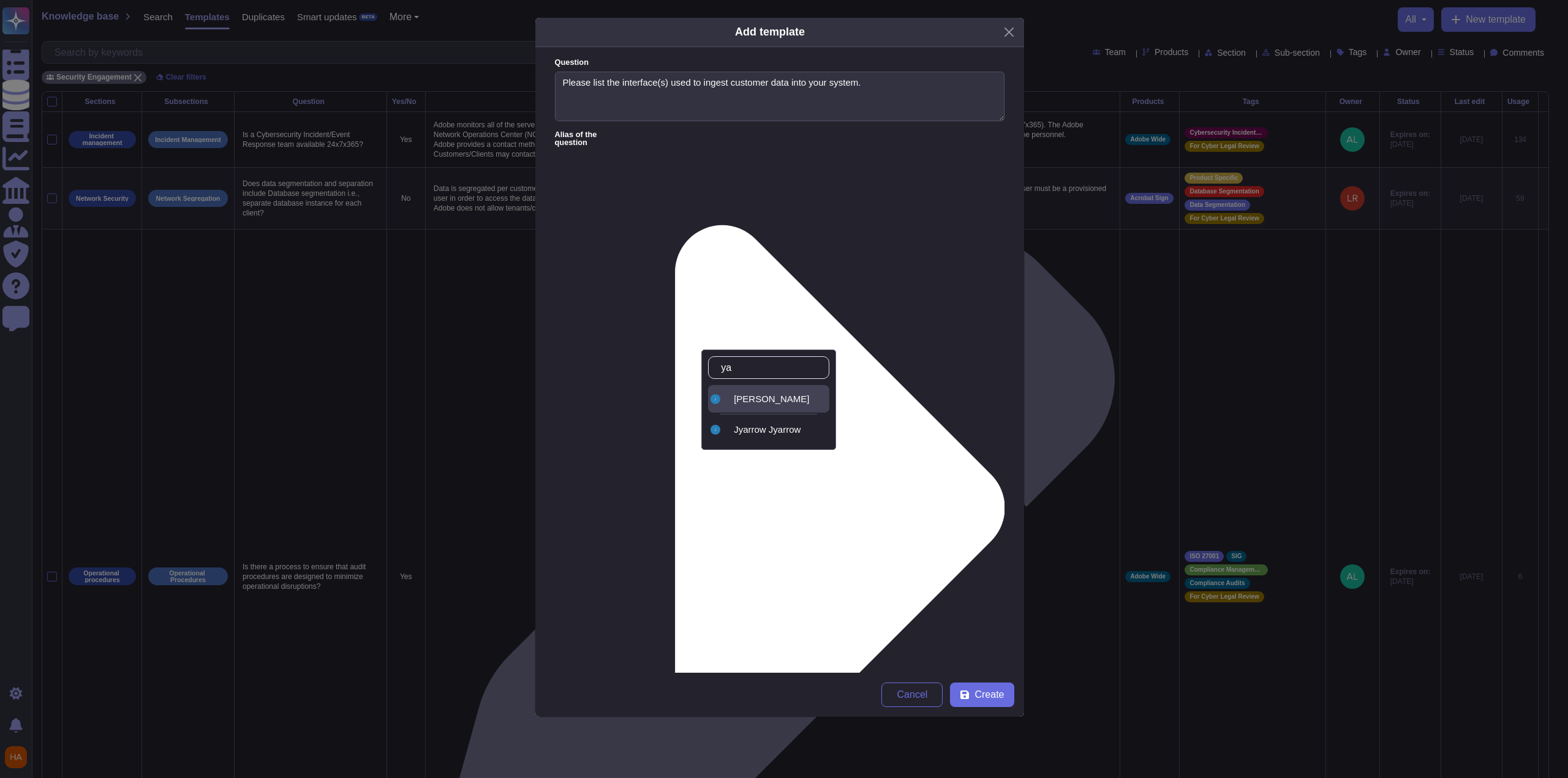
click at [725, 402] on div "[PERSON_NAME]" at bounding box center [779, 399] width 91 height 11
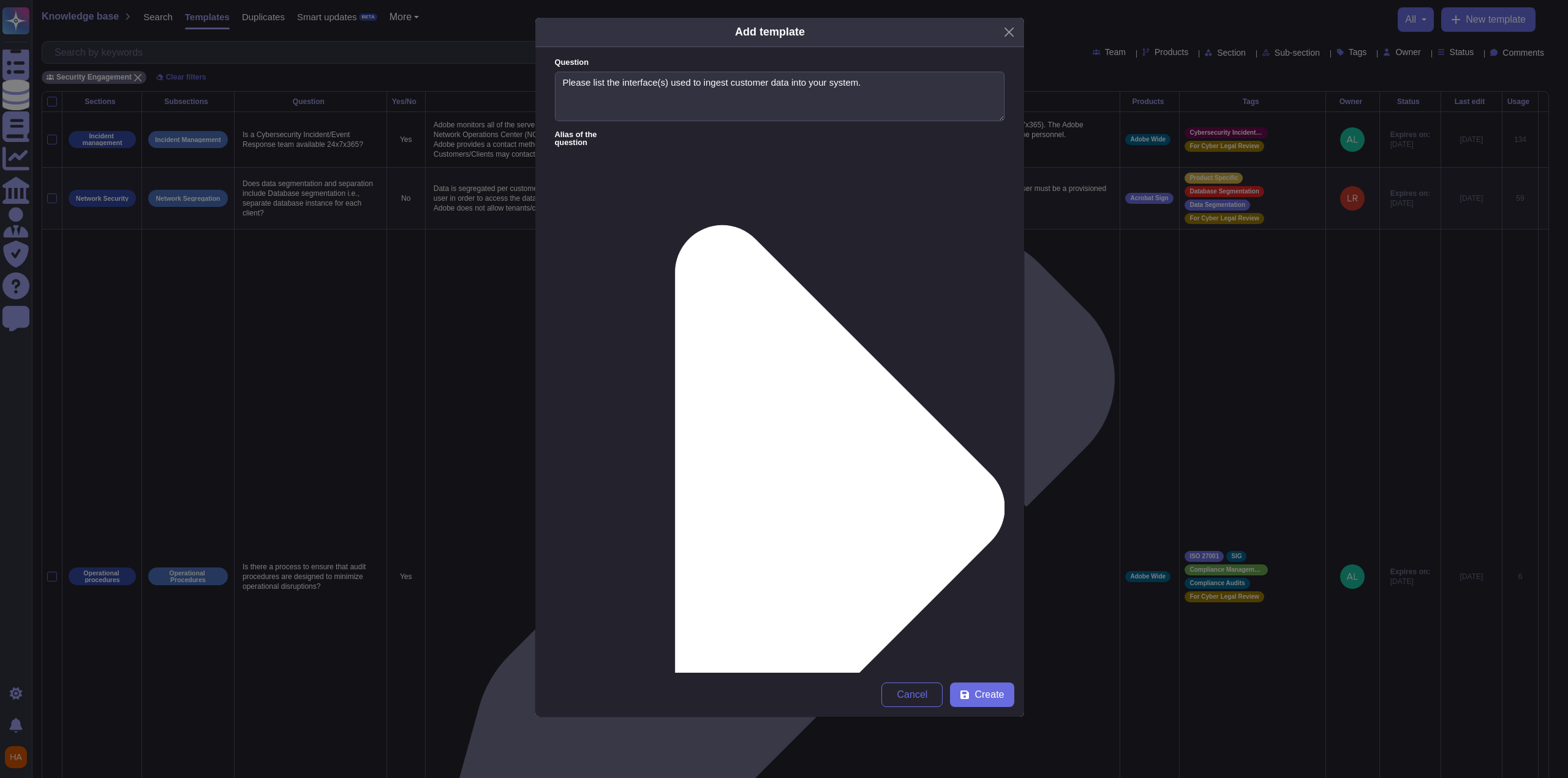
type input "fr"
click at [725, 431] on span "FrameIO" at bounding box center [902, 429] width 36 height 11
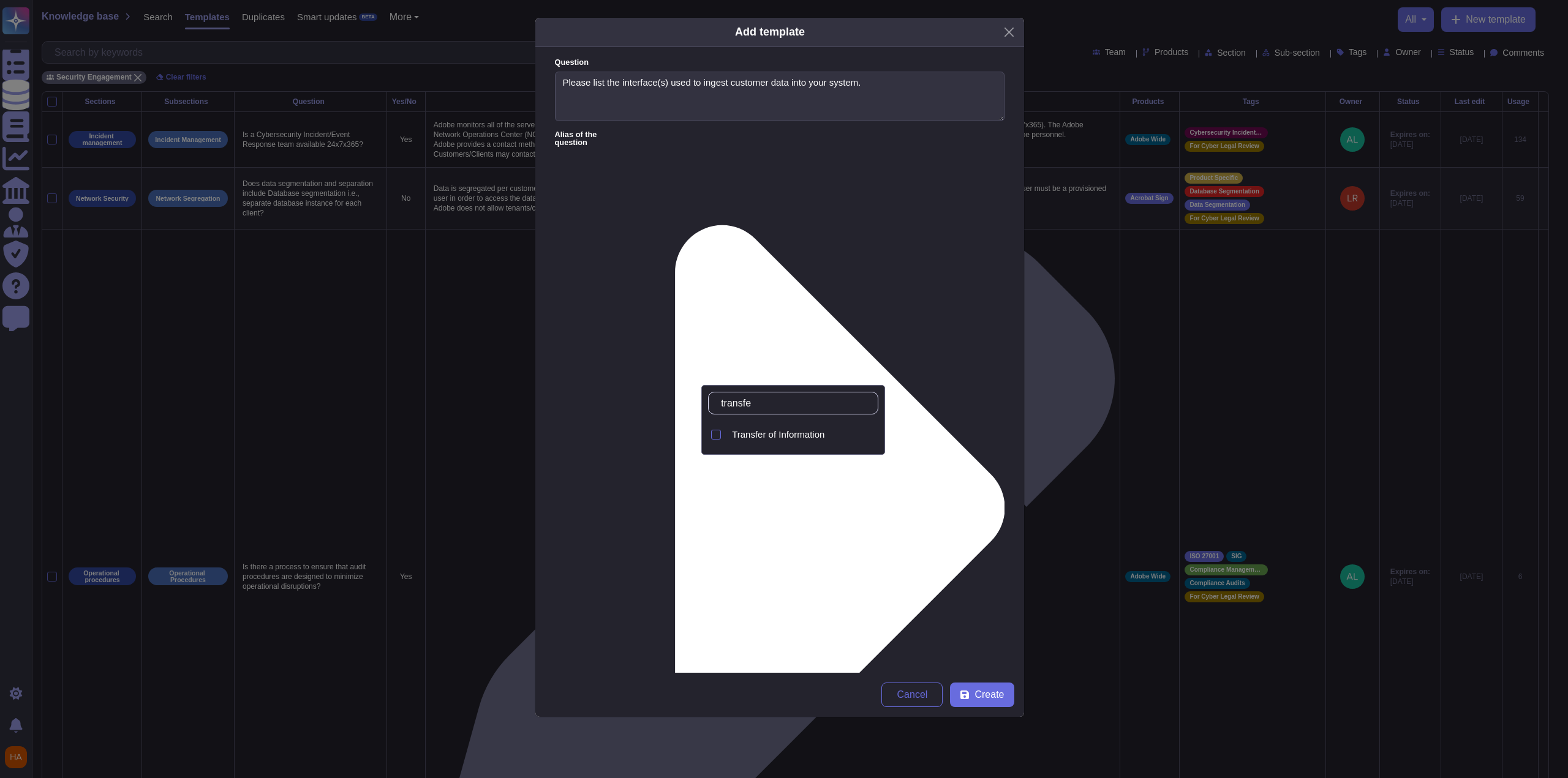
type input "transfer"
click at [725, 437] on span "Transfer of Information" at bounding box center [778, 435] width 93 height 11
click at [725, 508] on button "Create" at bounding box center [982, 695] width 64 height 25
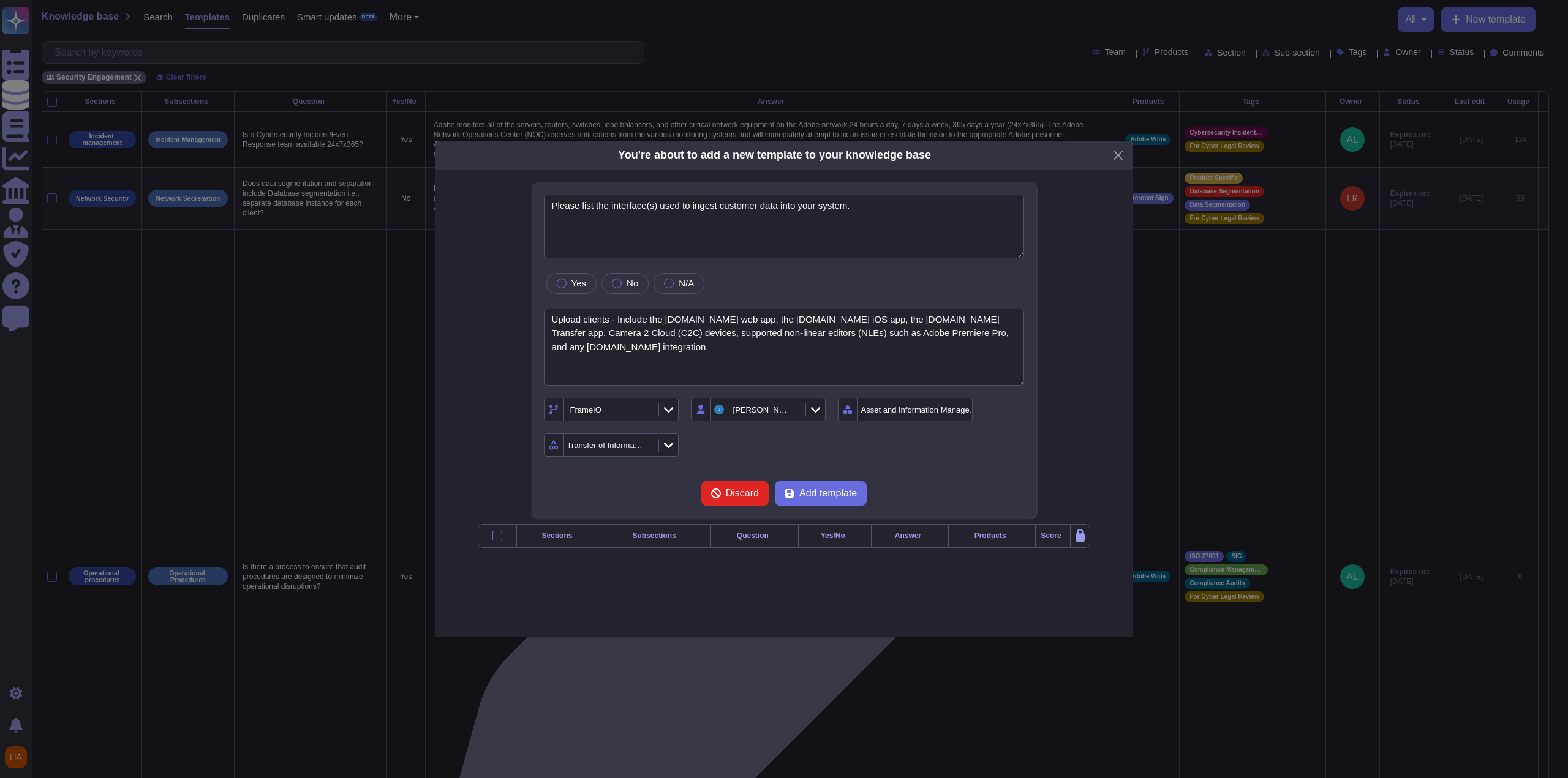
type textarea "Please list the interface(s) used to ingest customer data into your system."
type textarea "Upload clients - Include the [DOMAIN_NAME] web app, the [DOMAIN_NAME] iOS app, …"
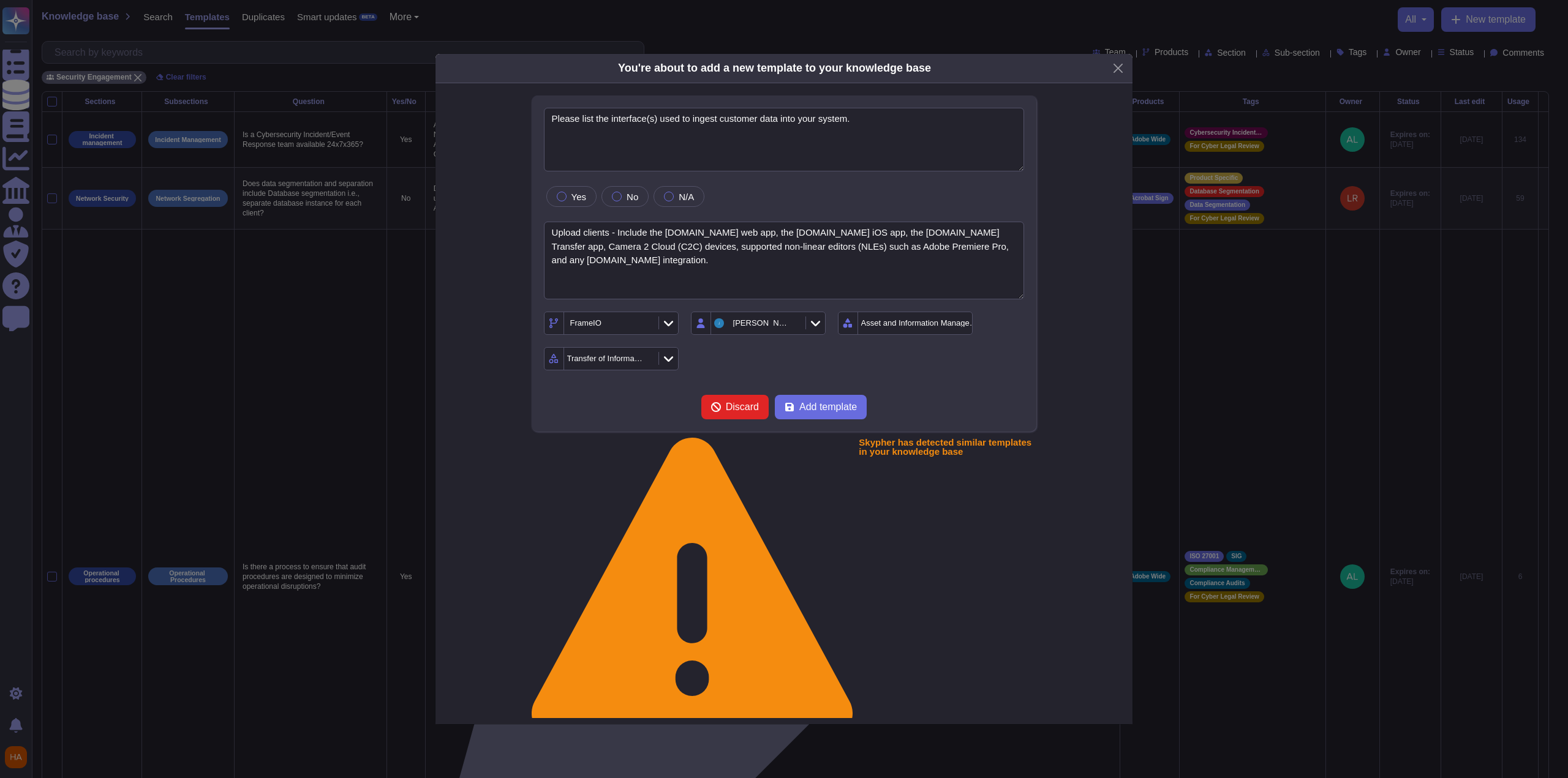
drag, startPoint x: 845, startPoint y: 455, endPoint x: 832, endPoint y: 450, distance: 13.9
click at [725, 419] on button "Add template" at bounding box center [821, 407] width 92 height 25
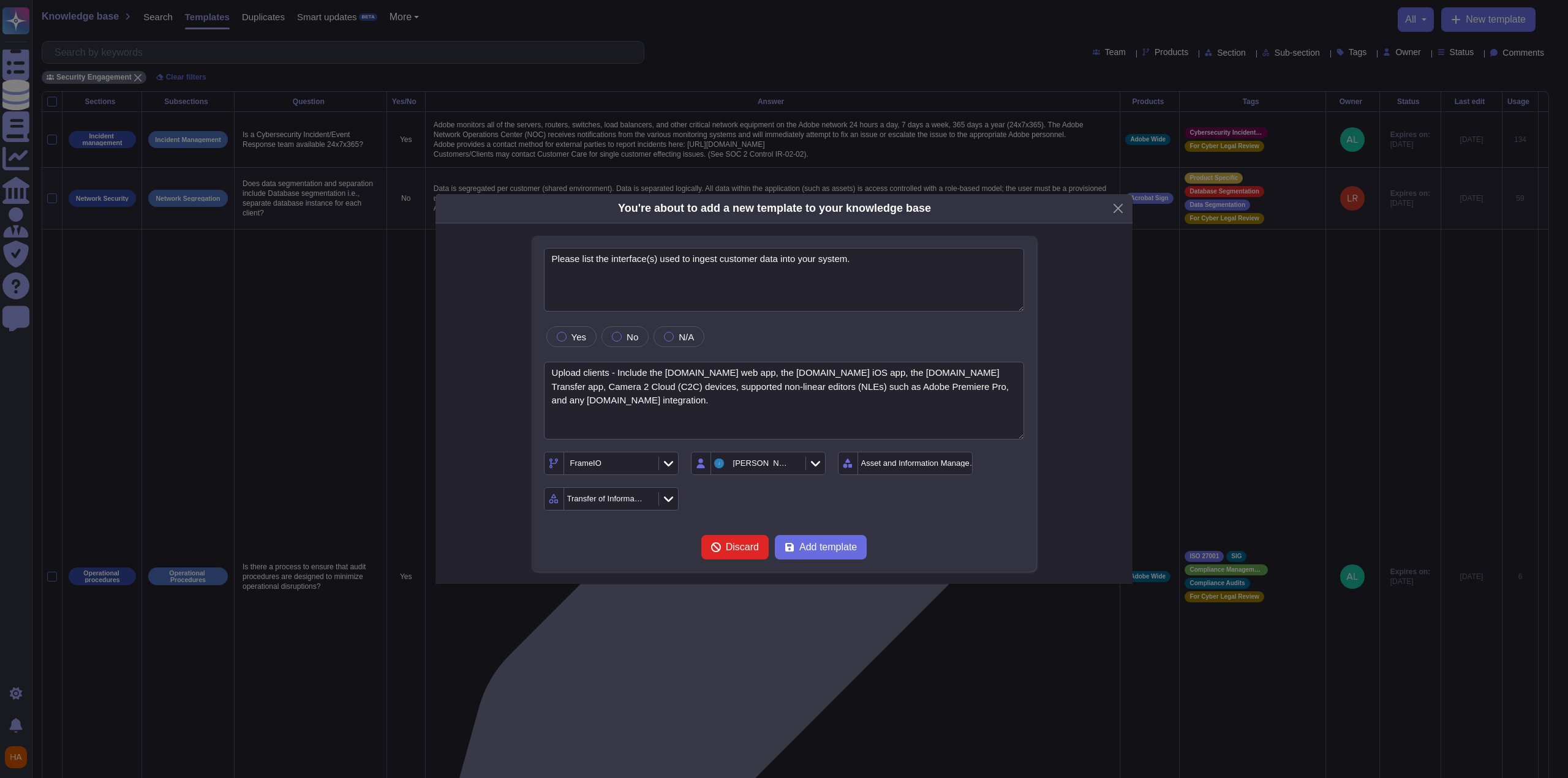
click at [725, 452] on div "FrameIO [PERSON_NAME] Asset and Information Management Transfer of Information" at bounding box center [784, 481] width 481 height 59
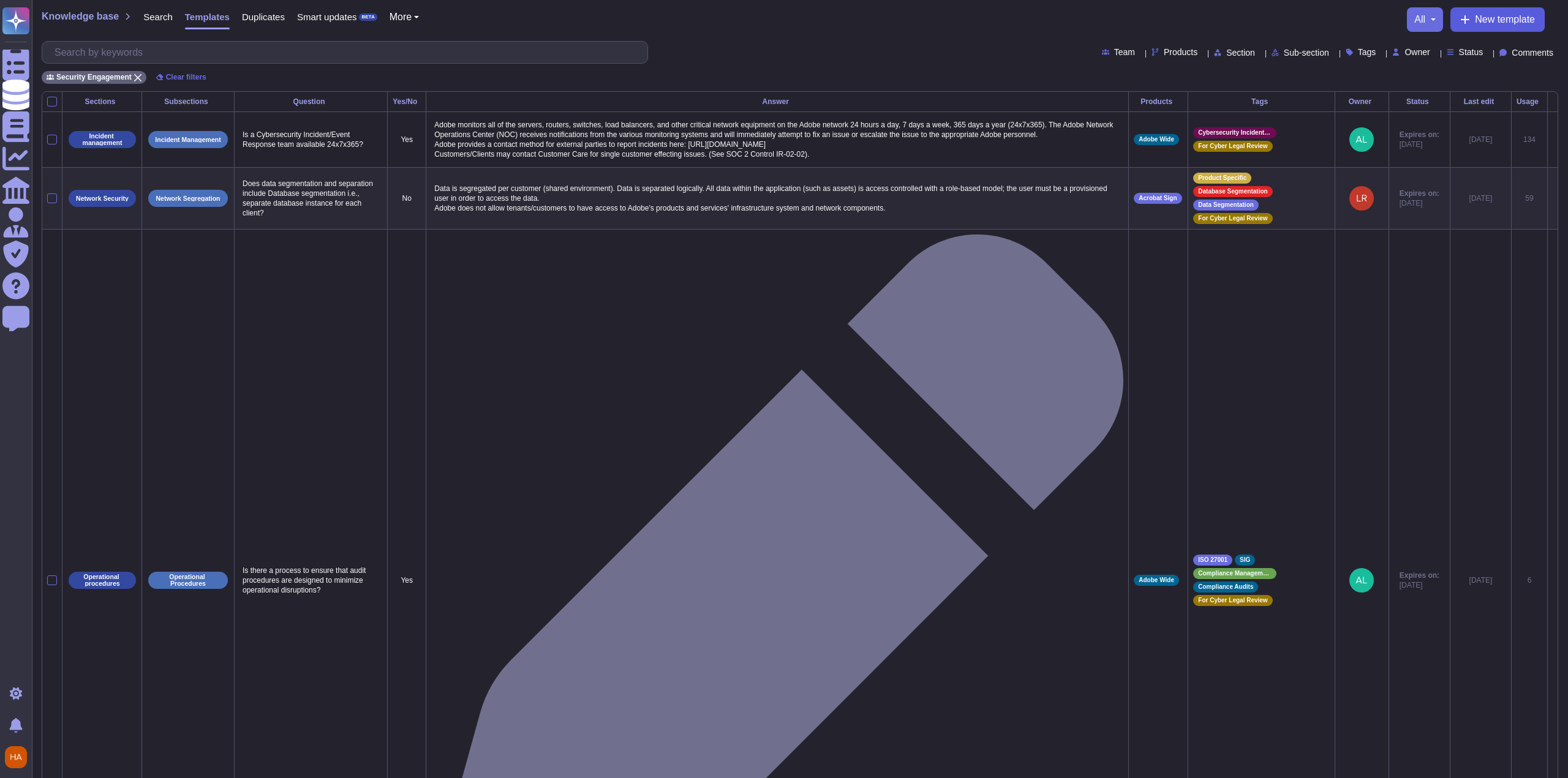
click at [725, 20] on span "New template" at bounding box center [1505, 19] width 60 height 10
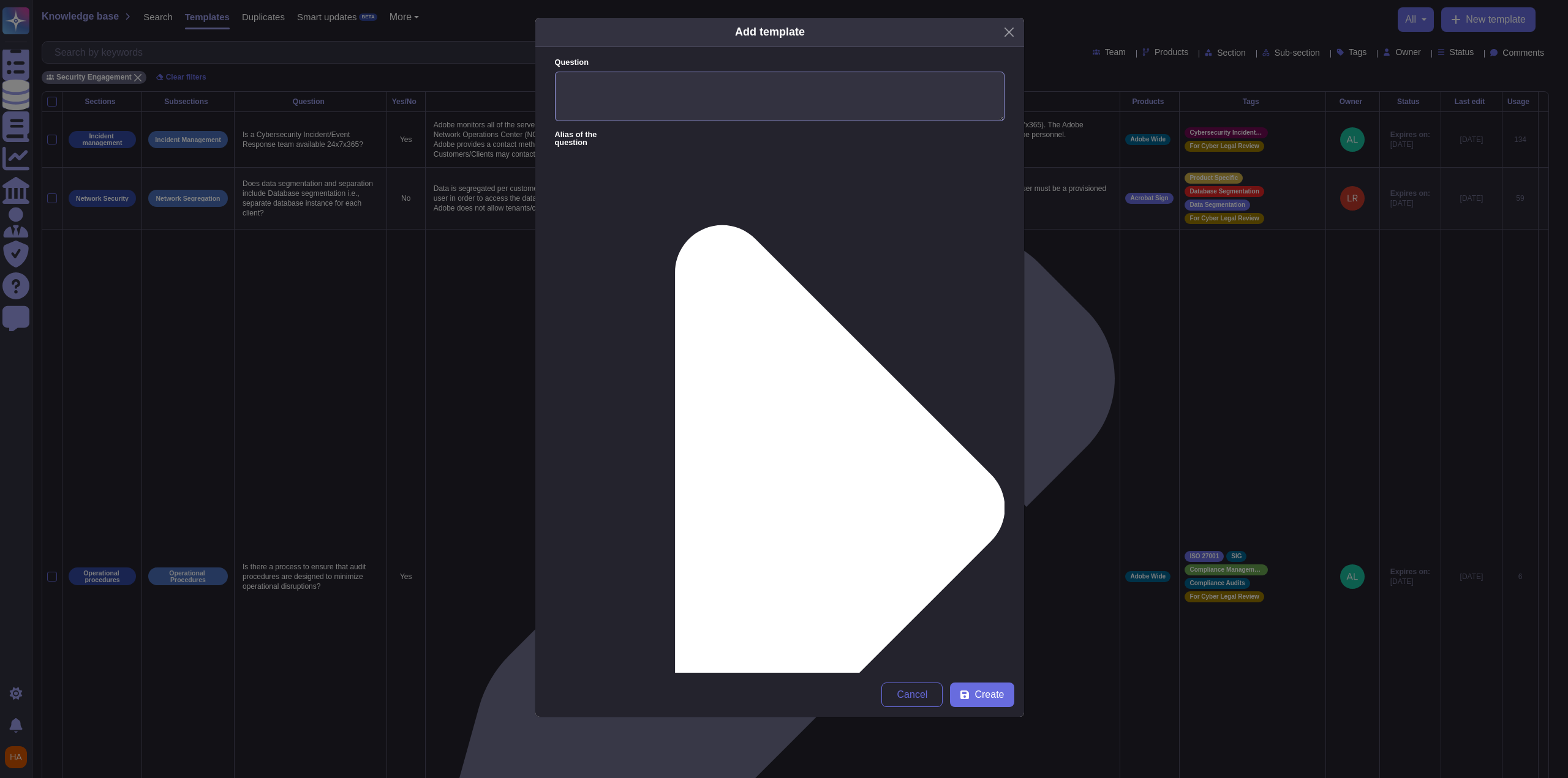
click at [725, 102] on textarea "Question" at bounding box center [780, 97] width 450 height 50
click at [725, 93] on textarea "Question" at bounding box center [780, 97] width 450 height 50
paste textarea "C2C end point connection flow across the cloud components, and how the communic…"
type textarea "C2C end point connection flow across the cloud components, and how the communic…"
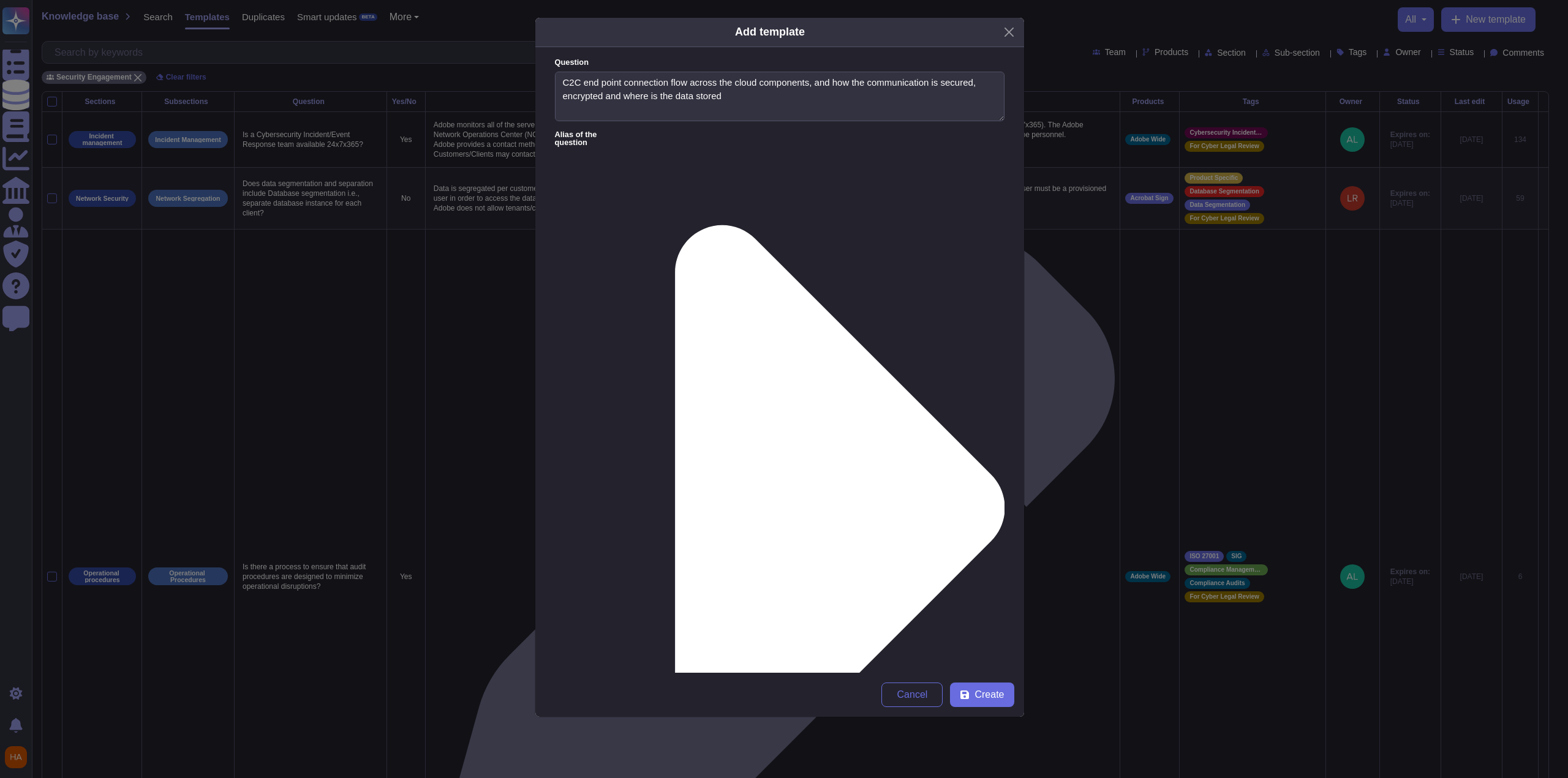
paste textarea ""C2C user OAuth 2.0 Device Grant flow per RFC 8628 Integration Architecture is …"
type textarea "C2C user OAuth 2.0 Device Grant flow per RFC 8628 Integration Architecture is d…"
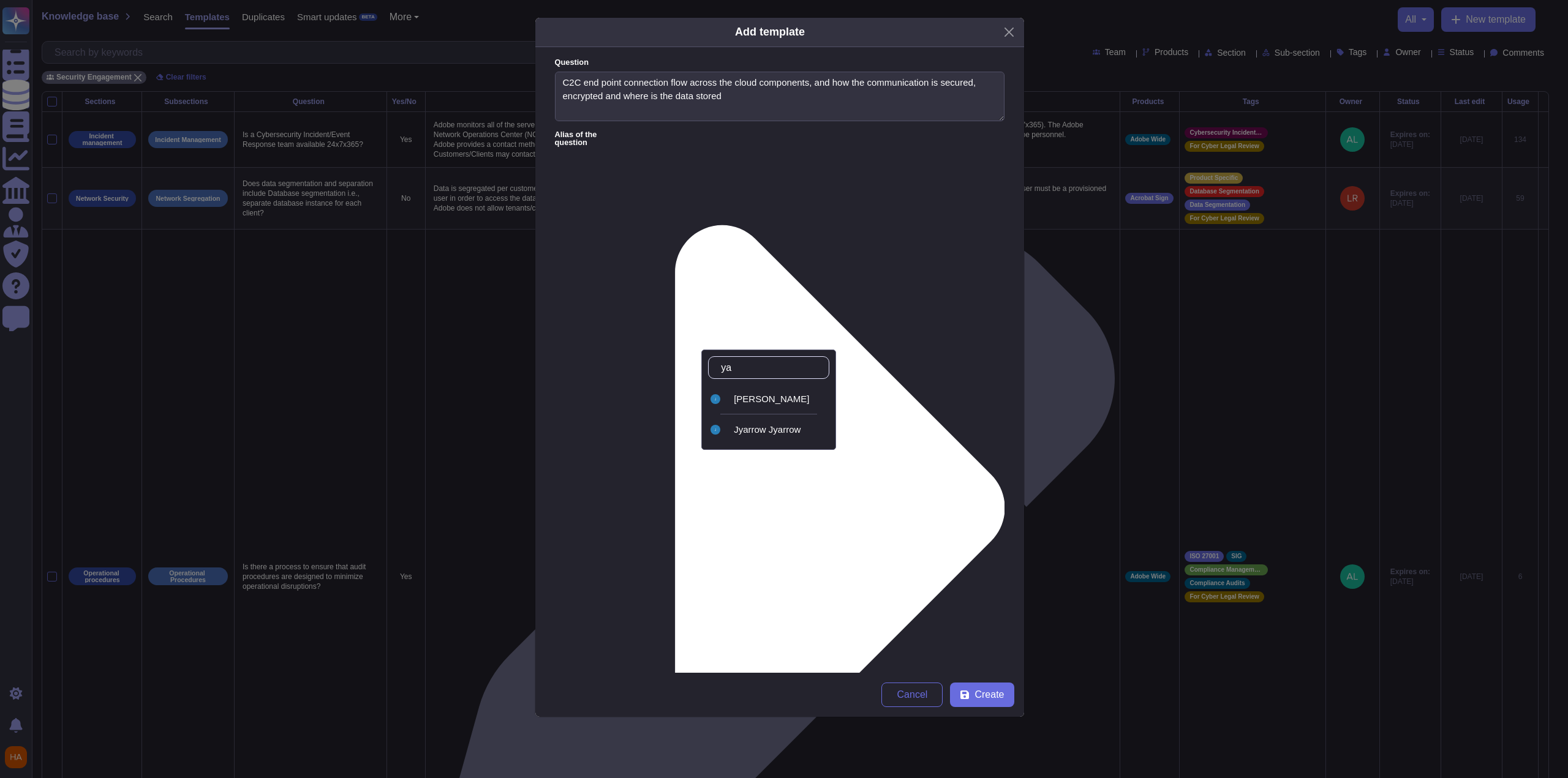
type input "[PERSON_NAME]"
click at [725, 399] on span "[PERSON_NAME]" at bounding box center [772, 399] width 76 height 11
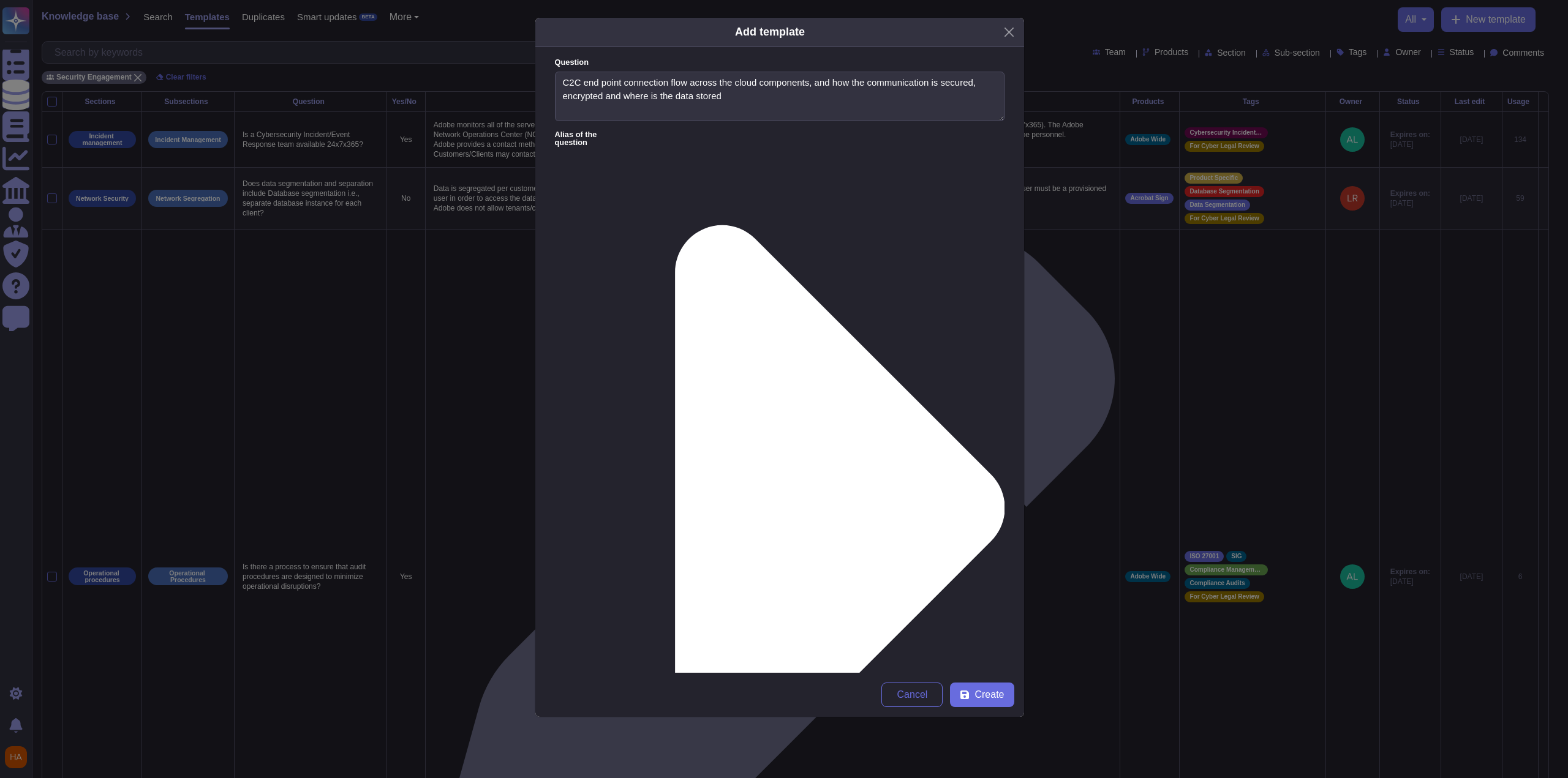
type input "fr"
click at [725, 431] on span "FrameIO" at bounding box center [902, 429] width 36 height 11
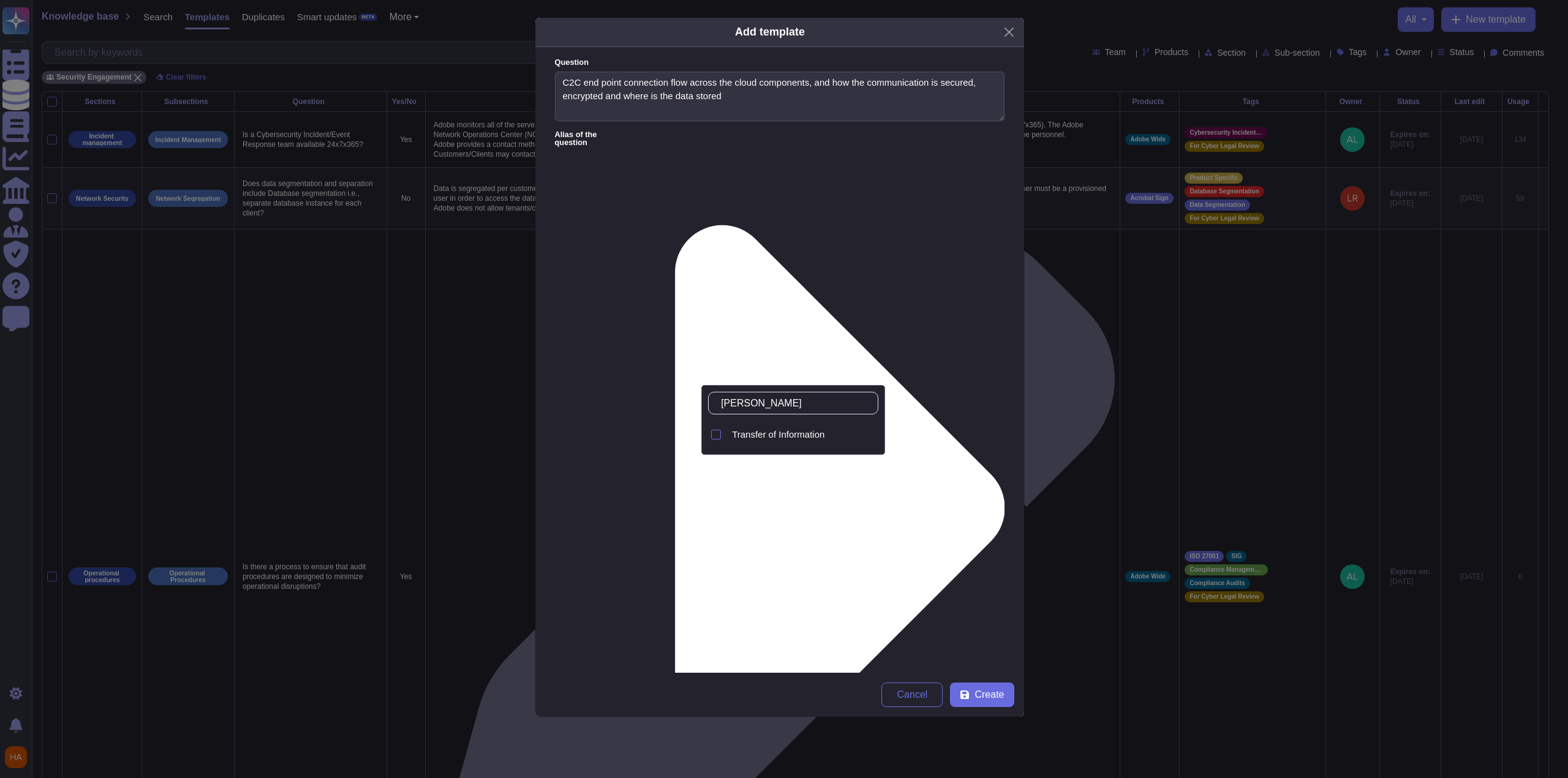
type input "trans"
click at [725, 423] on div "Transfer of Information" at bounding box center [803, 435] width 151 height 28
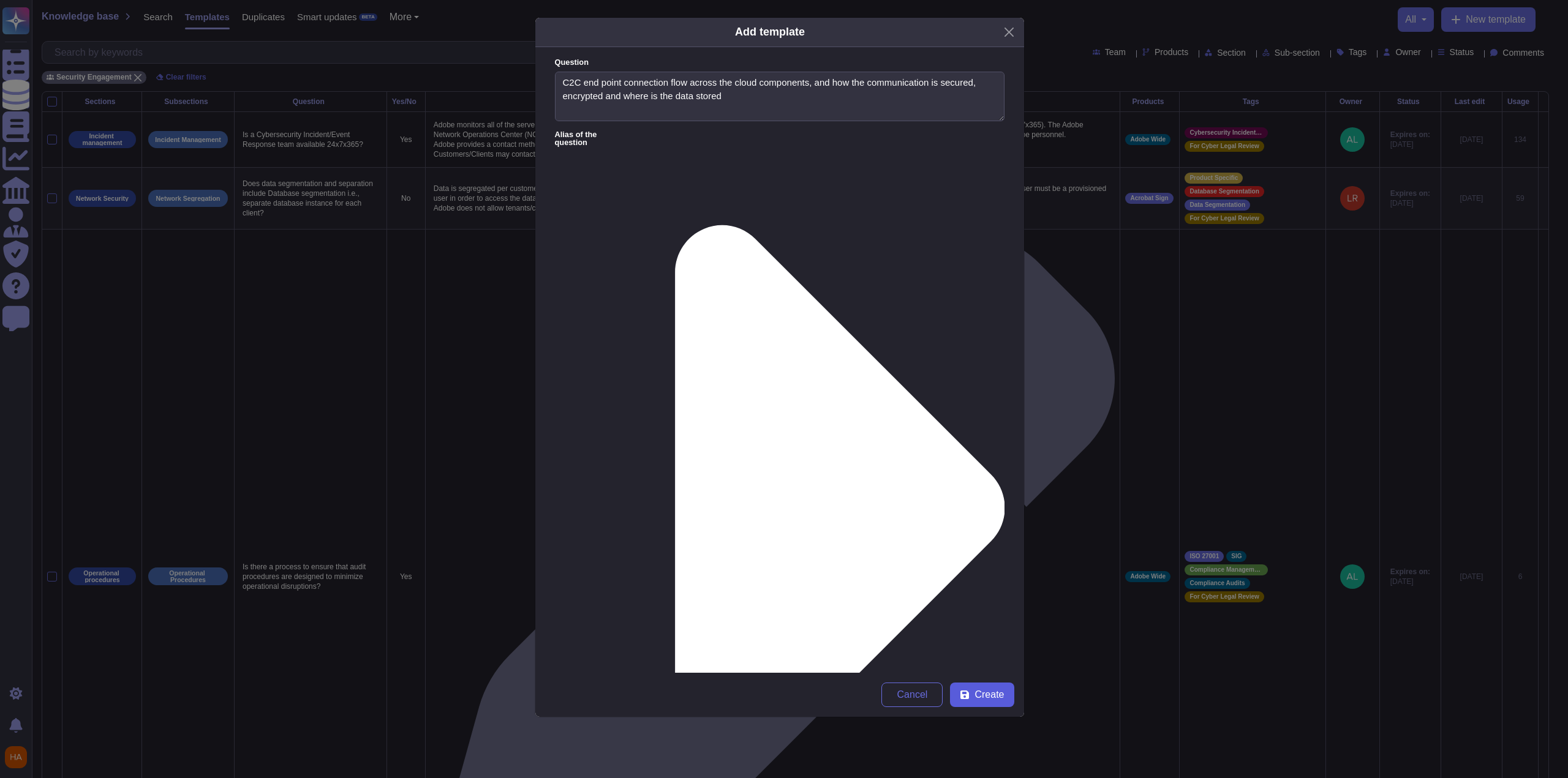
click at [725, 508] on span "Create" at bounding box center [989, 695] width 29 height 10
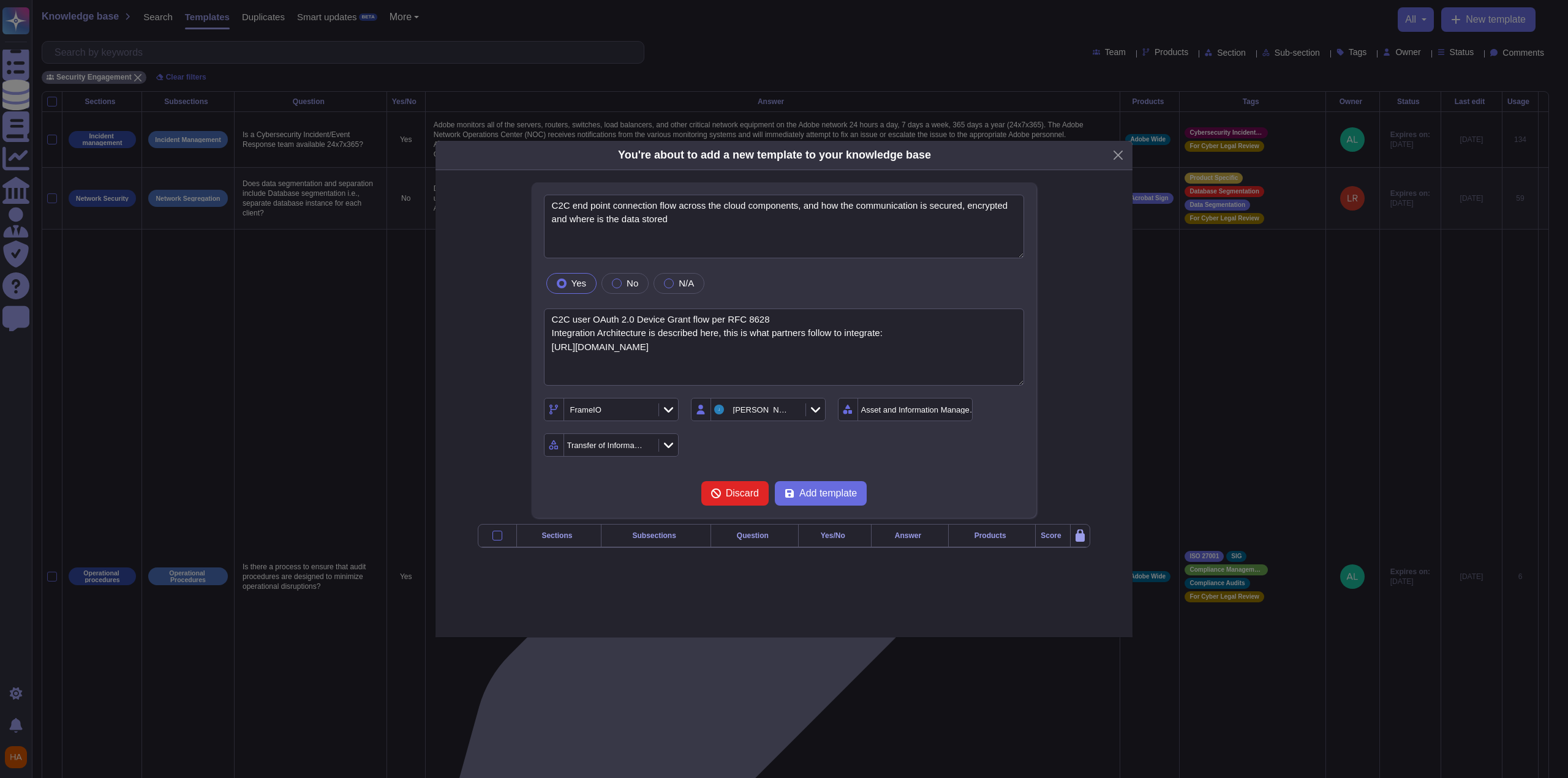
type textarea "C2C end point connection flow across the cloud components, and how the communic…"
type textarea "C2C user OAuth 2.0 Device Grant flow per RFC 8628 Integration Architecture is d…"
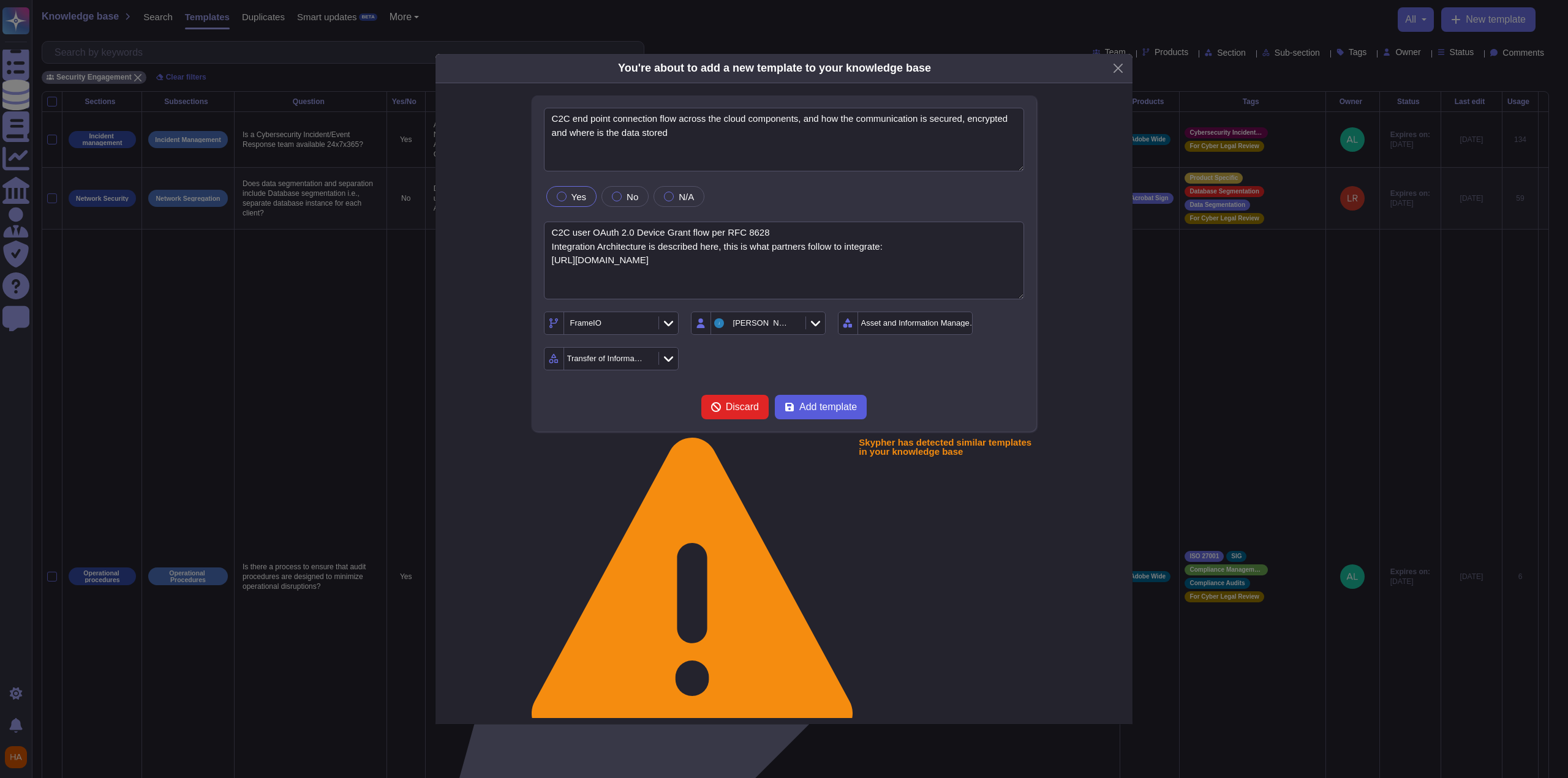
click at [725, 407] on span "Add template" at bounding box center [828, 407] width 58 height 10
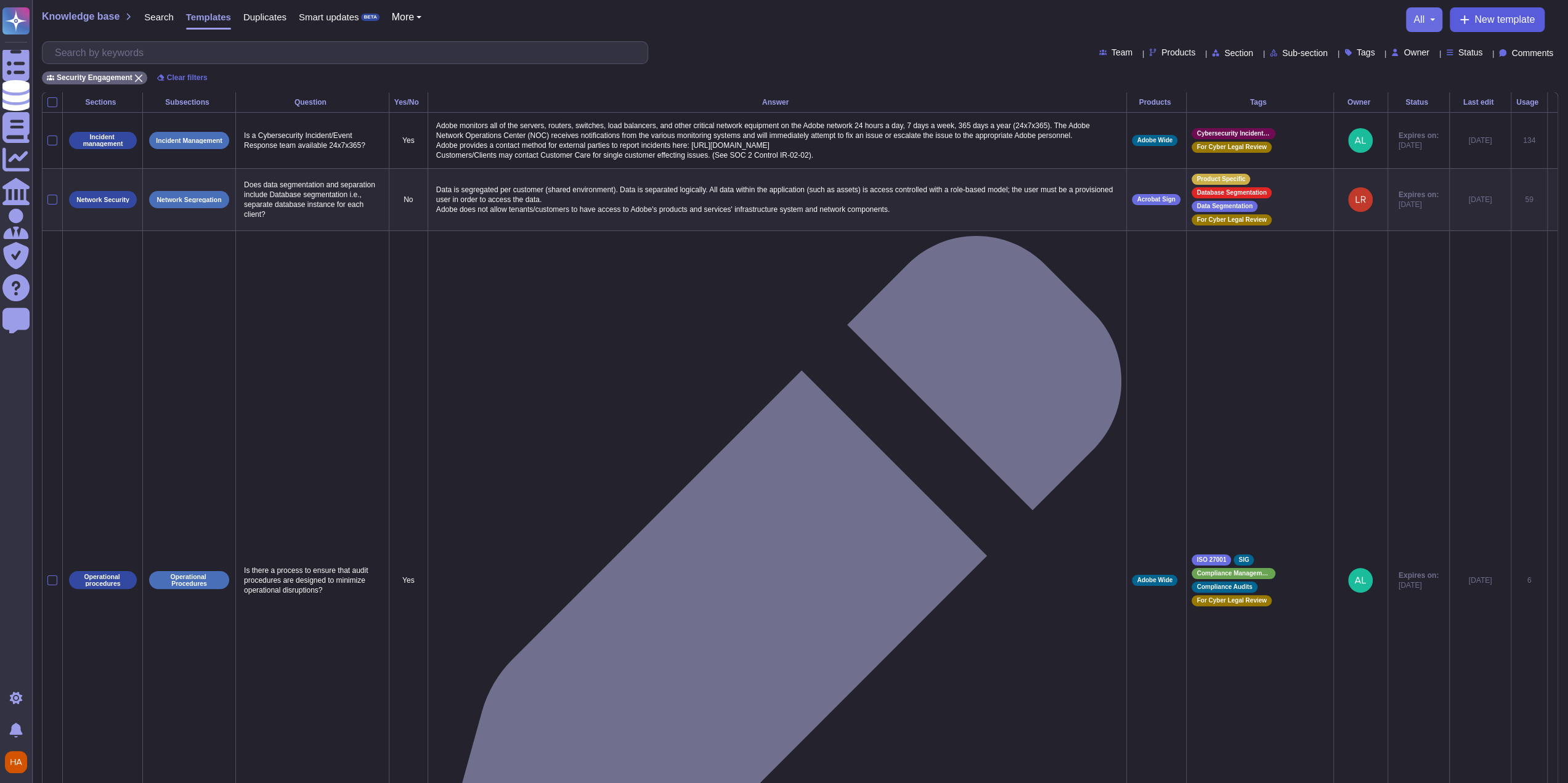
click at [729, 19] on span "New template" at bounding box center [1504, 19] width 61 height 10
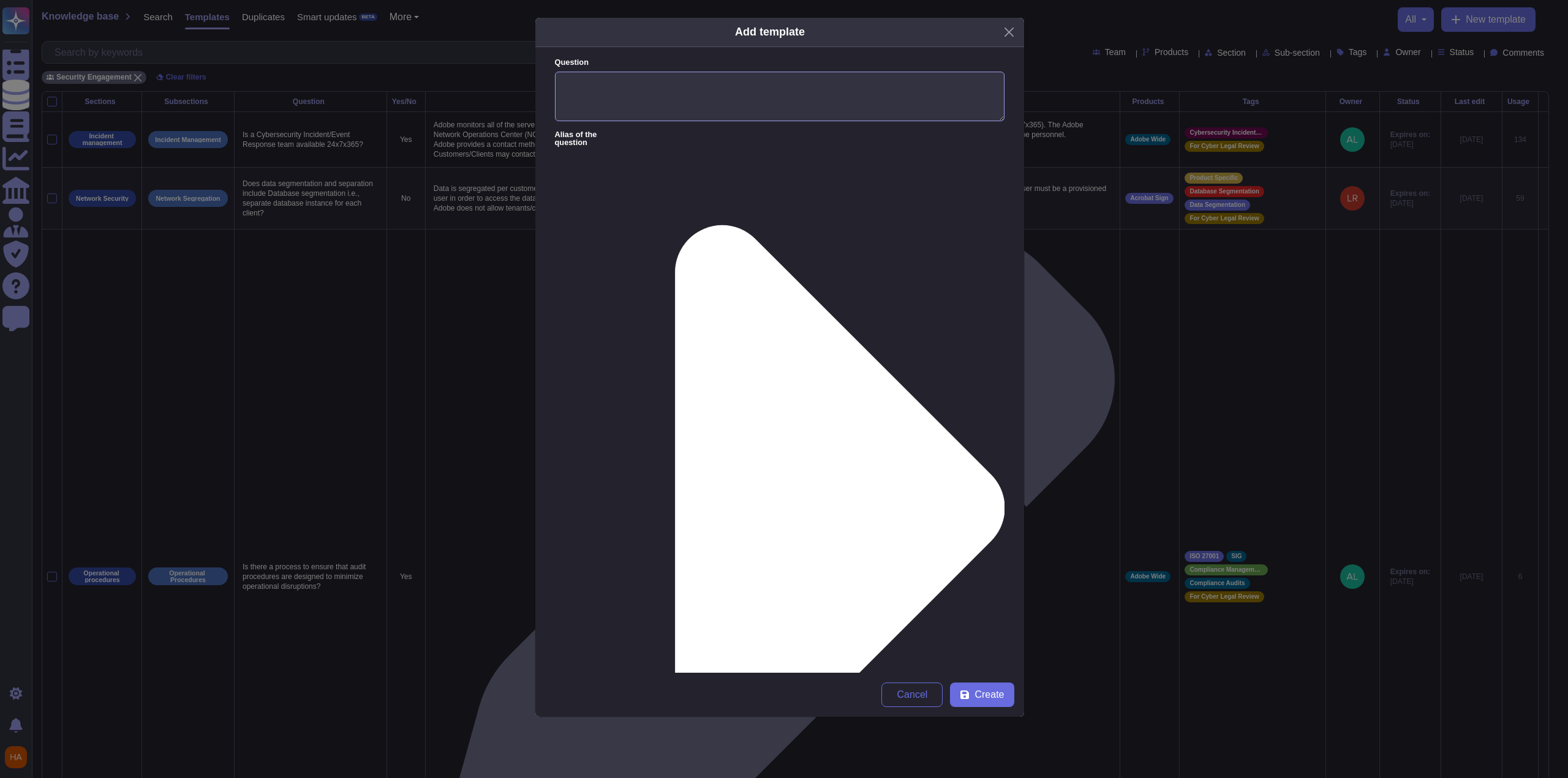
click at [725, 82] on textarea "Question" at bounding box center [780, 97] width 450 height 50
paste textarea "Are backups of application data encrypted?"
type textarea "Are backups of application data encrypted?"
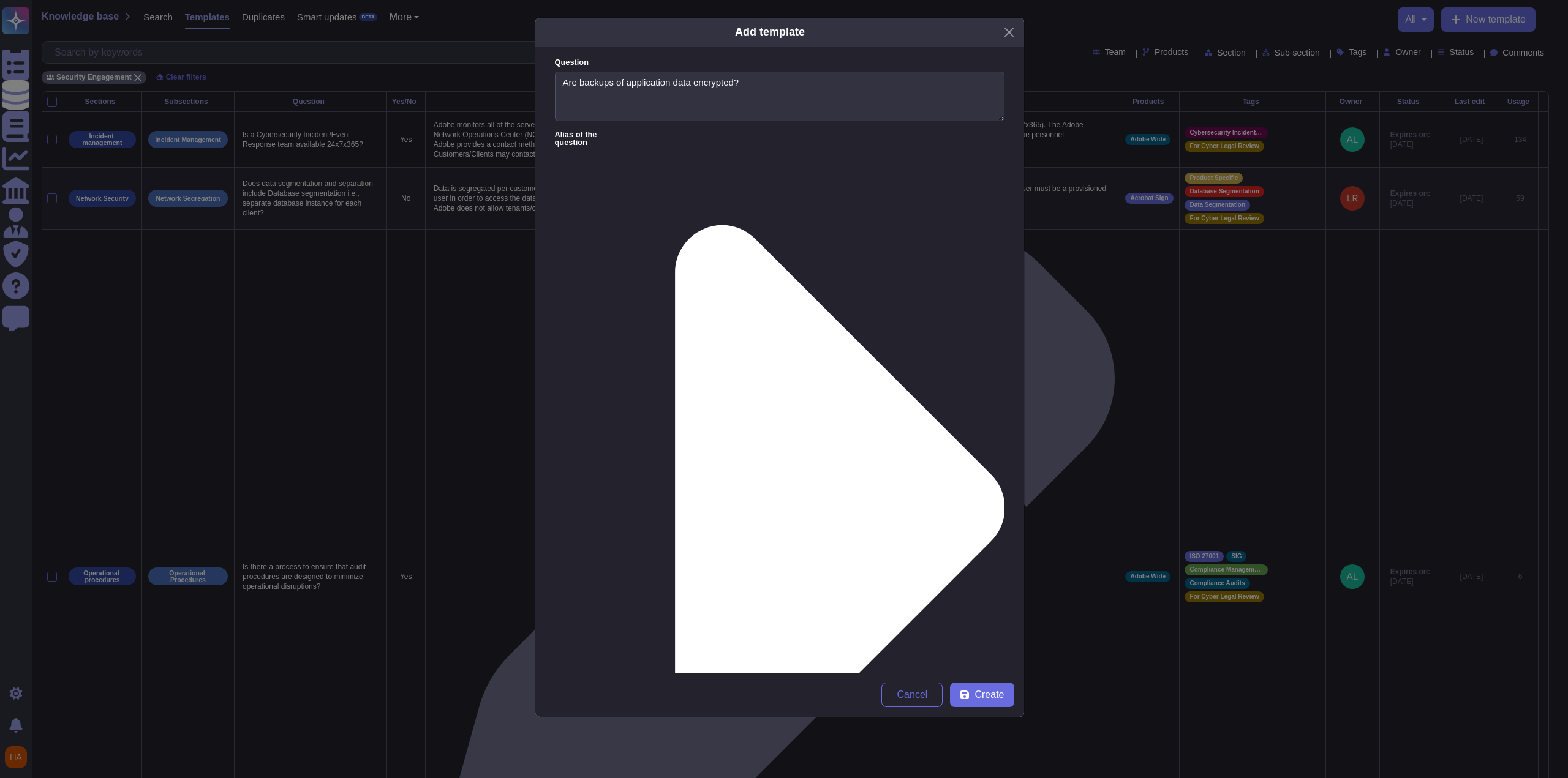
paste textarea "Yes. Our database snapshots are stored and encrypted by AWS."
type textarea "Yes. Our database snapshots are stored and encrypted by AWS."
click at [725, 508] on span "Create" at bounding box center [989, 695] width 29 height 10
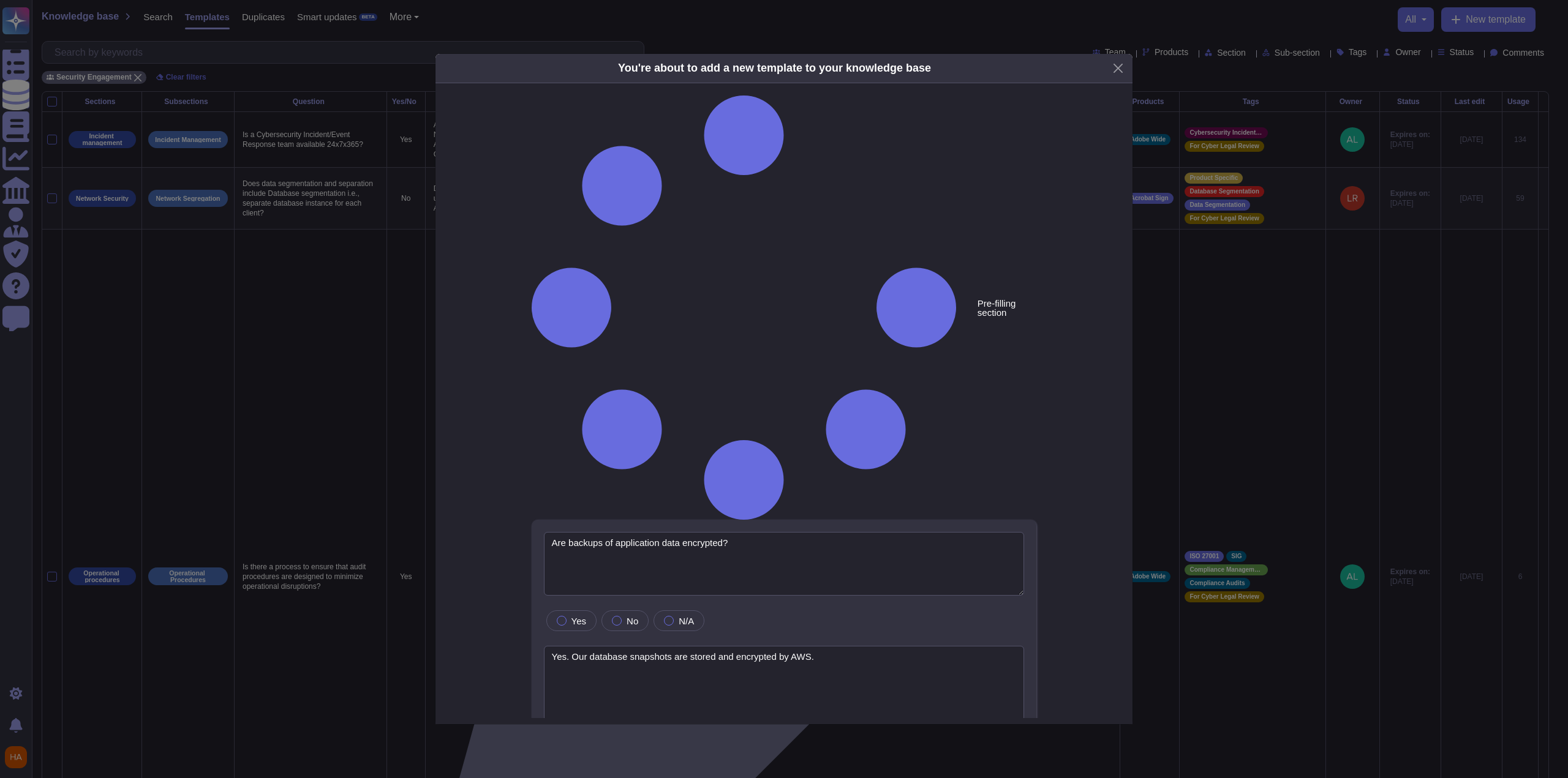
type textarea "Are backups of application data encrypted?"
type textarea "Yes. Our database snapshots are stored and encrypted by AWS."
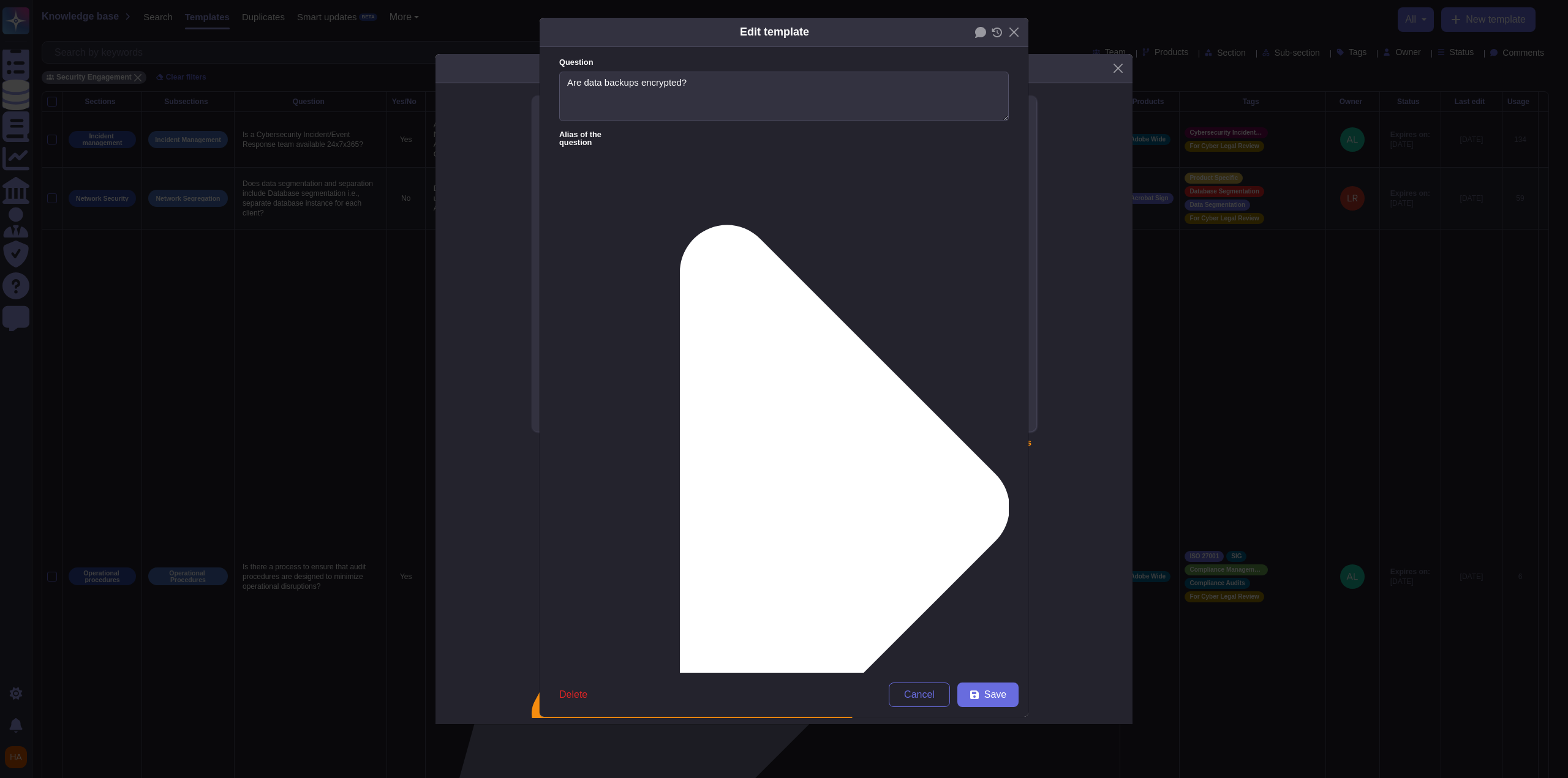
type textarea "Are data backups encrypted?"
paste textarea "database snapshots are stored and encrypted by AWS."
drag, startPoint x: 571, startPoint y: 171, endPoint x: 469, endPoint y: 178, distance: 102.2
click at [479, 173] on div "Edit template Question Are data backups encrypted? Alias of the question Answer…" at bounding box center [784, 389] width 1568 height 778
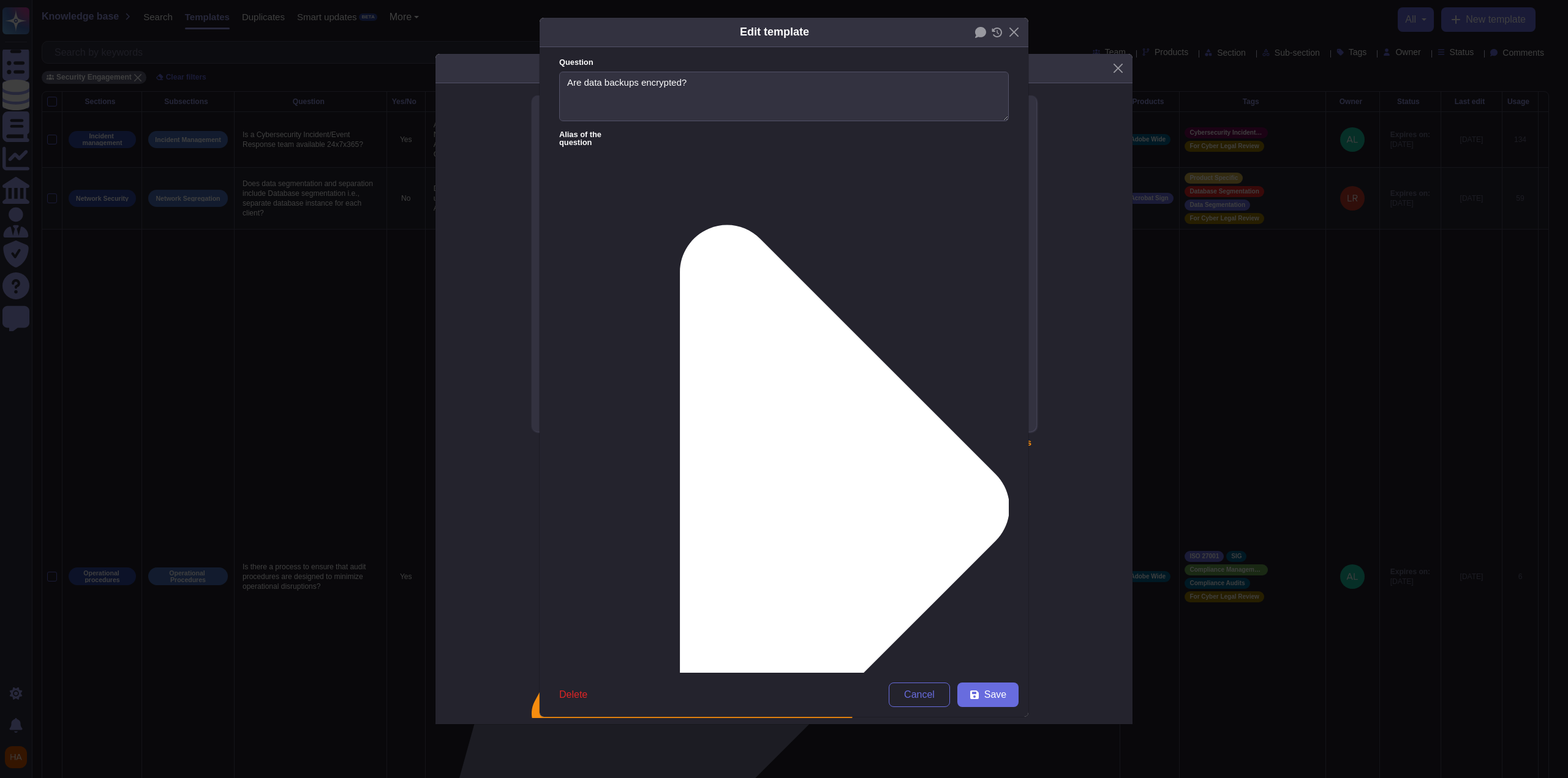
type textarea "Database snapshots are stored and encrypted by the host."
click at [725, 508] on span "Save" at bounding box center [995, 695] width 22 height 10
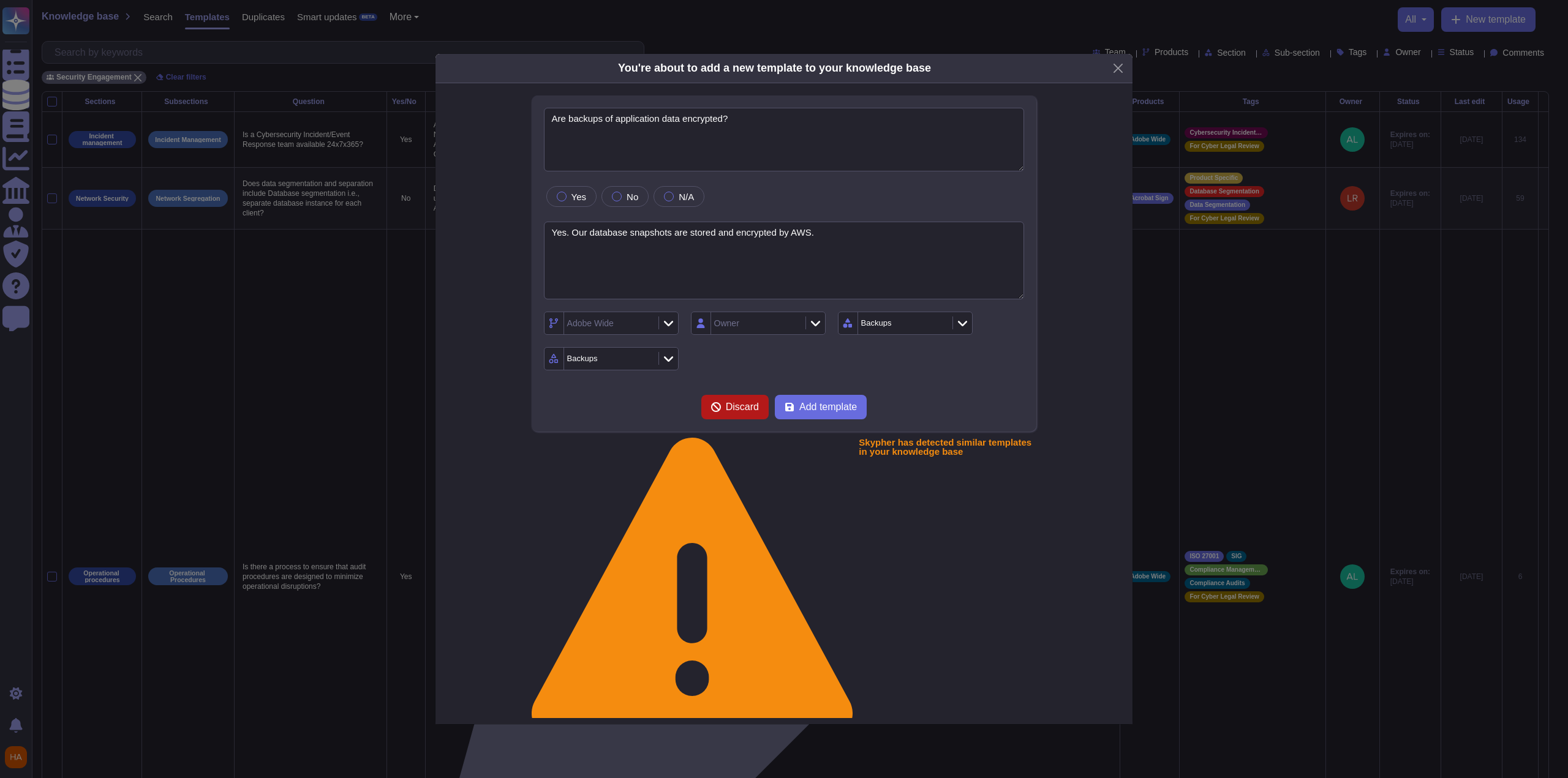
click at [725, 412] on span "Discard" at bounding box center [743, 407] width 33 height 10
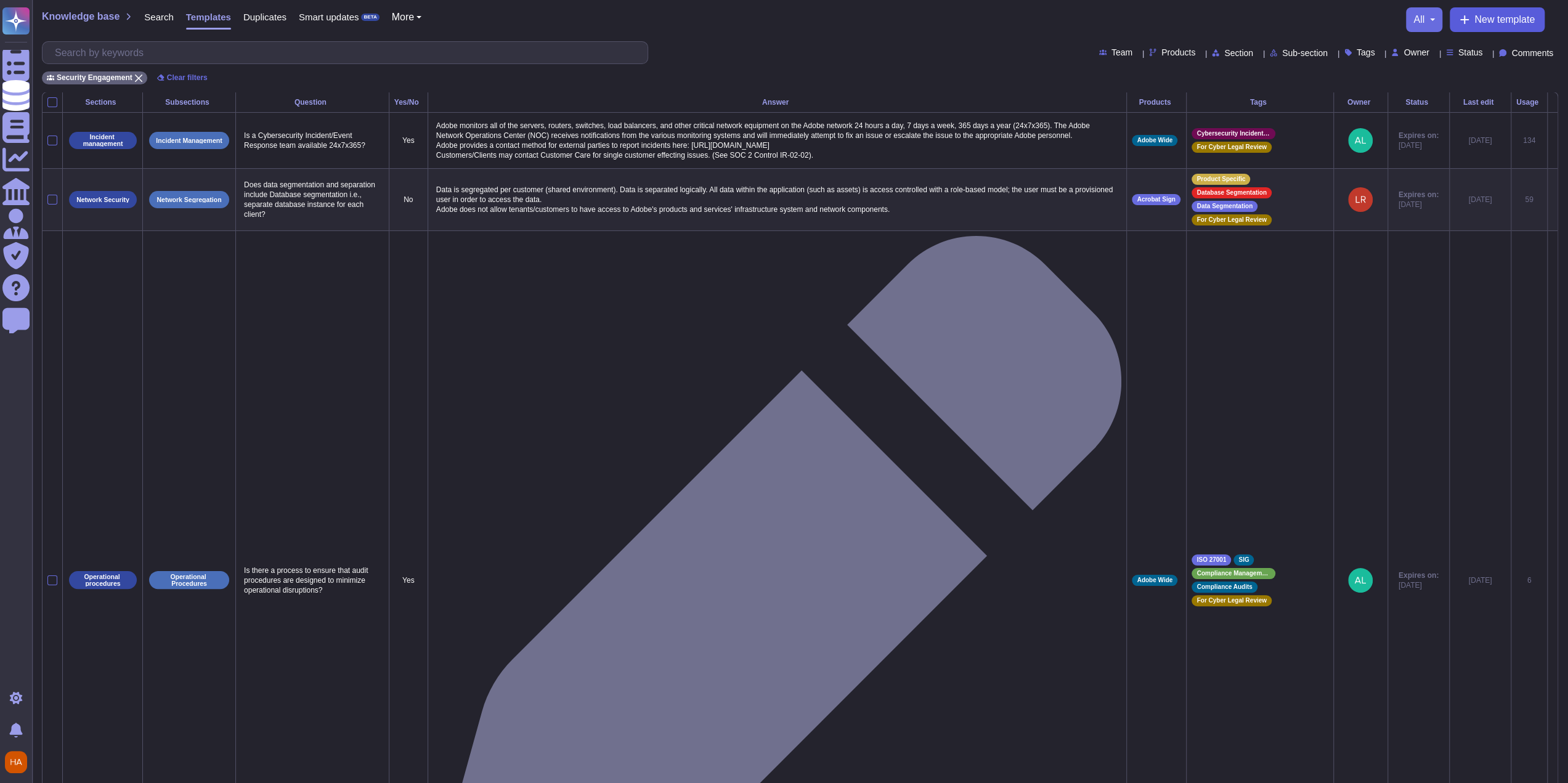
click at [729, 18] on button "New template" at bounding box center [1497, 19] width 95 height 25
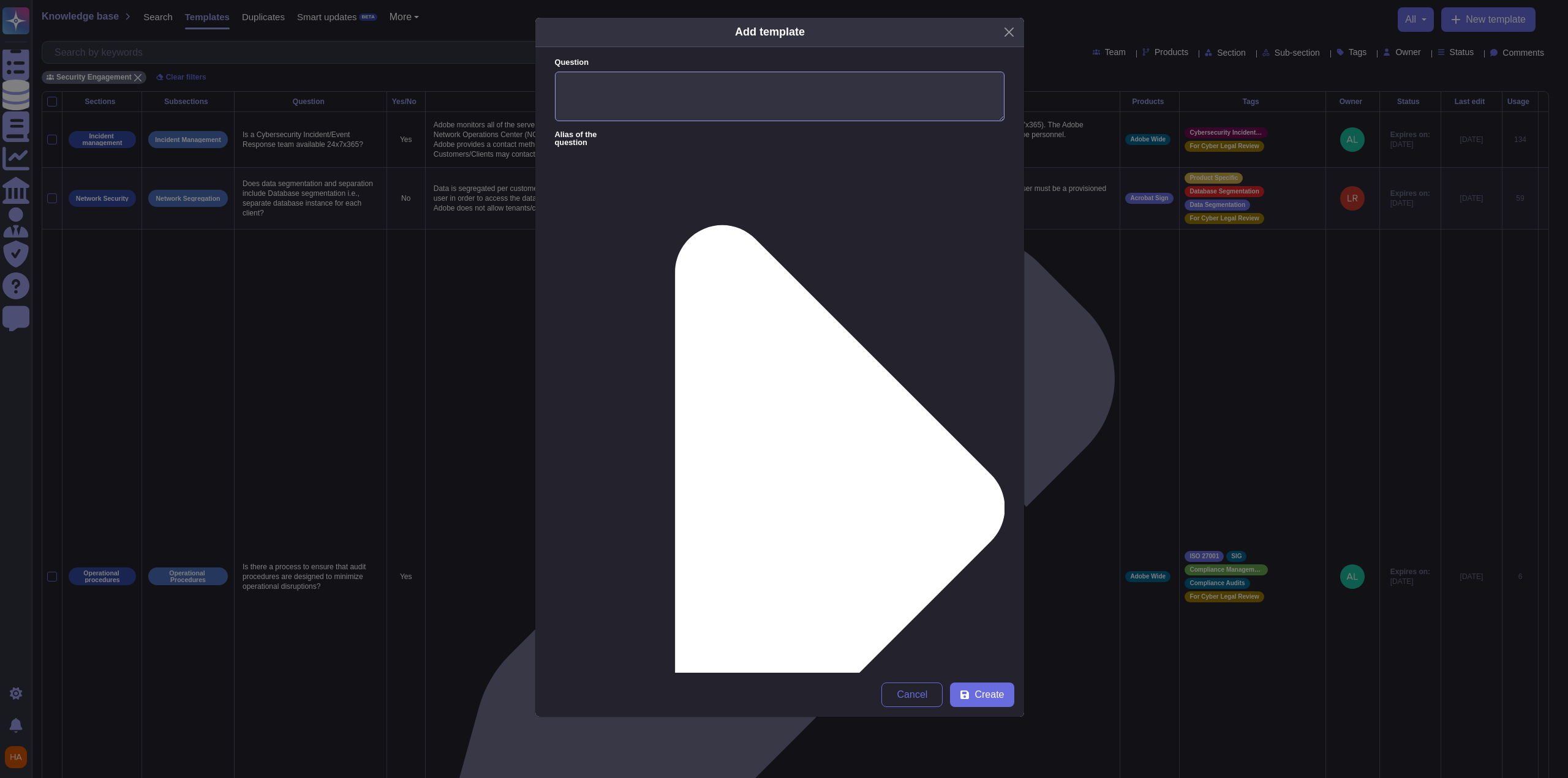
click at [725, 100] on textarea "Question" at bounding box center [780, 97] width 450 height 50
paste textarea "What is the retention schedule for the application backups?"
type textarea "What is the retention schedule for the application backups?"
type textarea "180 days."
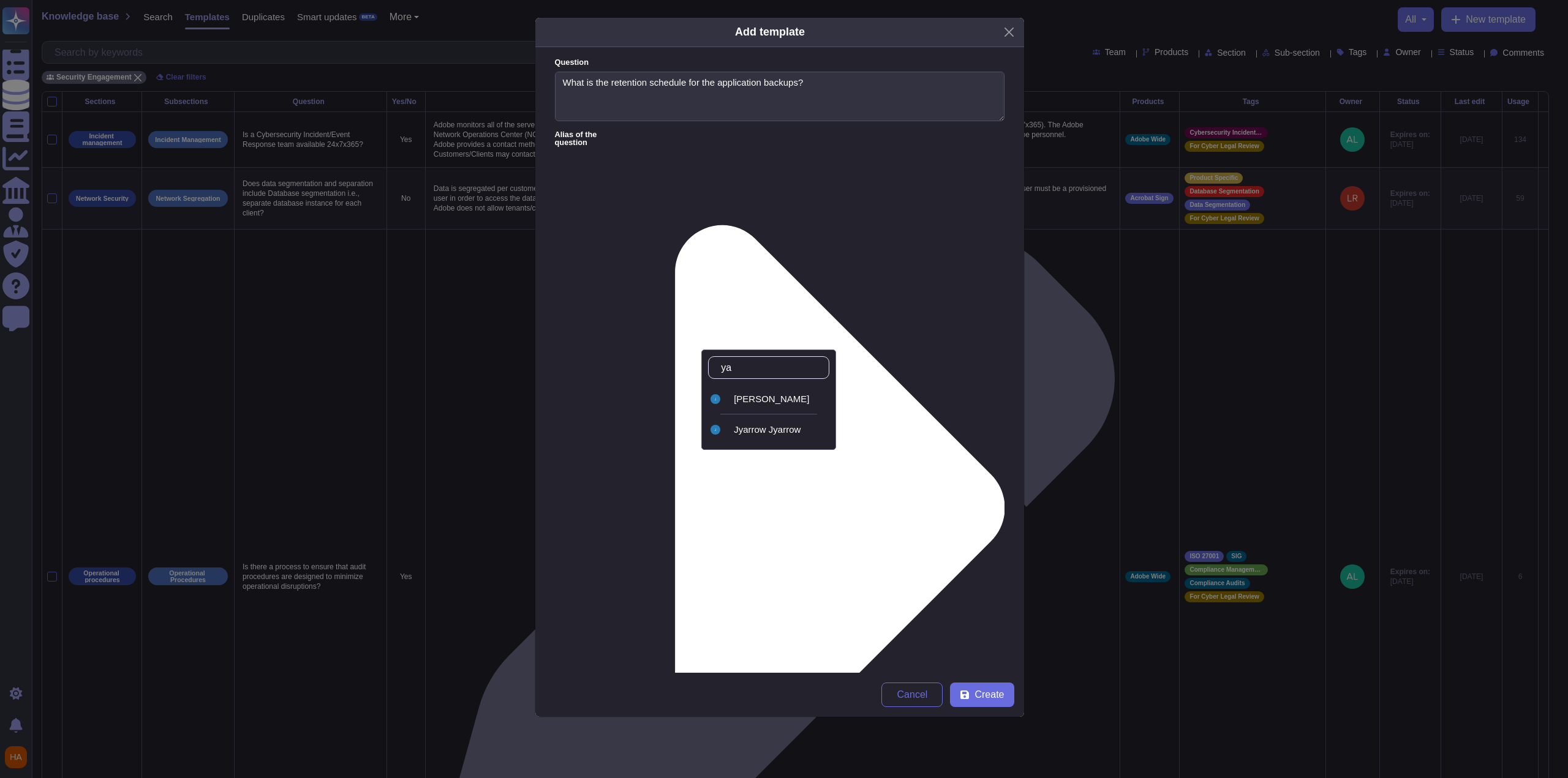
type input "[PERSON_NAME]"
click at [725, 400] on div "[PERSON_NAME]" at bounding box center [779, 399] width 91 height 11
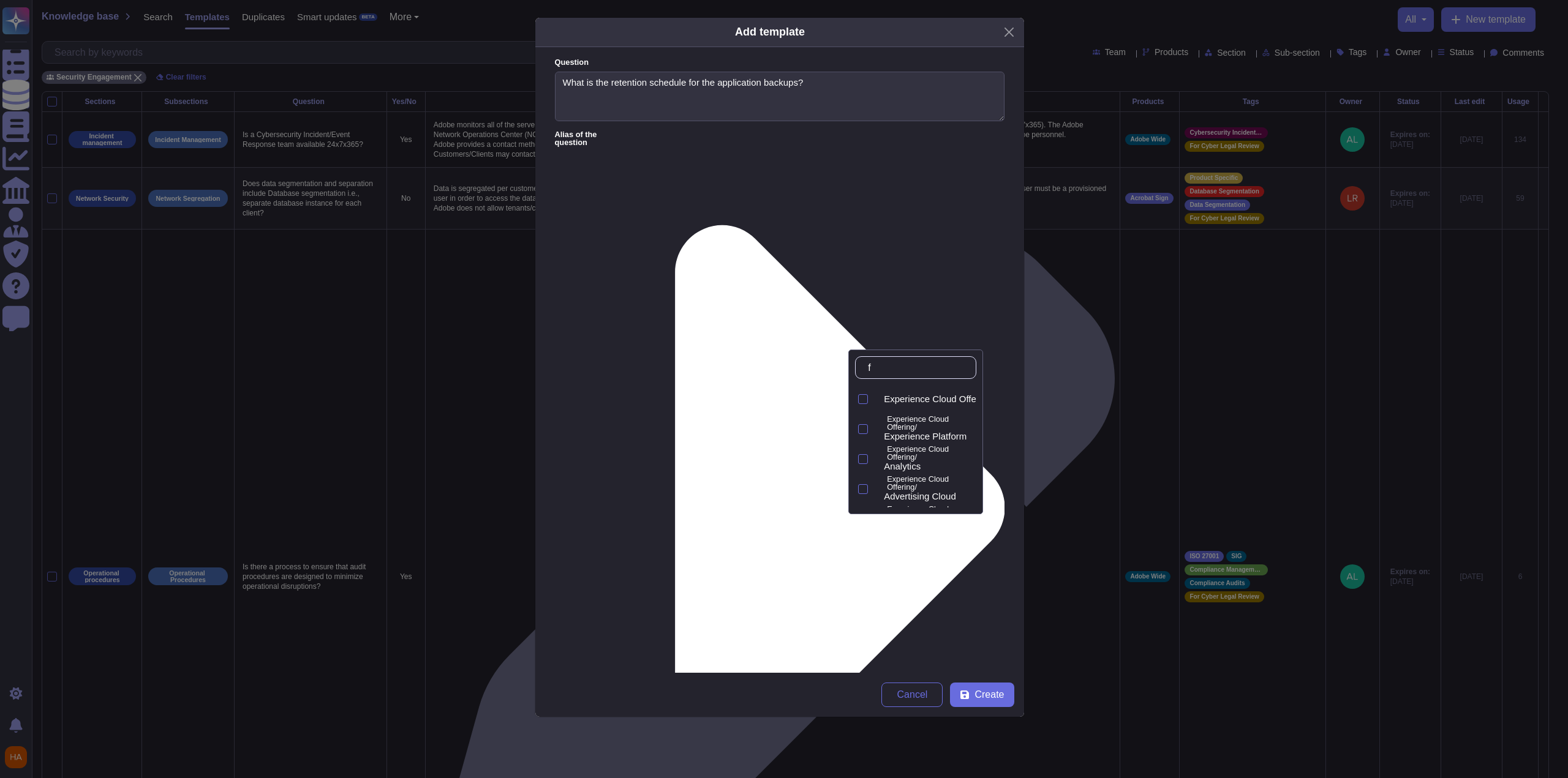
type input "fr"
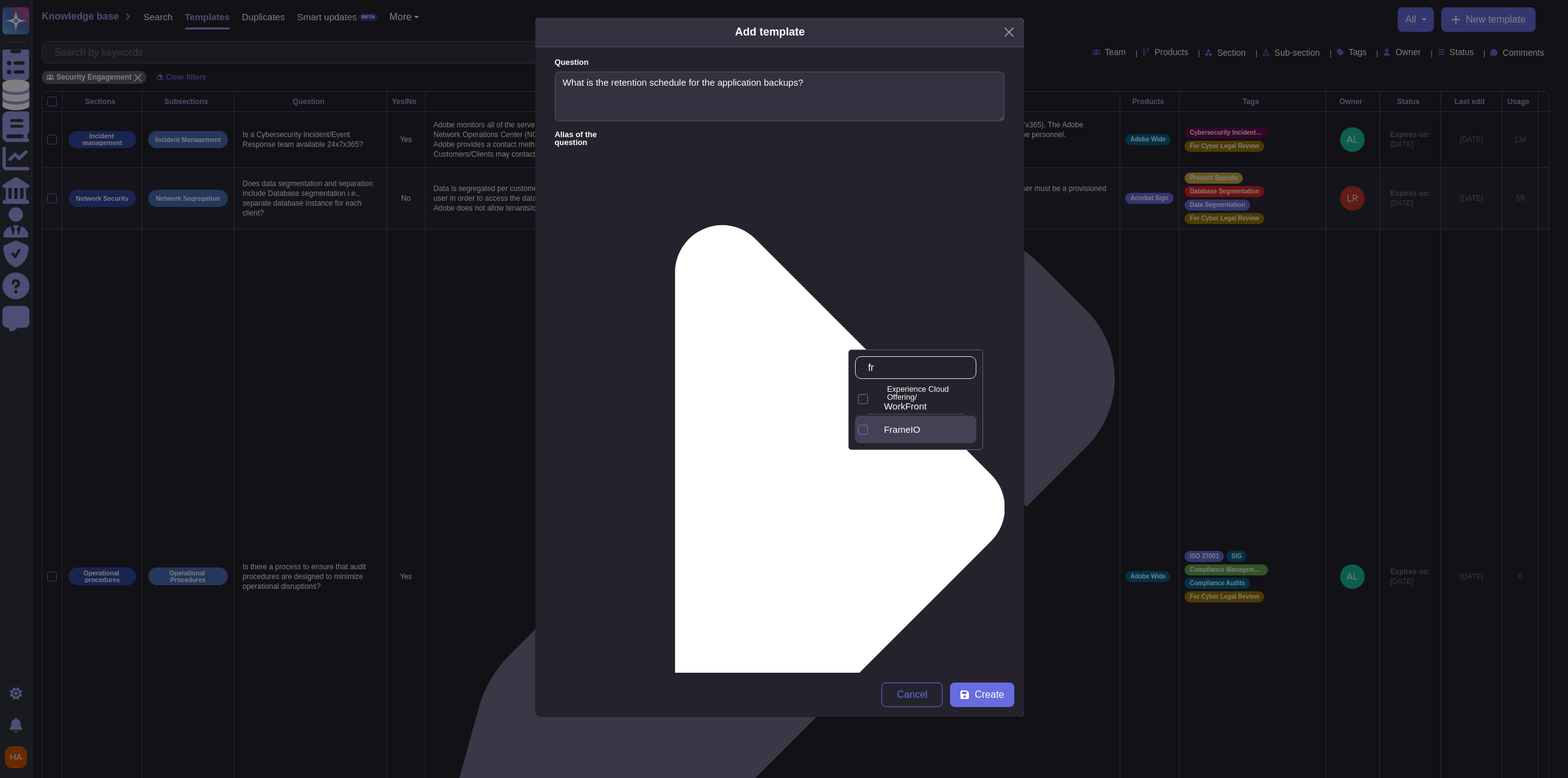
click at [725, 430] on span "FrameIO" at bounding box center [902, 429] width 36 height 11
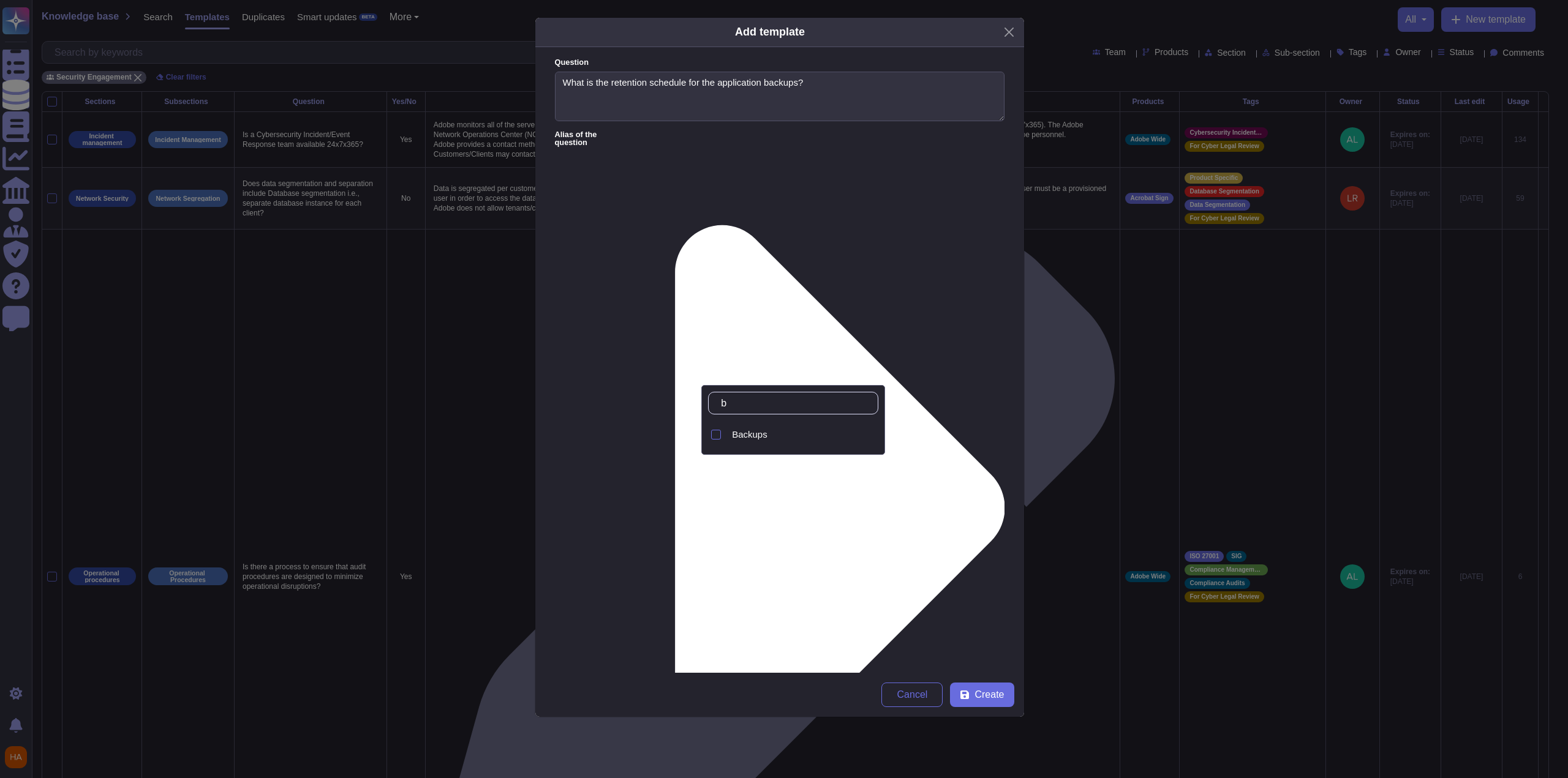
type input "ba"
click at [725, 437] on div "Backups" at bounding box center [802, 435] width 141 height 11
click at [725, 508] on span "Create" at bounding box center [989, 695] width 29 height 10
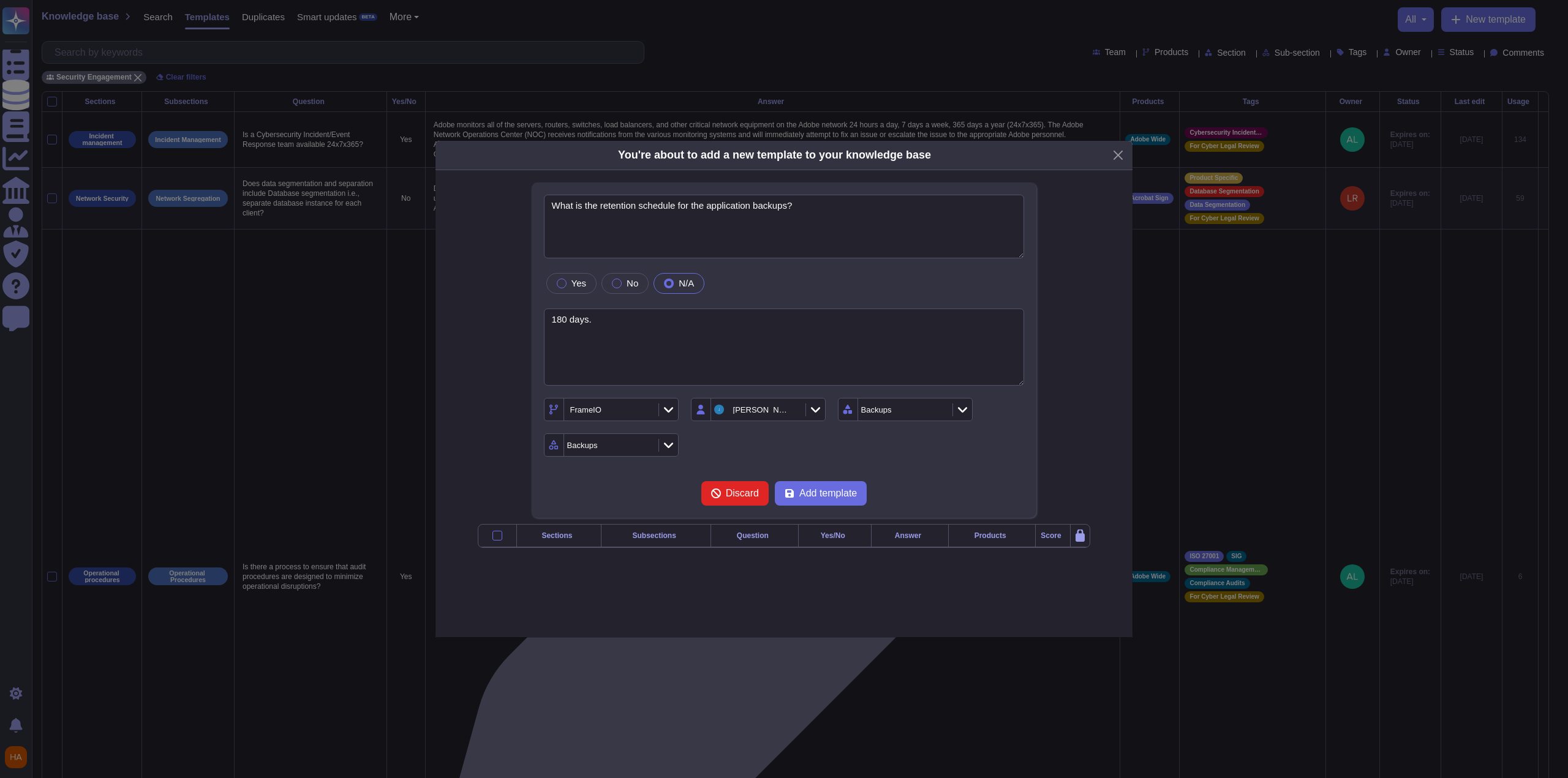
type textarea "What is the retention schedule for the application backups?"
type textarea "180 days."
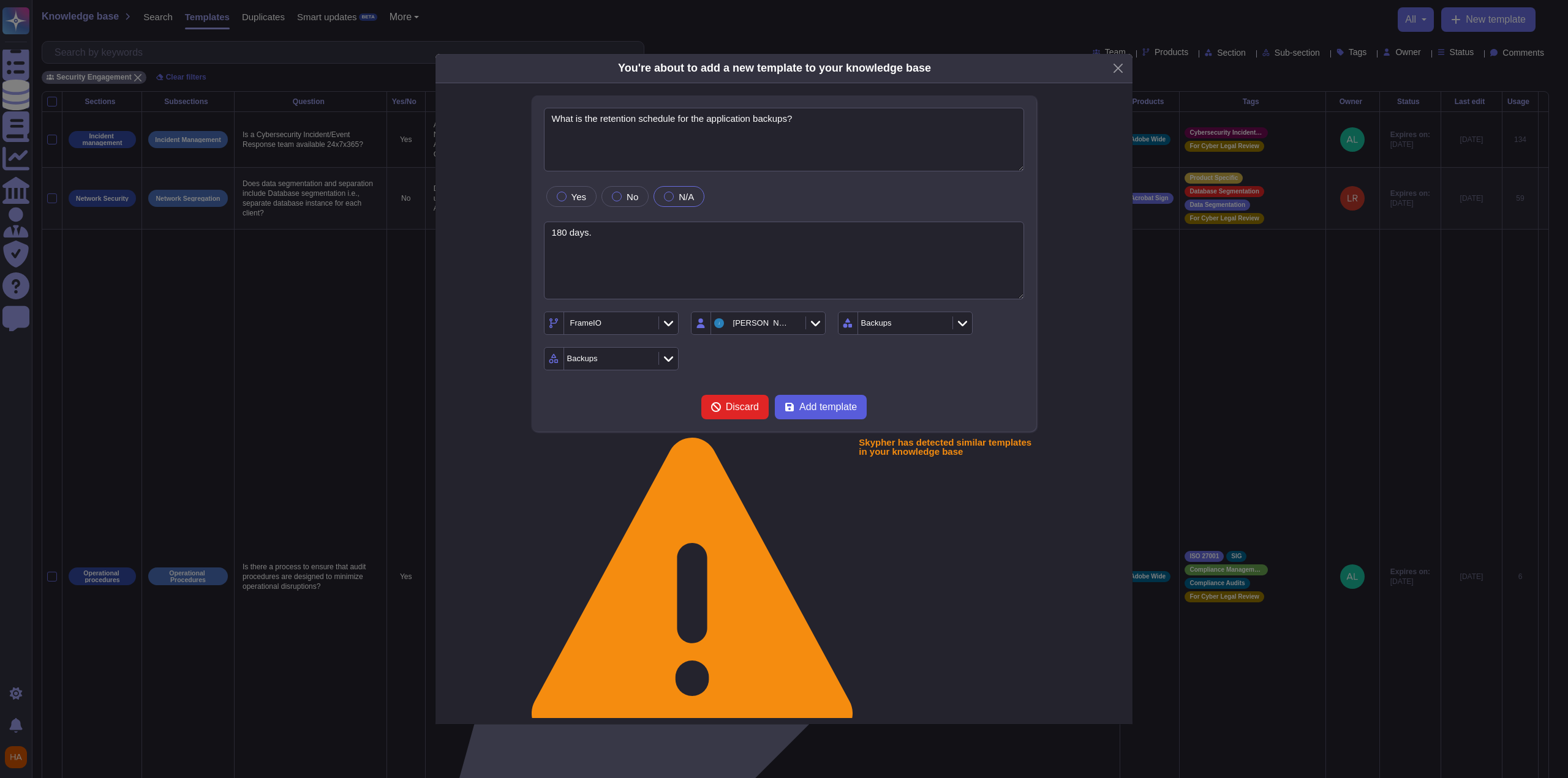
click at [725, 412] on span "Add template" at bounding box center [828, 407] width 58 height 10
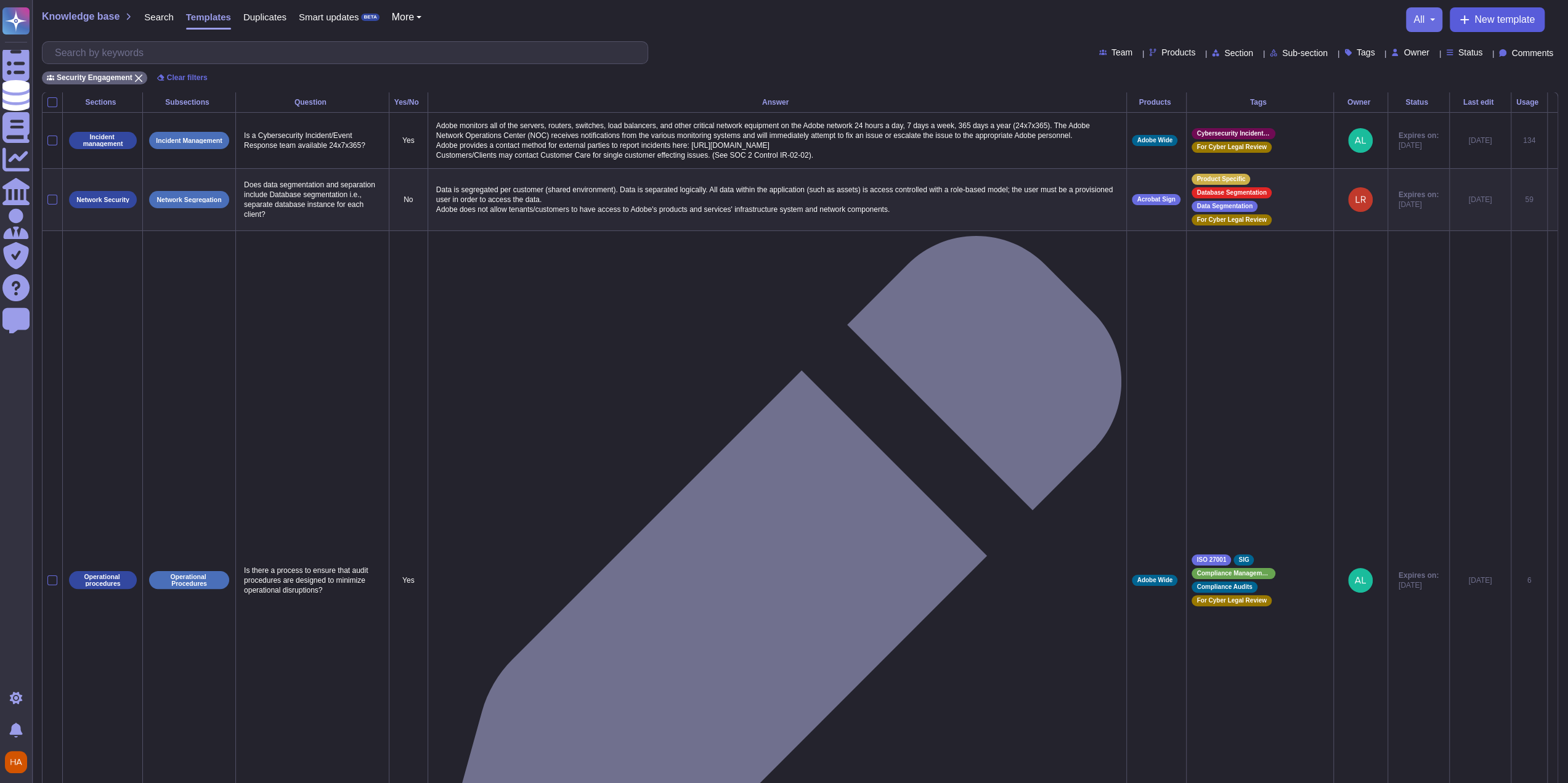
click at [729, 21] on span "New template" at bounding box center [1504, 19] width 61 height 10
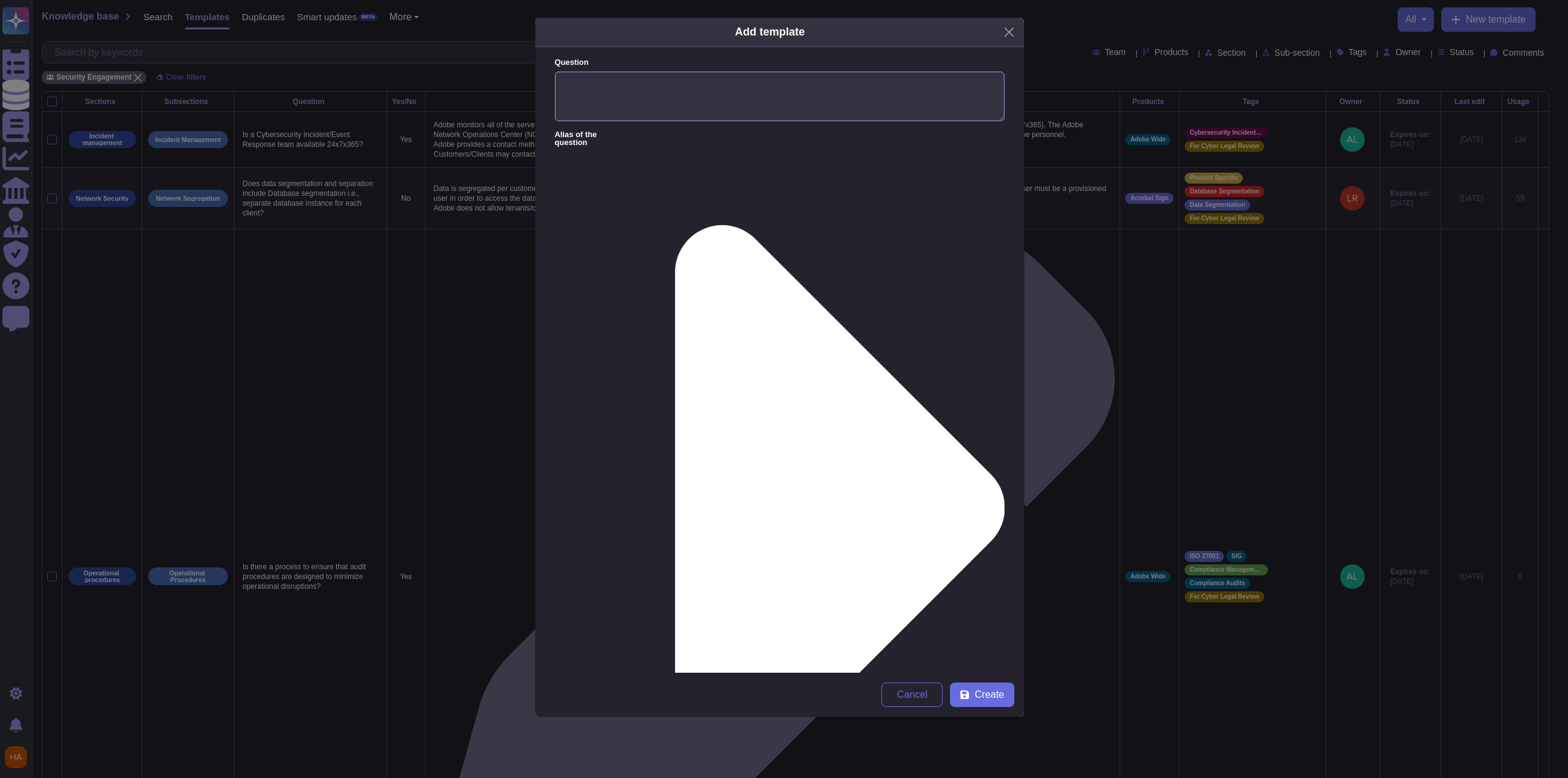
click at [725, 95] on textarea "Question" at bounding box center [780, 97] width 450 height 50
paste textarea "Are backups stored in hot or cold storage?"
type textarea "Are backups stored in hot or cold storage?"
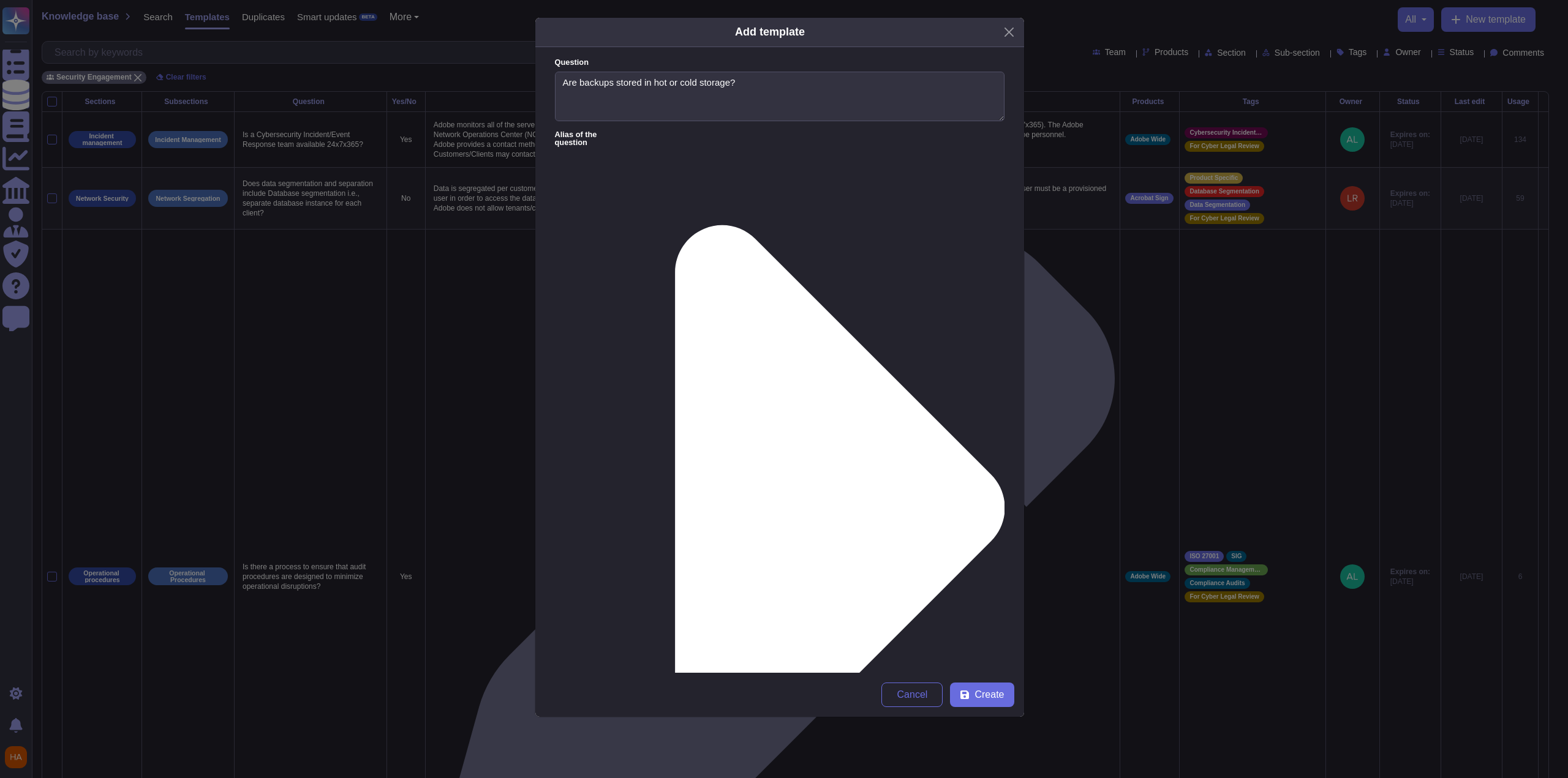
type textarea "Hot Storage"
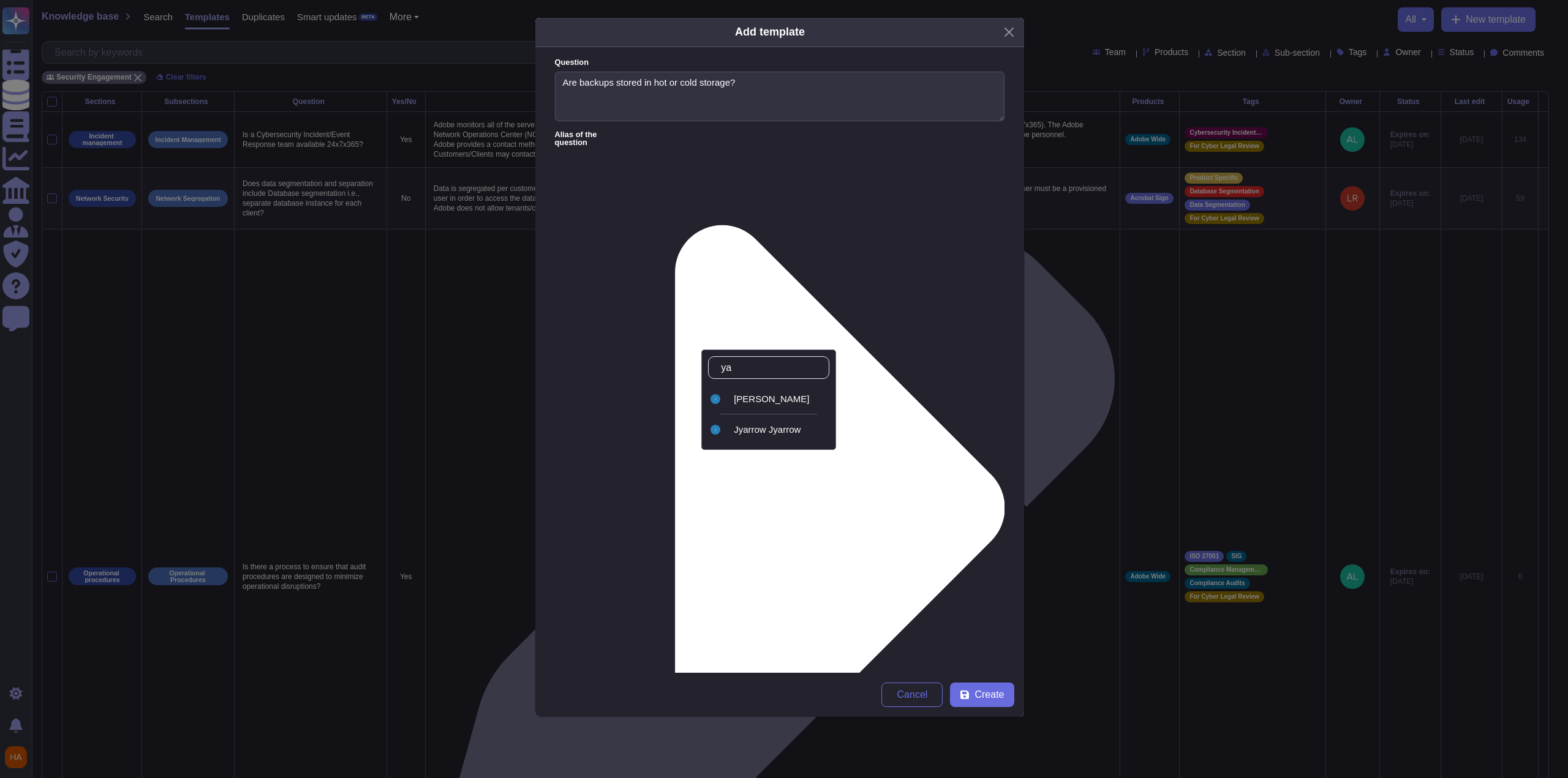
type input "[PERSON_NAME]"
click at [725, 394] on div "[PERSON_NAME]" at bounding box center [779, 399] width 91 height 11
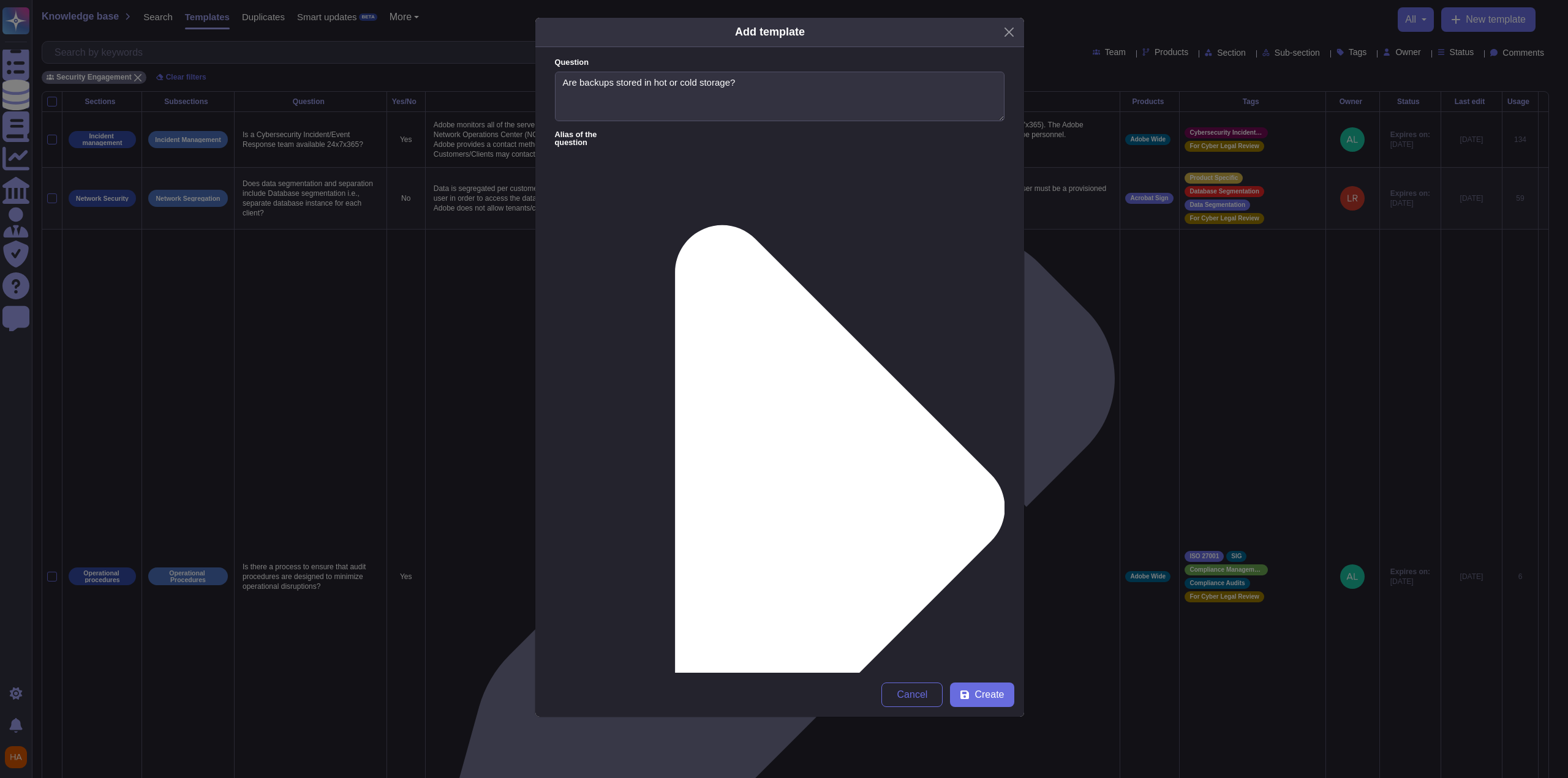
type input "fra"
click at [725, 402] on span "FrameIO" at bounding box center [902, 399] width 36 height 11
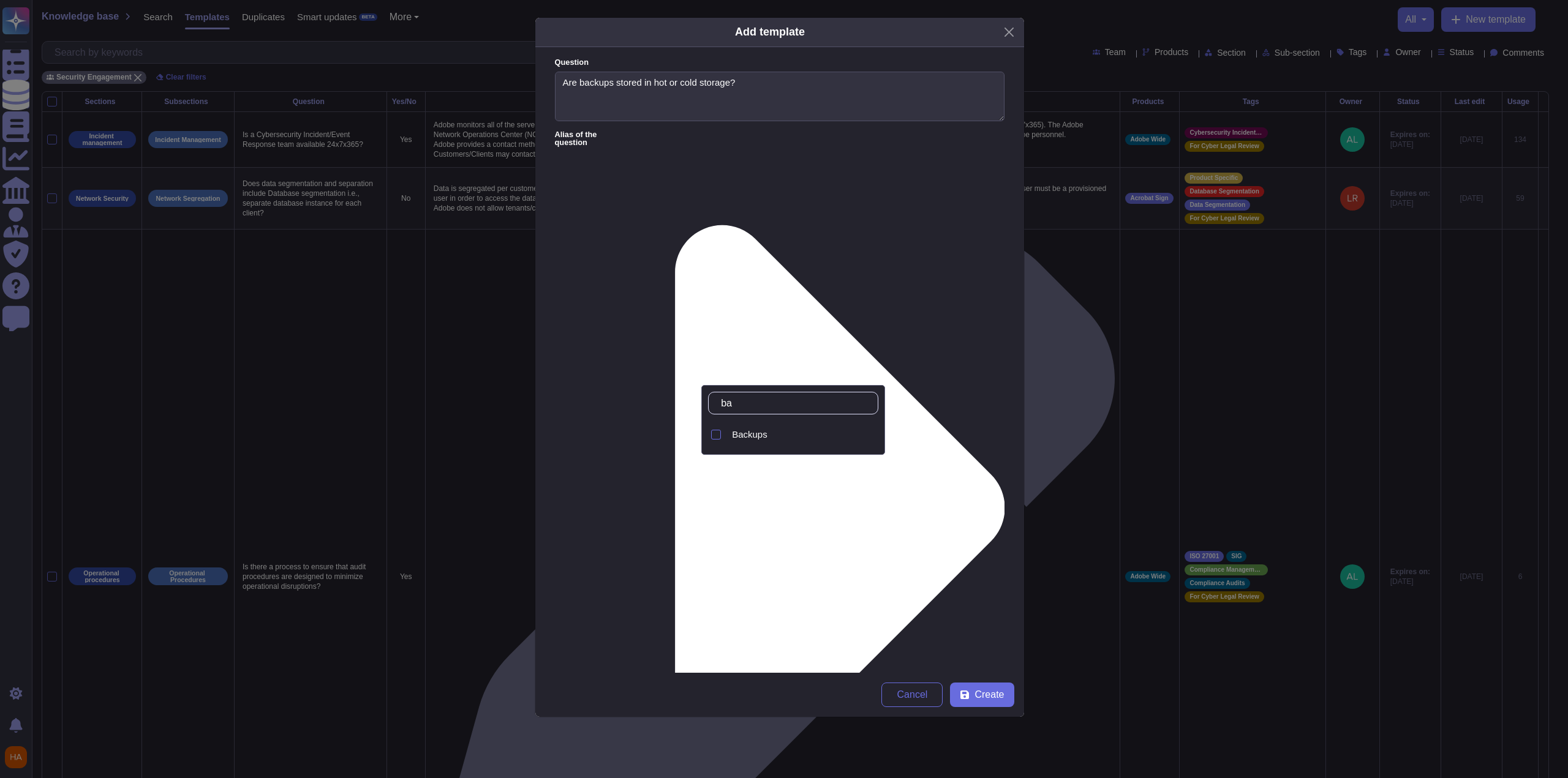
type input "bac"
click at [725, 435] on div "Backups" at bounding box center [802, 435] width 141 height 11
click at [725, 508] on span "Create" at bounding box center [989, 695] width 29 height 10
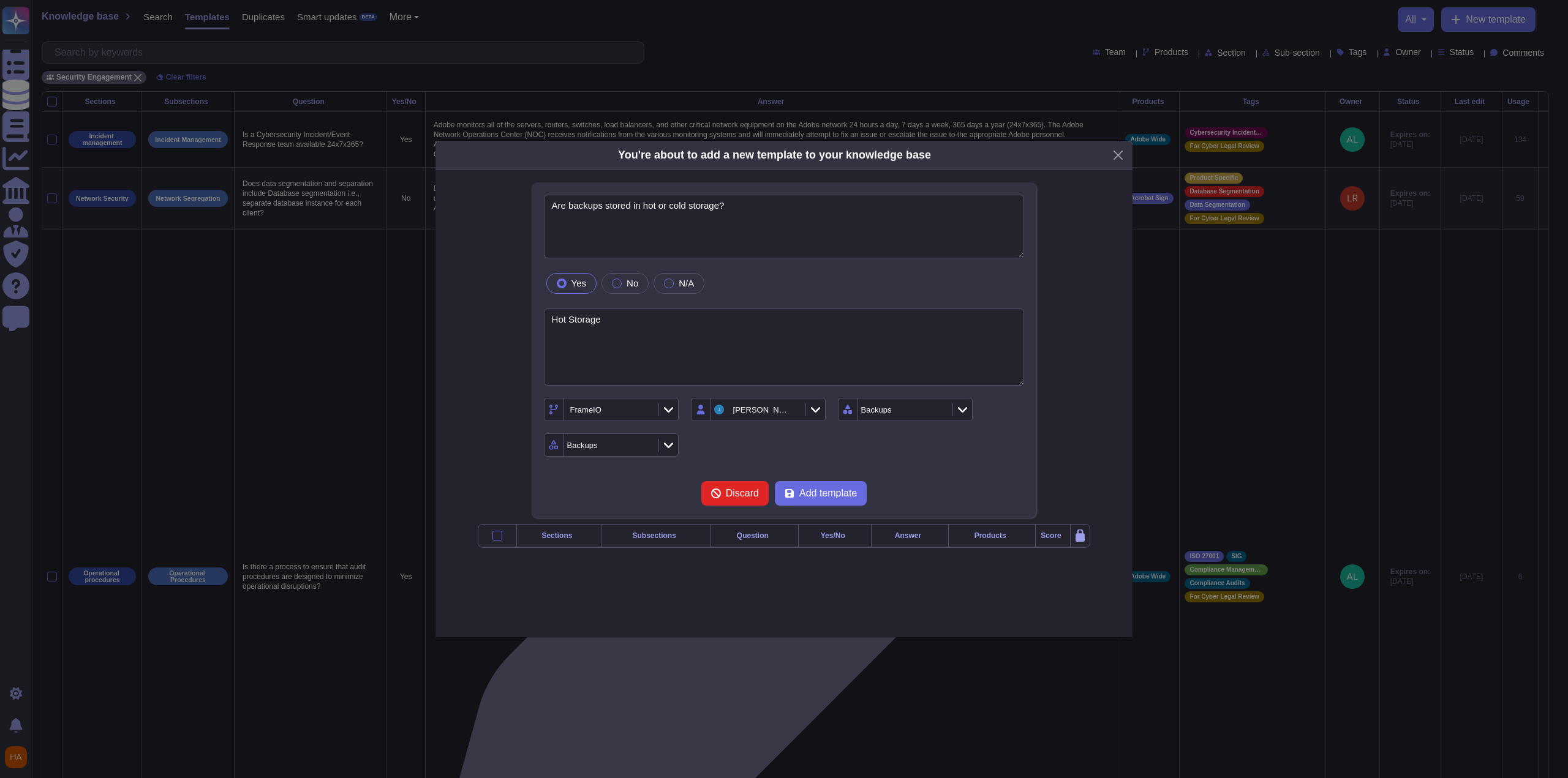
type textarea "Are backups stored in hot or cold storage?"
type textarea "Hot Storage"
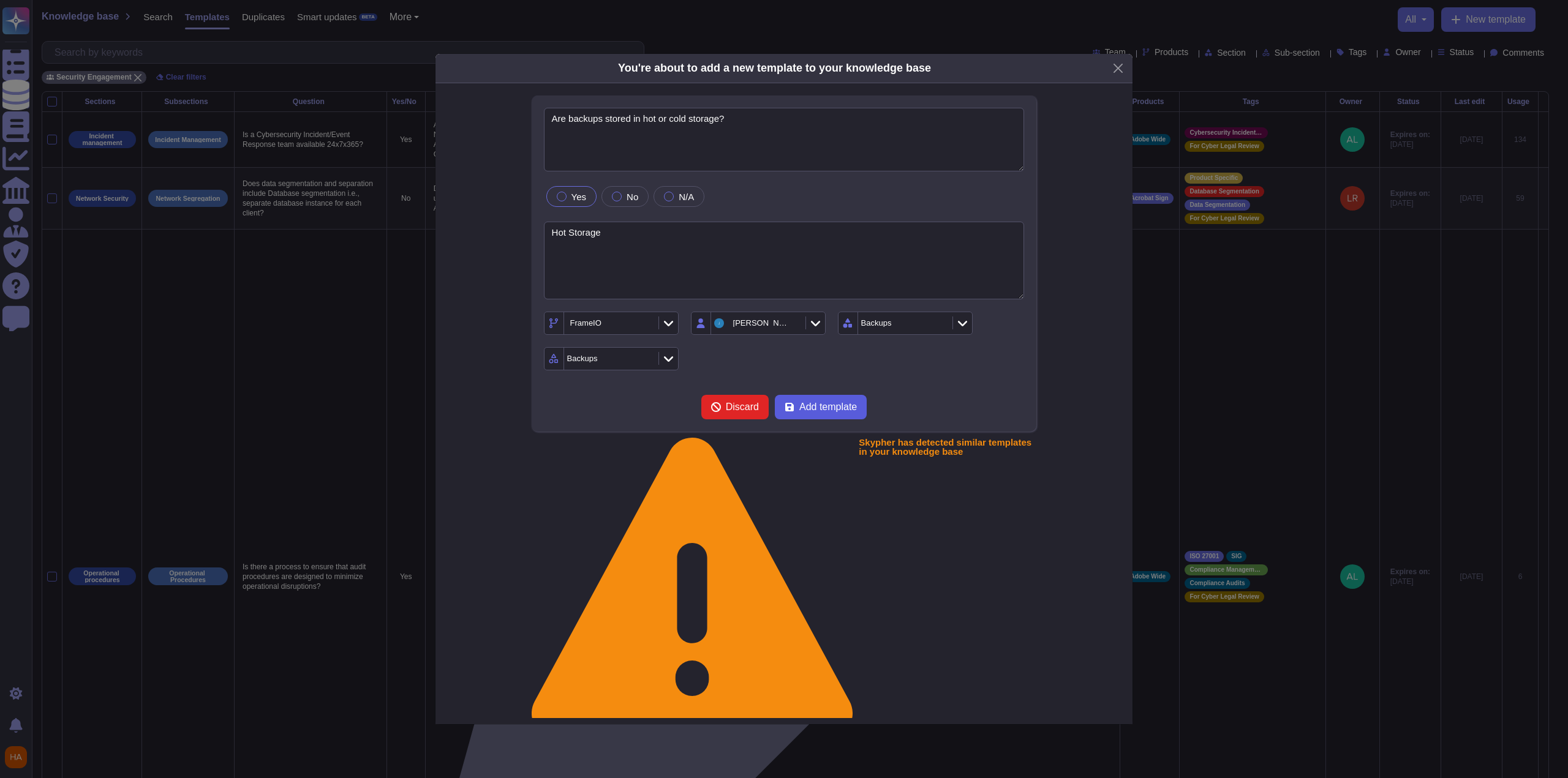
click at [725, 412] on span "Add template" at bounding box center [828, 407] width 58 height 10
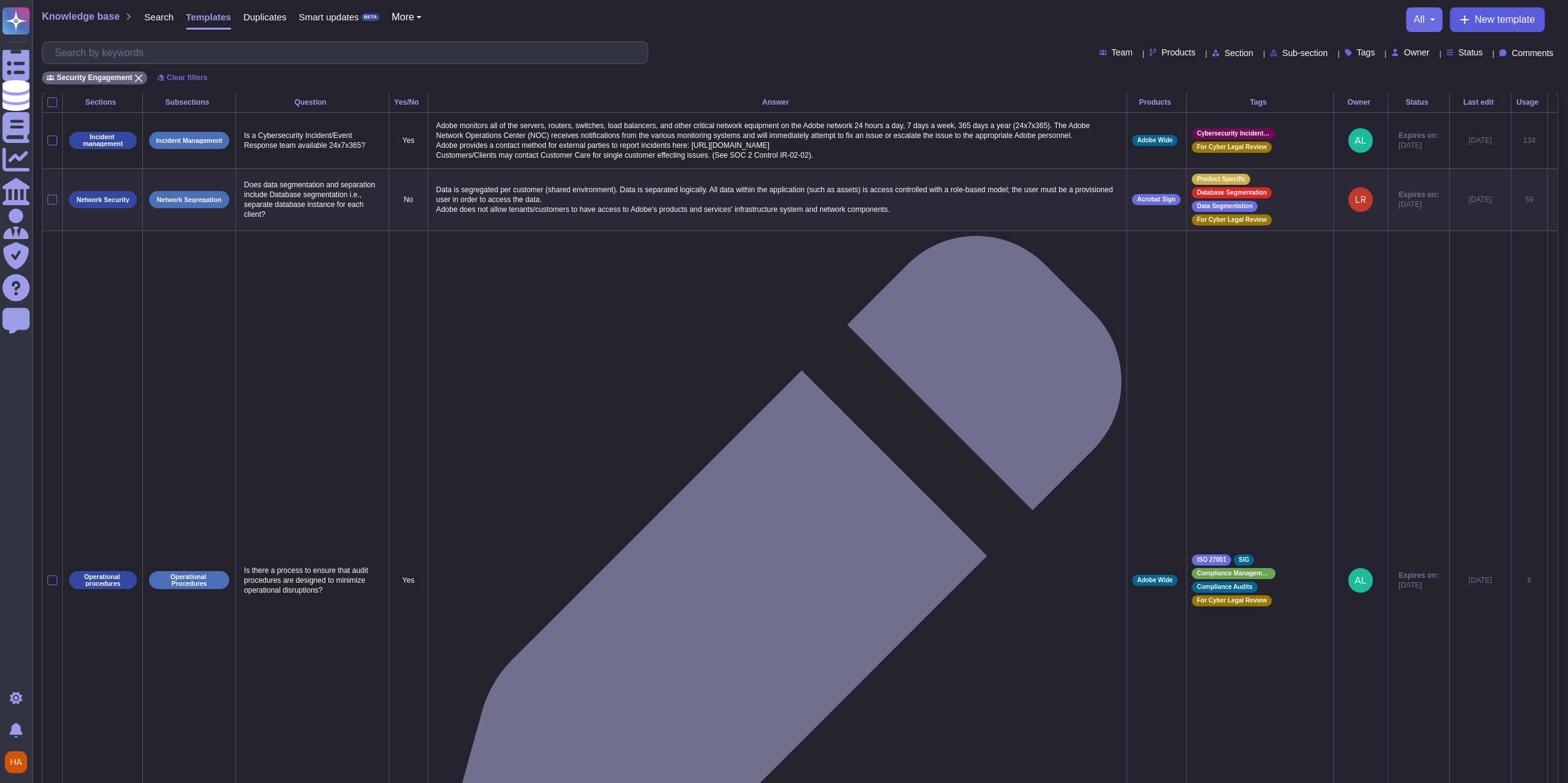
click at [729, 21] on span "New template" at bounding box center [1504, 19] width 61 height 10
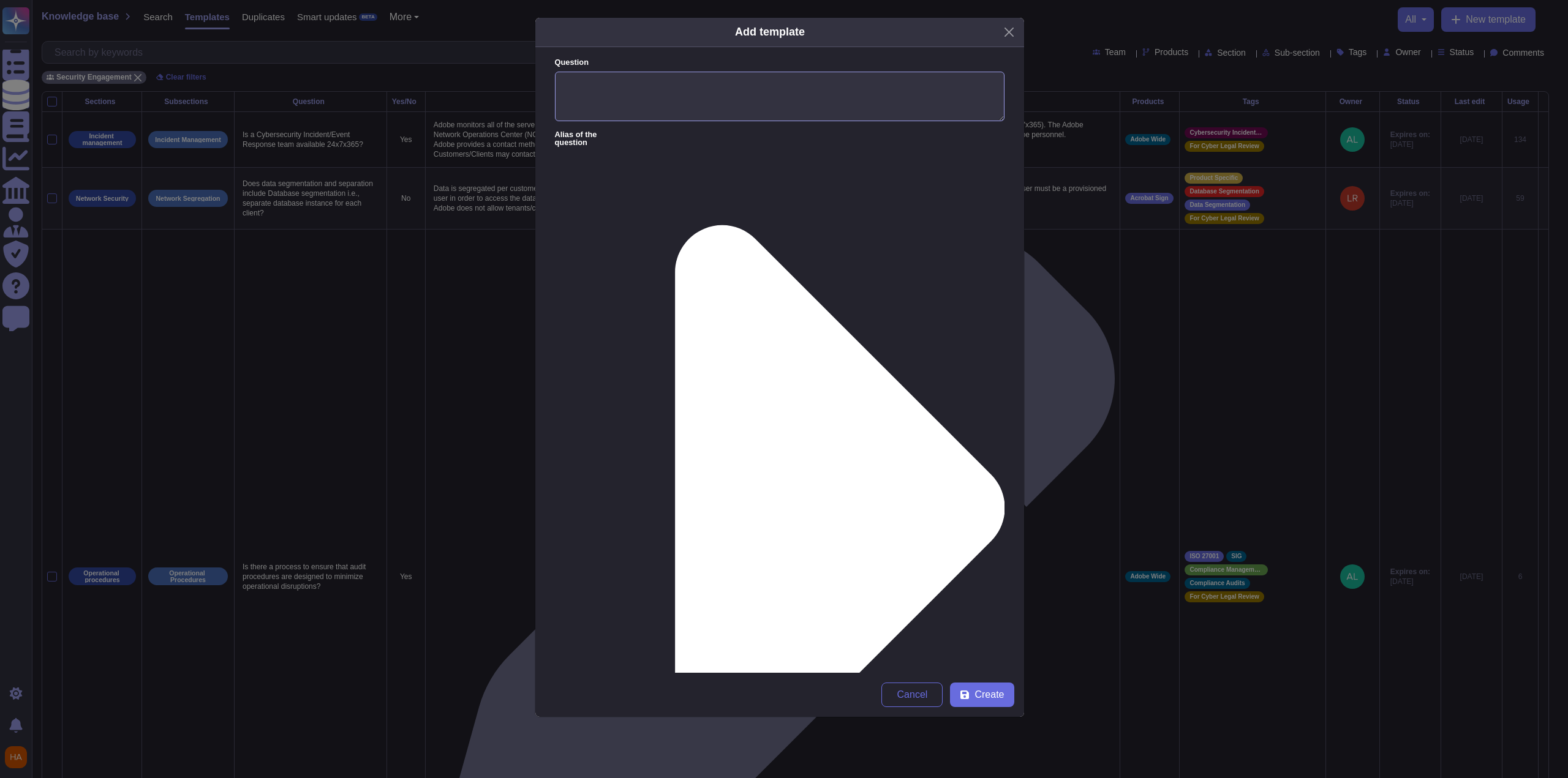
click at [725, 99] on textarea "Question" at bounding box center [780, 97] width 450 height 50
paste textarea ""What is the RTO / RPO? ""
type textarea "What is the RTO / RPO?"
drag, startPoint x: 610, startPoint y: 168, endPoint x: 612, endPoint y: 174, distance: 6.3
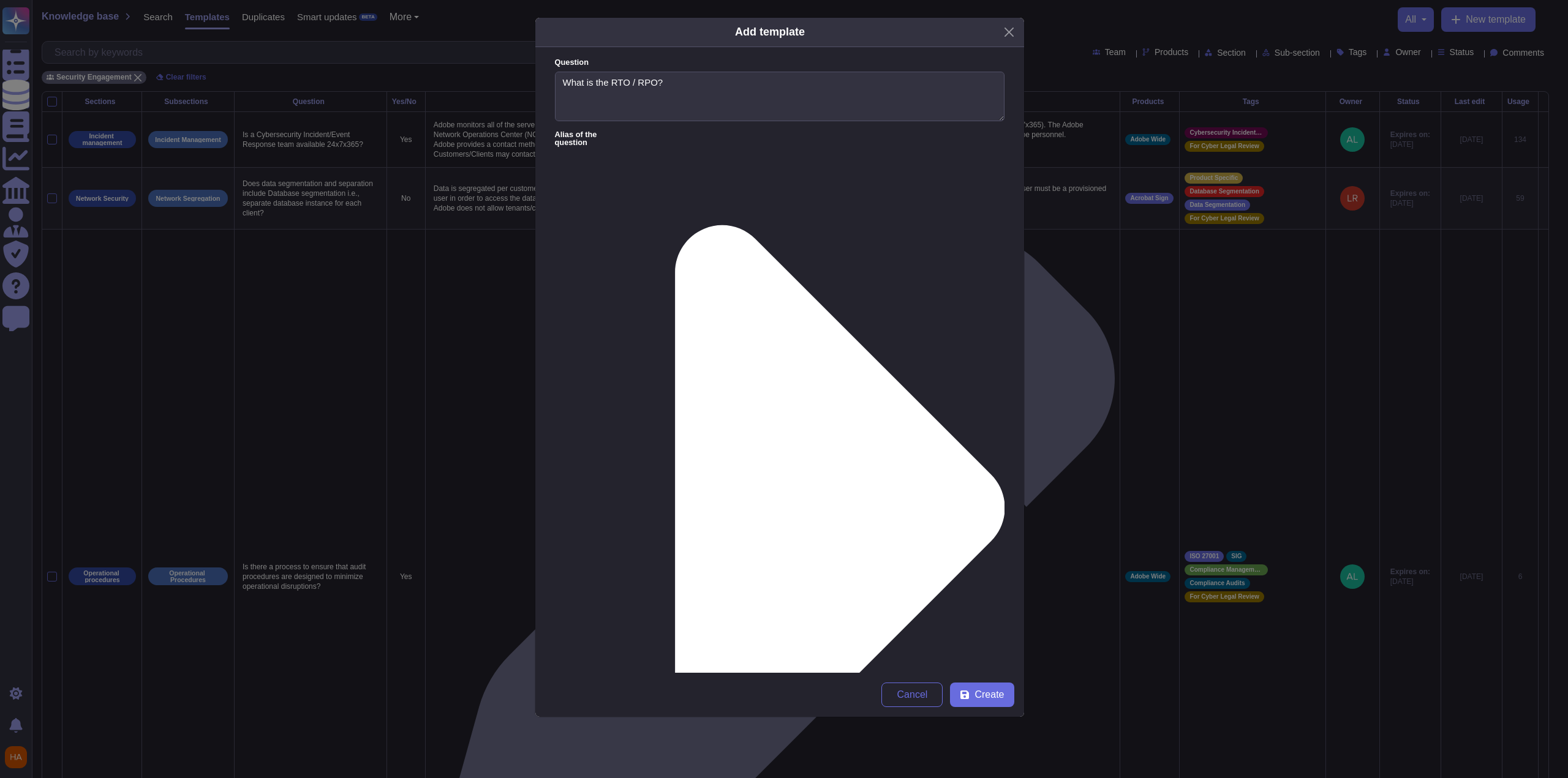
paste textarea ""Our target RTO and RPO are 8 hours and 24 hours, respectively""
type textarea "Our target RTO and RPO are 8 hours and 24 hours, respectively"
type input "yang"
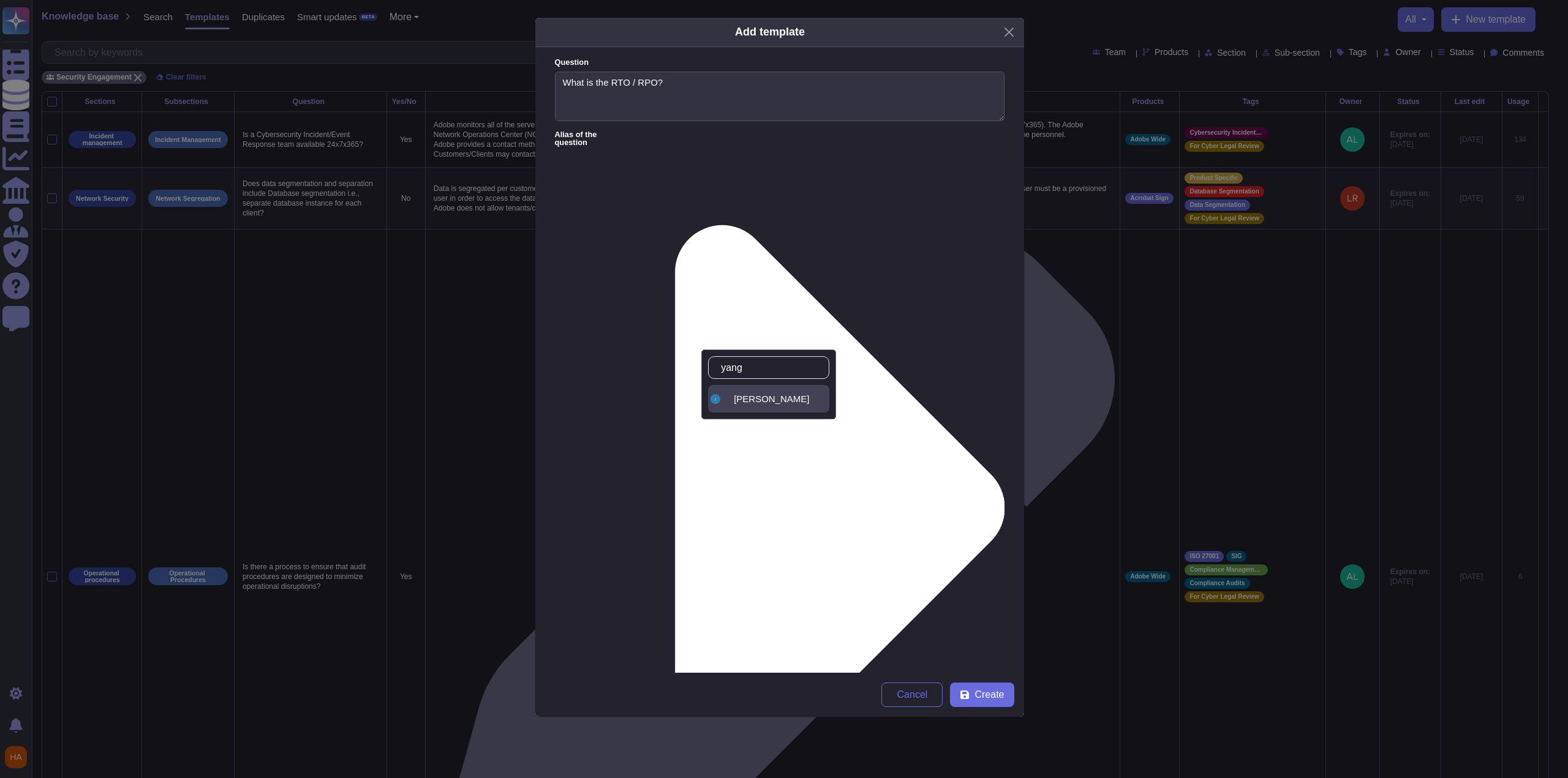
click at [725, 402] on div "[PERSON_NAME]" at bounding box center [779, 399] width 91 height 11
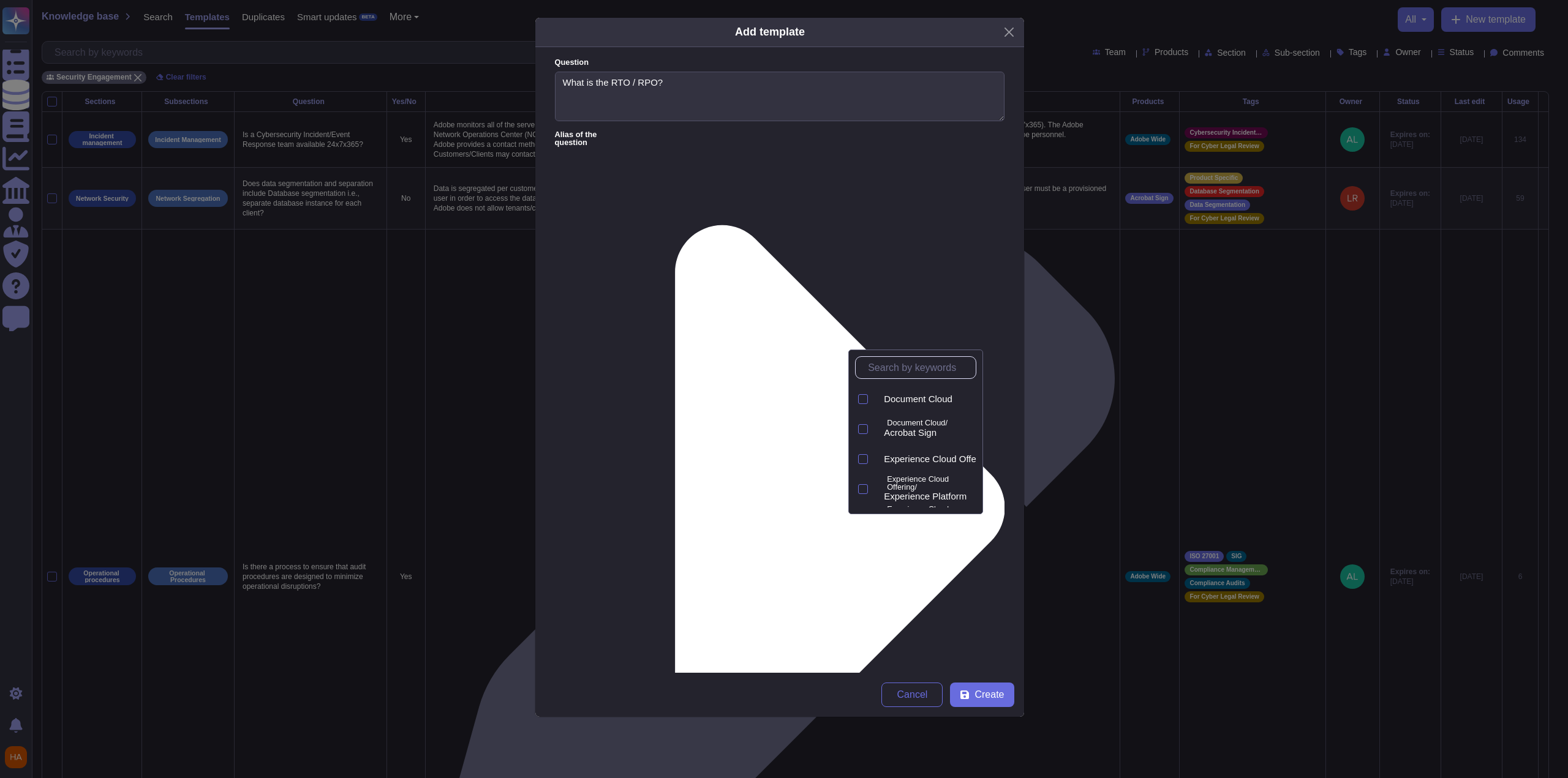
type input "s"
type input "fr"
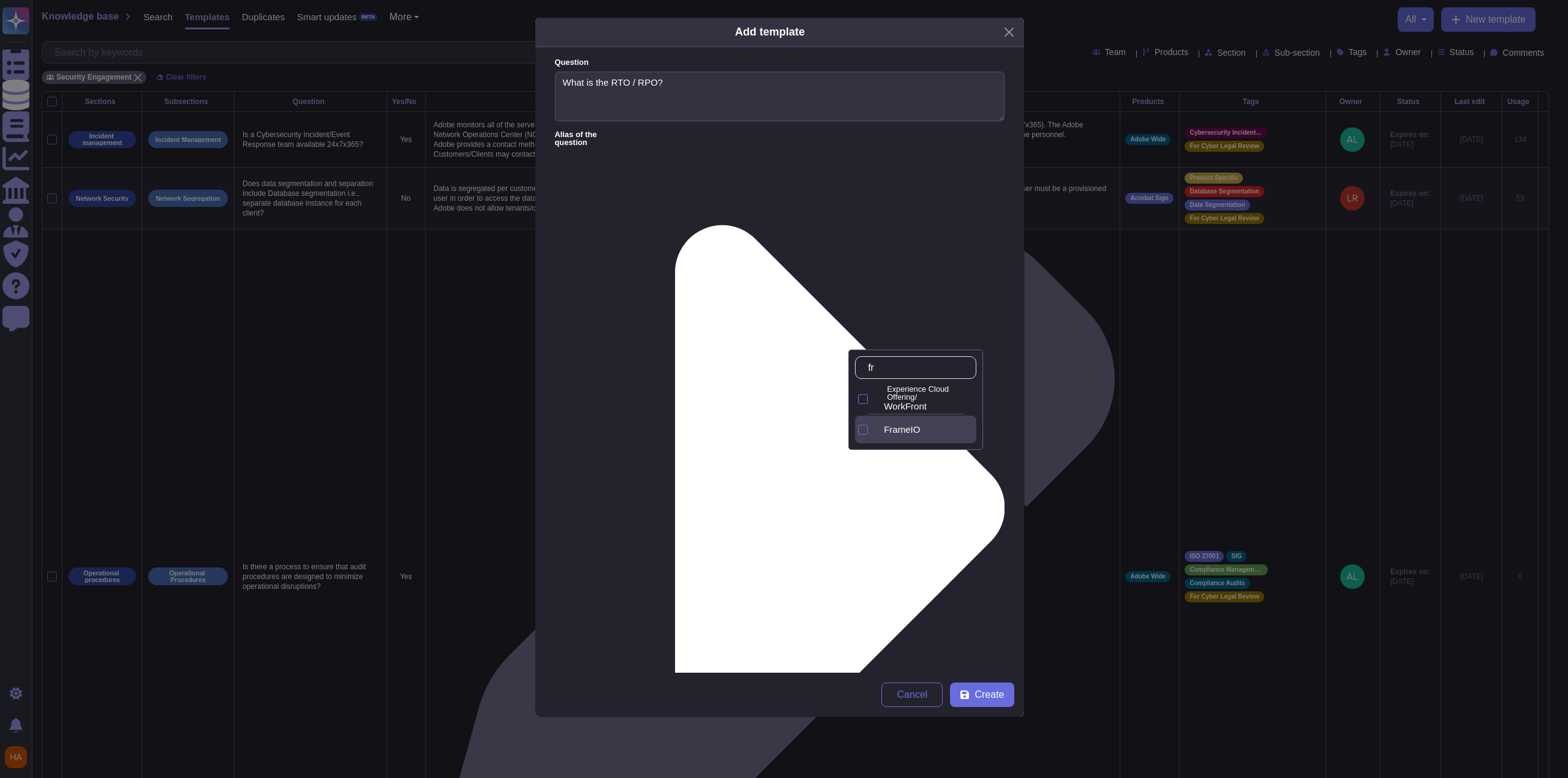
click at [725, 431] on span "FrameIO" at bounding box center [902, 429] width 36 height 11
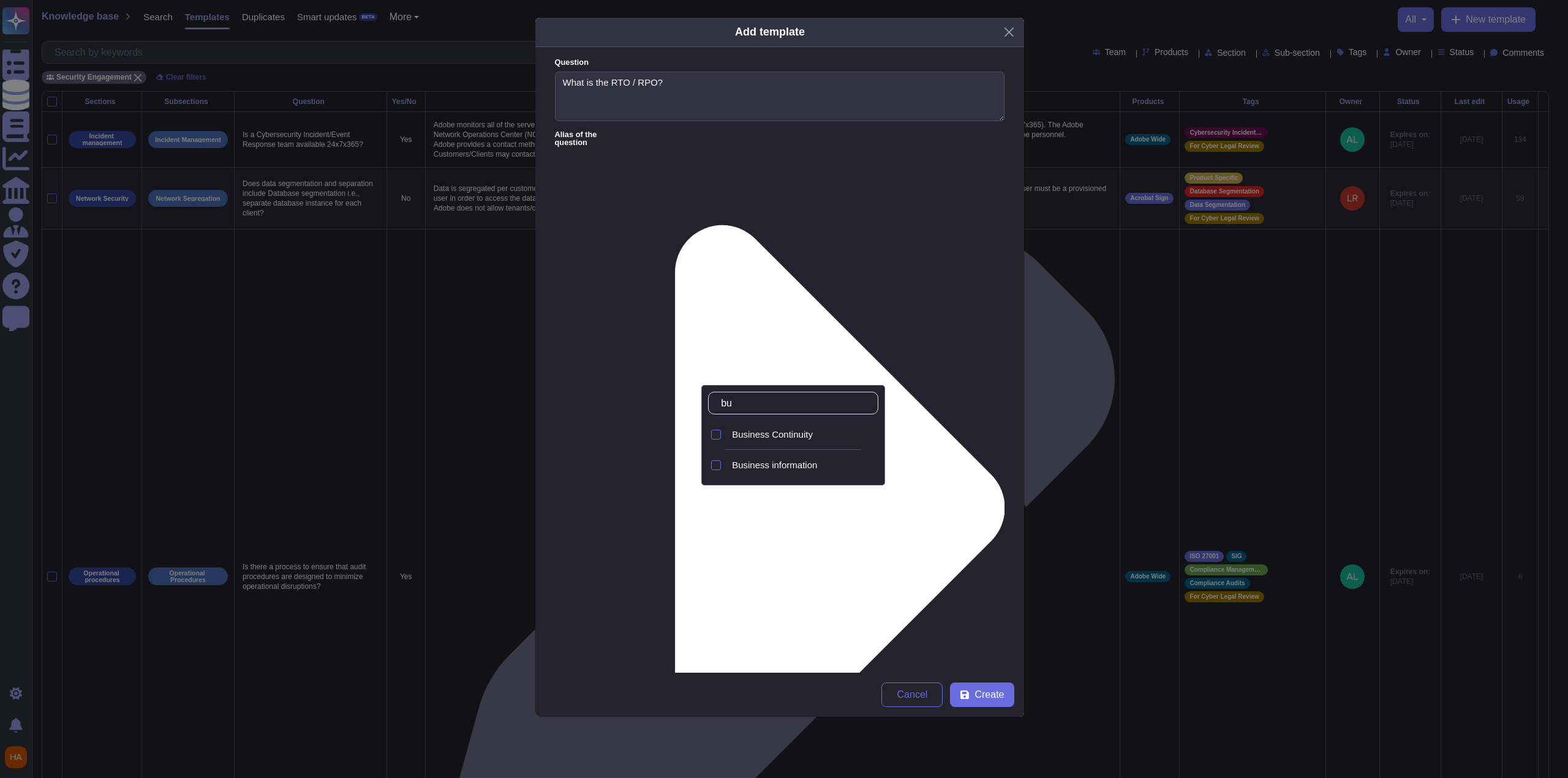
type input "bus"
click at [725, 429] on span "Business Continuity" at bounding box center [772, 435] width 81 height 11
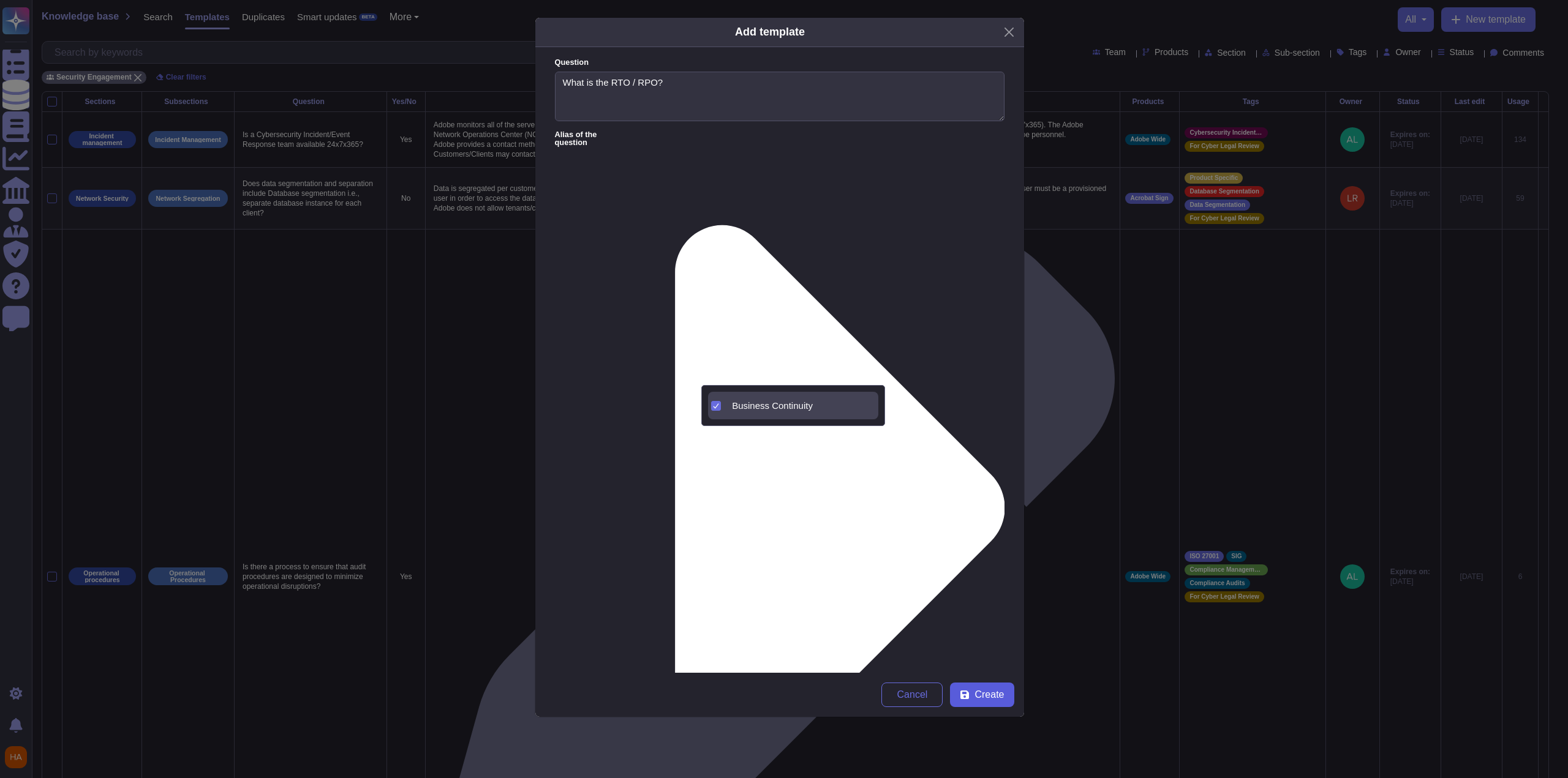
click at [725, 508] on span "Create" at bounding box center [989, 695] width 29 height 10
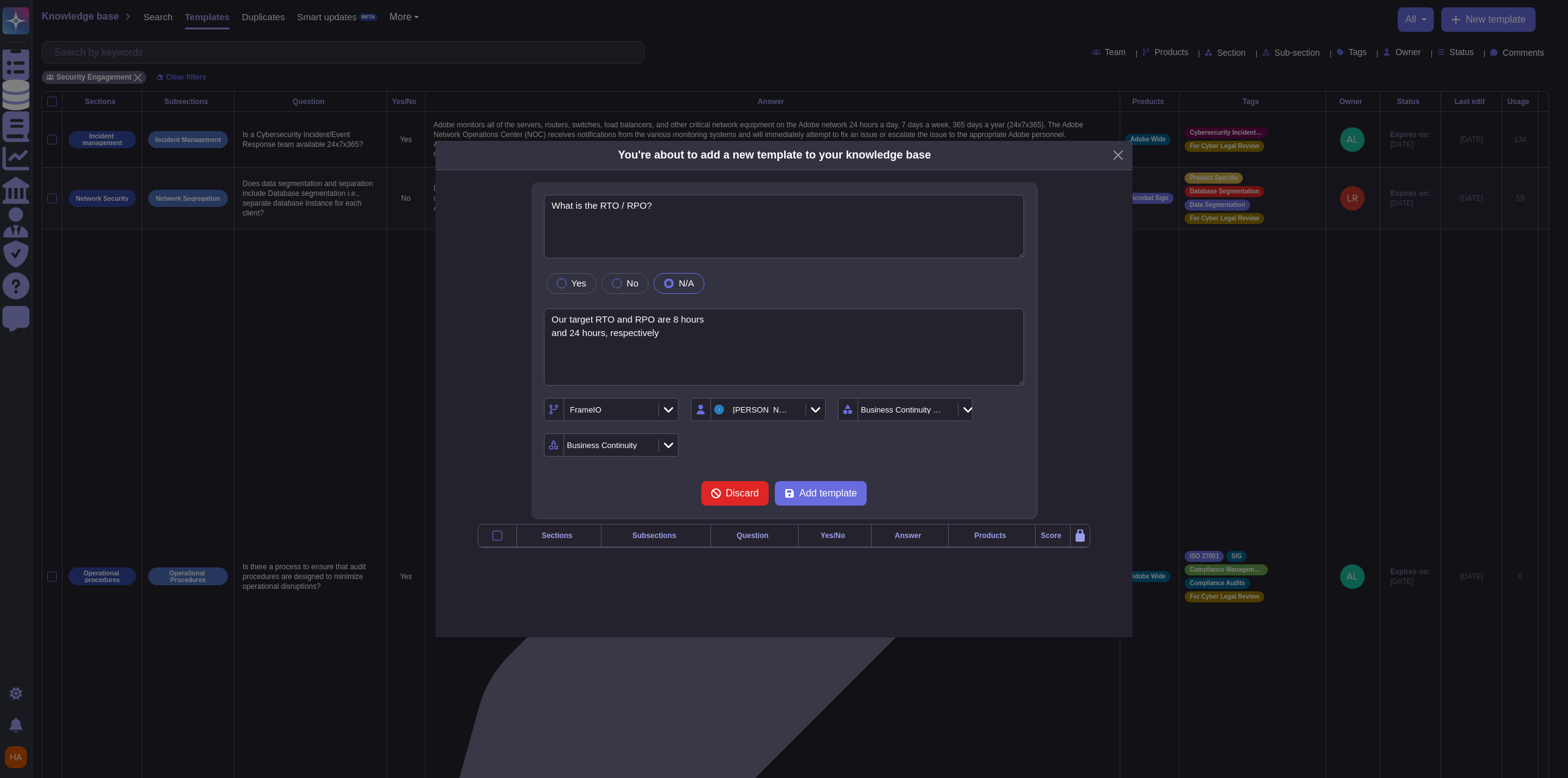
type textarea "What is the RTO / RPO?"
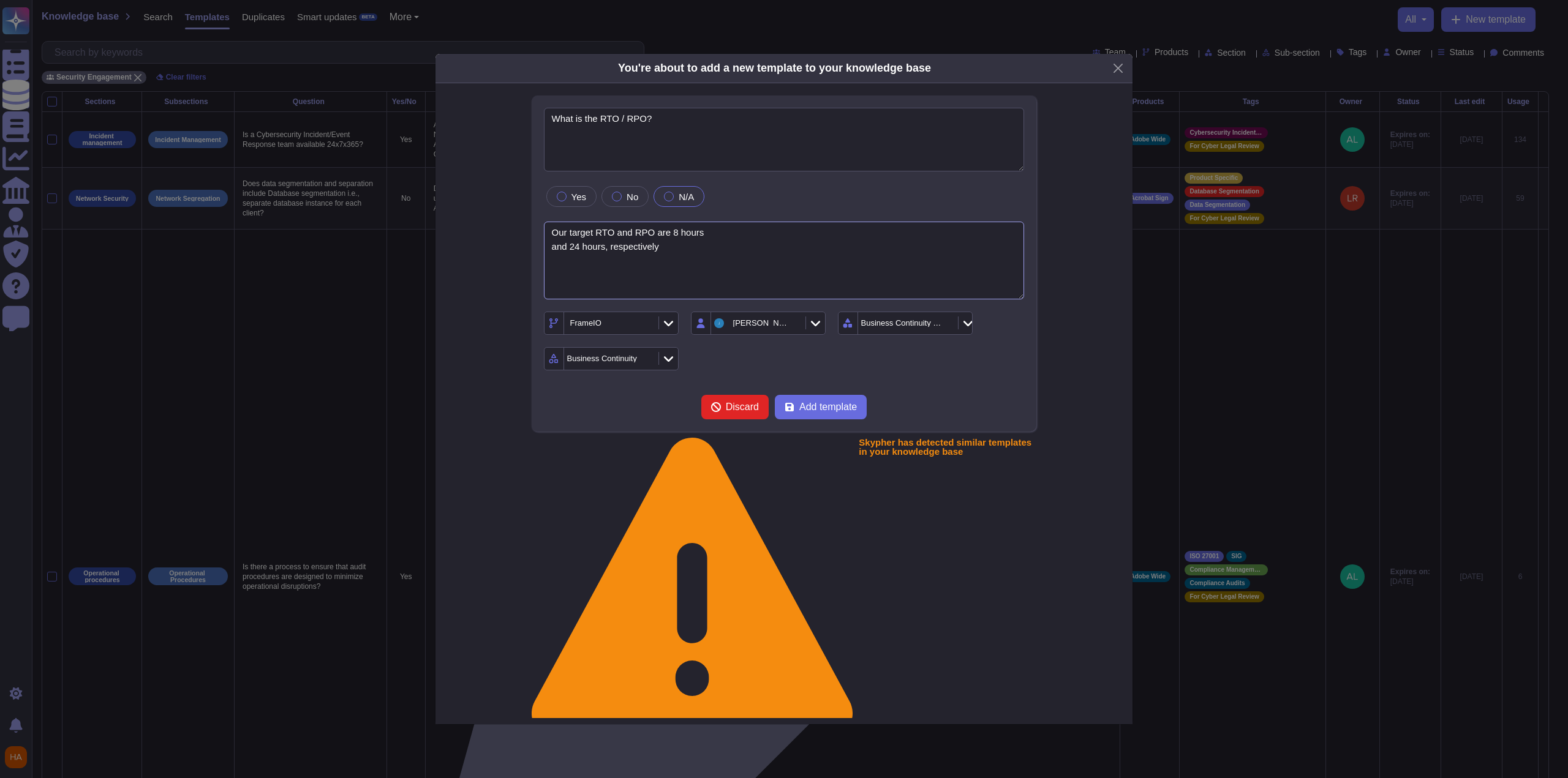
drag, startPoint x: 567, startPoint y: 229, endPoint x: 475, endPoint y: 224, distance: 92.1
click at [475, 224] on div "What is the RTO / RPO? Yes No N/A Our target RTO and RPO are 8 hours and 24 hou…" at bounding box center [784, 427] width 632 height 663
click at [707, 232] on textarea "[DOMAIN_NAME] has a target RTO and RPO are 8 hours and 24 hours, respectively" at bounding box center [784, 260] width 481 height 78
click at [725, 235] on textarea "[DOMAIN_NAME] has a target RTO and RPO of 8 hours and 24 hours, respectively" at bounding box center [784, 260] width 481 height 78
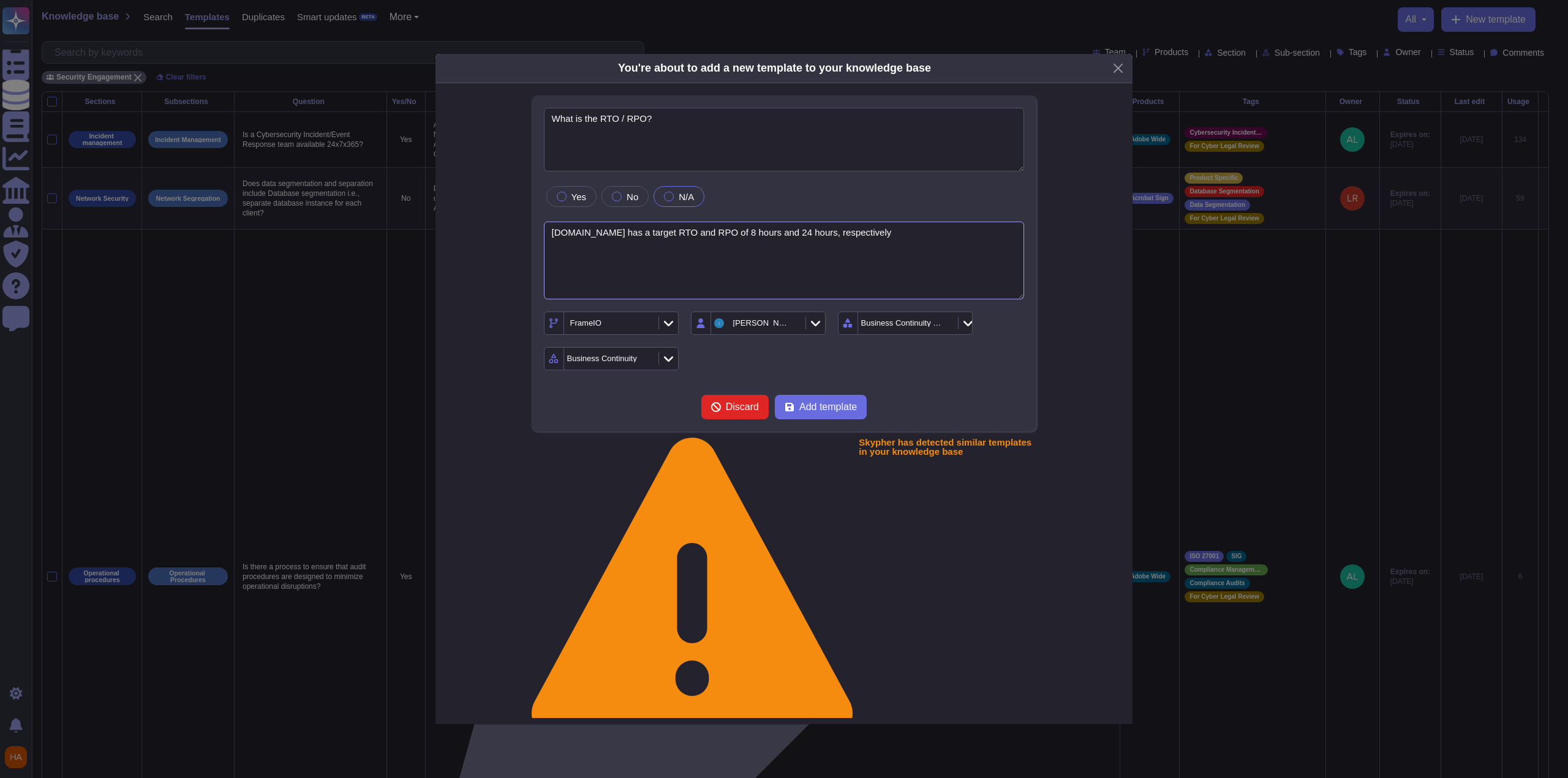
click at [725, 233] on textarea "[DOMAIN_NAME] has a target RTO and RPO of 8 hours and 24 hours, respectively" at bounding box center [784, 260] width 481 height 78
type textarea "[DOMAIN_NAME] has a target RTO and RPO of 8 hours and 24 hours, respectively"
click at [725, 410] on span "Add template" at bounding box center [828, 407] width 58 height 10
